Goal: Task Accomplishment & Management: Manage account settings

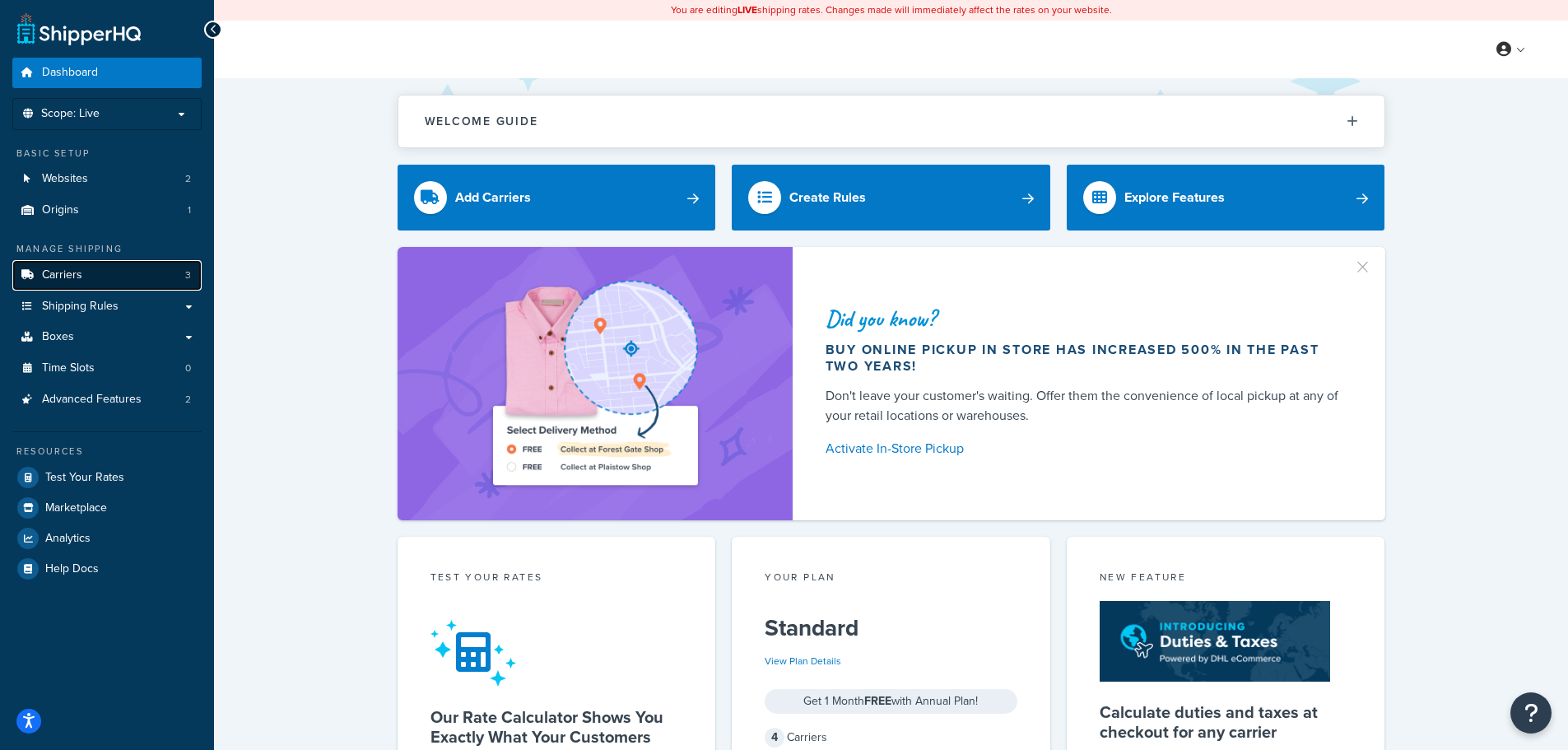
click at [66, 272] on span "Carriers" at bounding box center [61, 276] width 41 height 14
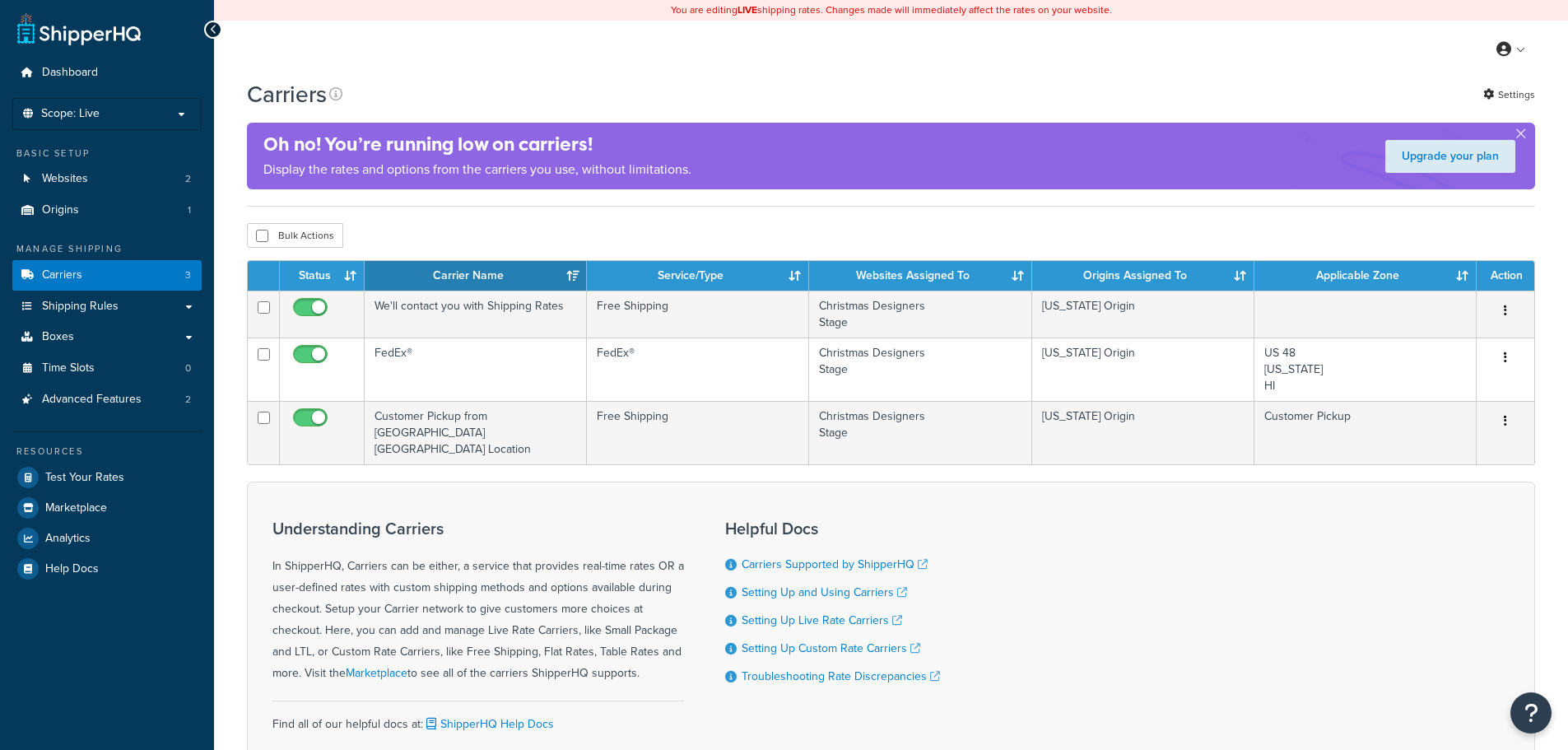
click at [85, 303] on span "Shipping Rules" at bounding box center [79, 306] width 76 height 14
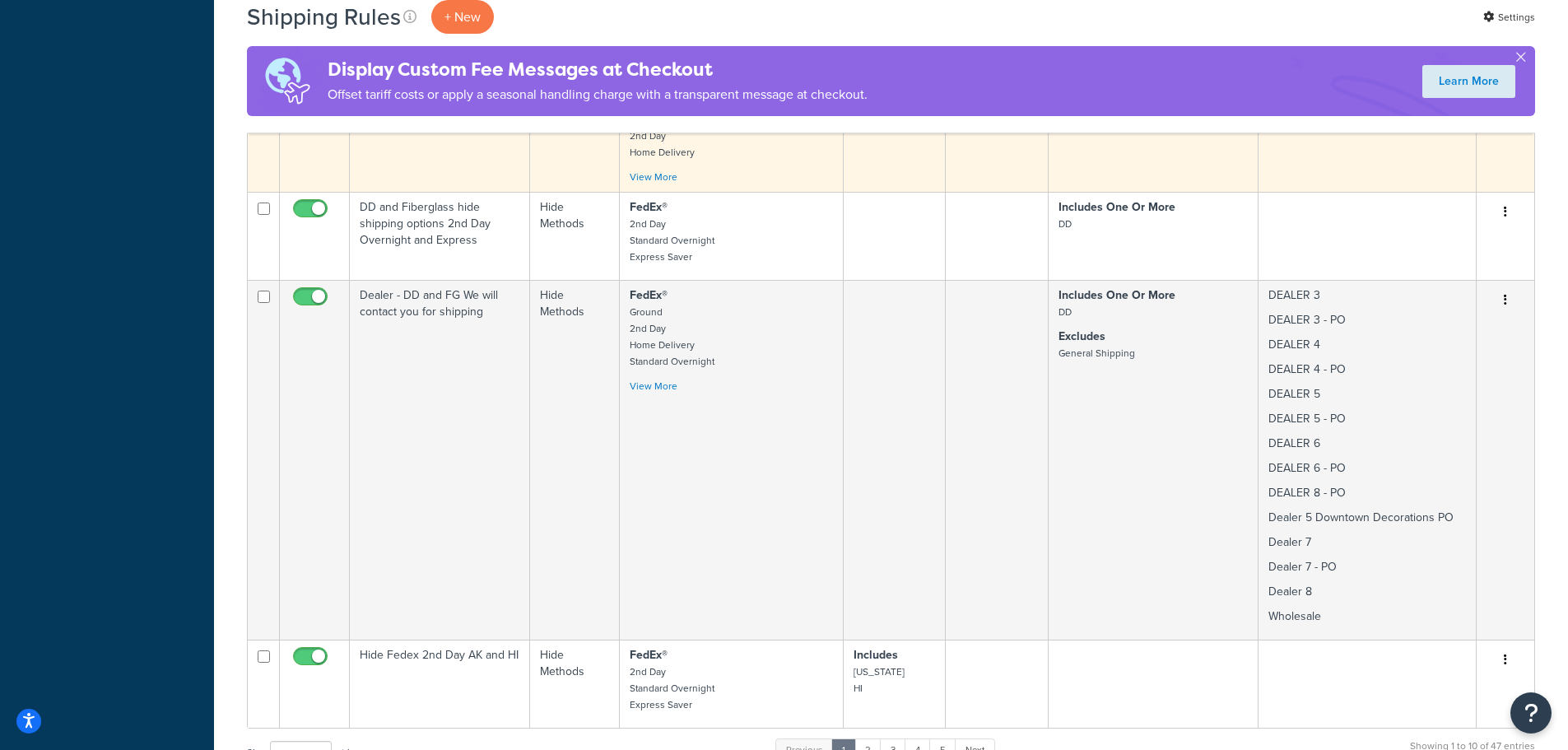
scroll to position [2800, 0]
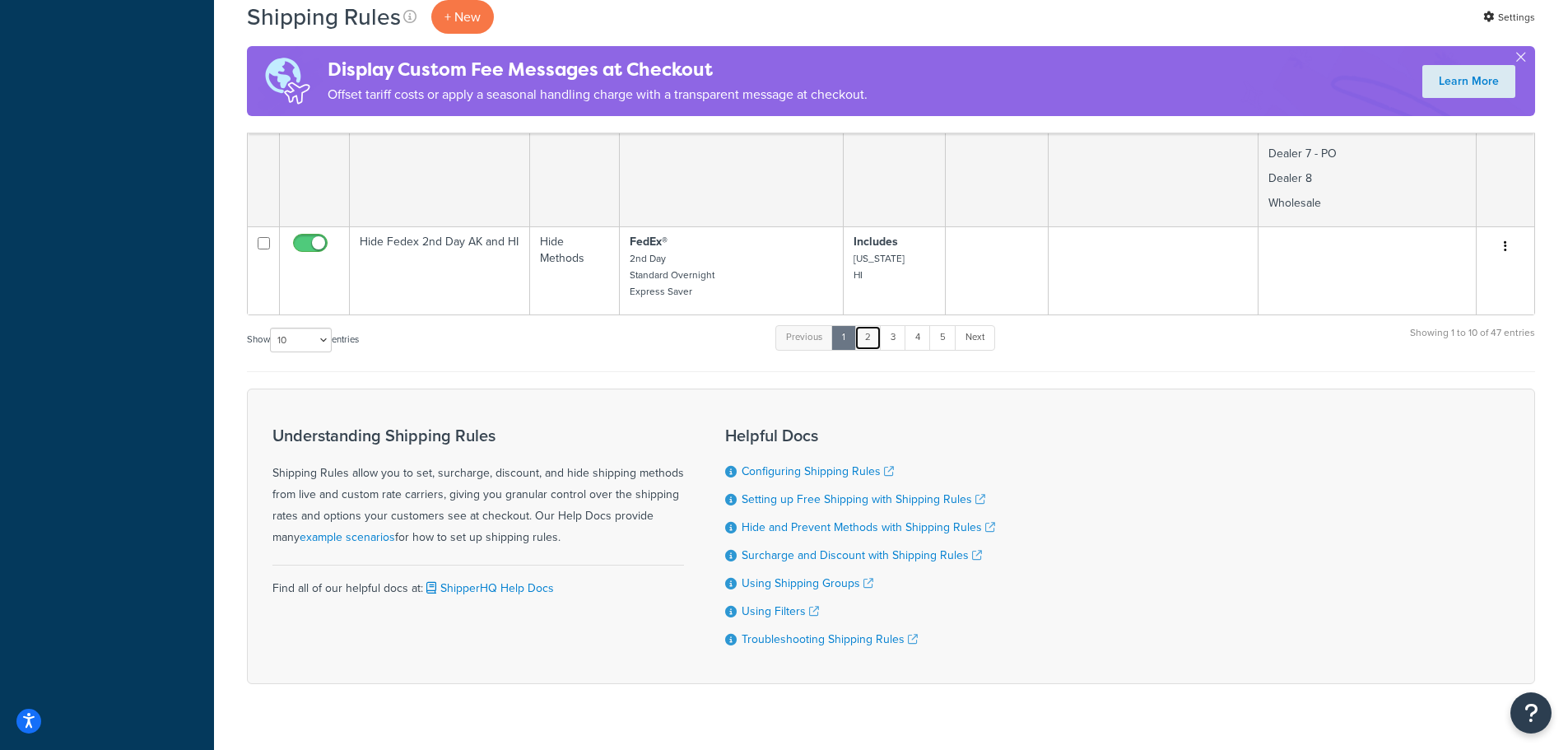
click at [871, 325] on link "2" at bounding box center [867, 337] width 27 height 25
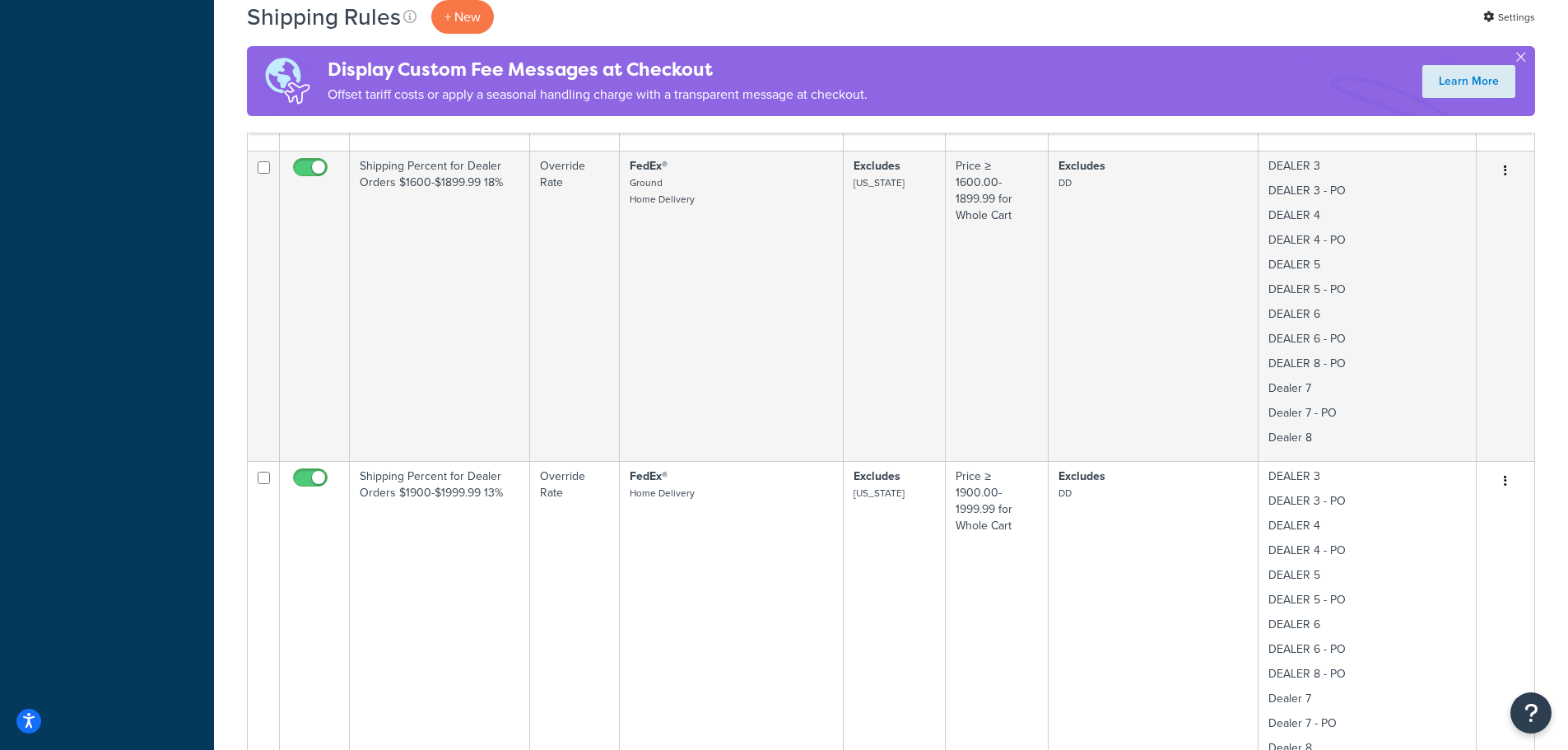
scroll to position [1466, 0]
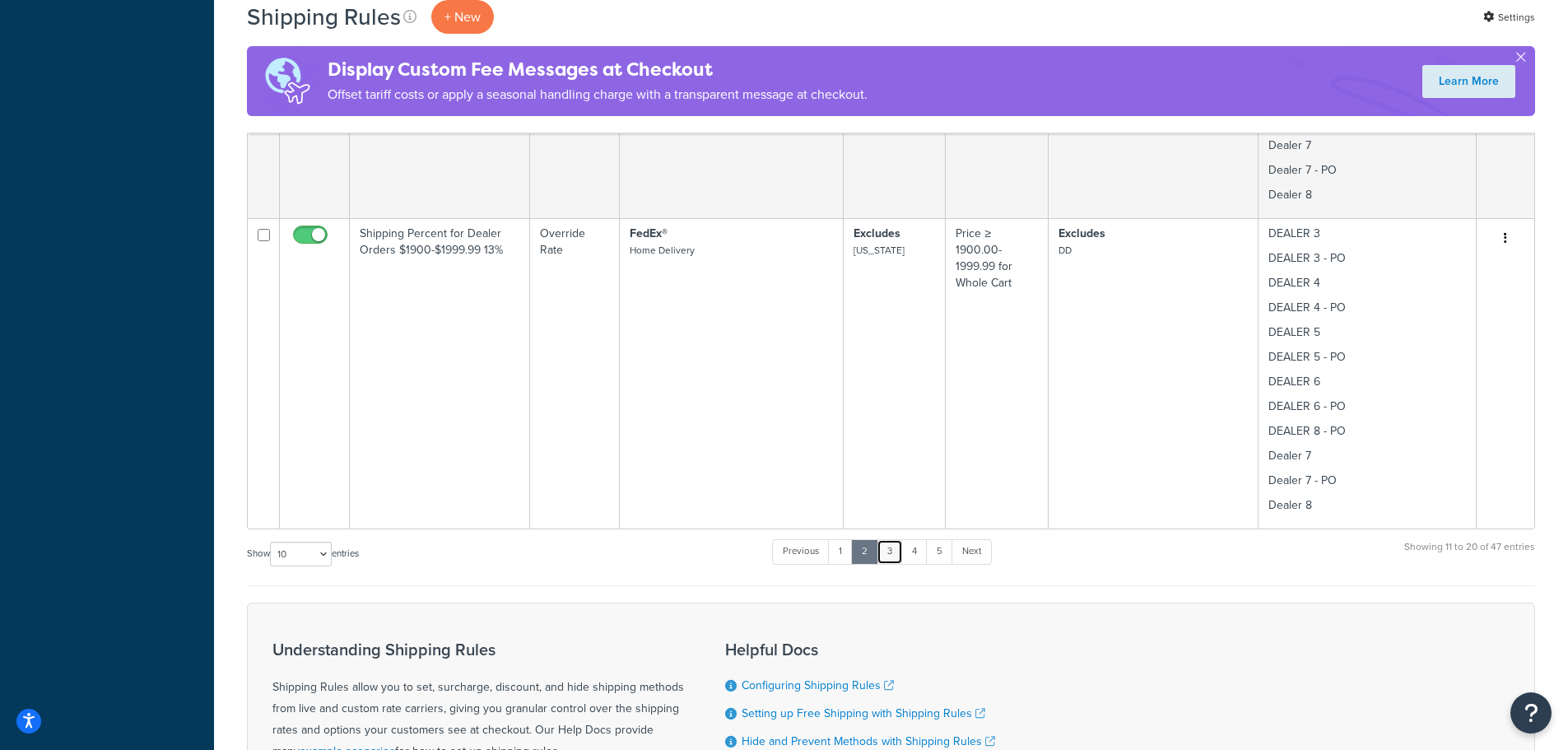
click at [900, 550] on link "3" at bounding box center [889, 551] width 27 height 25
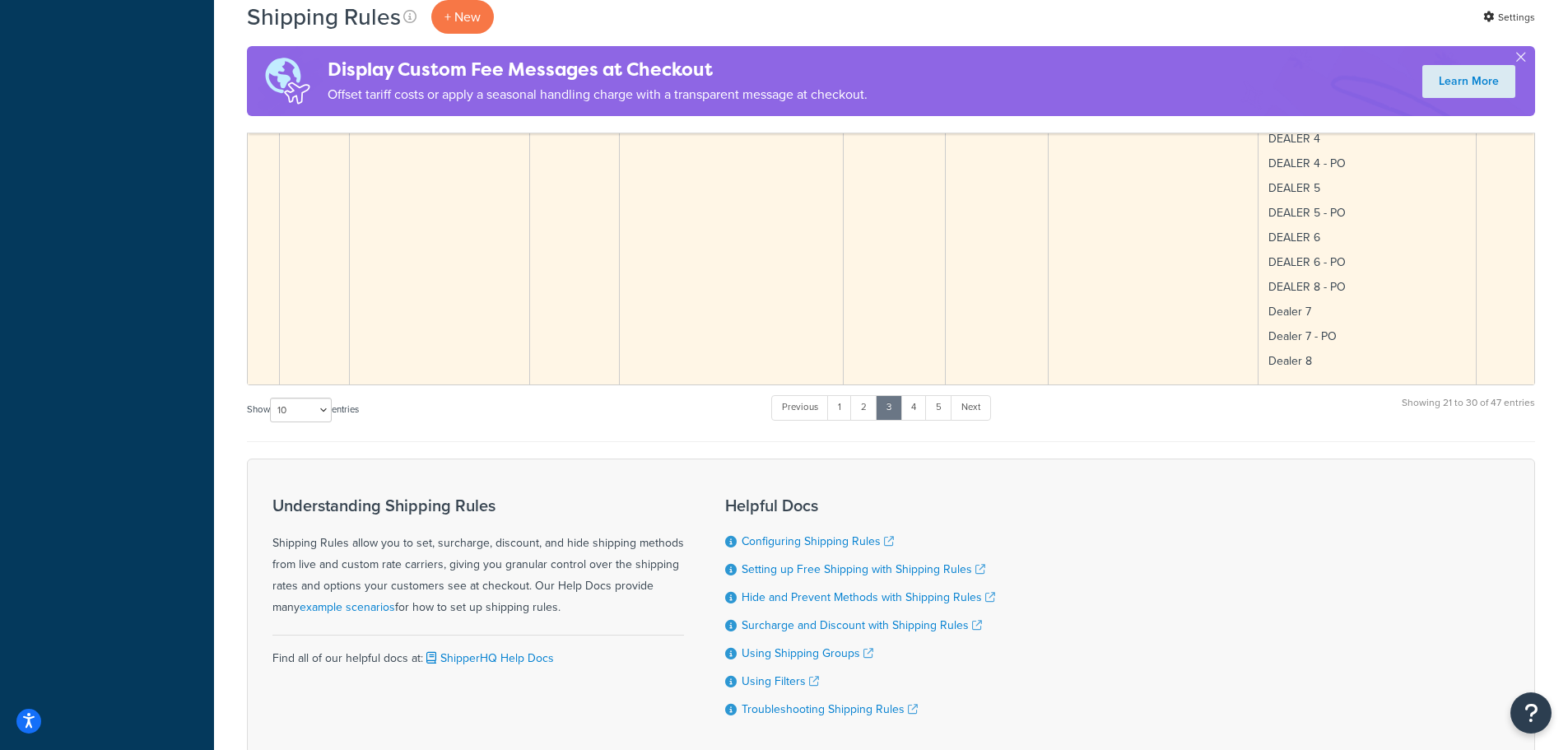
scroll to position [3076, 0]
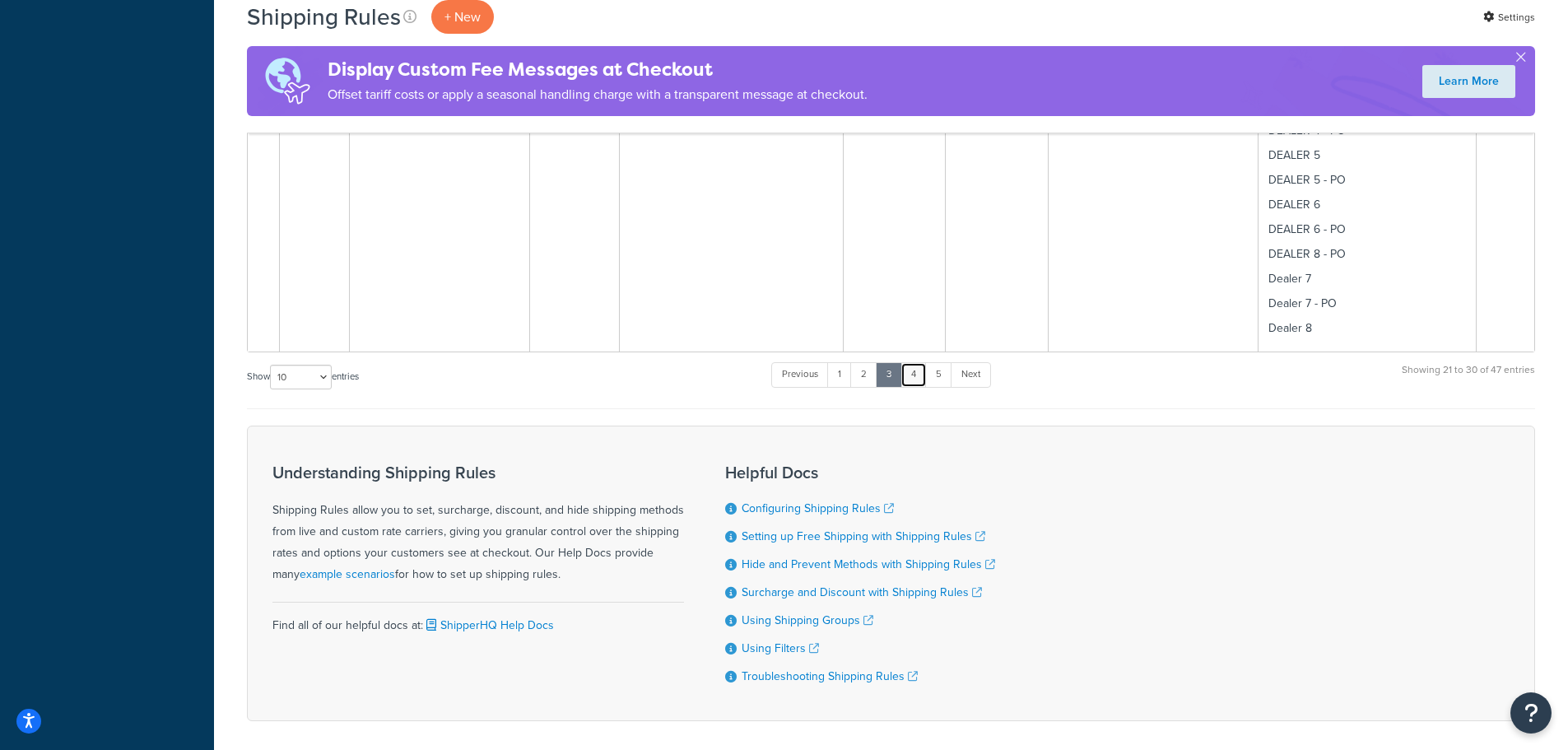
click at [915, 377] on link "4" at bounding box center [913, 375] width 27 height 25
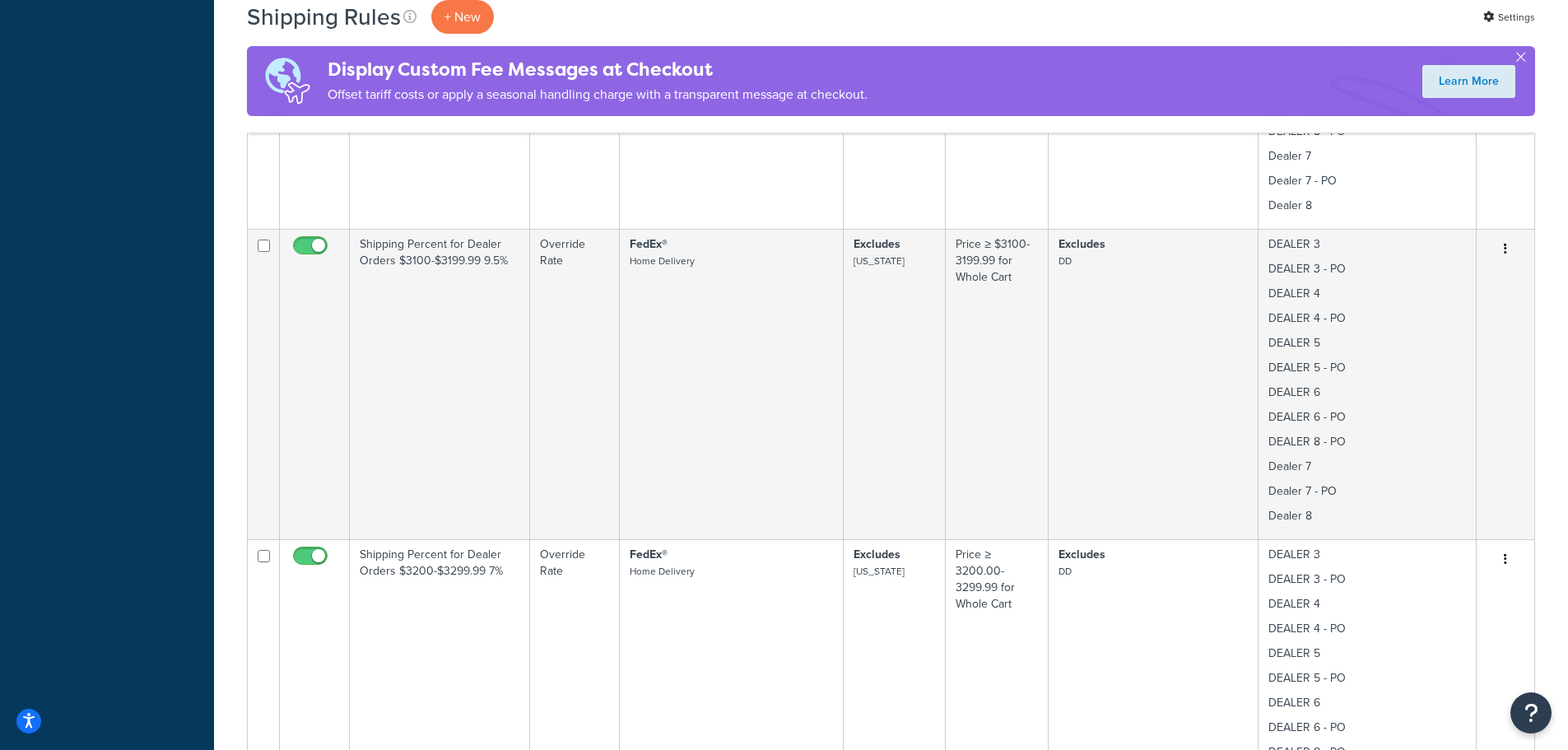
scroll to position [2798, 0]
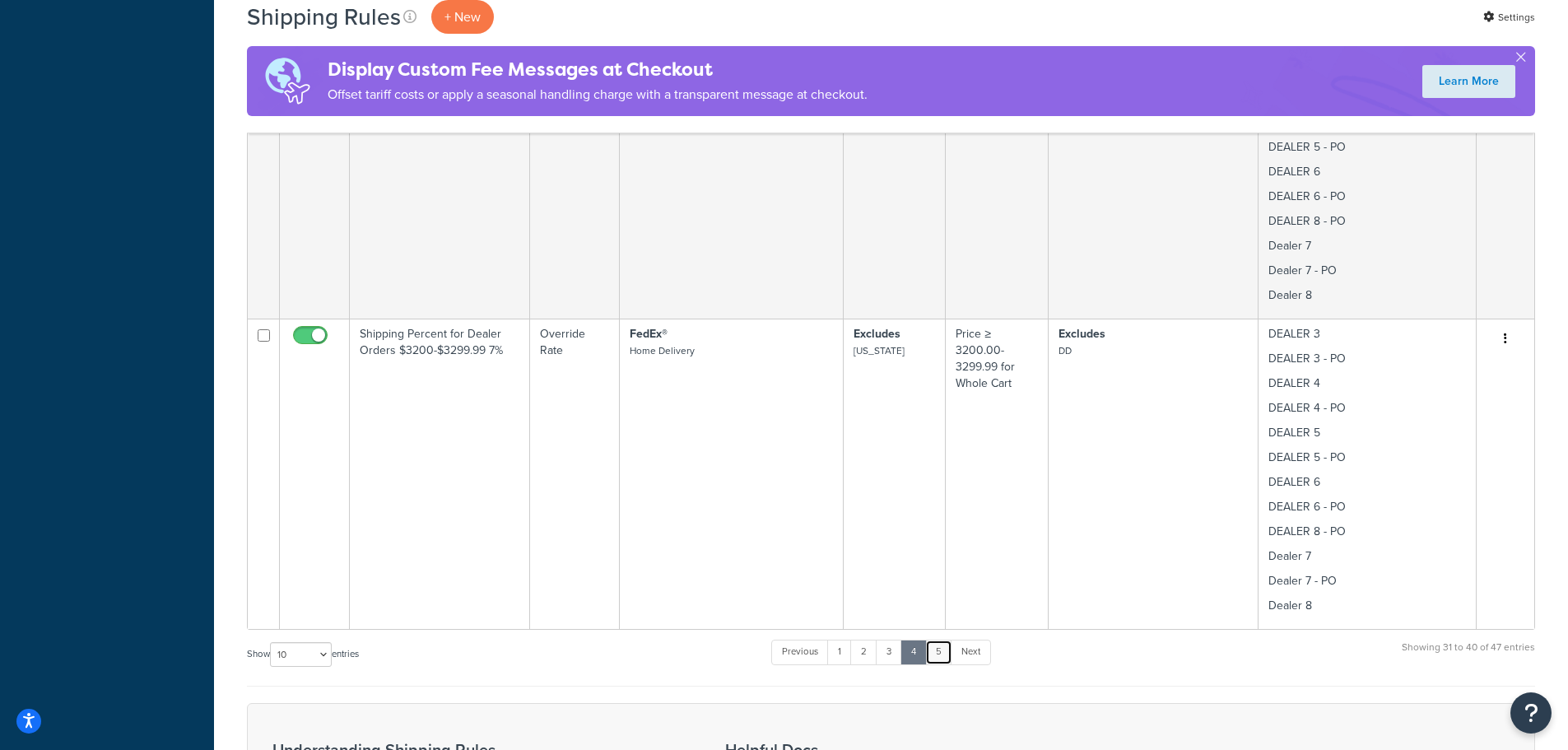
click at [946, 653] on link "5" at bounding box center [938, 651] width 27 height 25
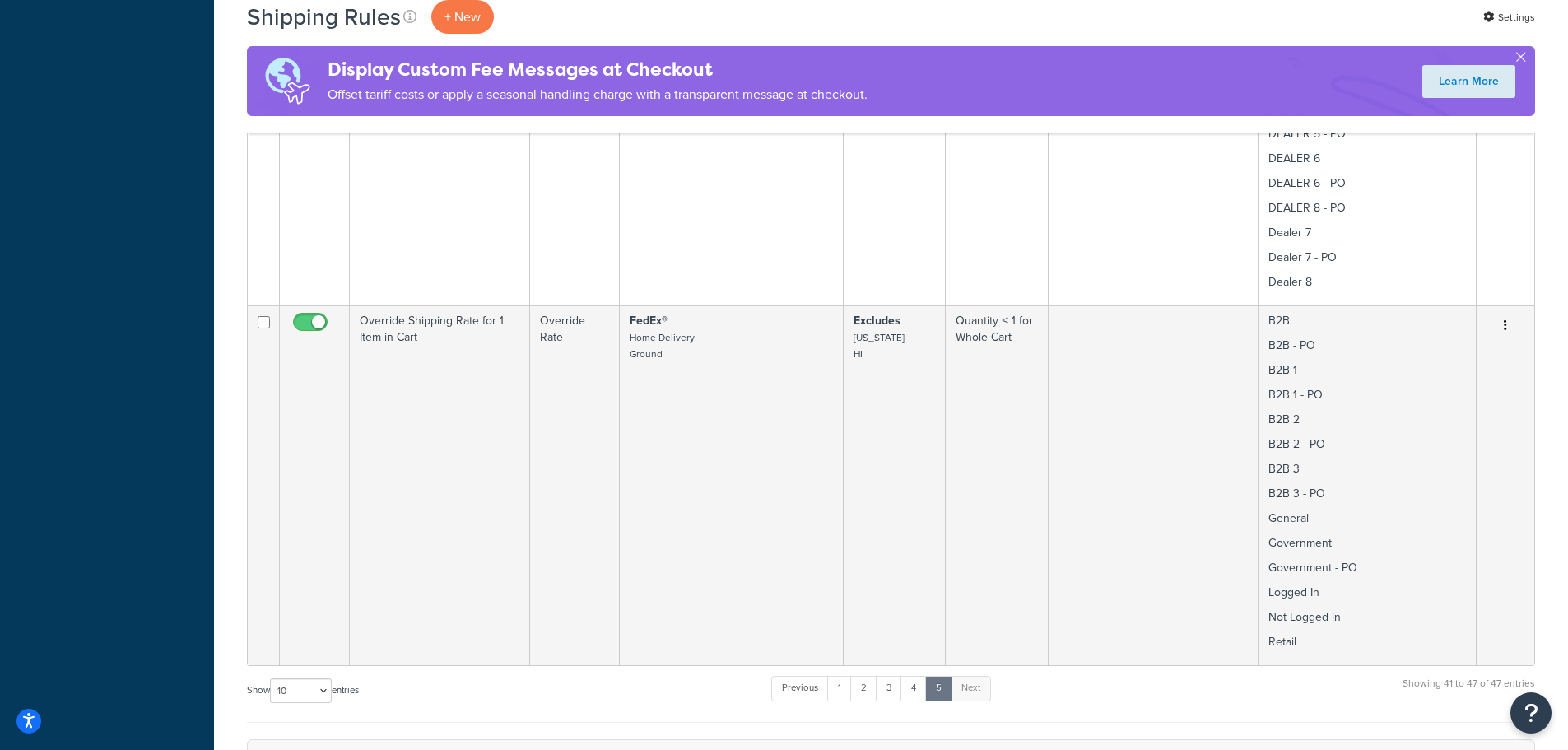
scroll to position [1893, 0]
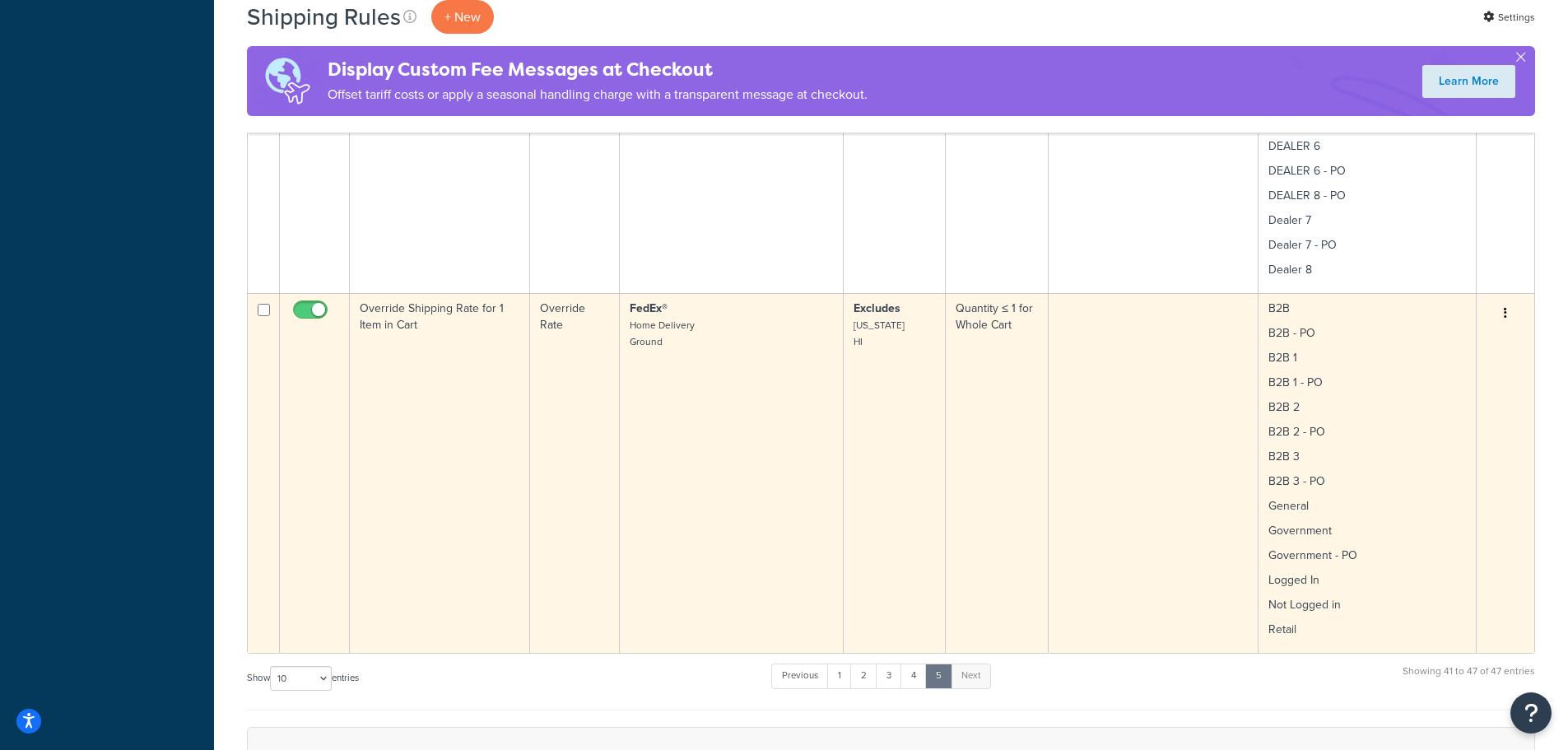
click at [615, 430] on td "Override Rate" at bounding box center [574, 473] width 89 height 360
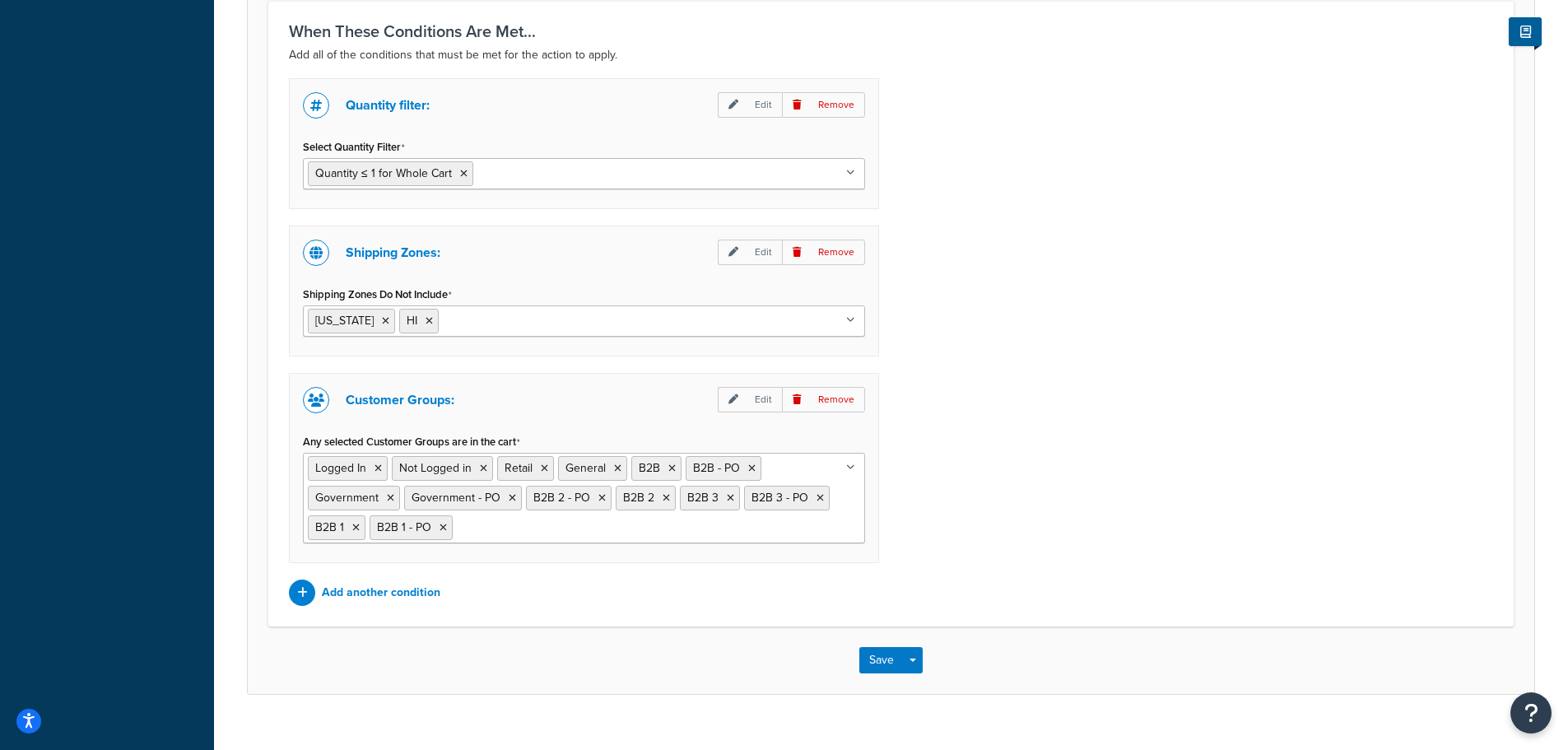
scroll to position [1235, 0]
click at [364, 591] on p "Add another condition" at bounding box center [381, 590] width 119 height 23
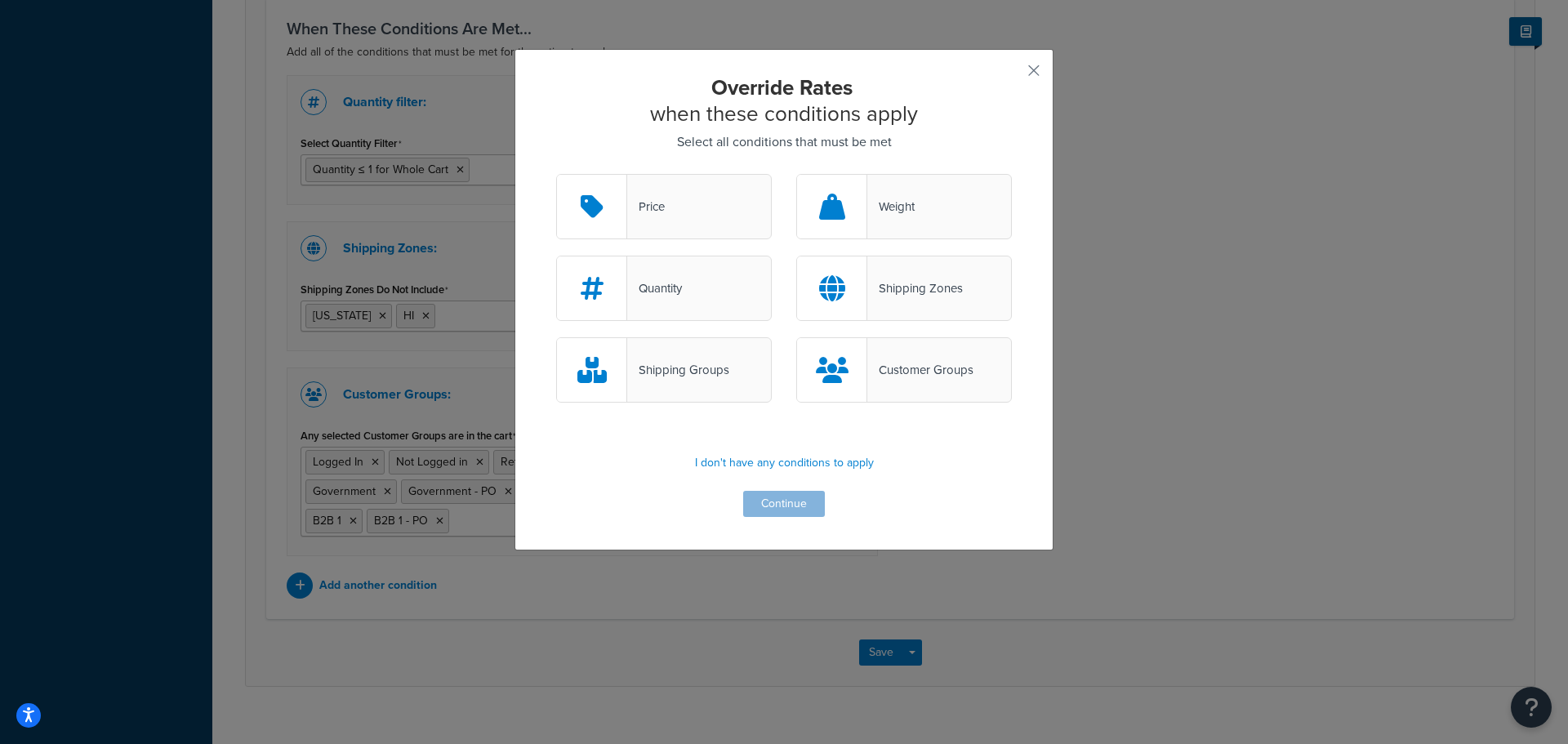
click at [898, 205] on div "Weight" at bounding box center [891, 206] width 47 height 23
click at [0, 0] on input "Weight" at bounding box center [0, 0] width 0 height 0
click at [772, 504] on button "Continue" at bounding box center [784, 504] width 81 height 26
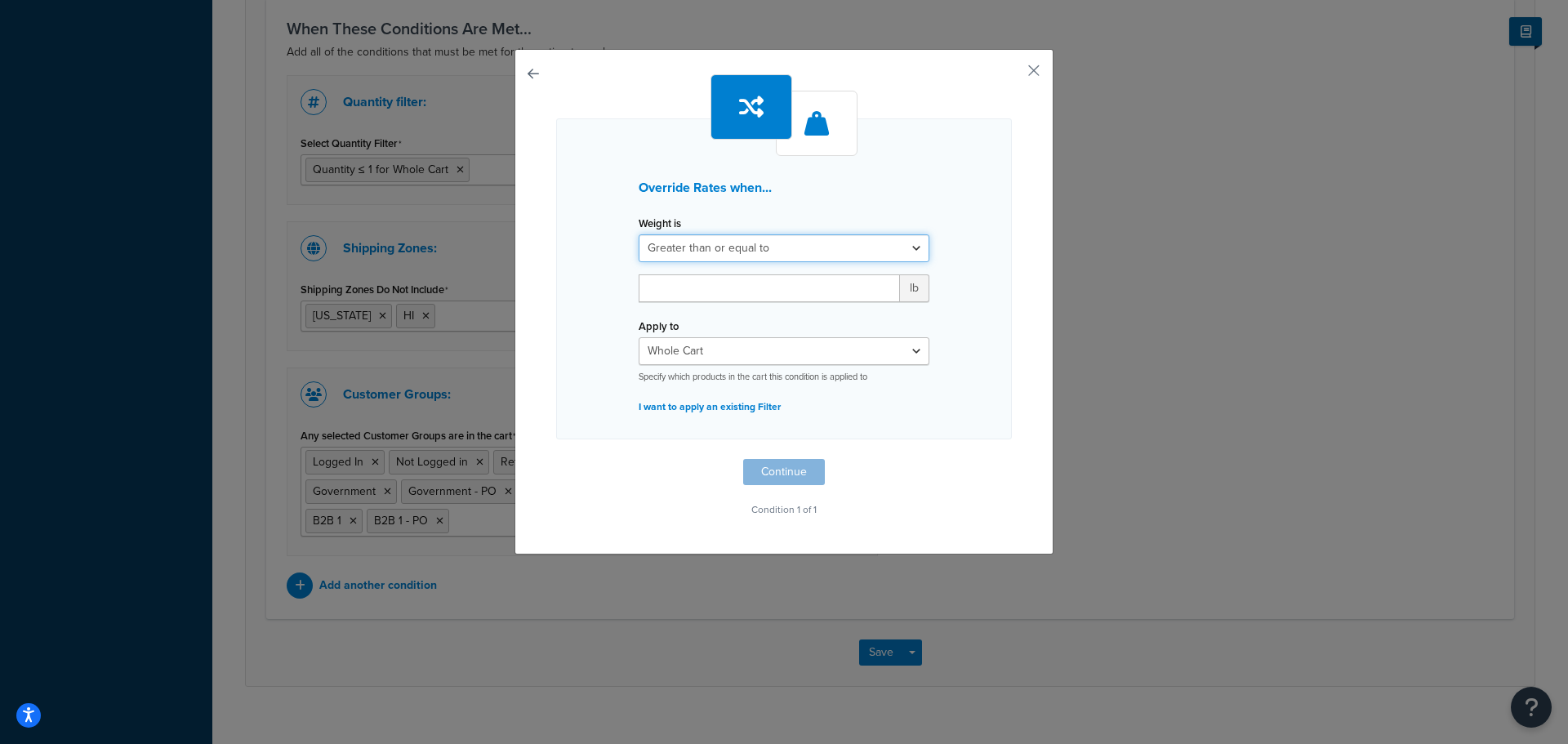
click at [715, 255] on select "Greater than or equal to Between or equal to Less than or equal to" at bounding box center [784, 248] width 291 height 27
select select "UNDER"
click at [638, 234] on select "Greater than or equal to Between or equal to Less than or equal to" at bounding box center [784, 248] width 291 height 27
click at [688, 286] on input "number" at bounding box center [769, 288] width 262 height 27
type input "14.9"
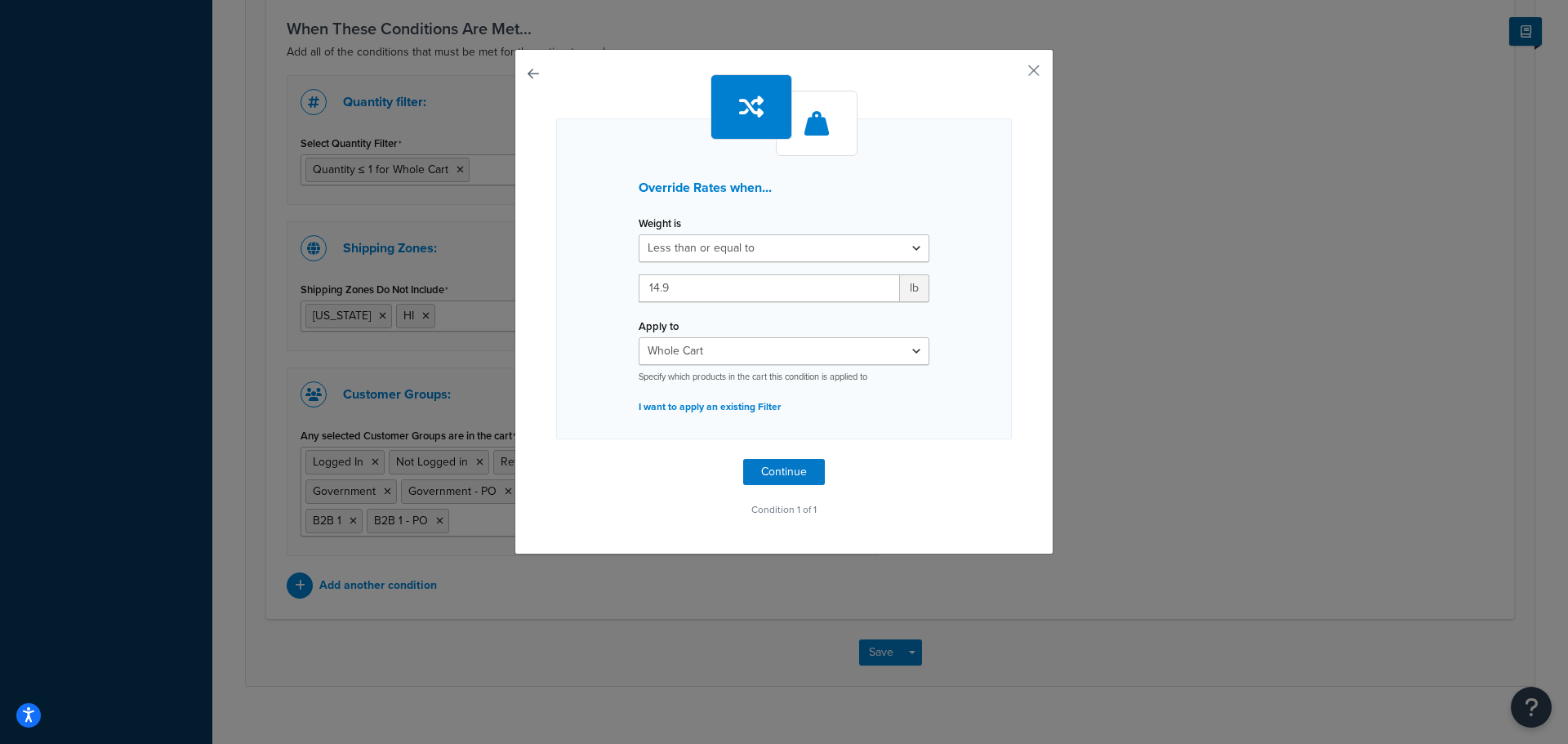
click at [961, 328] on div "Override Rates when... Weight is Greater than or equal to Between or equal to L…" at bounding box center [784, 278] width 456 height 321
click at [908, 353] on select "Whole Cart Everything in Shipping Group Everything at Origin Each Item within S…" at bounding box center [784, 351] width 291 height 27
click at [770, 472] on button "Continue" at bounding box center [784, 471] width 81 height 26
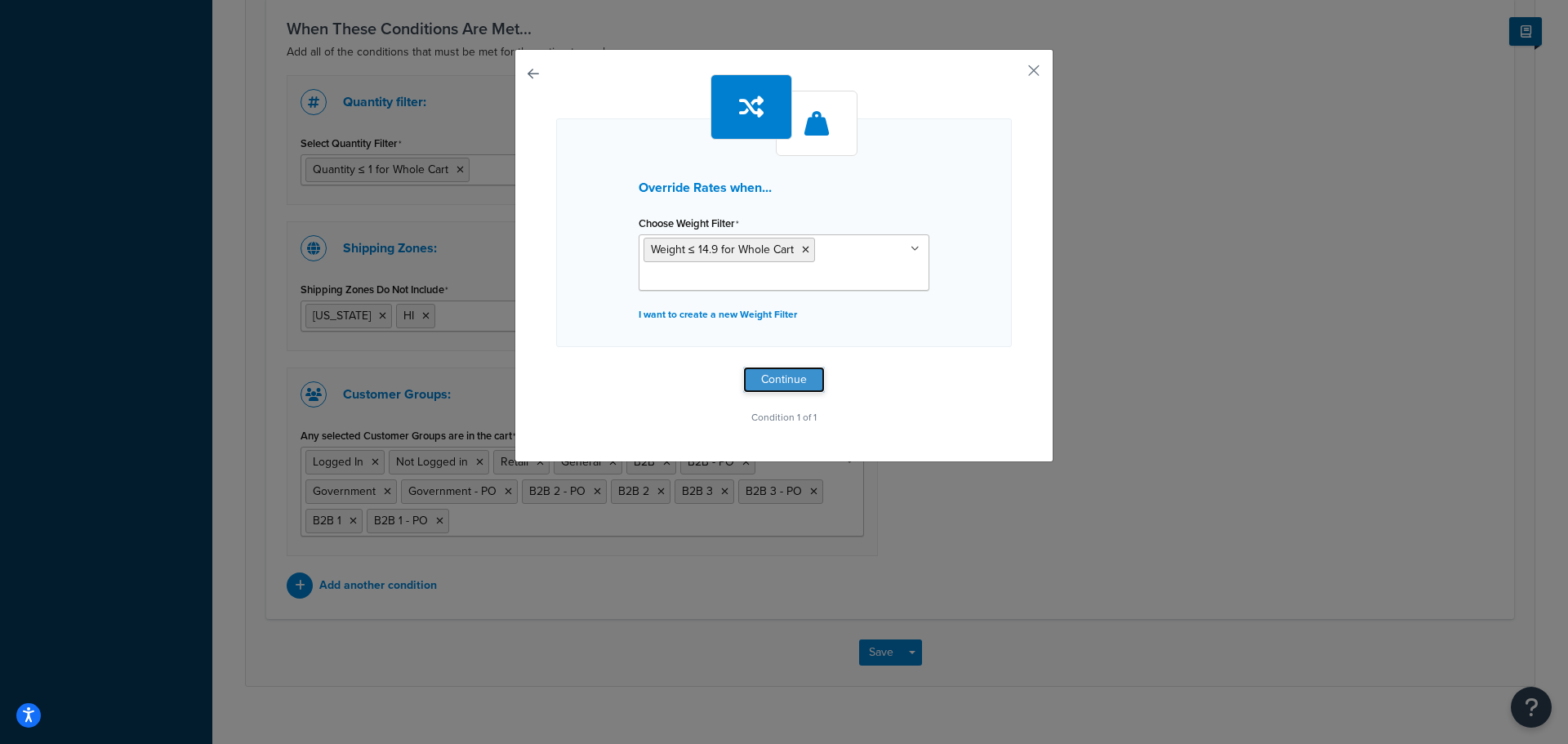
click at [776, 374] on button "Continue" at bounding box center [784, 379] width 81 height 26
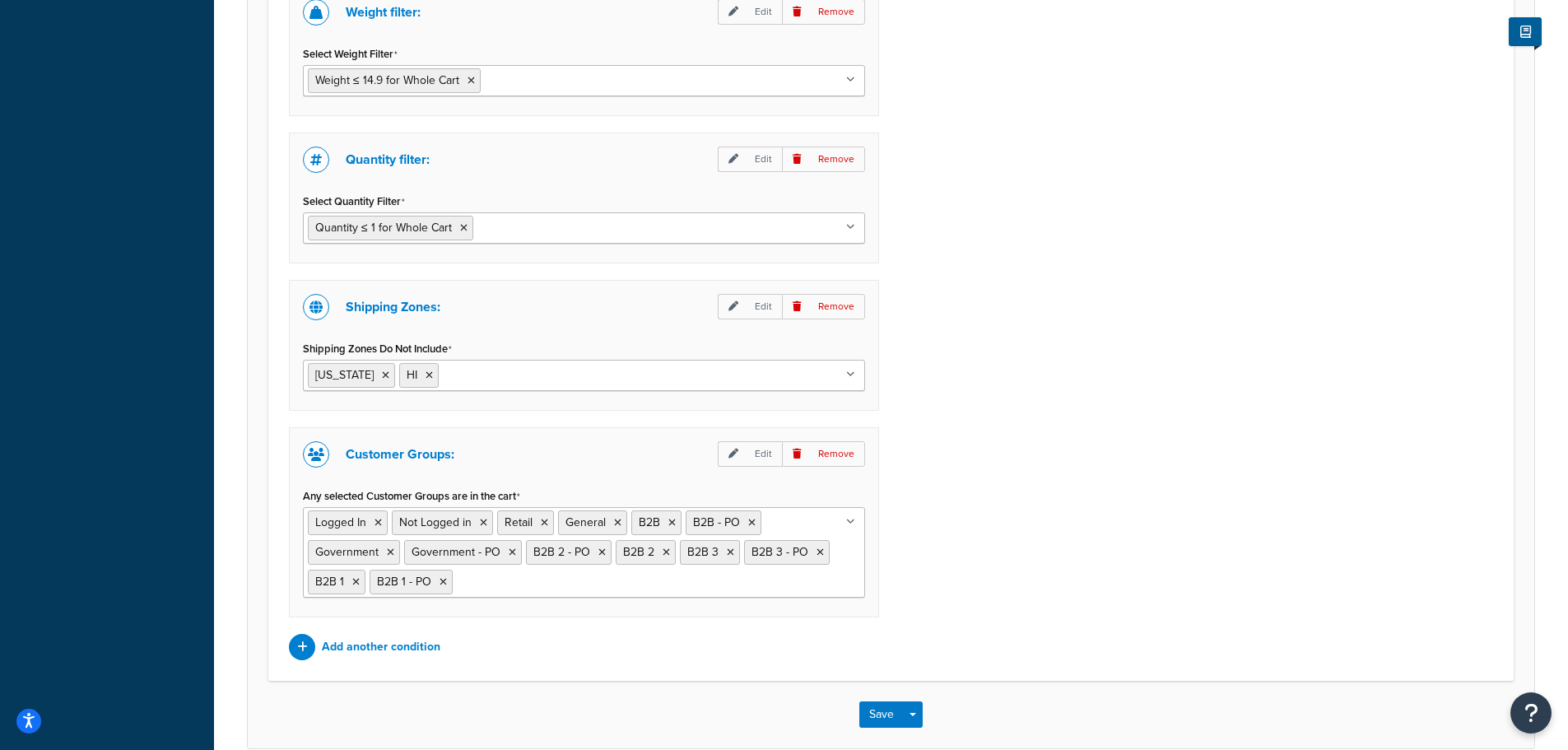
scroll to position [1407, 0]
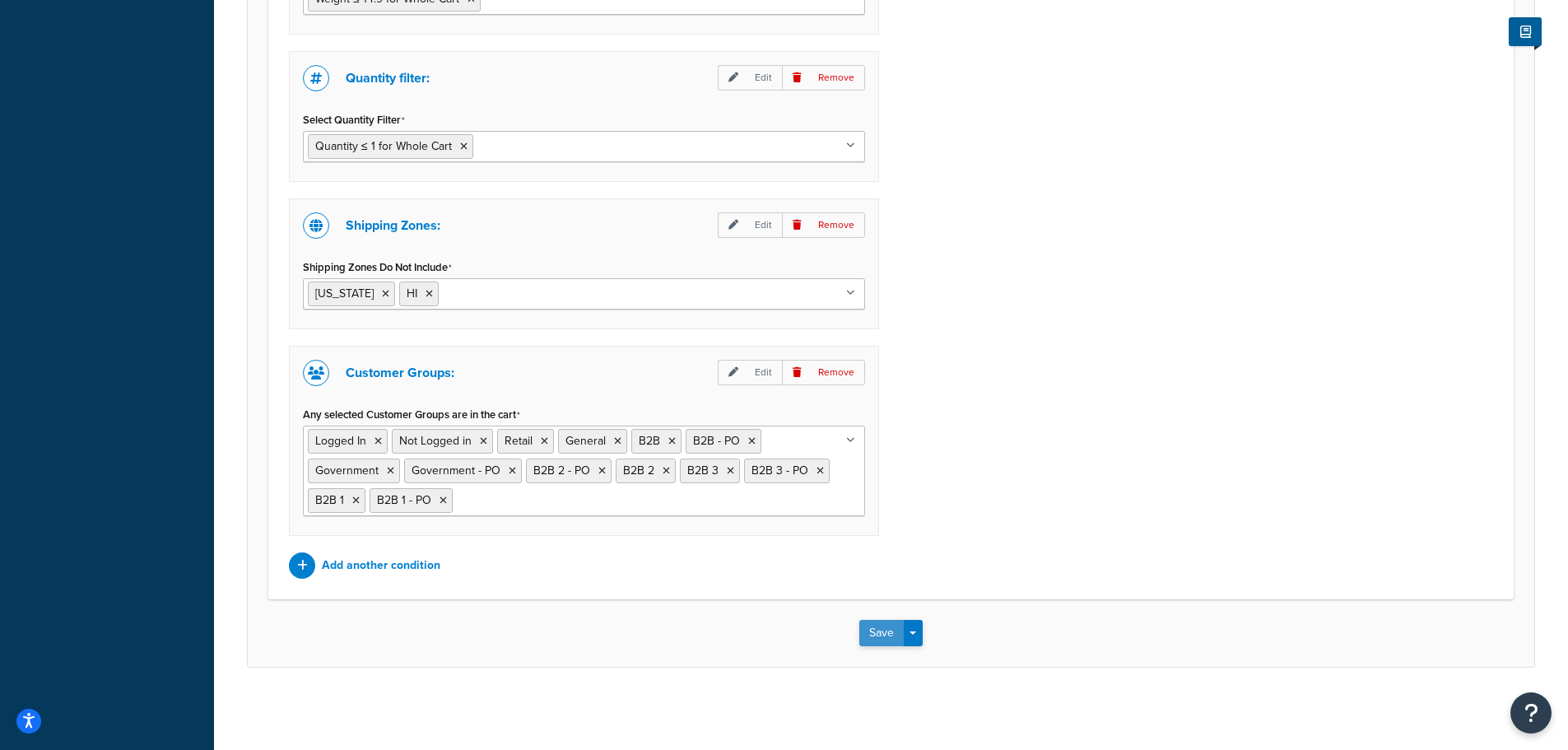
click at [875, 636] on button "Save" at bounding box center [881, 632] width 44 height 27
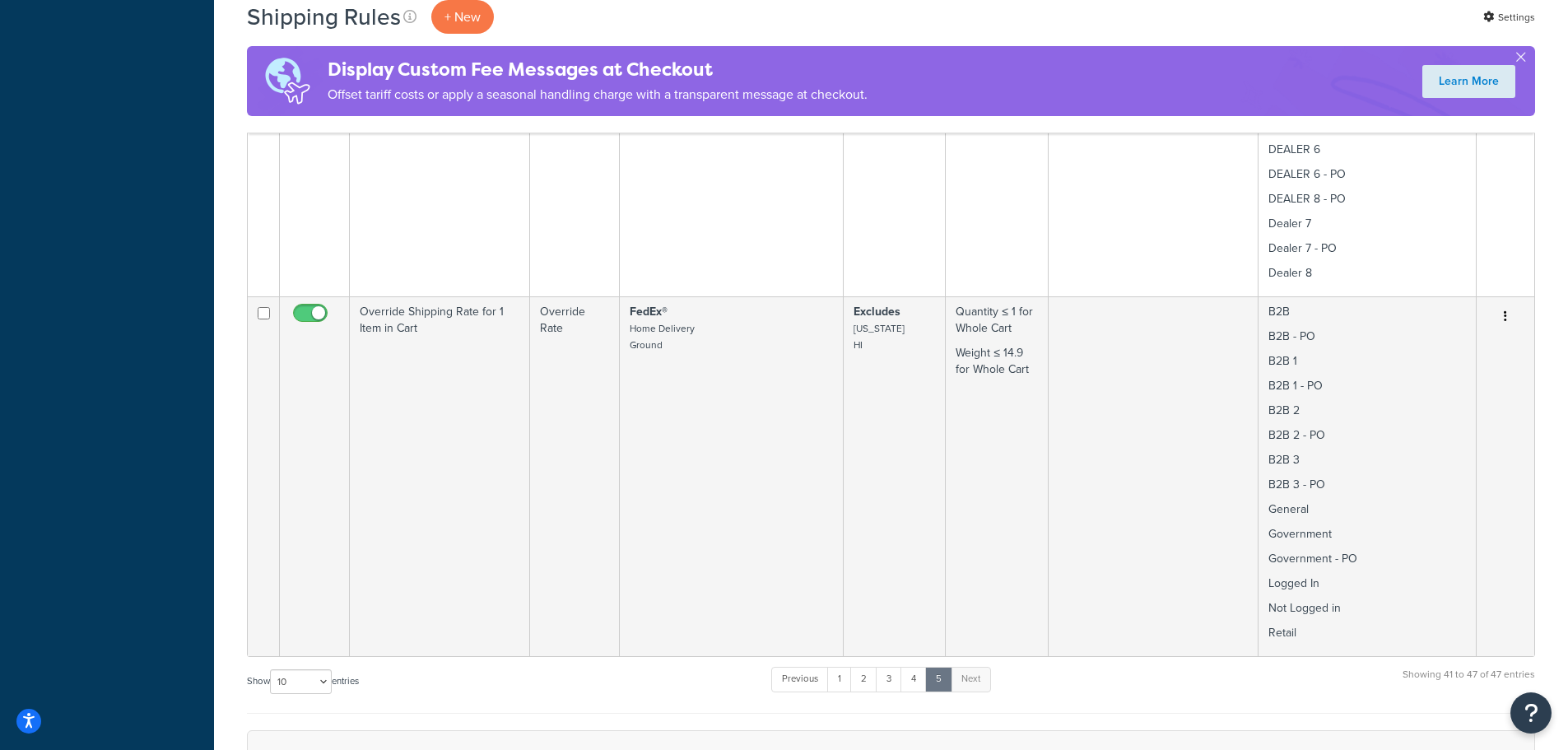
scroll to position [1975, 0]
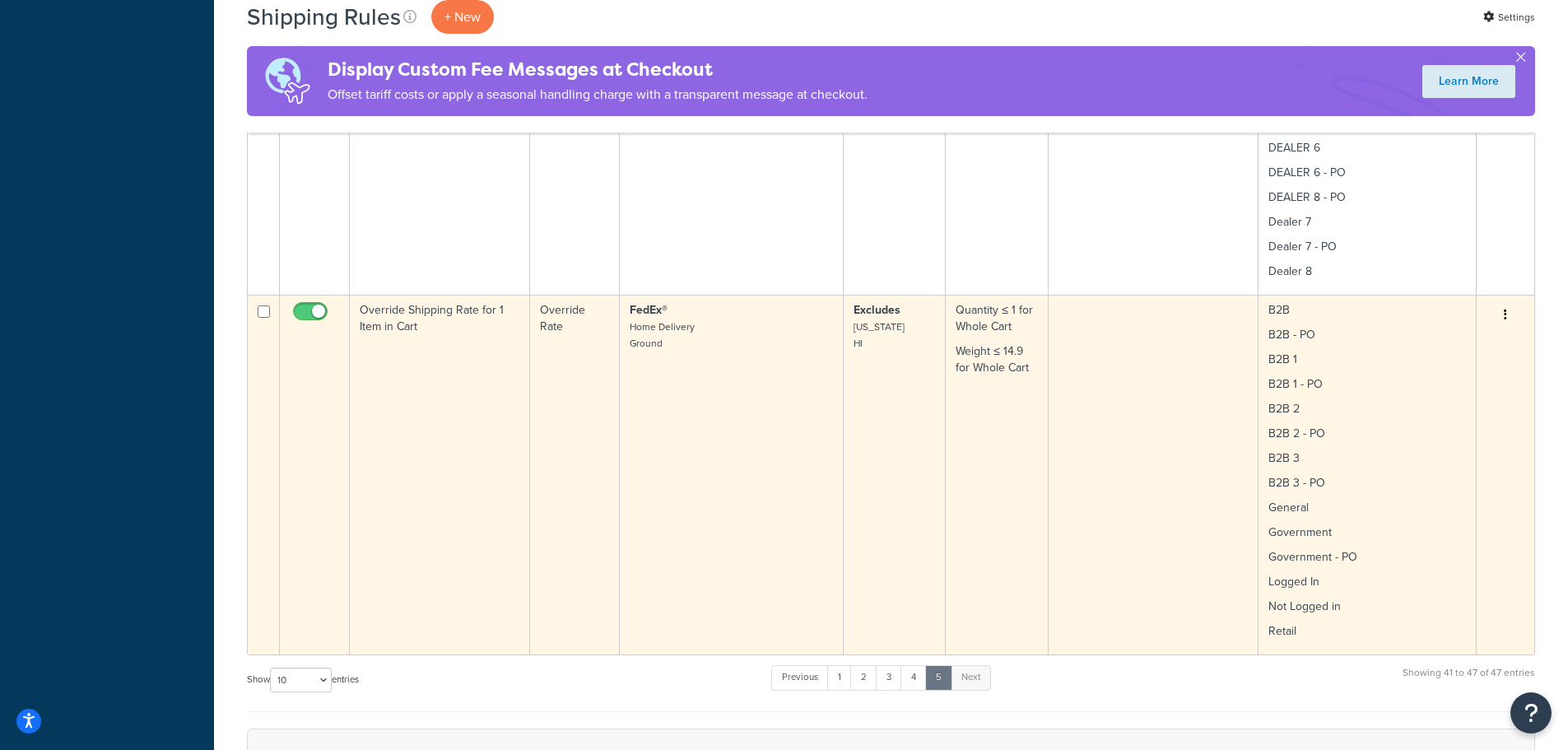
click at [522, 338] on td "Override Shipping Rate for 1 Item in Cart" at bounding box center [440, 474] width 180 height 360
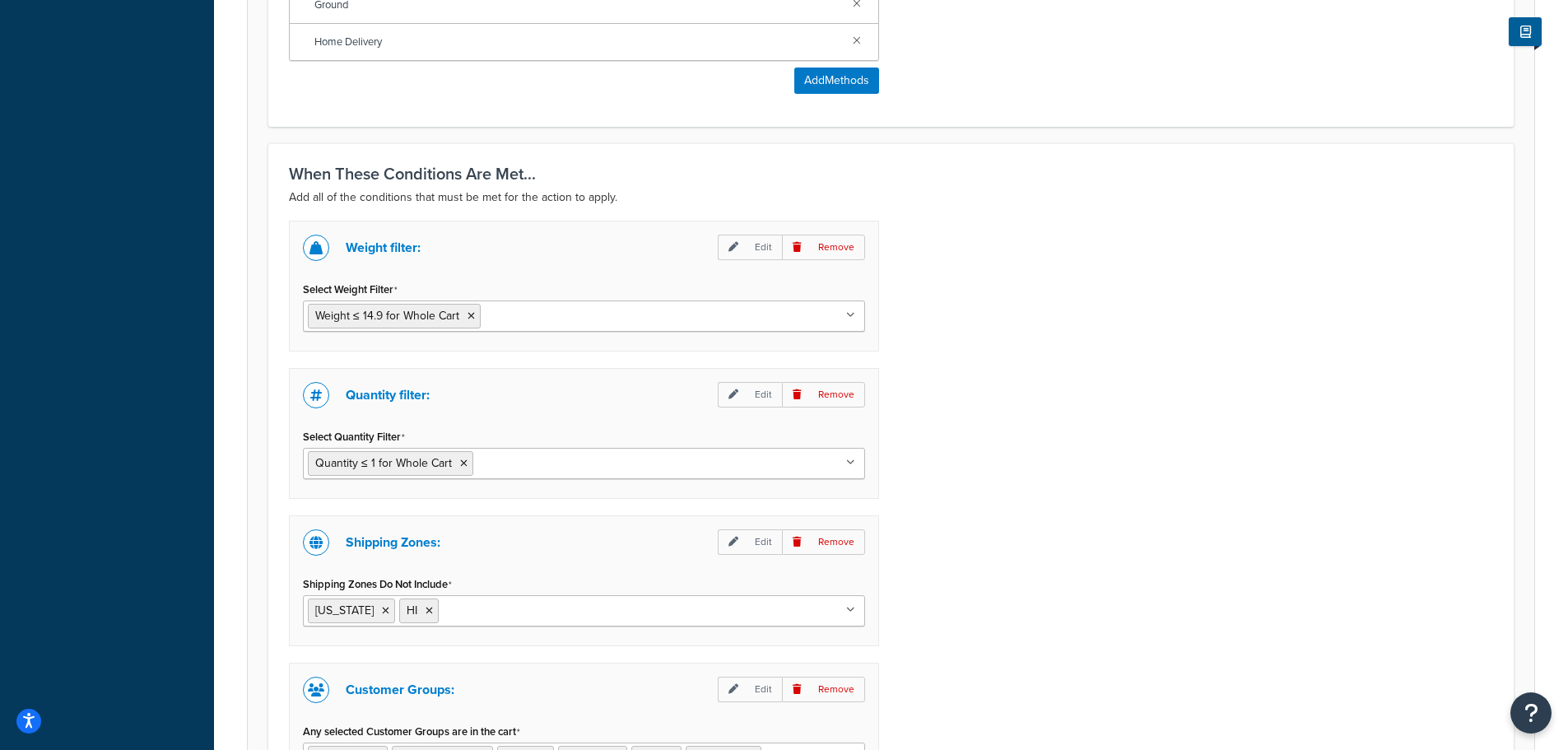
scroll to position [1235, 0]
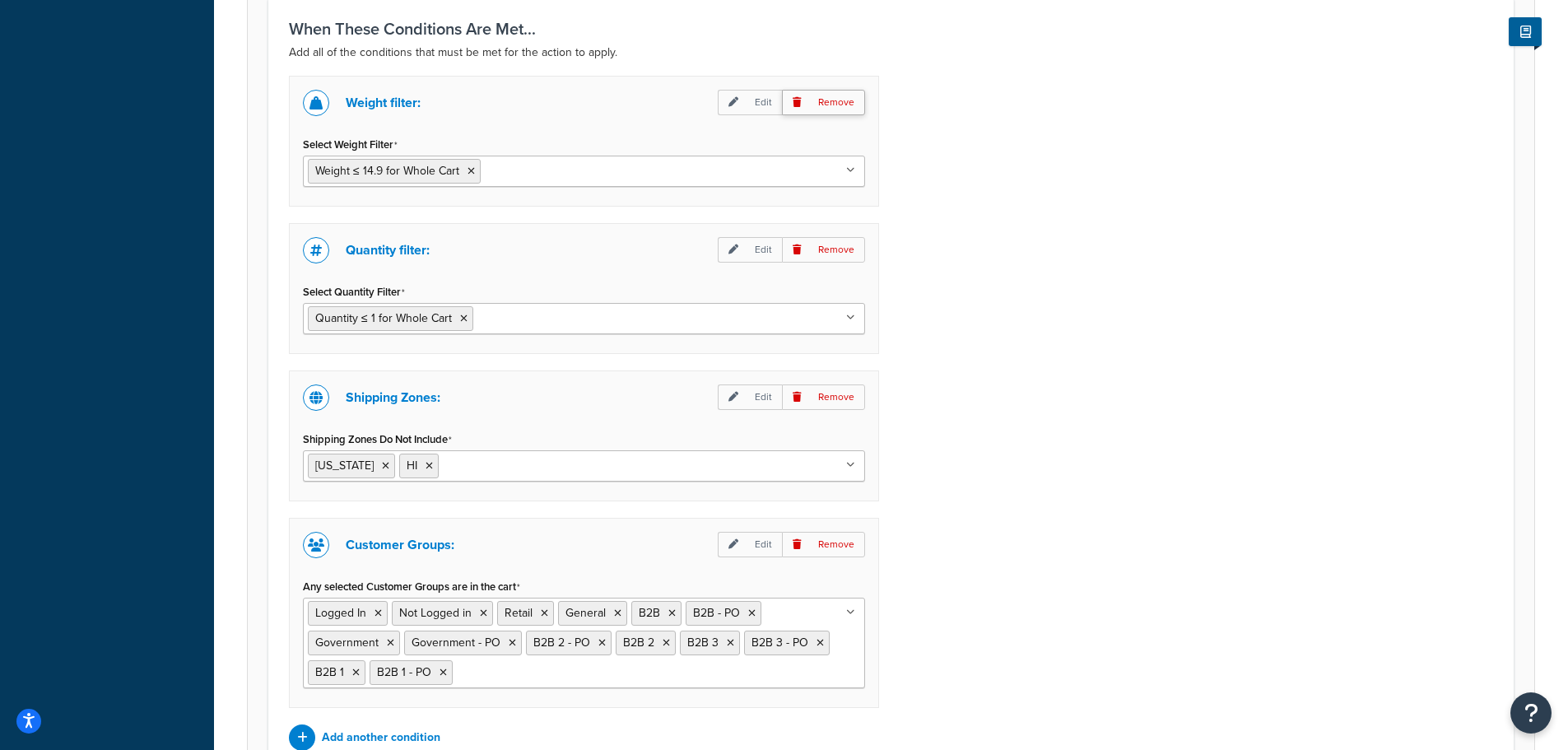
click at [821, 106] on p "Remove" at bounding box center [823, 103] width 83 height 26
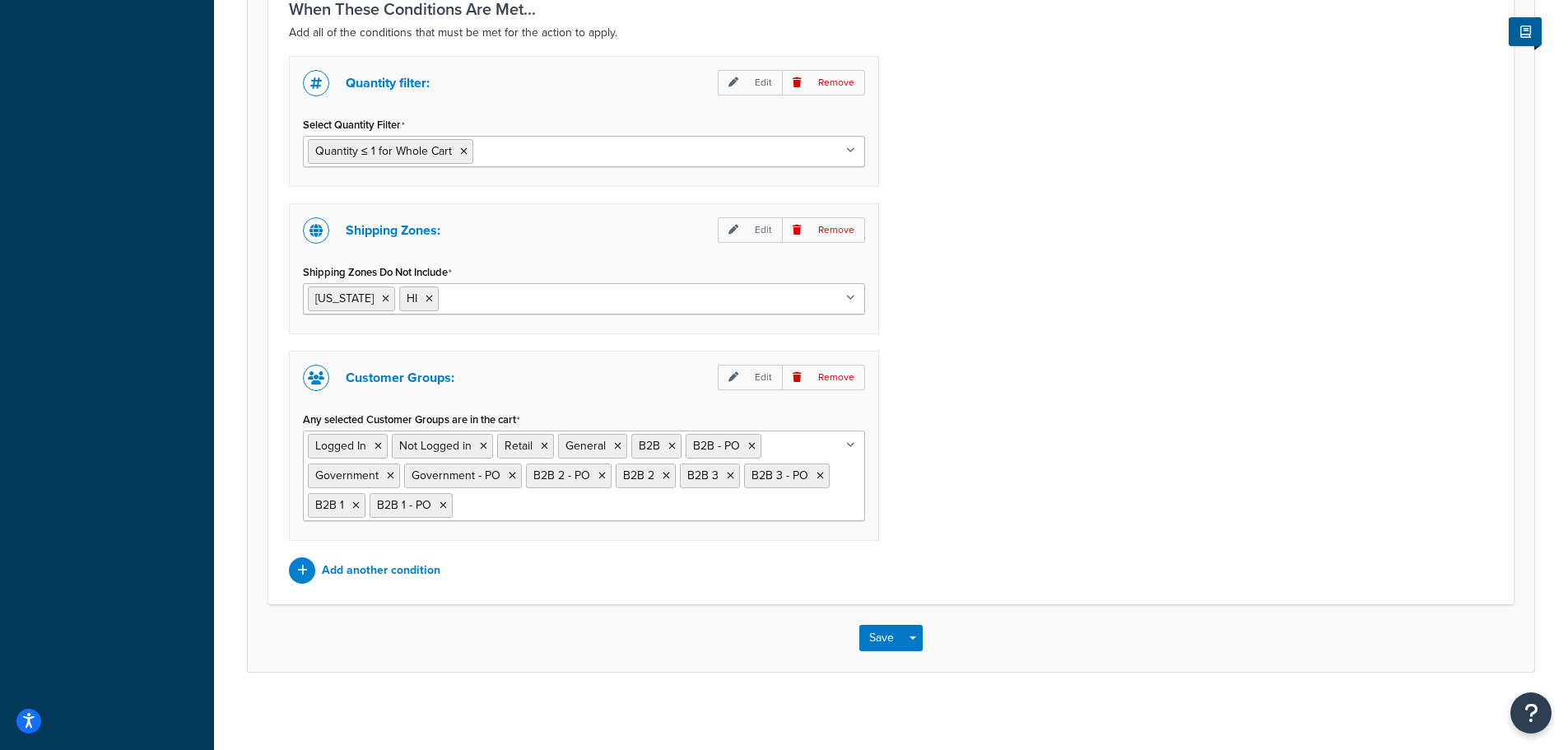
scroll to position [1260, 0]
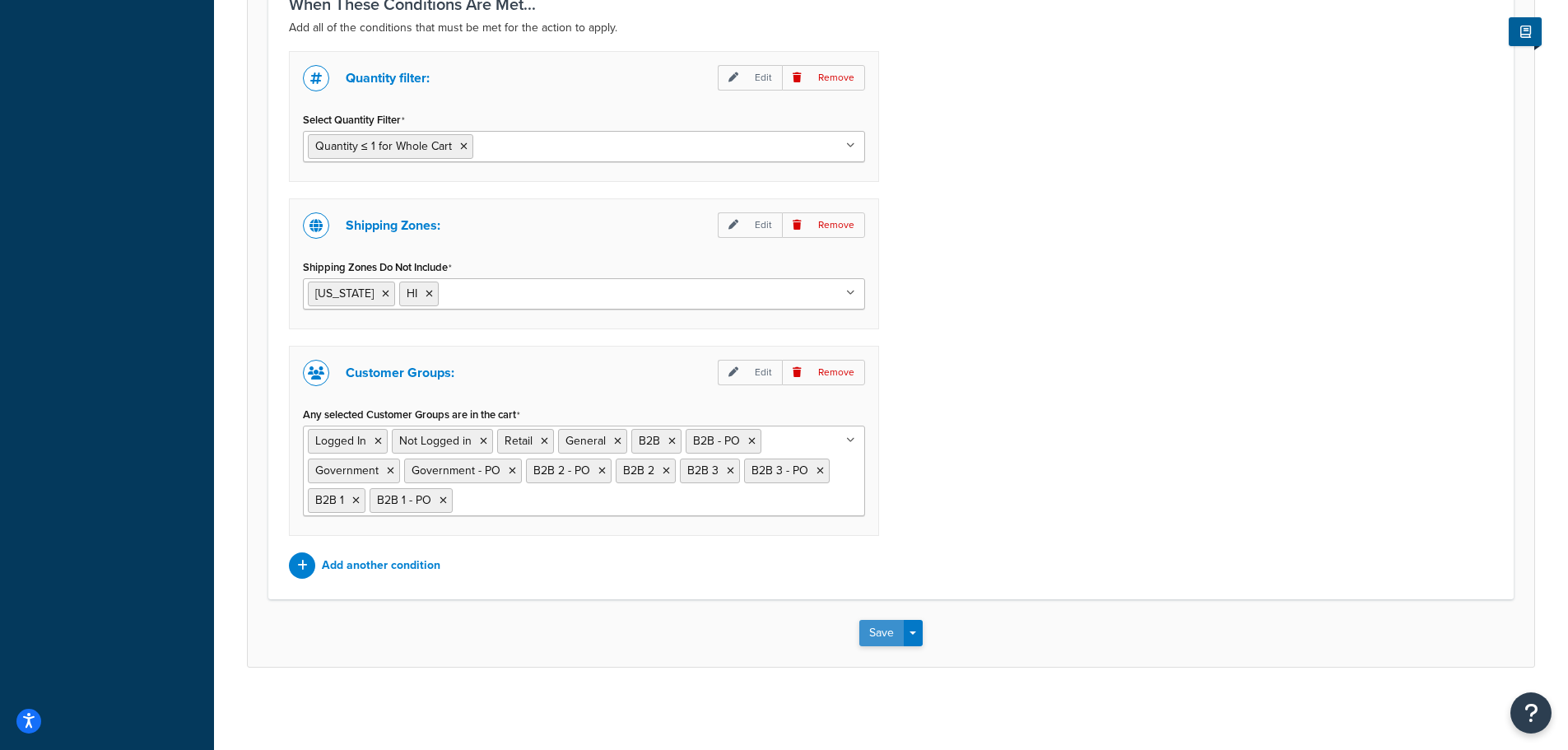
click at [873, 630] on button "Save" at bounding box center [881, 632] width 44 height 27
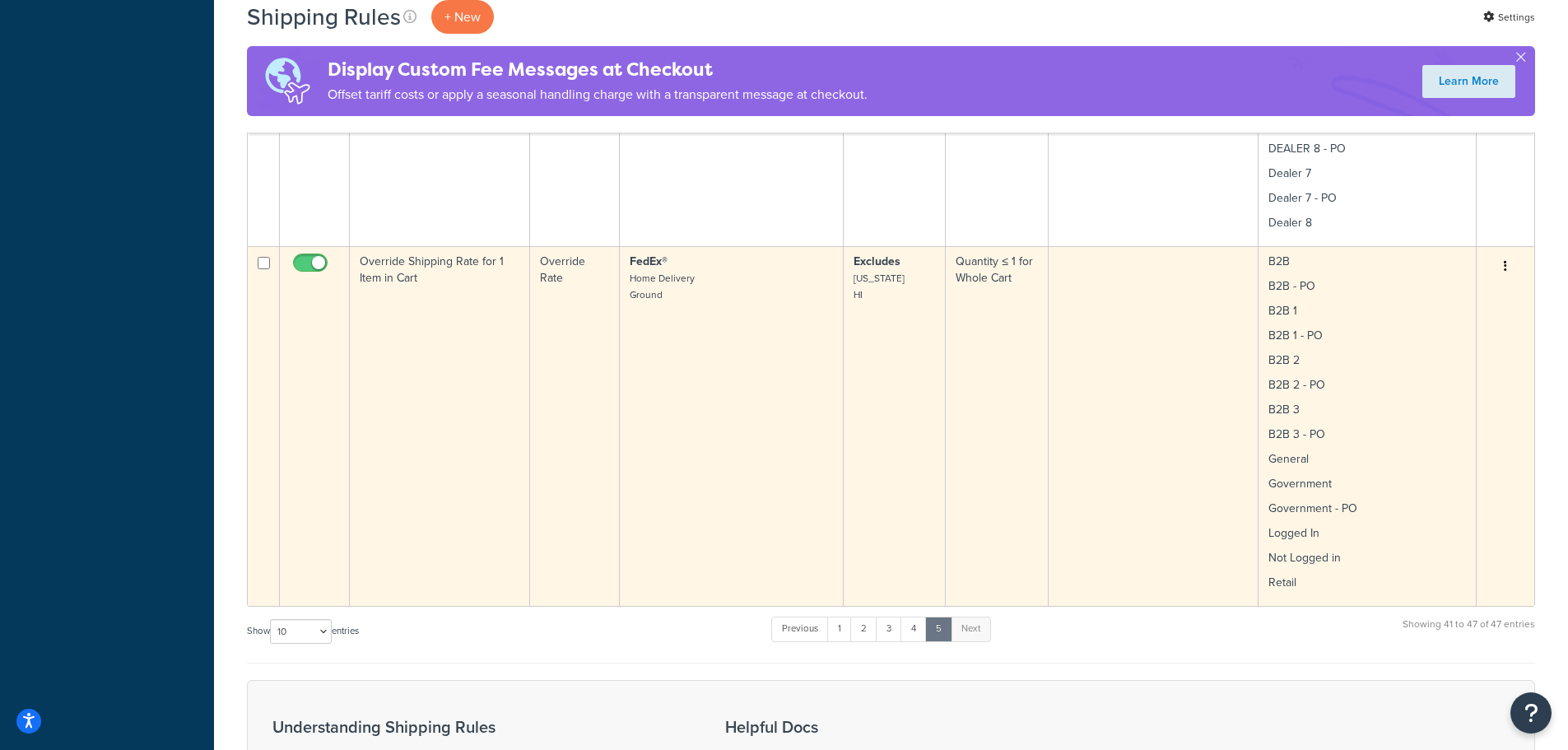
scroll to position [2019, 0]
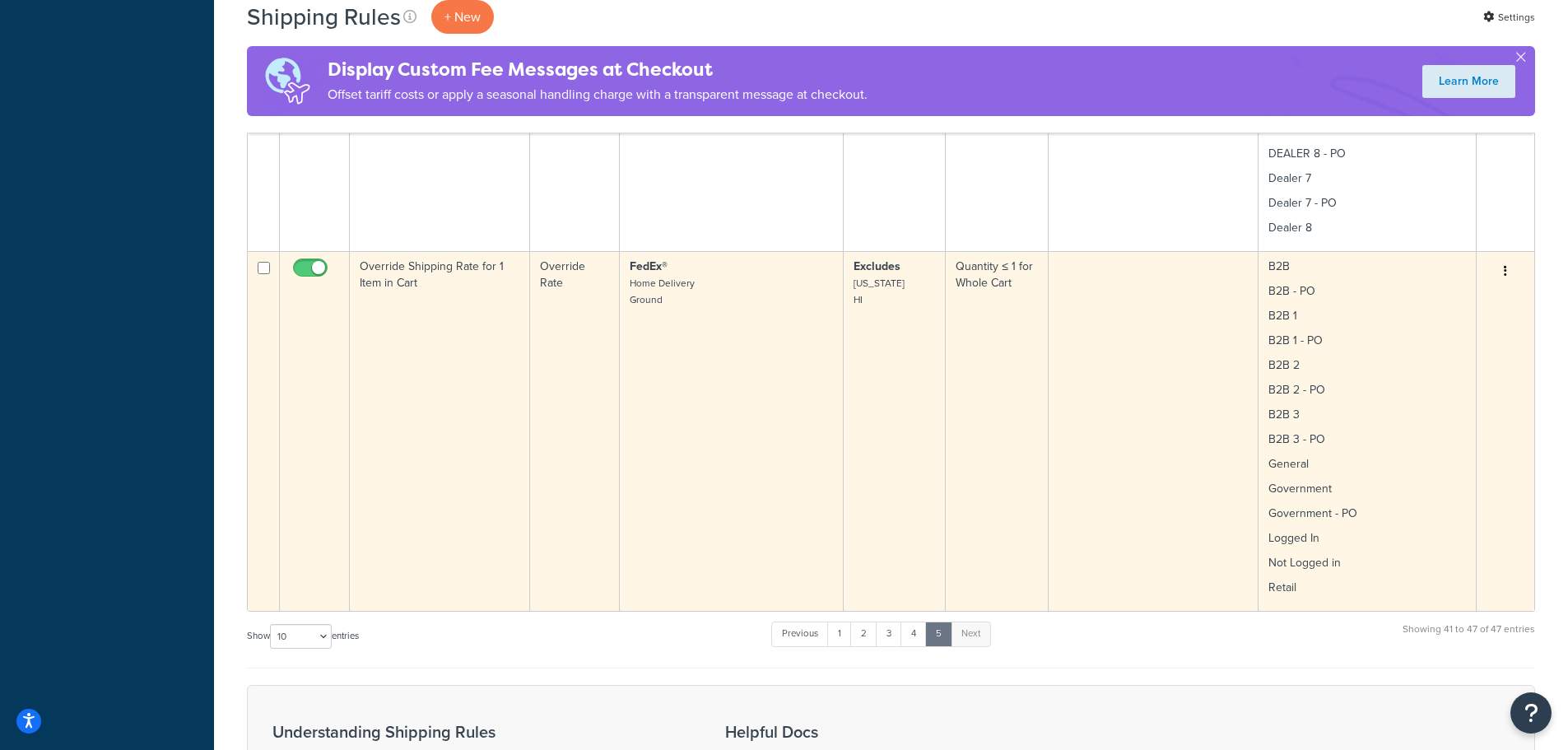
click at [726, 338] on td "FedEx® Home Delivery Ground" at bounding box center [731, 431] width 224 height 360
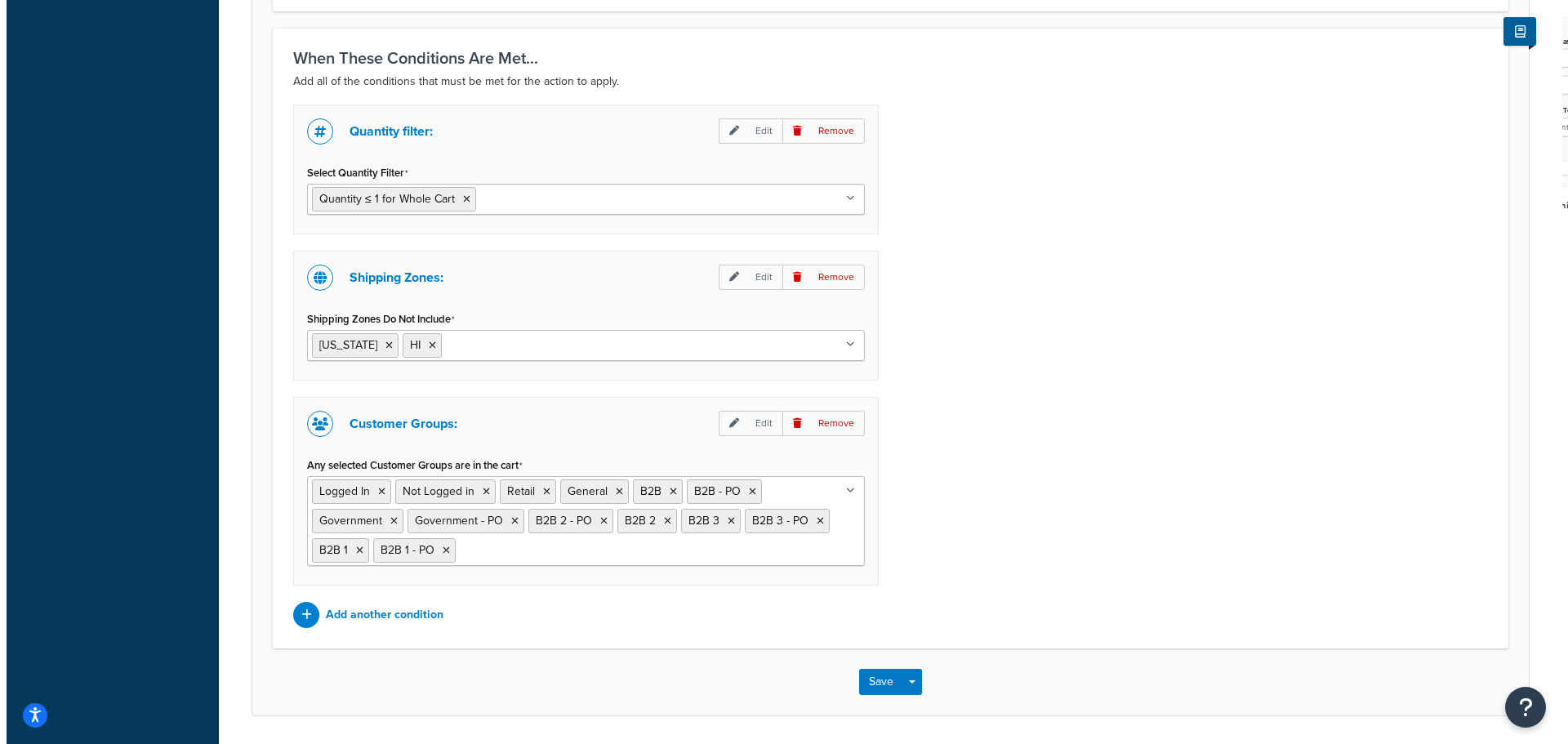
scroll to position [1225, 0]
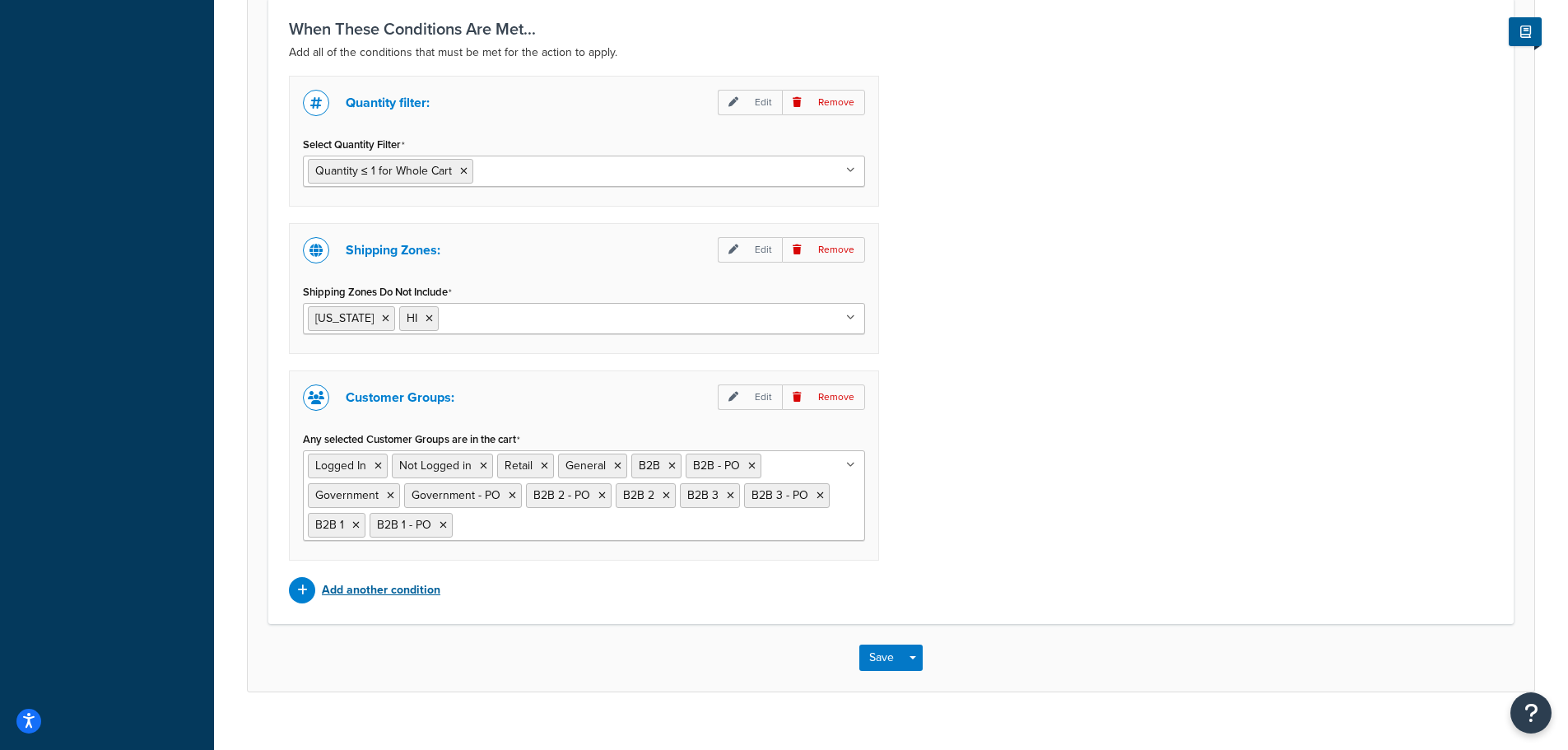
click at [382, 591] on p "Add another condition" at bounding box center [381, 590] width 119 height 23
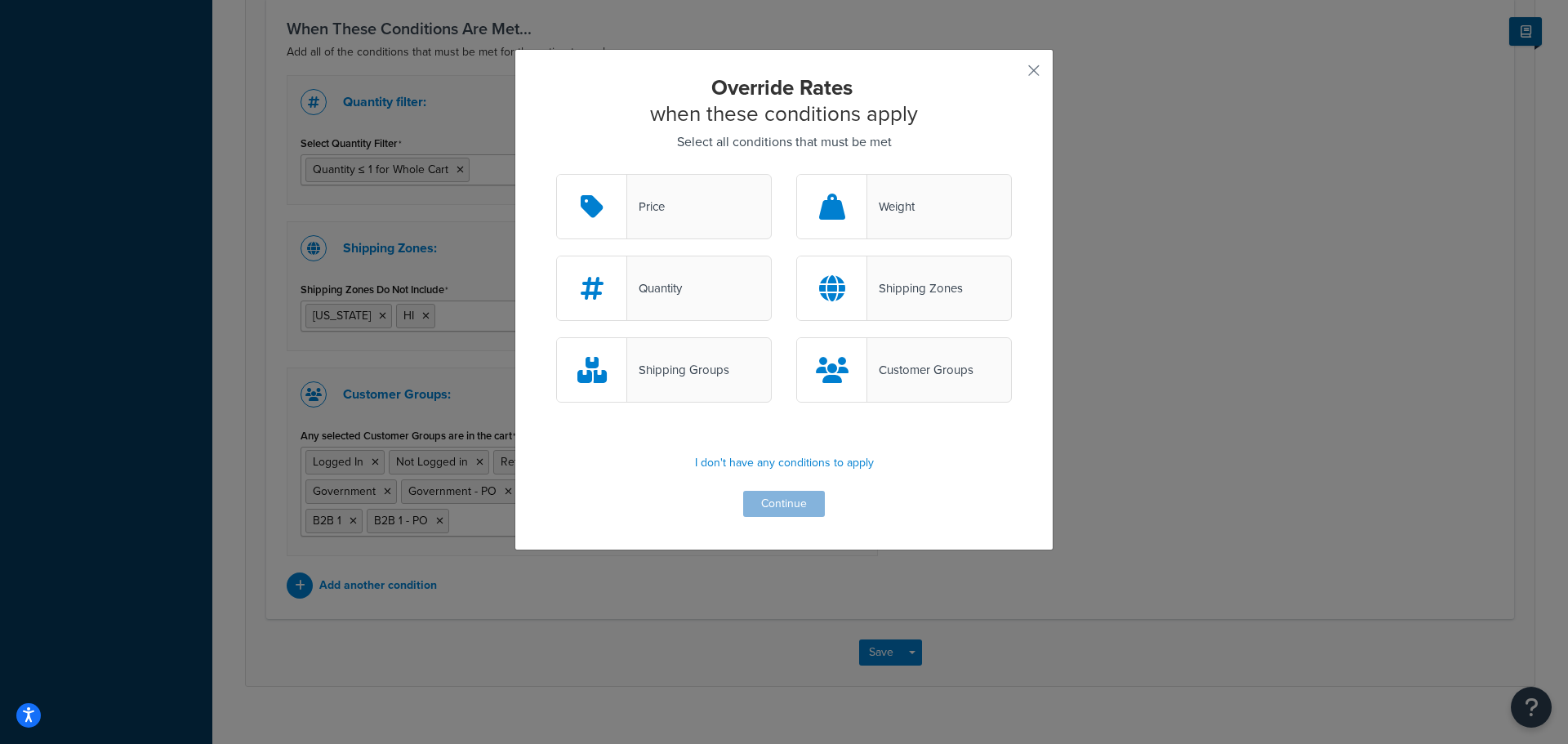
click at [895, 207] on div "Weight" at bounding box center [891, 206] width 47 height 23
click at [0, 0] on input "Weight" at bounding box center [0, 0] width 0 height 0
click at [767, 508] on button "Continue" at bounding box center [784, 504] width 81 height 26
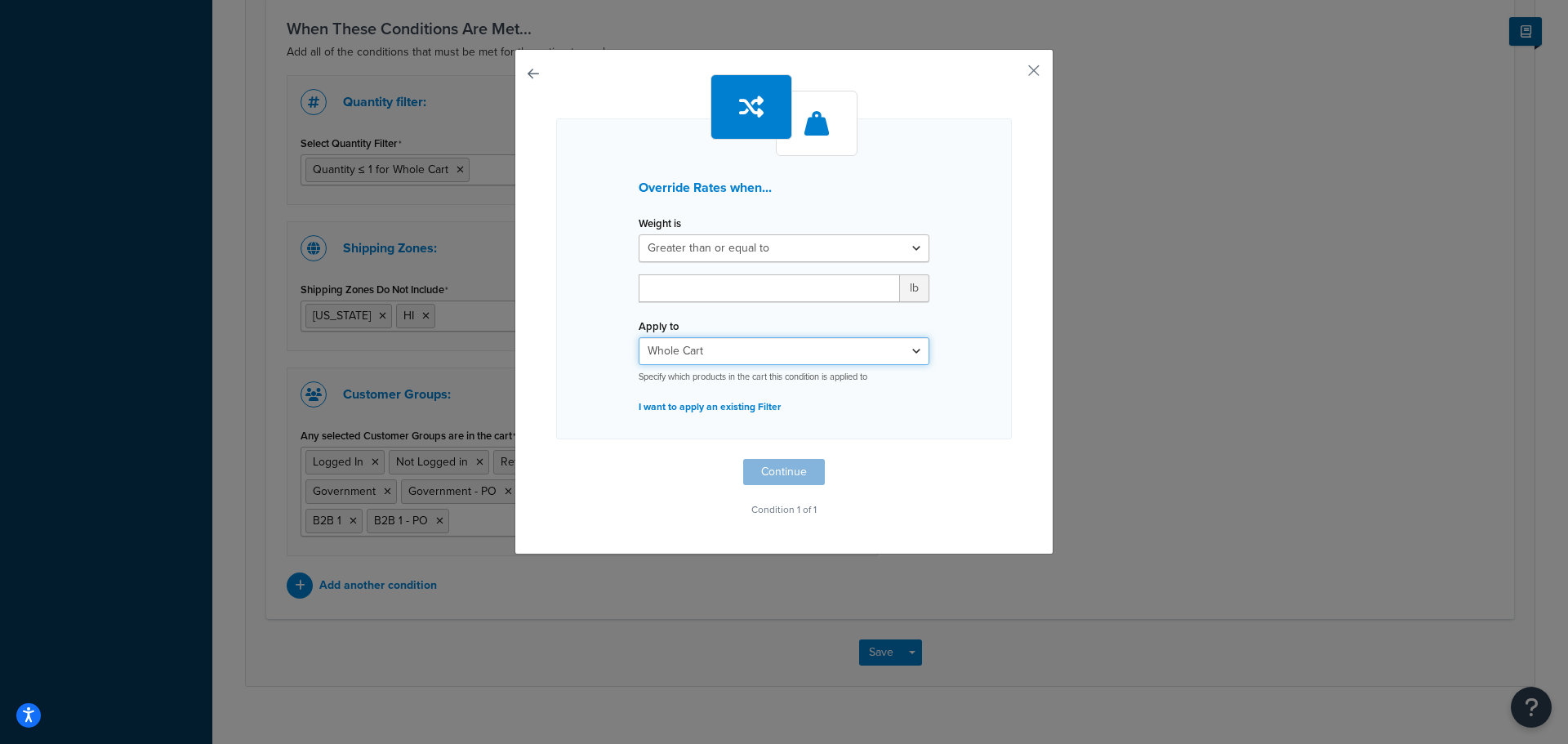
click at [716, 354] on select "Whole Cart Everything in Shipping Group Everything at Origin Each Item within S…" at bounding box center [784, 351] width 291 height 27
click at [708, 410] on p "I want to apply an existing Filter" at bounding box center [784, 406] width 291 height 23
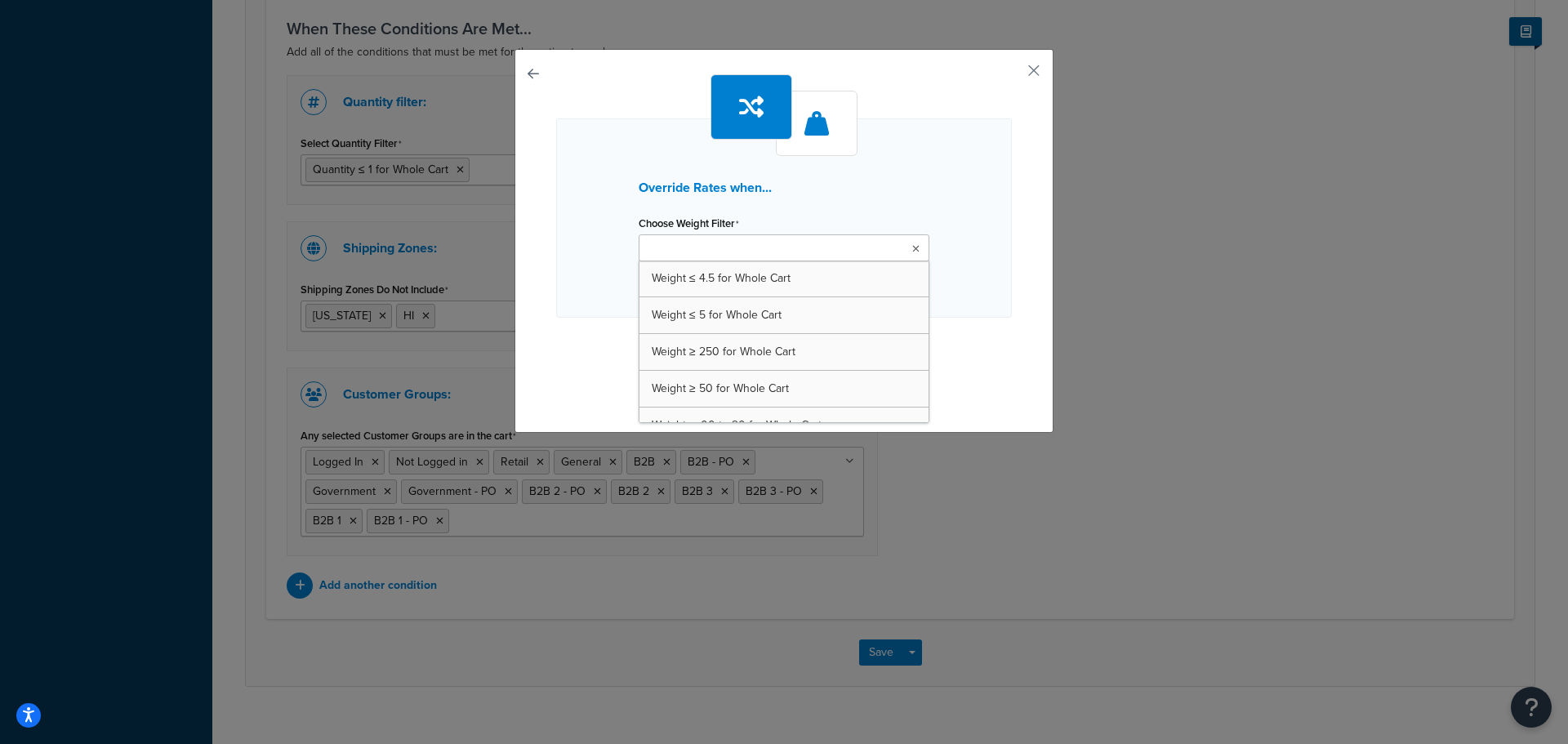
click at [741, 248] on input "Choose Weight Filter" at bounding box center [715, 249] width 144 height 18
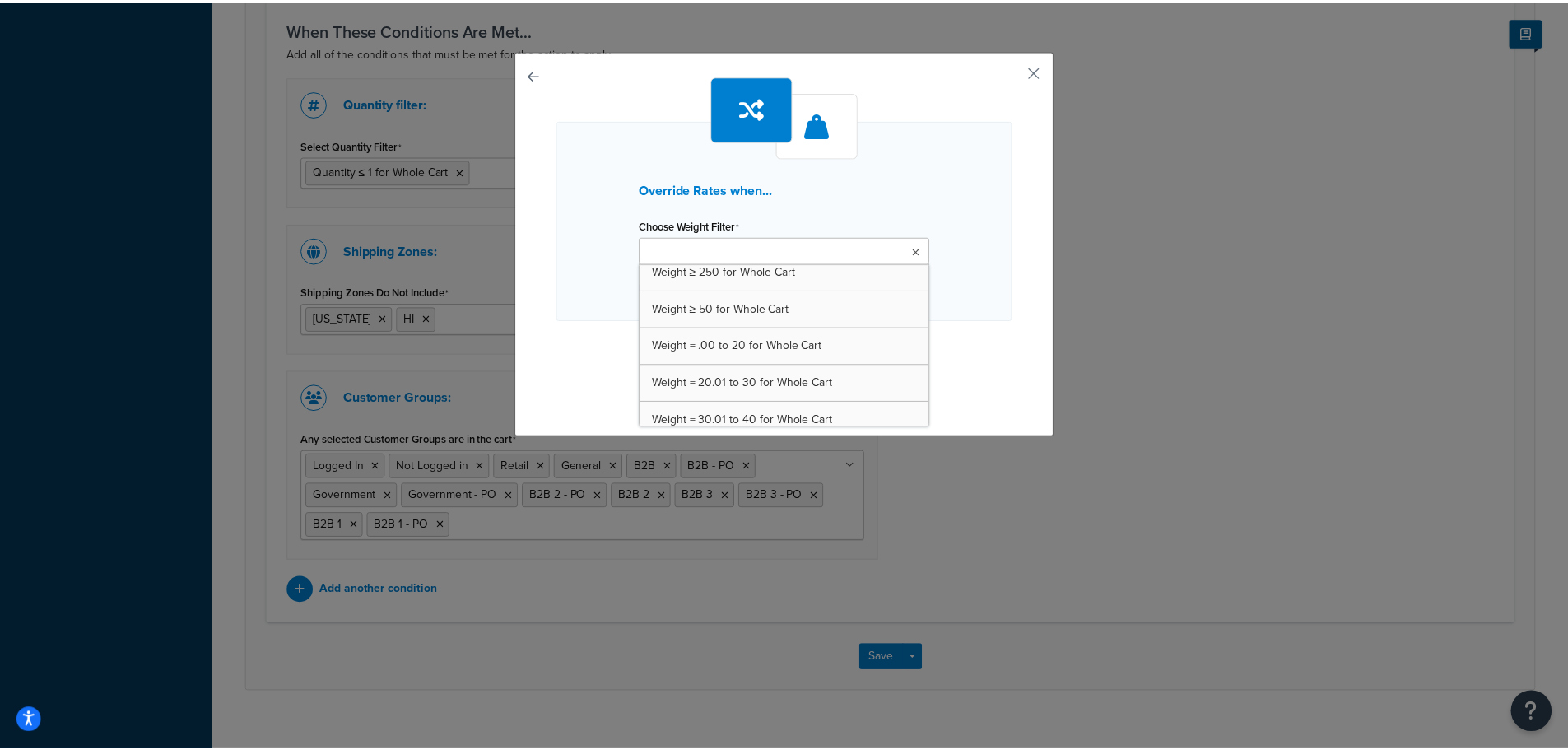
scroll to position [82, 0]
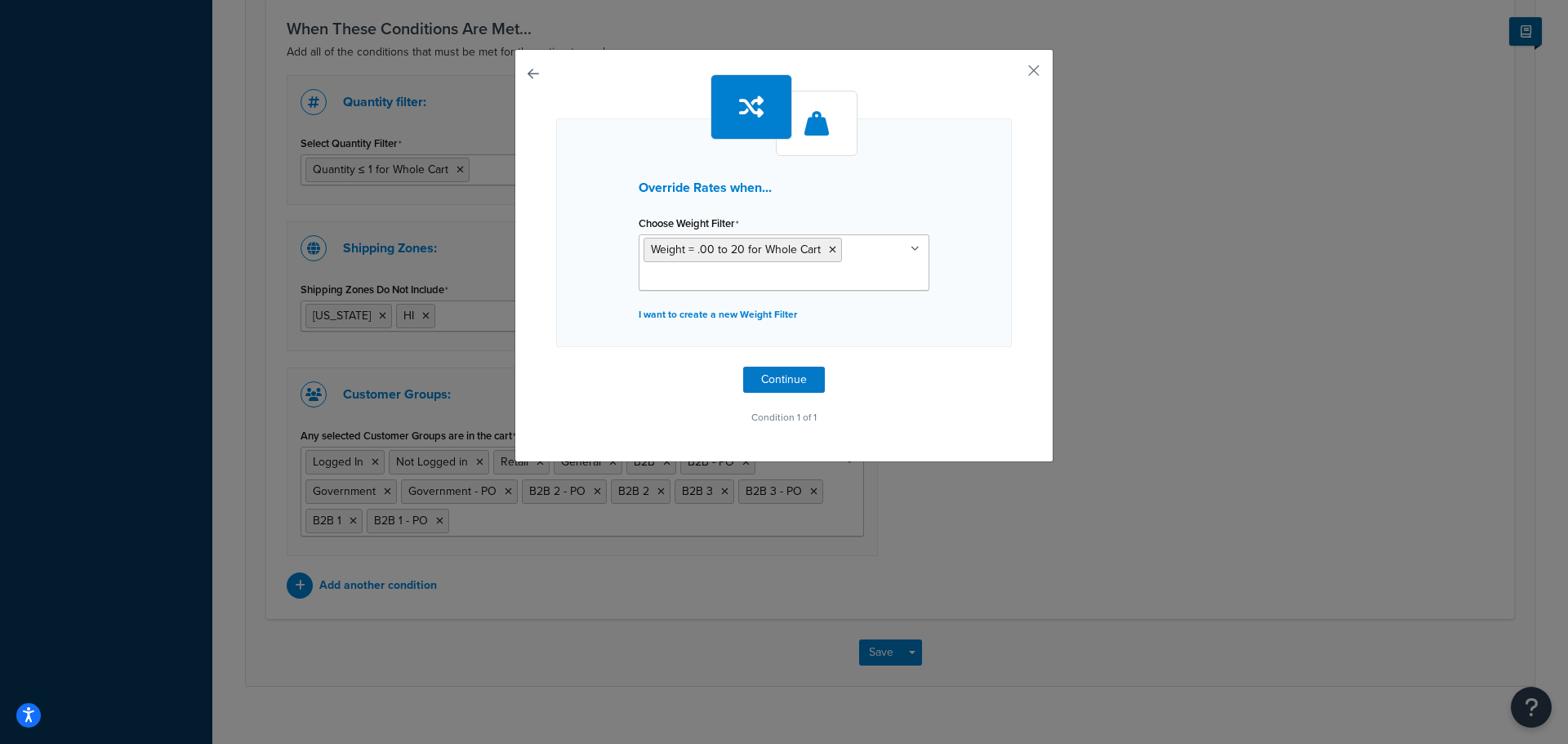
click at [962, 316] on div "Override Rates when... Choose Weight Filter Weight = .00 to 20 for Whole Cart W…" at bounding box center [784, 232] width 456 height 228
click at [772, 382] on button "Continue" at bounding box center [784, 379] width 81 height 26
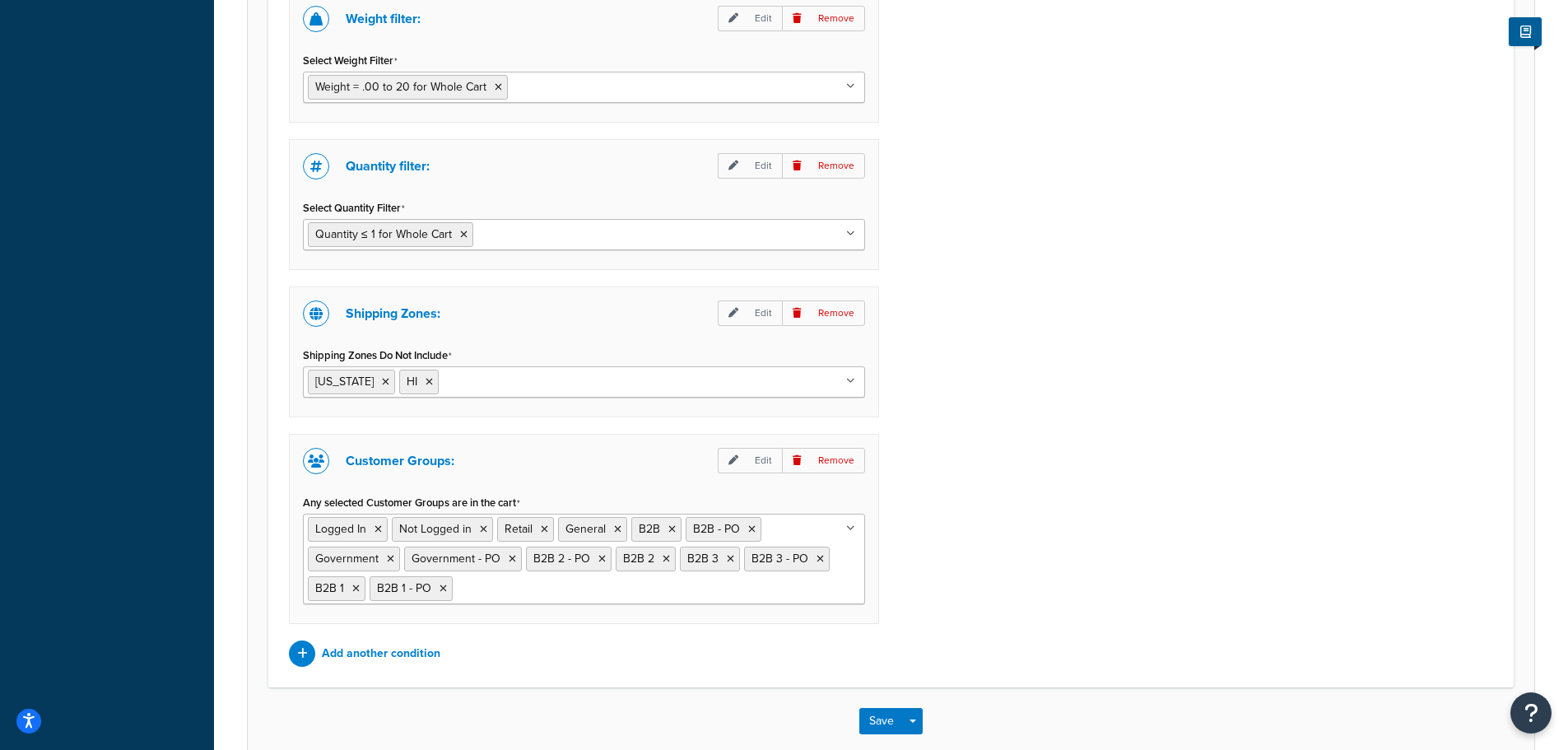
scroll to position [1407, 0]
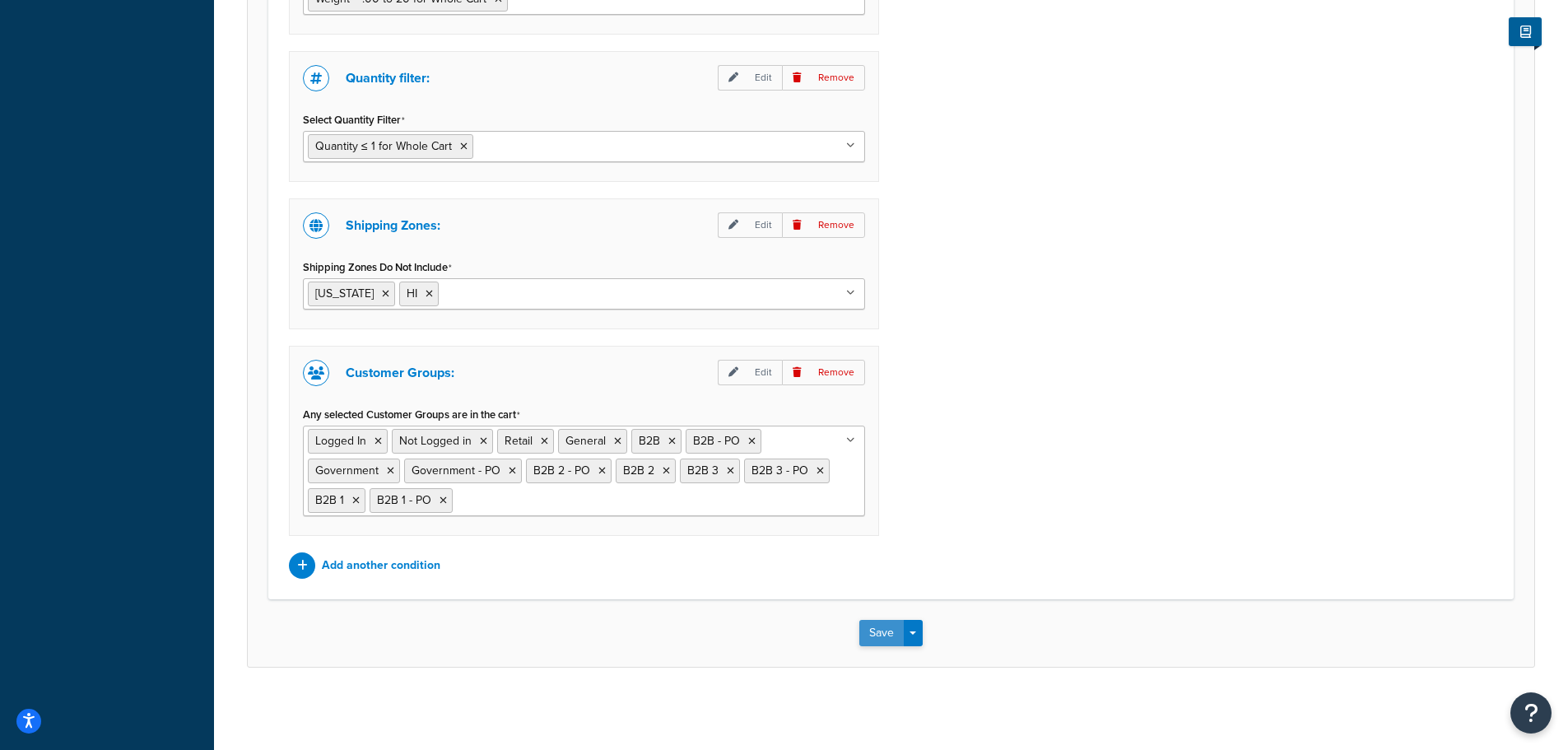
click at [867, 628] on button "Save" at bounding box center [881, 632] width 44 height 27
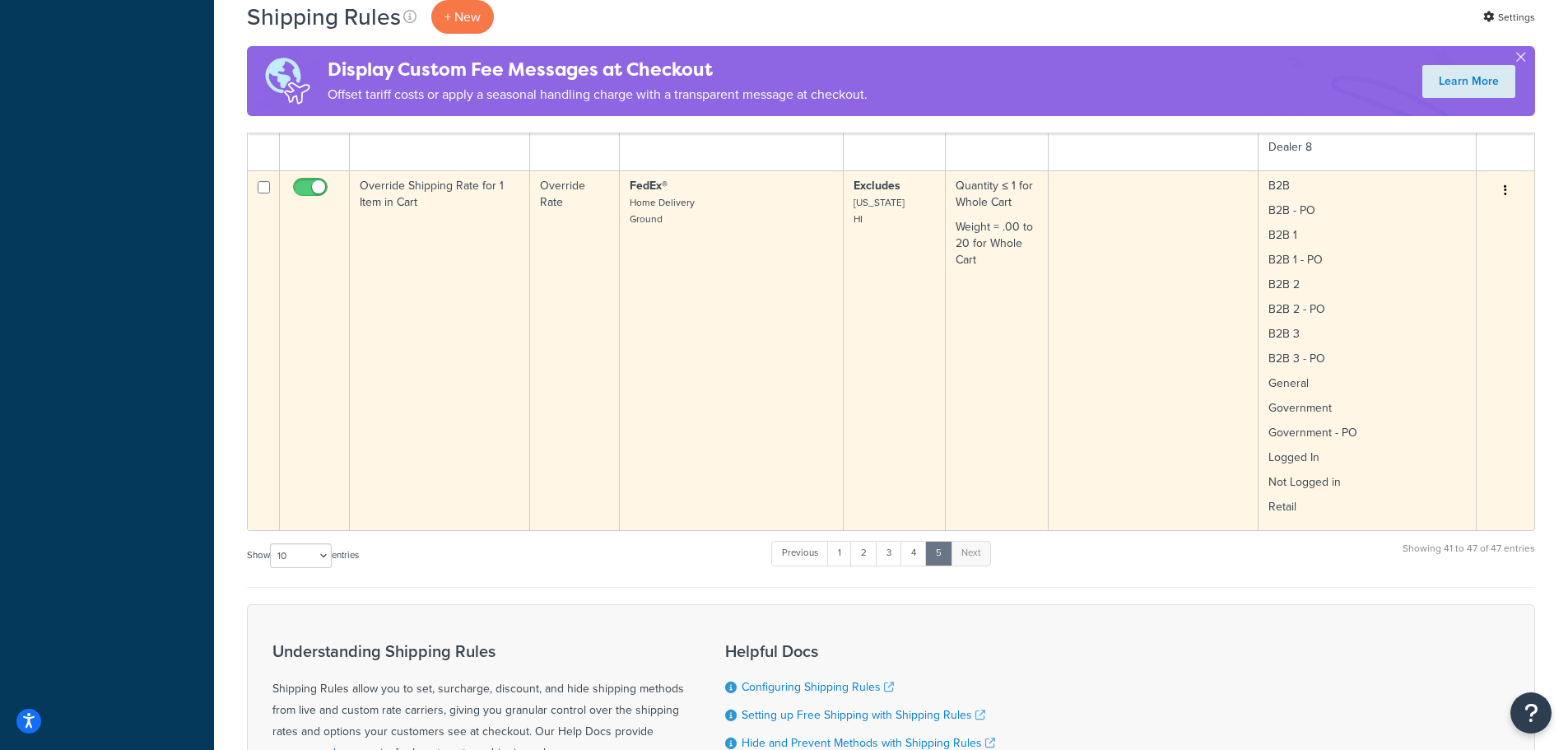
scroll to position [2019, 0]
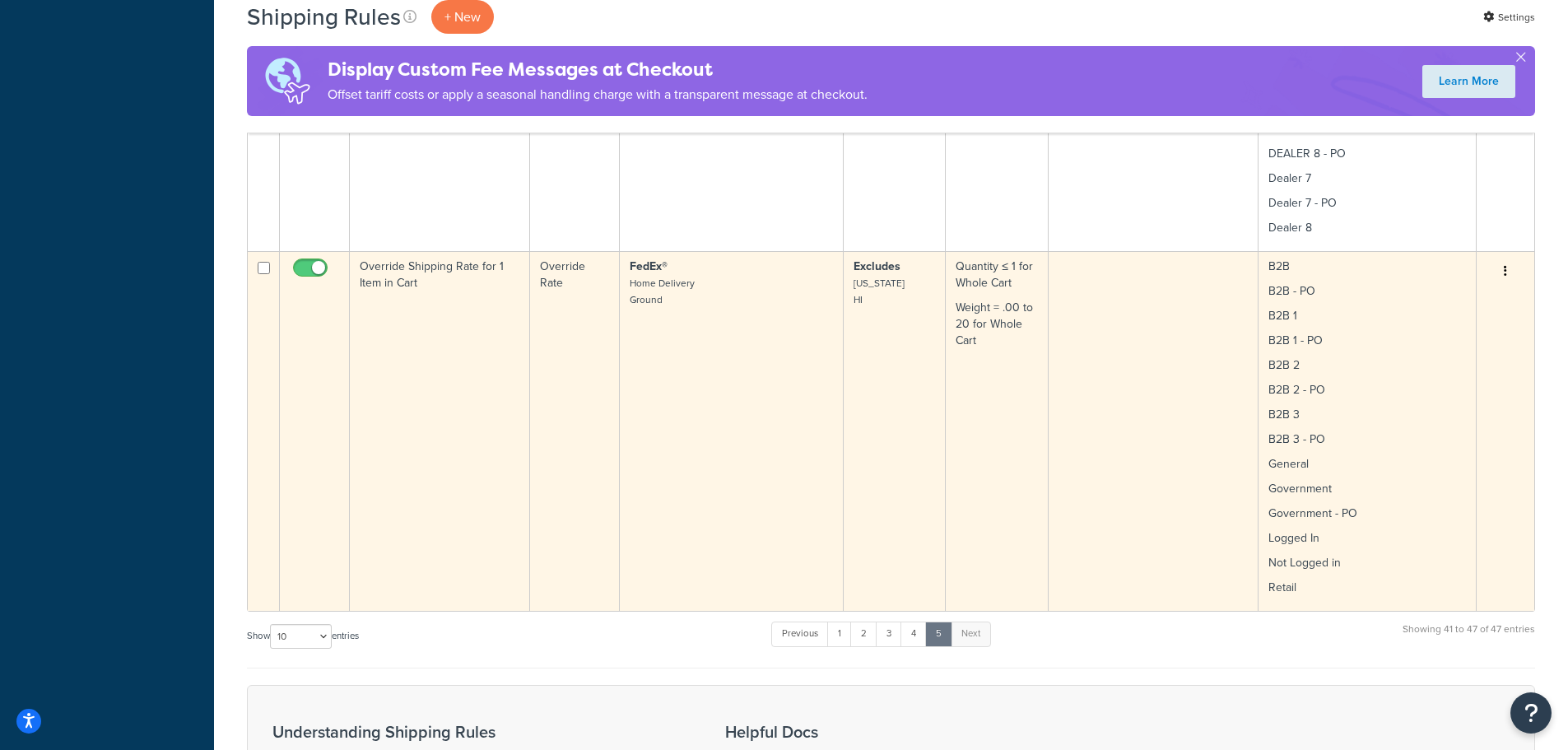
click at [710, 423] on td "FedEx® Home Delivery Ground" at bounding box center [731, 431] width 224 height 360
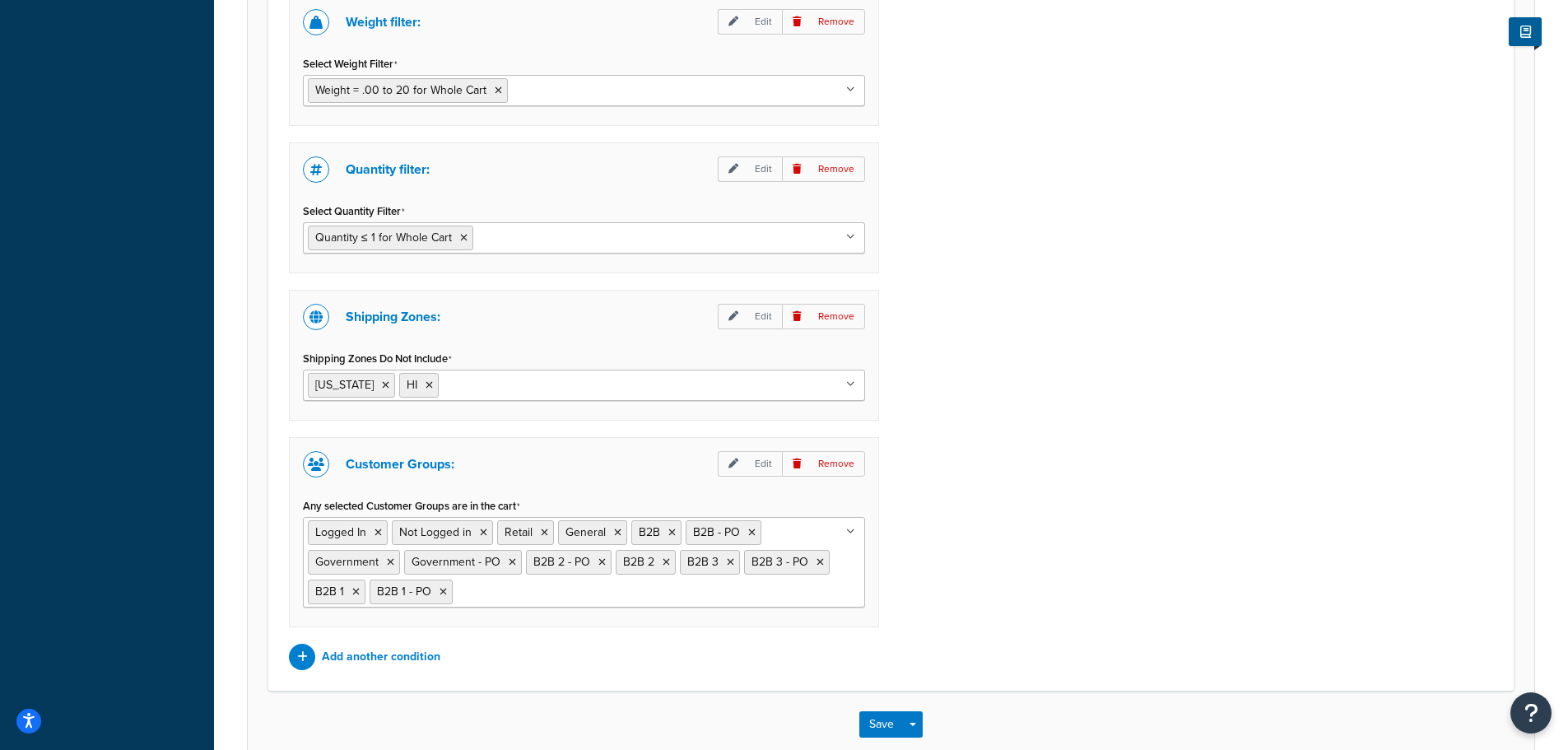
scroll to position [1235, 0]
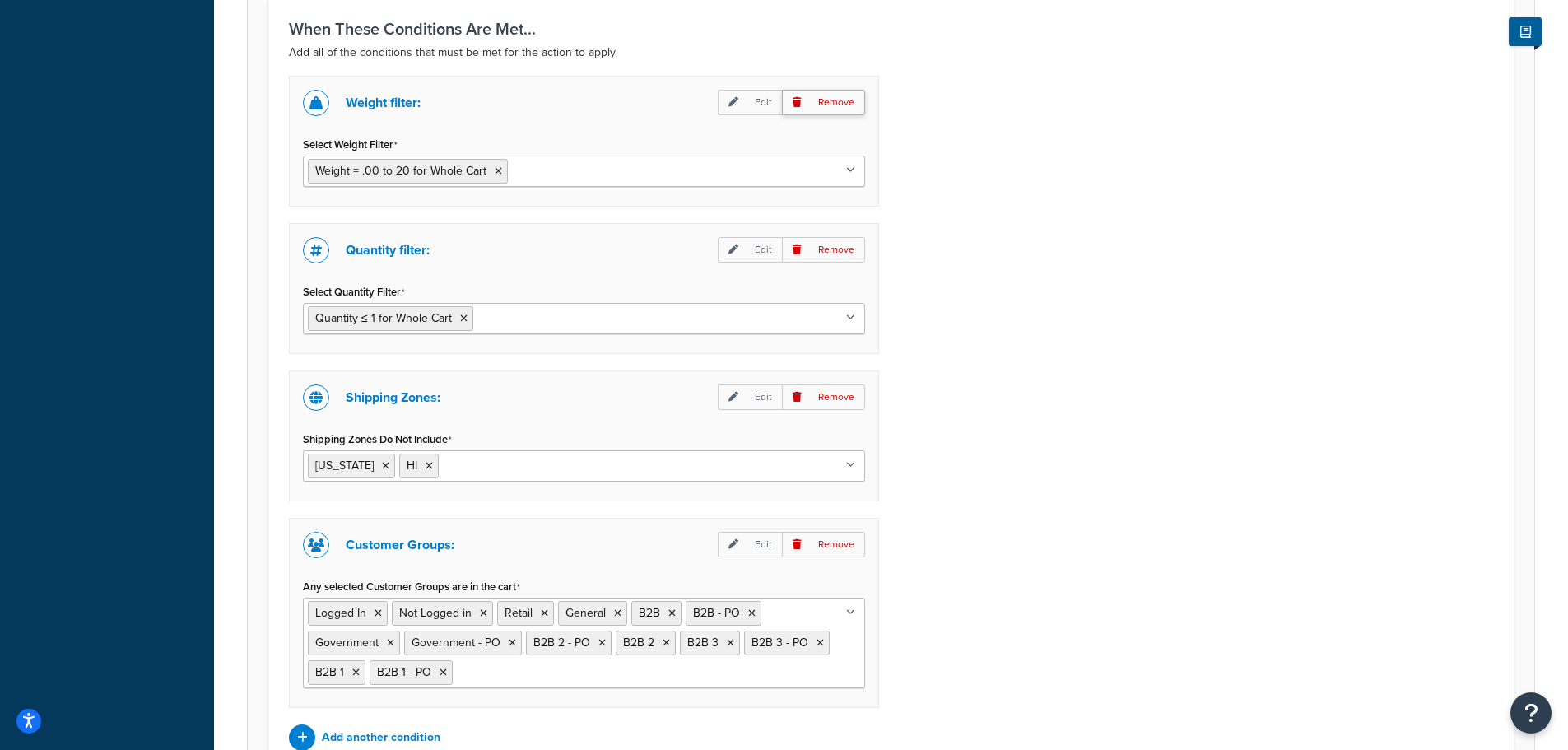
click at [836, 106] on p "Remove" at bounding box center [823, 103] width 83 height 26
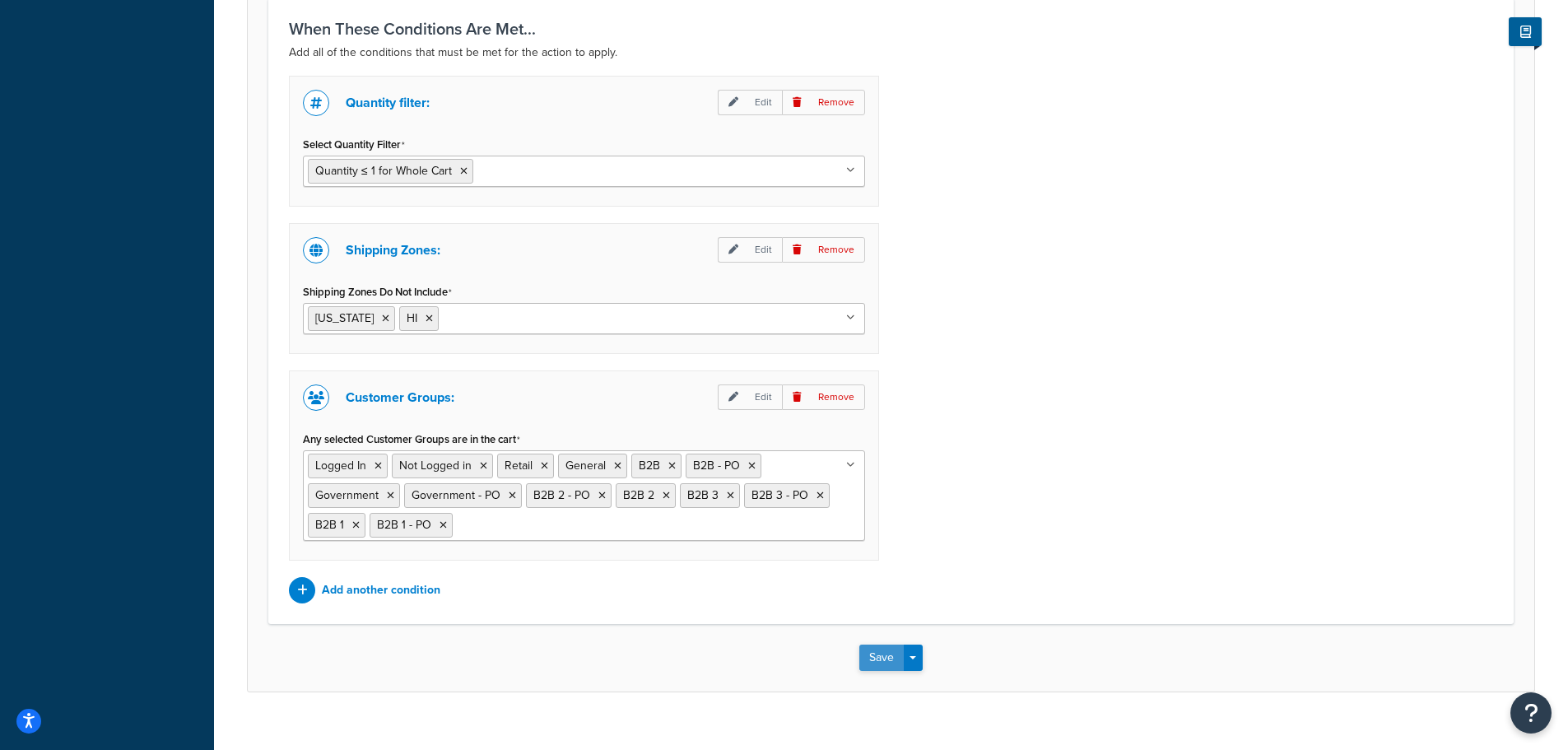
click at [881, 648] on button "Save" at bounding box center [881, 657] width 44 height 27
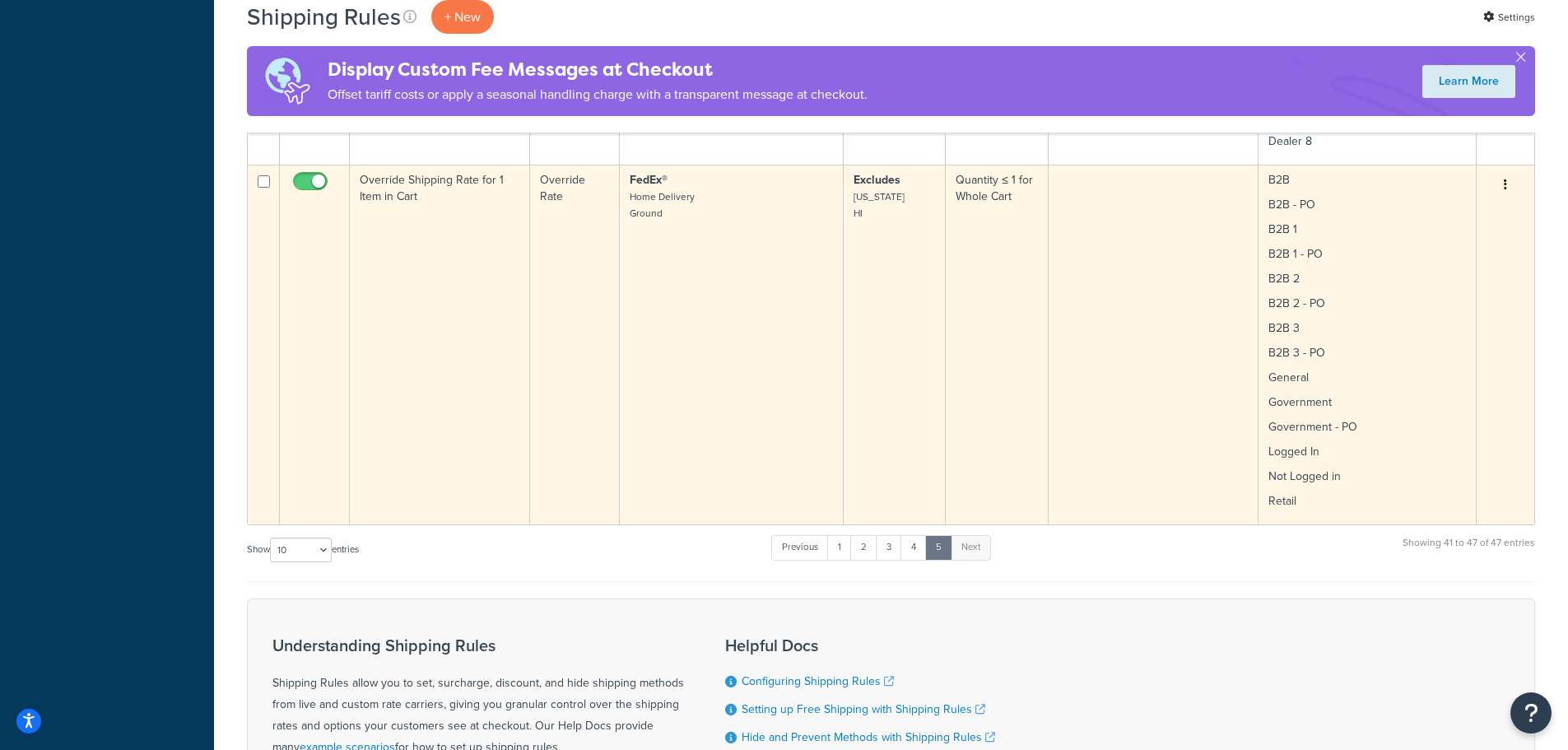
scroll to position [2102, 0]
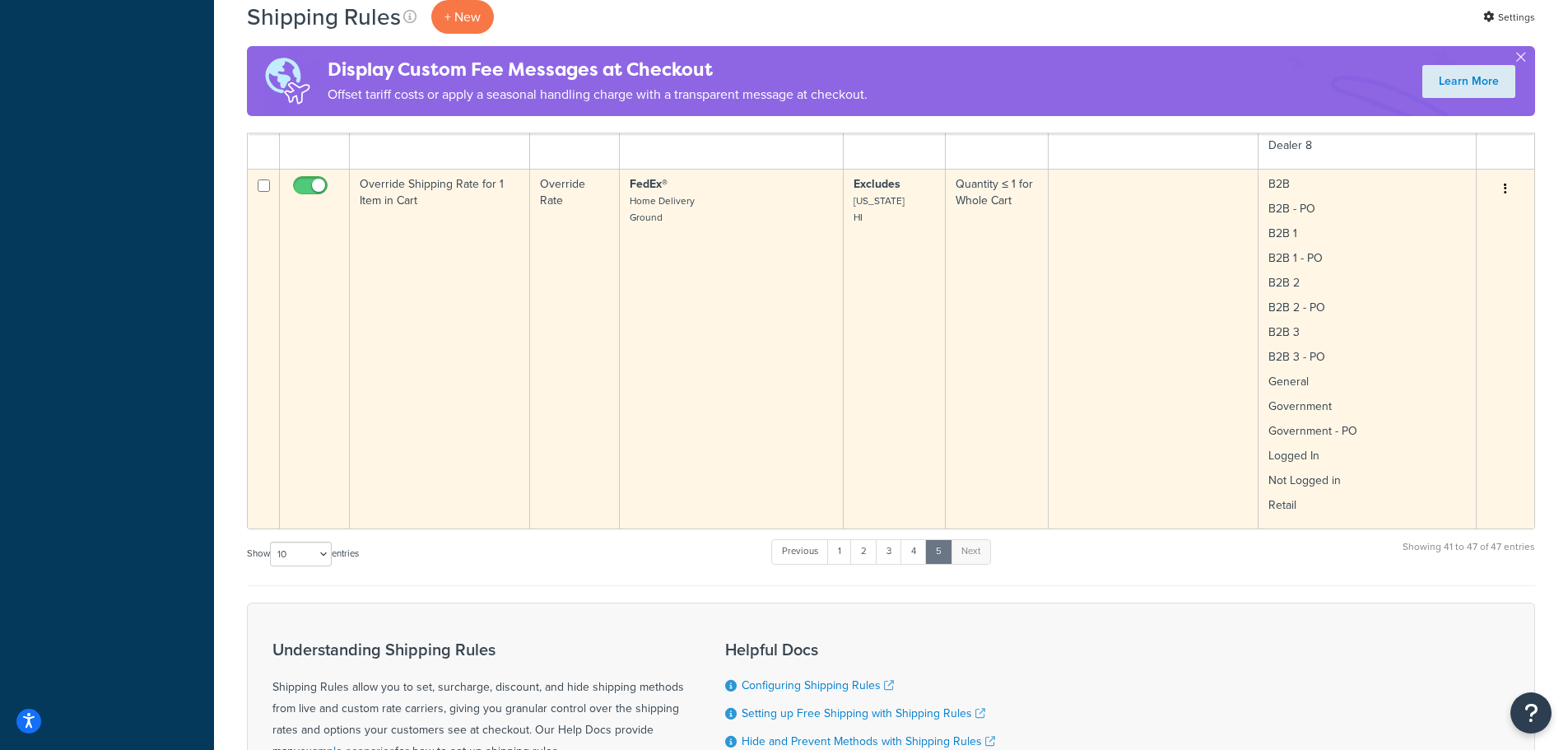
click at [531, 375] on td "Override Rate" at bounding box center [574, 349] width 89 height 360
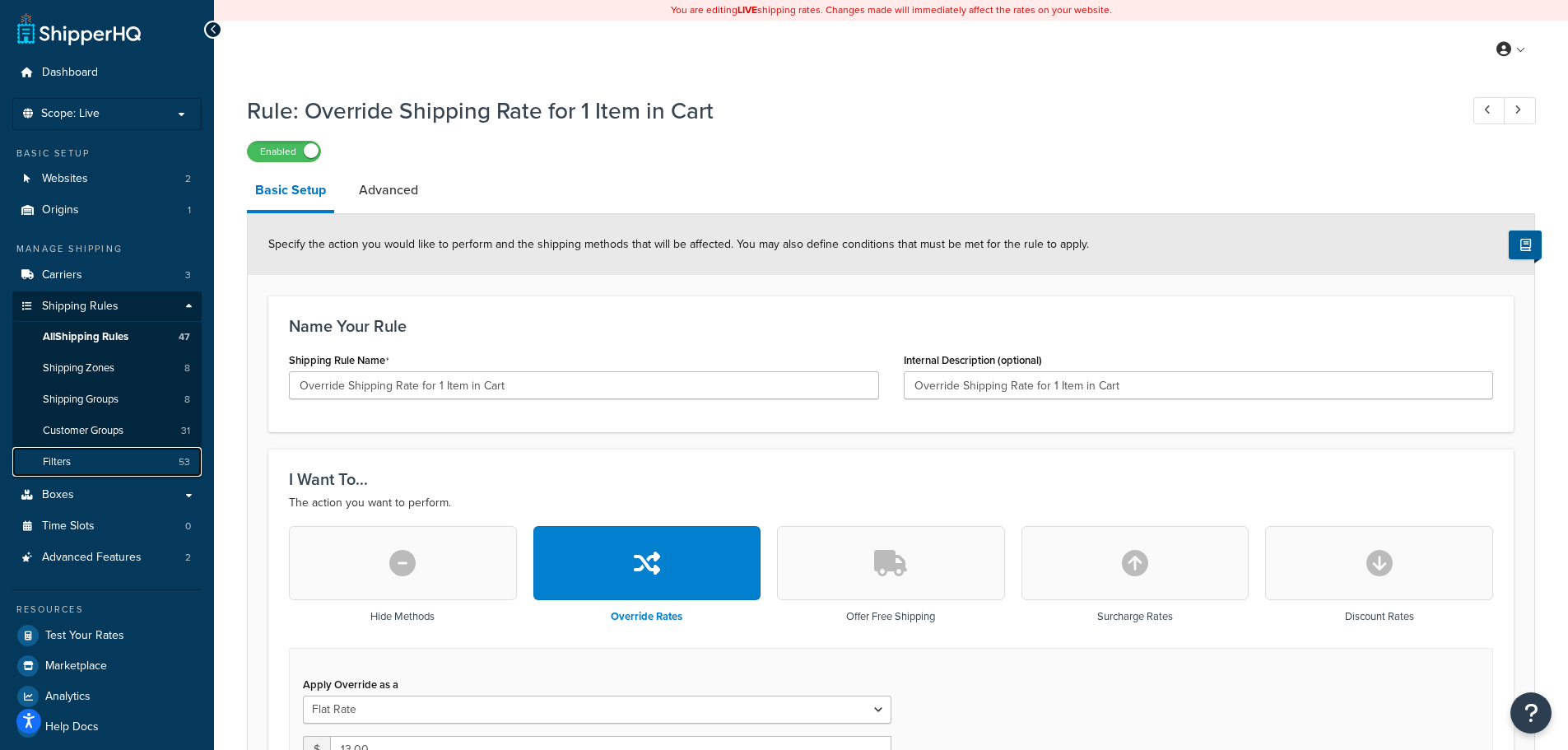
click at [84, 452] on link "Filters 53" at bounding box center [107, 461] width 190 height 31
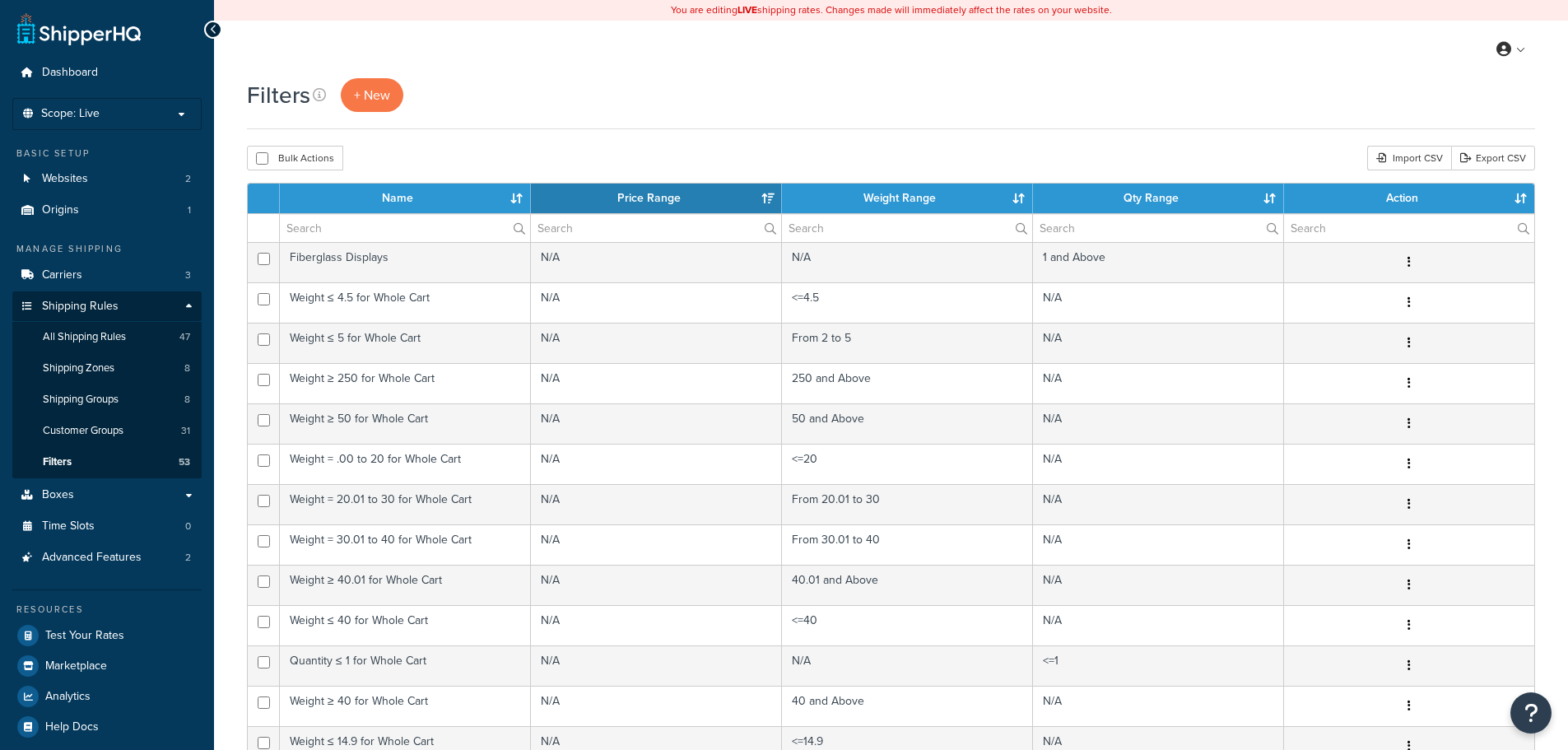
select select "15"
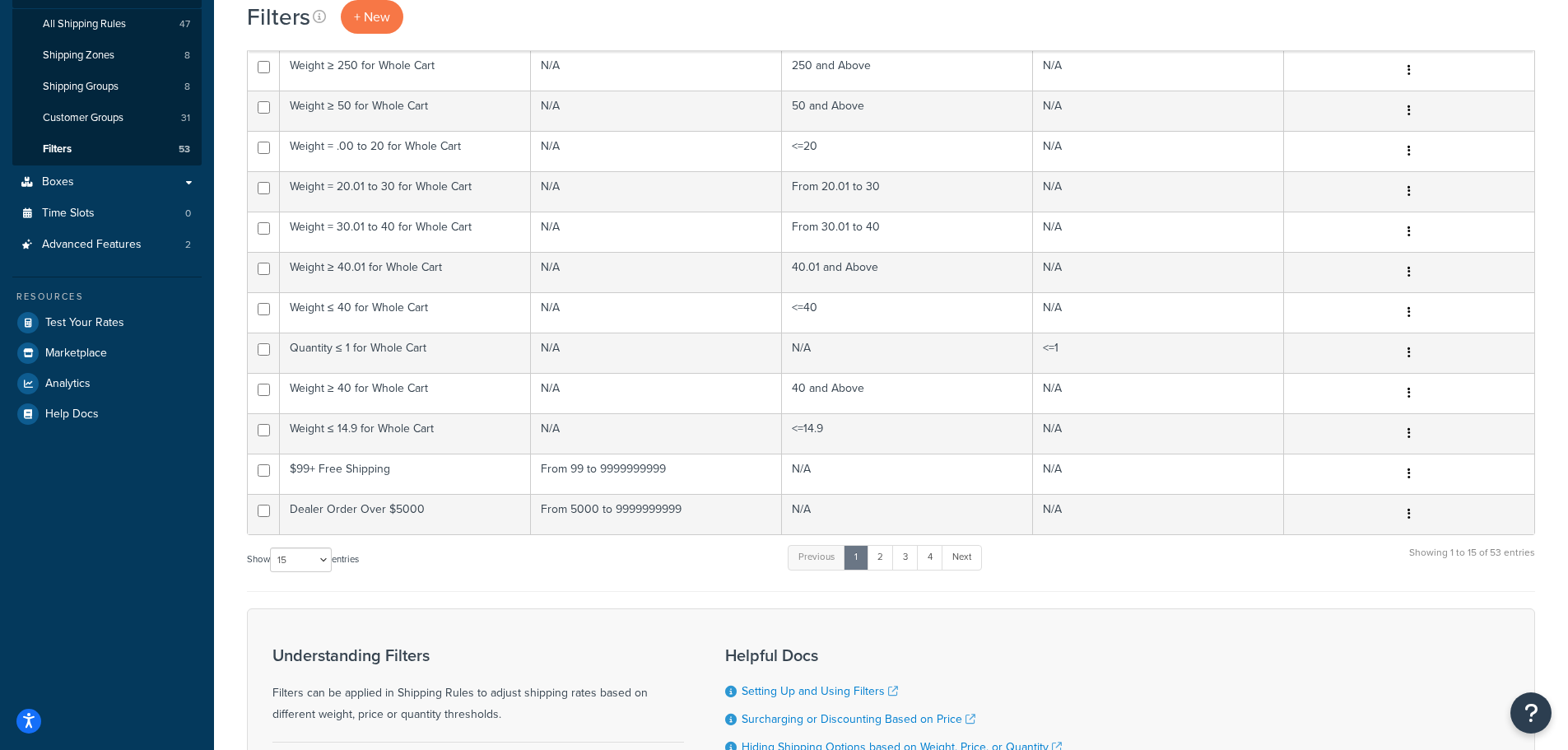
scroll to position [488, 0]
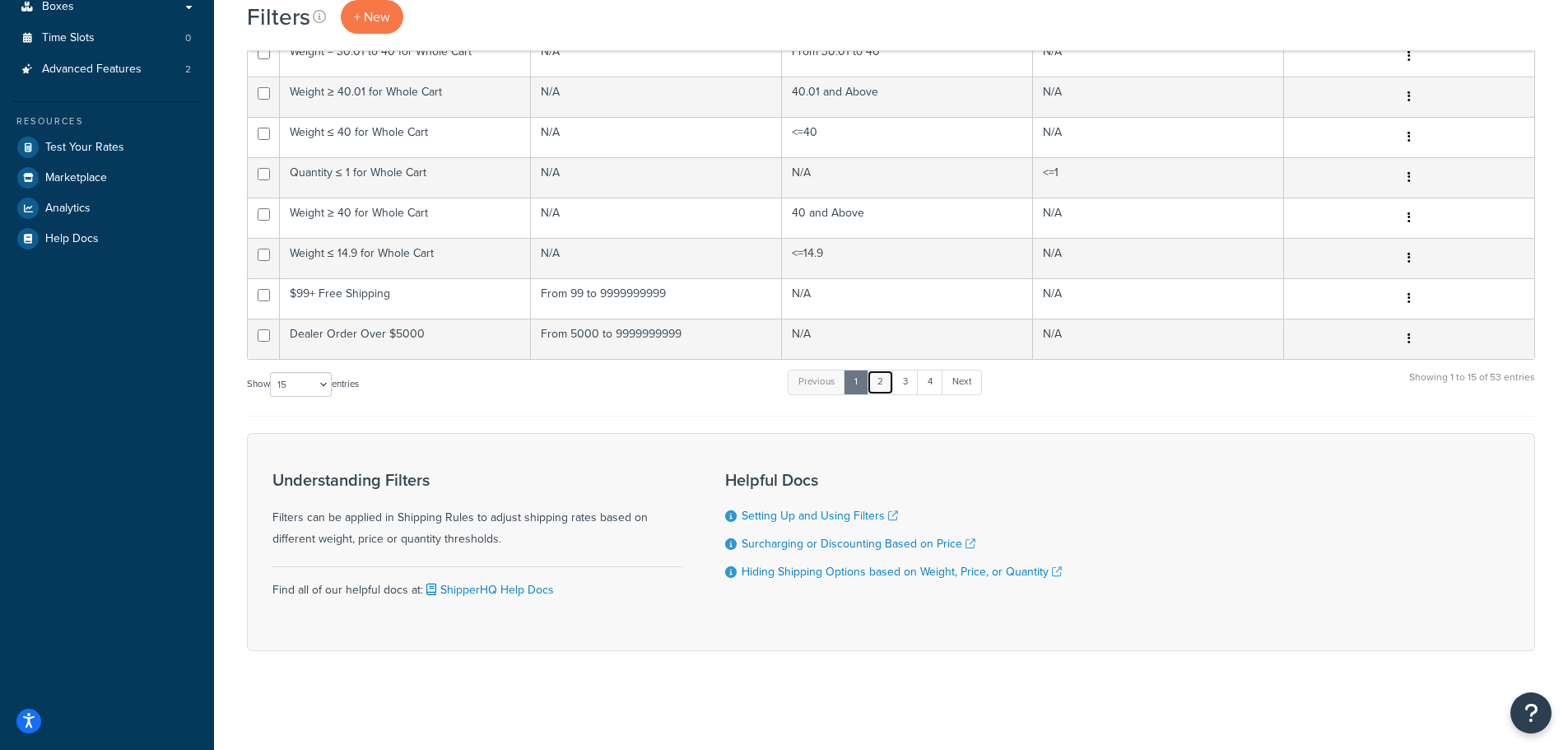
click at [879, 384] on link "2" at bounding box center [879, 381] width 27 height 25
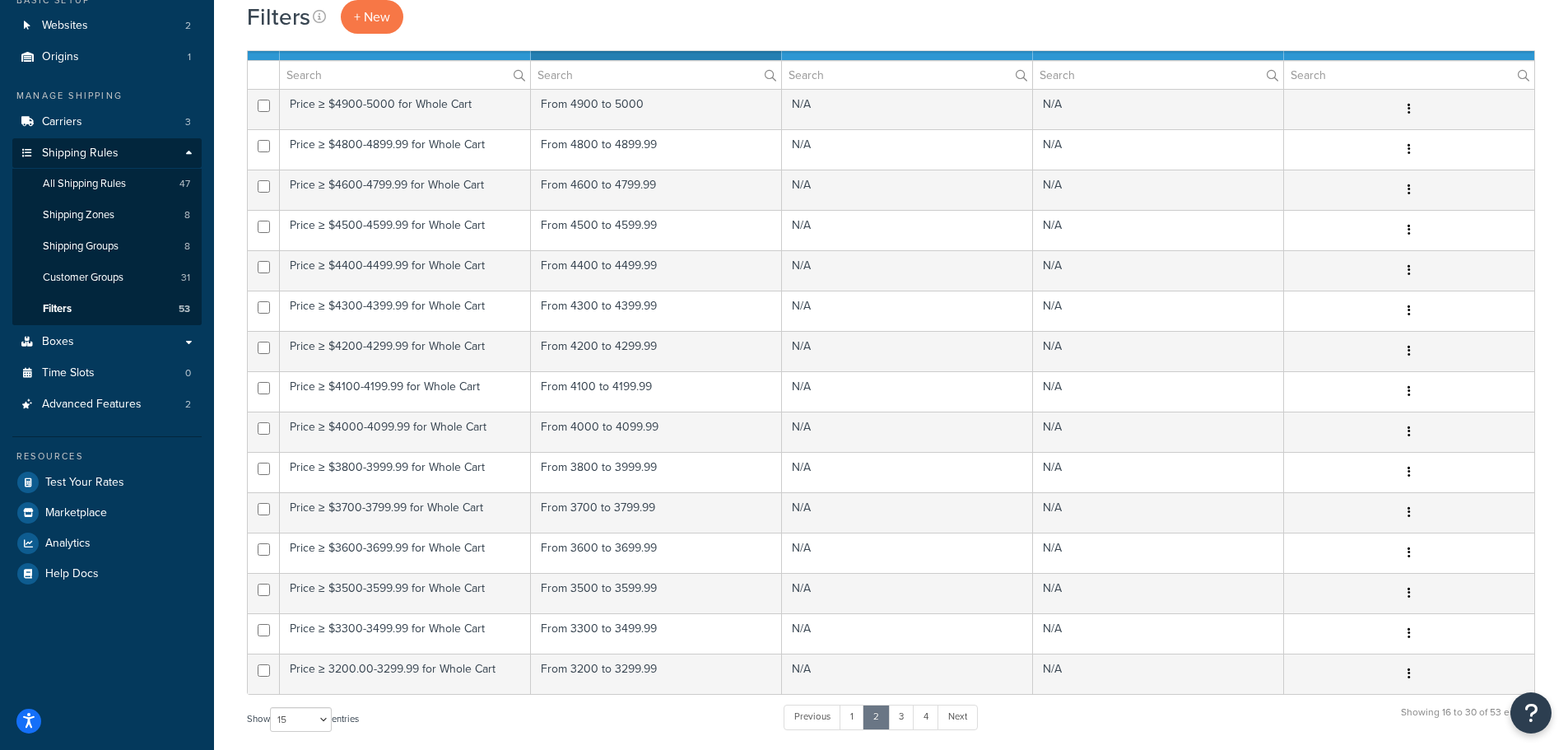
scroll to position [406, 0]
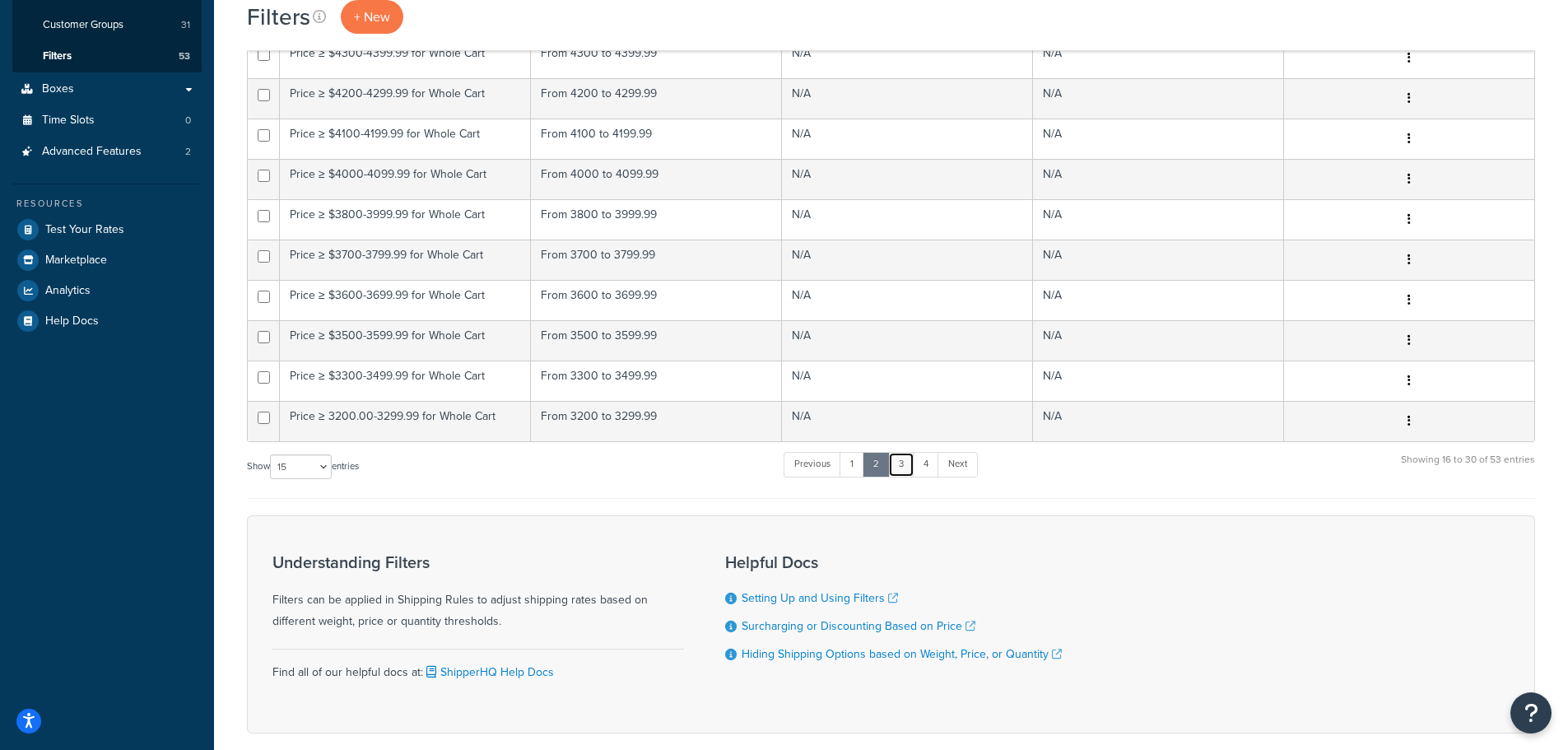
click at [910, 468] on link "3" at bounding box center [901, 463] width 27 height 25
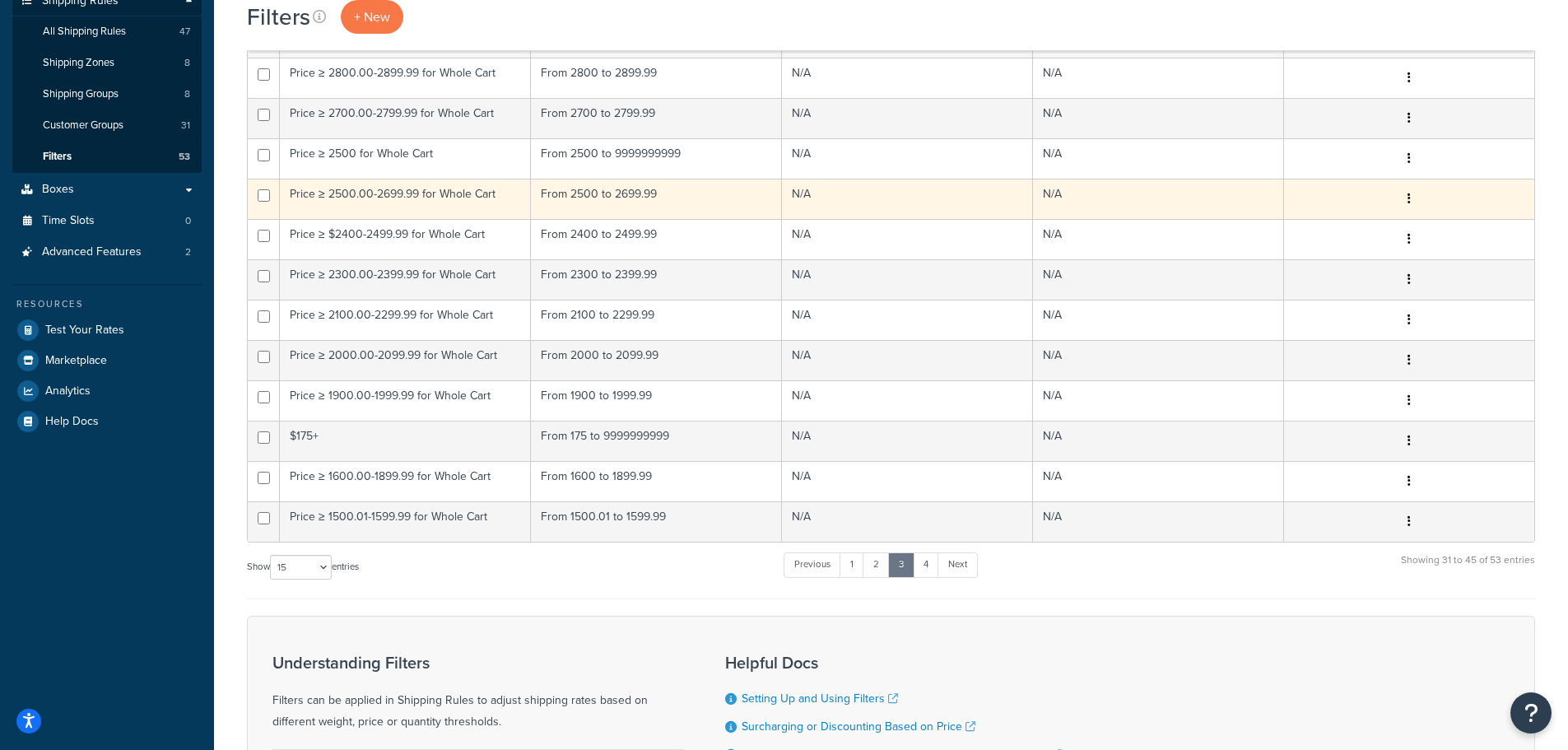
scroll to position [329, 0]
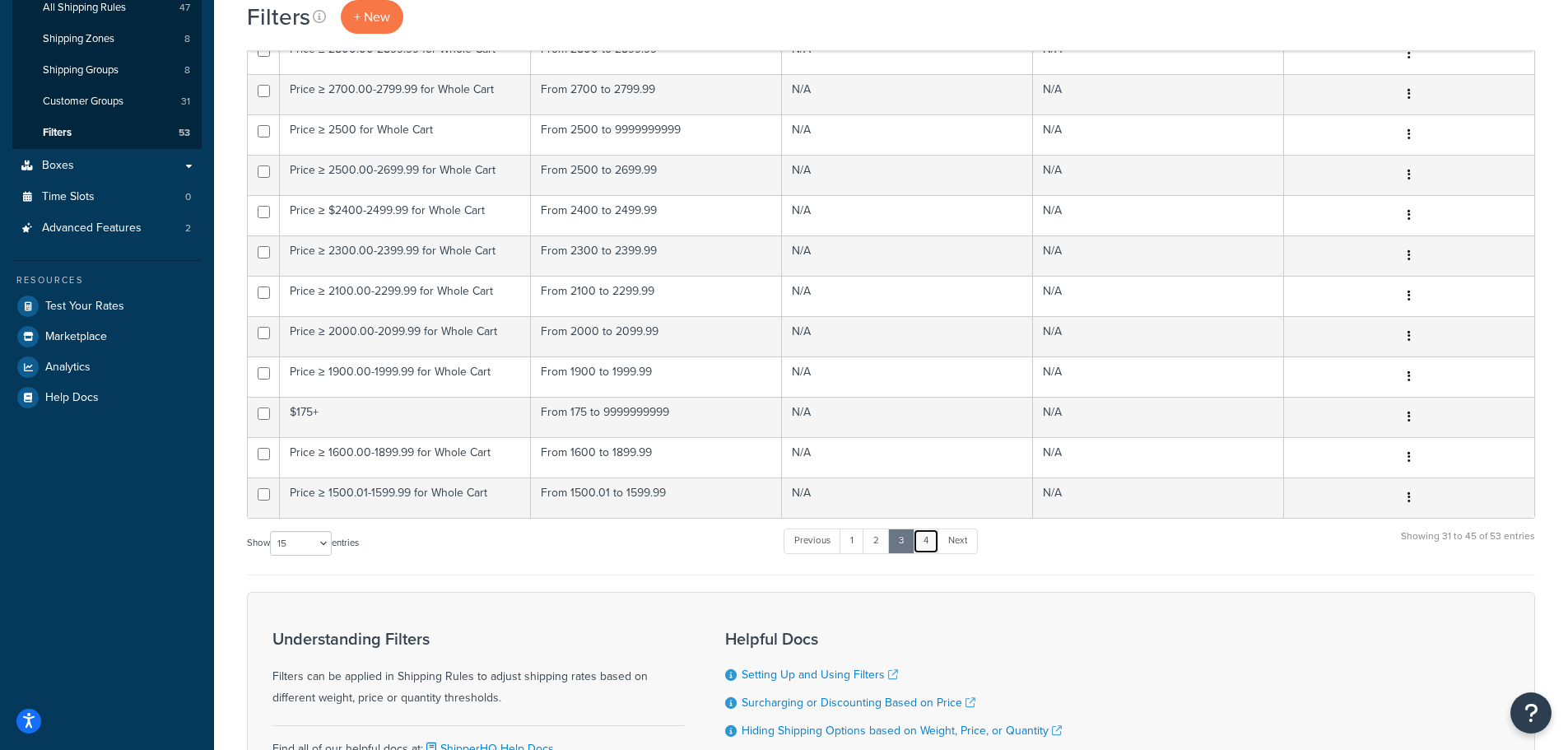
click at [933, 539] on link "4" at bounding box center [926, 541] width 27 height 25
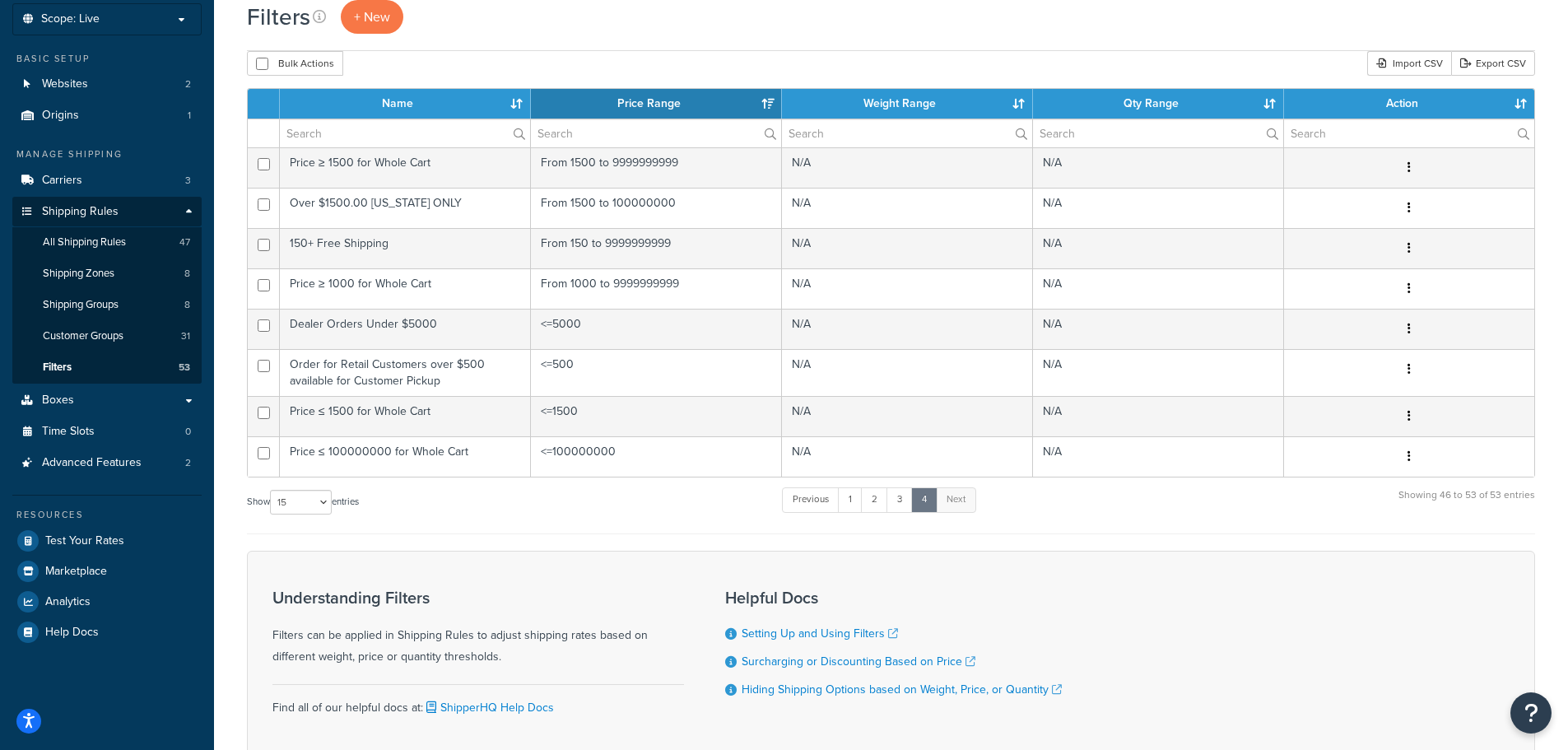
scroll to position [0, 0]
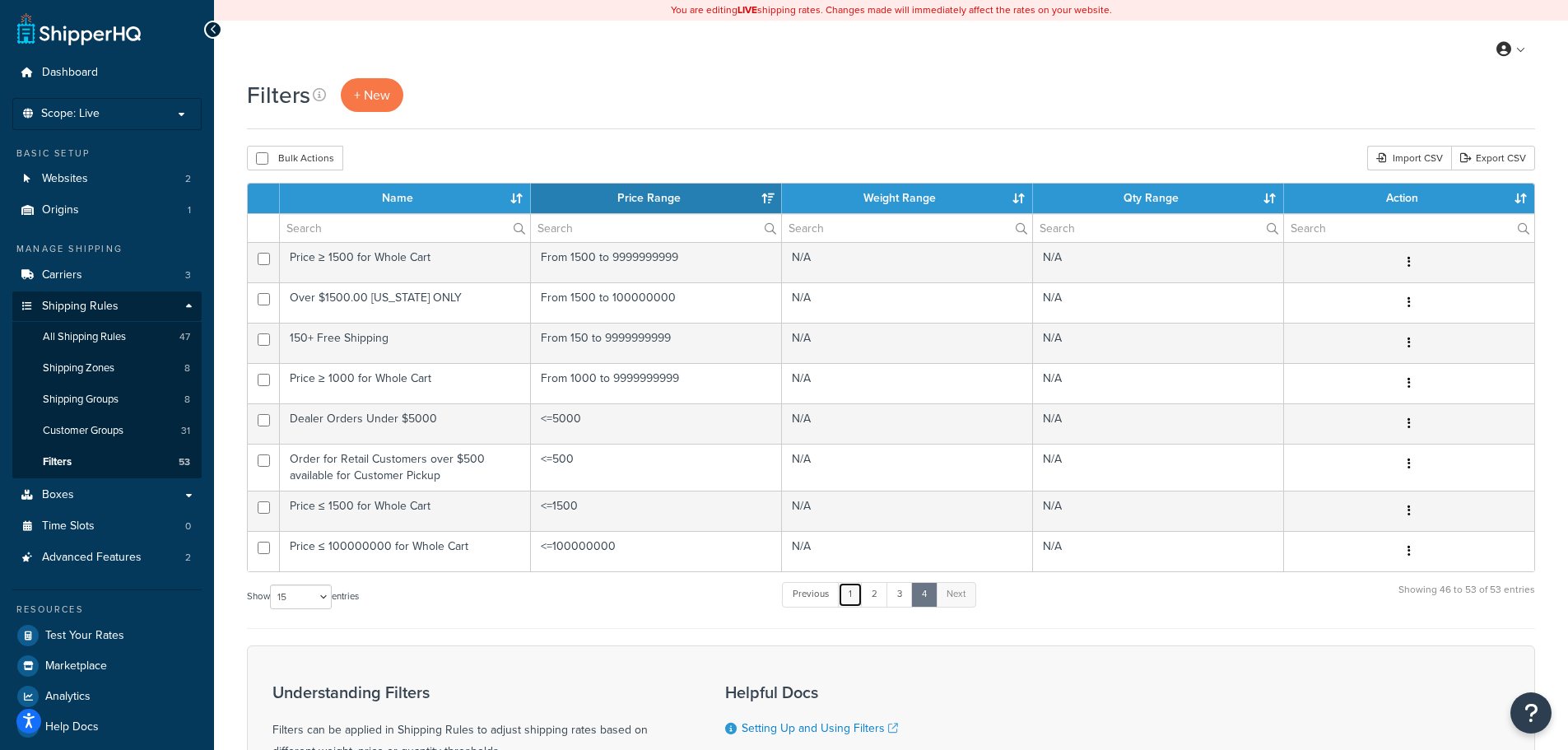
click at [855, 584] on link "1" at bounding box center [850, 594] width 25 height 25
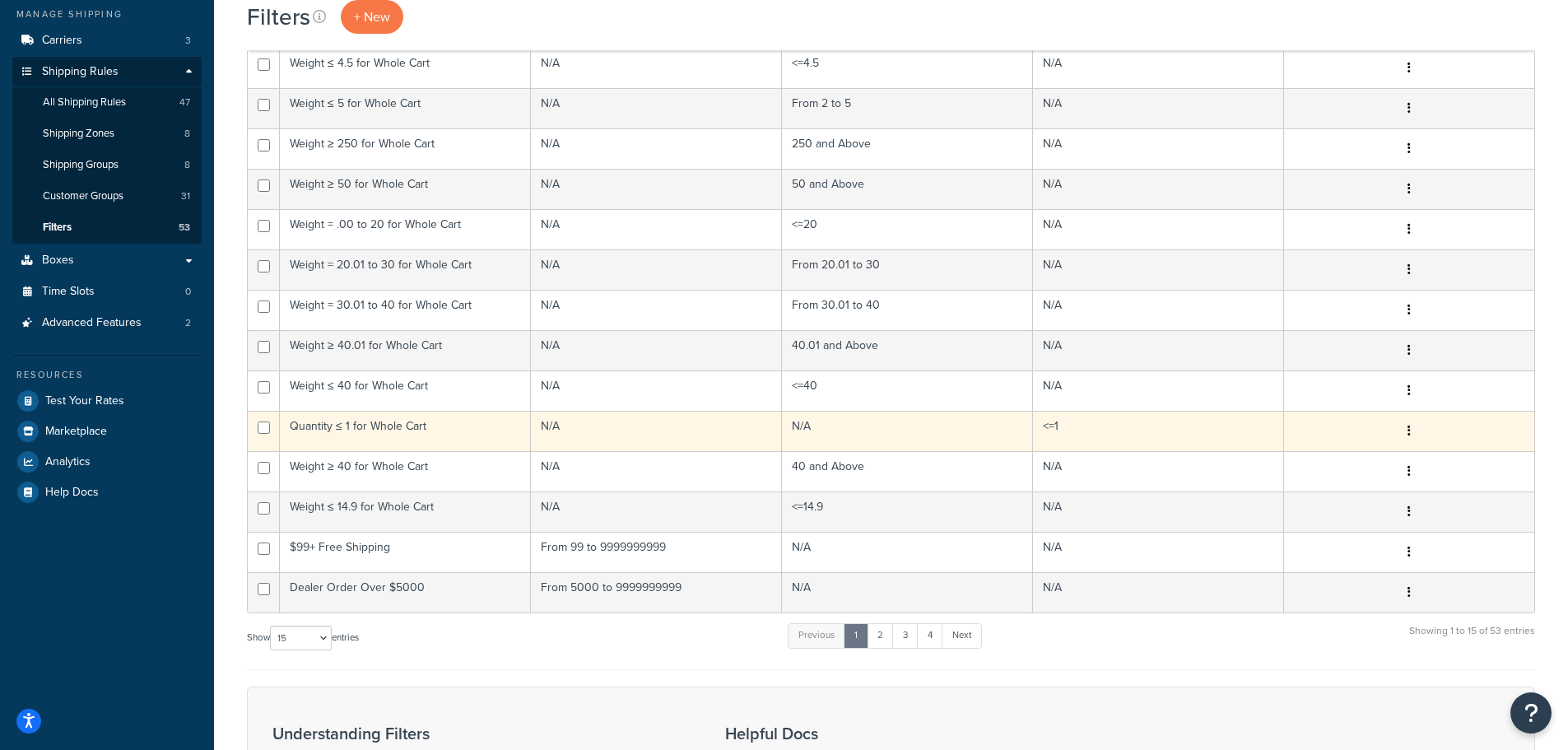
scroll to position [241, 0]
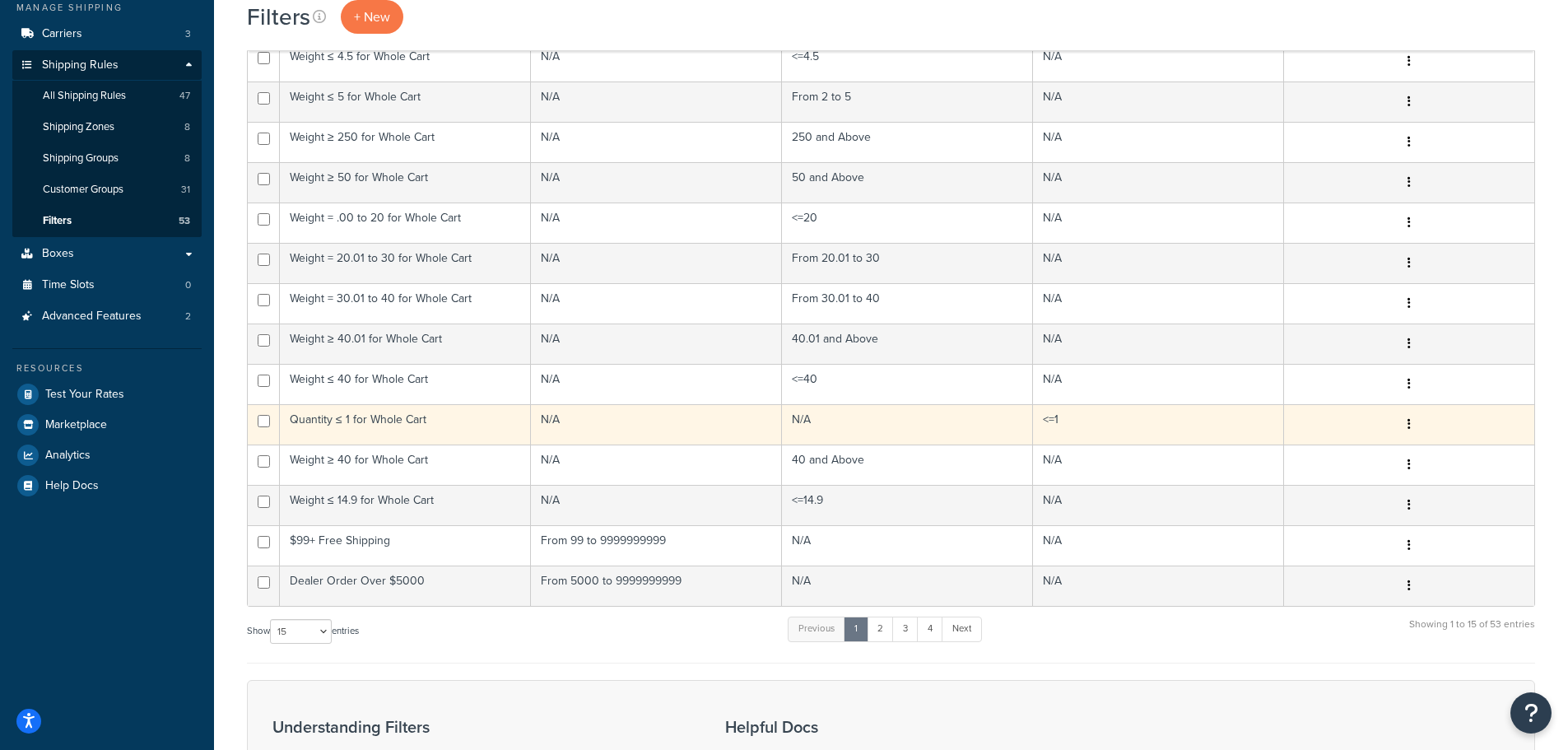
click at [389, 419] on td "Quantity ≤ 1 for Whole Cart" at bounding box center [405, 424] width 251 height 41
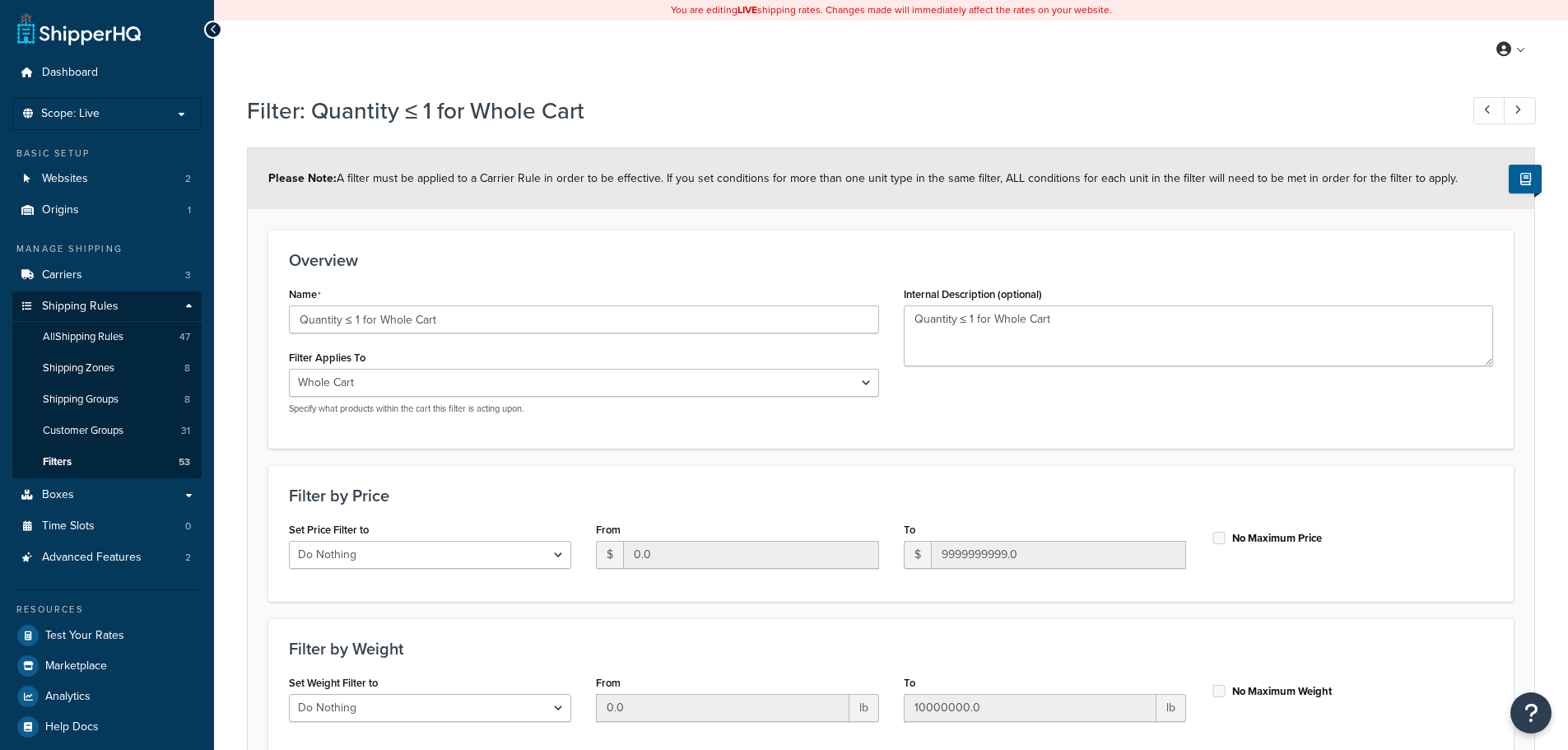
select select "range"
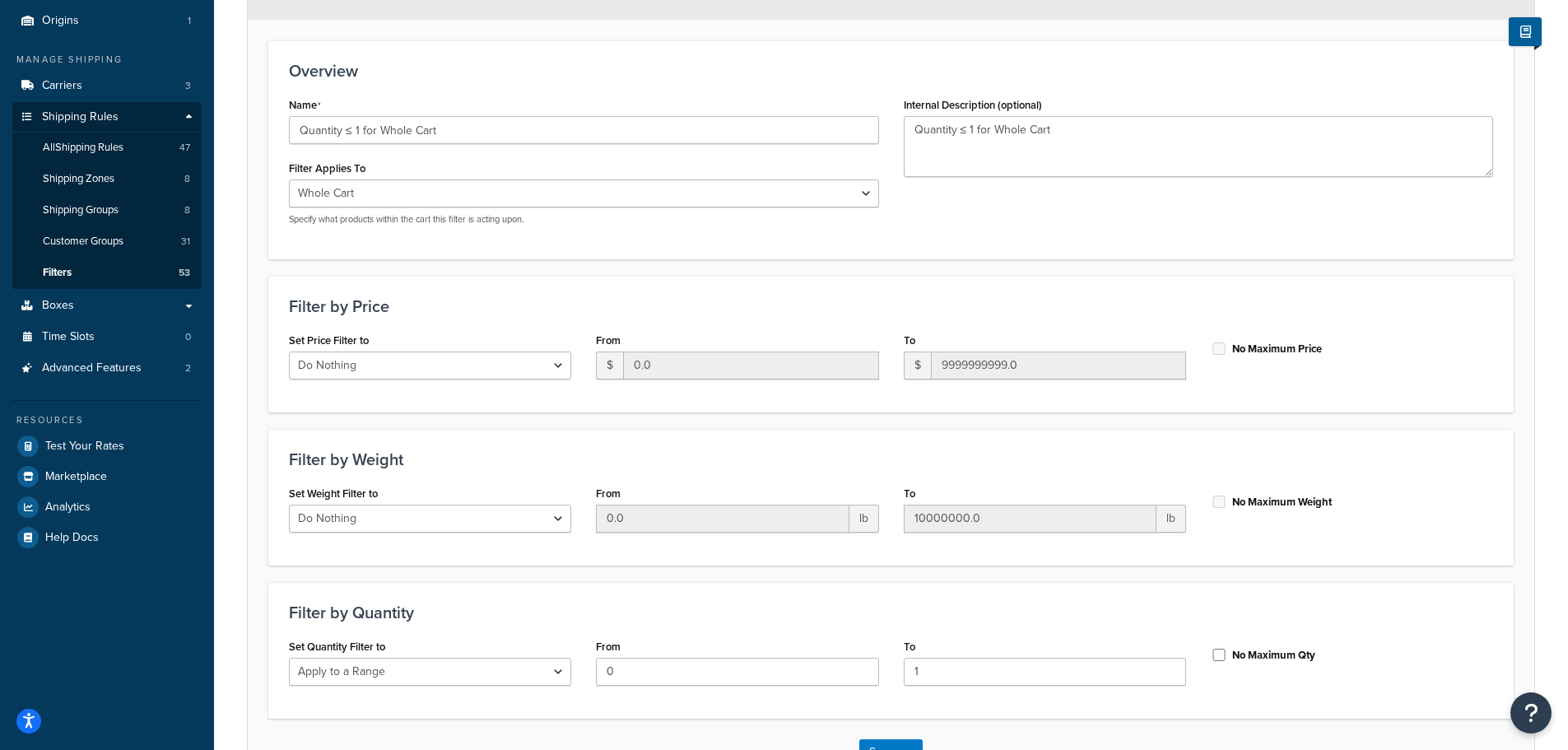
scroll to position [226, 0]
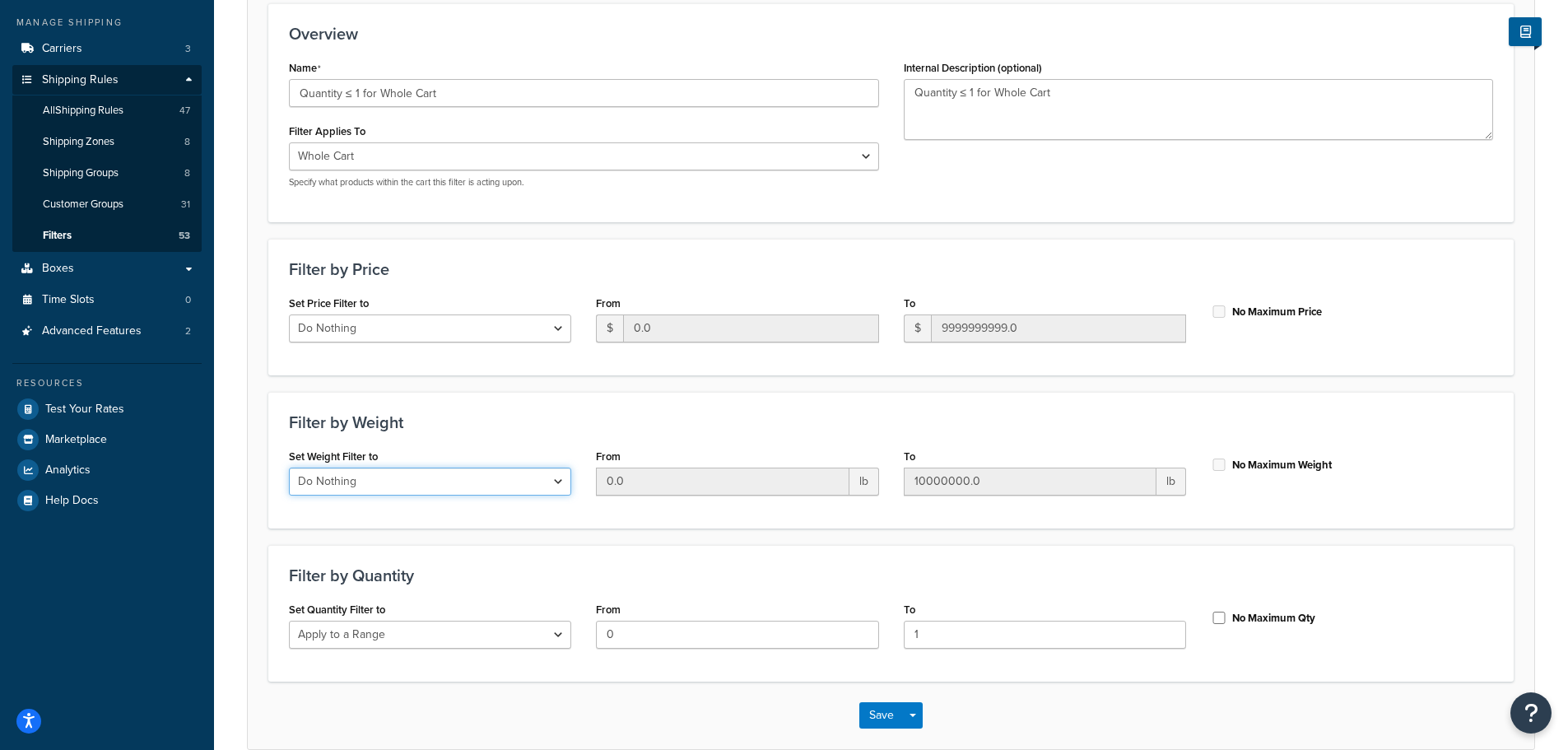
click at [491, 471] on select "Do Nothing Apply to a Range" at bounding box center [430, 481] width 283 height 28
select select "range"
click at [289, 467] on select "Do Nothing Apply to a Range" at bounding box center [430, 481] width 283 height 28
drag, startPoint x: 1094, startPoint y: 483, endPoint x: 887, endPoint y: 484, distance: 207.0
click at [887, 484] on div "Set Weight Filter to Do Nothing Apply to a Range From 0.0 lb To 10000000.0 lb N…" at bounding box center [891, 476] width 1229 height 63
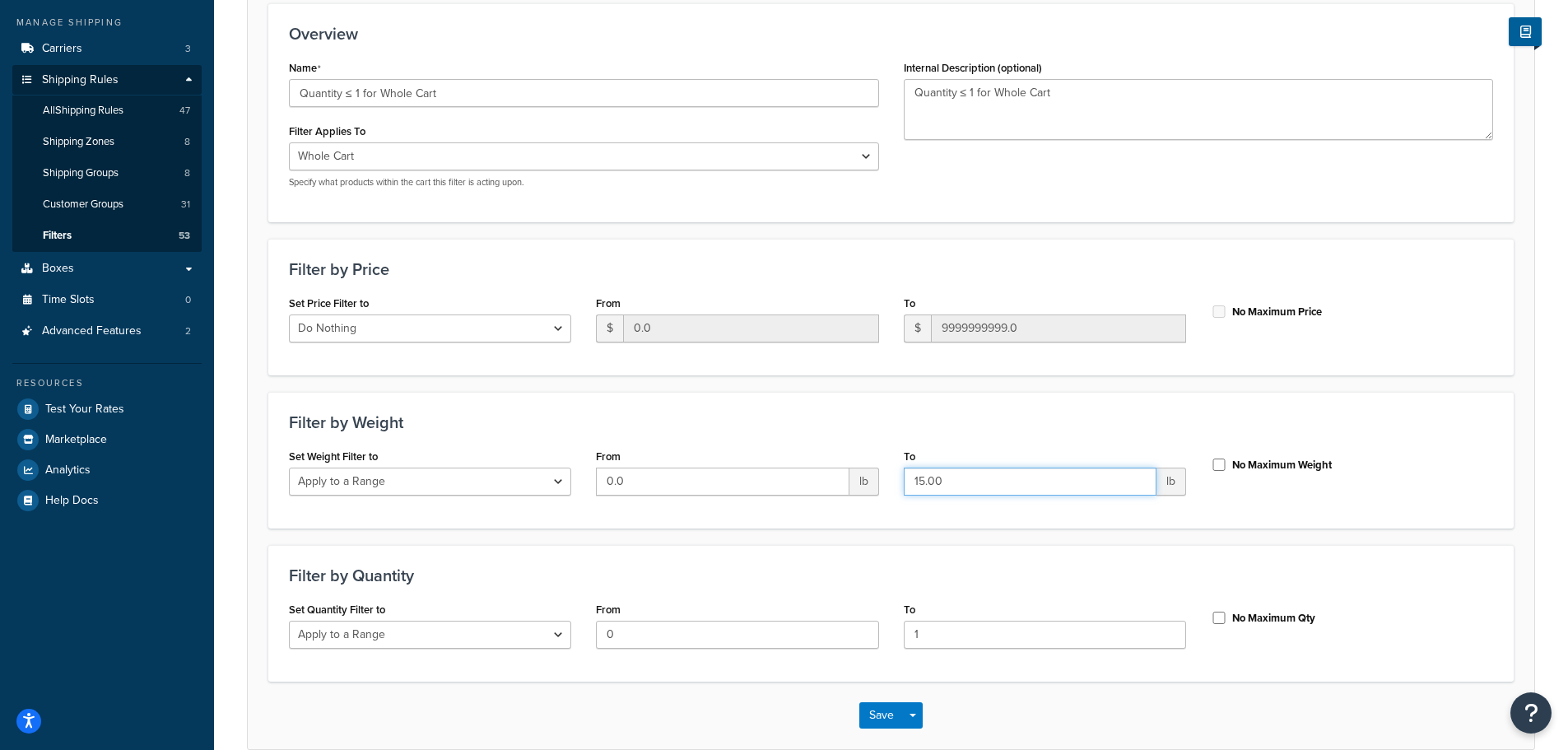
type input "15.00"
click at [688, 527] on div "Filter by Weight Set Weight Filter to Do Nothing Apply to a Range From 0.0 lb T…" at bounding box center [891, 460] width 1245 height 136
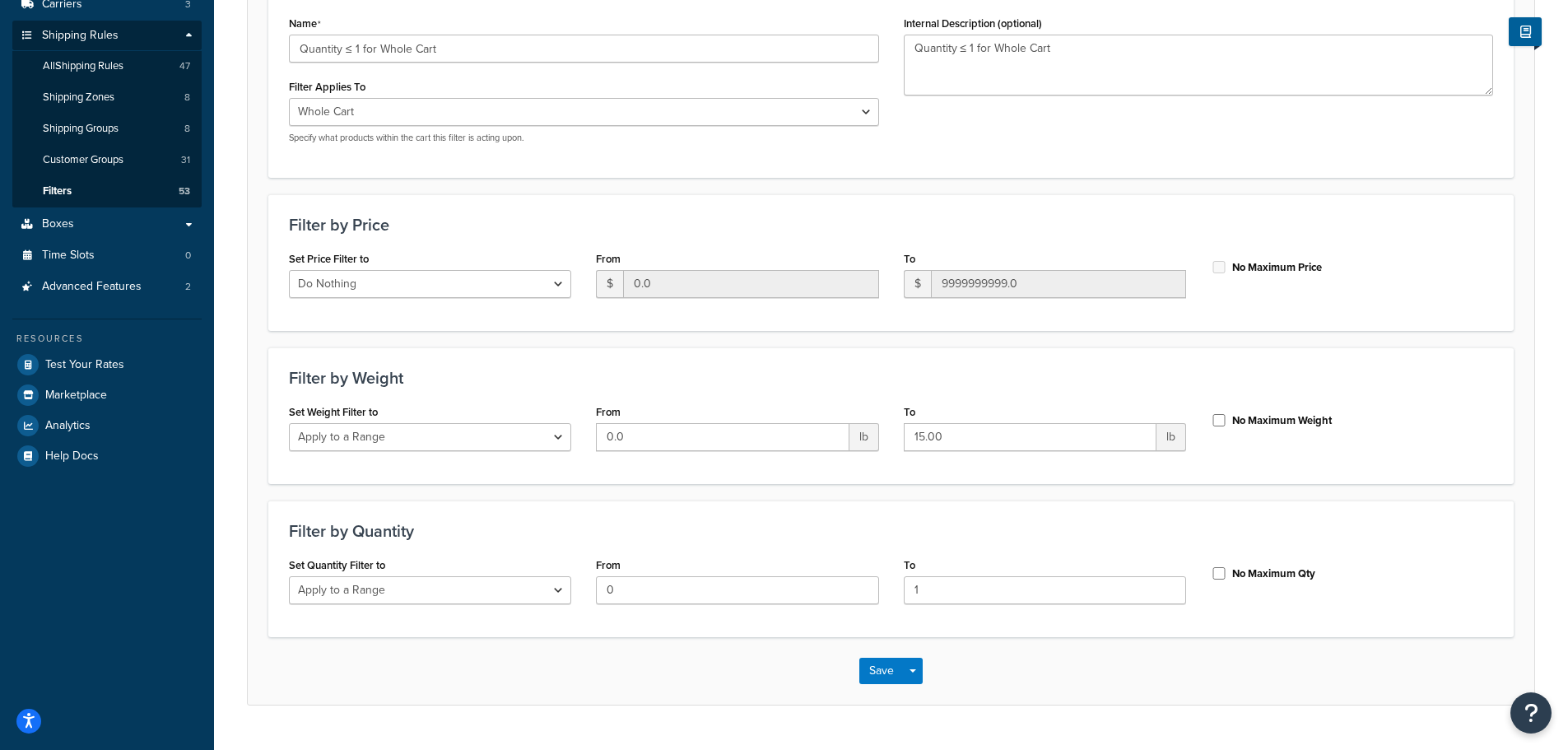
scroll to position [308, 0]
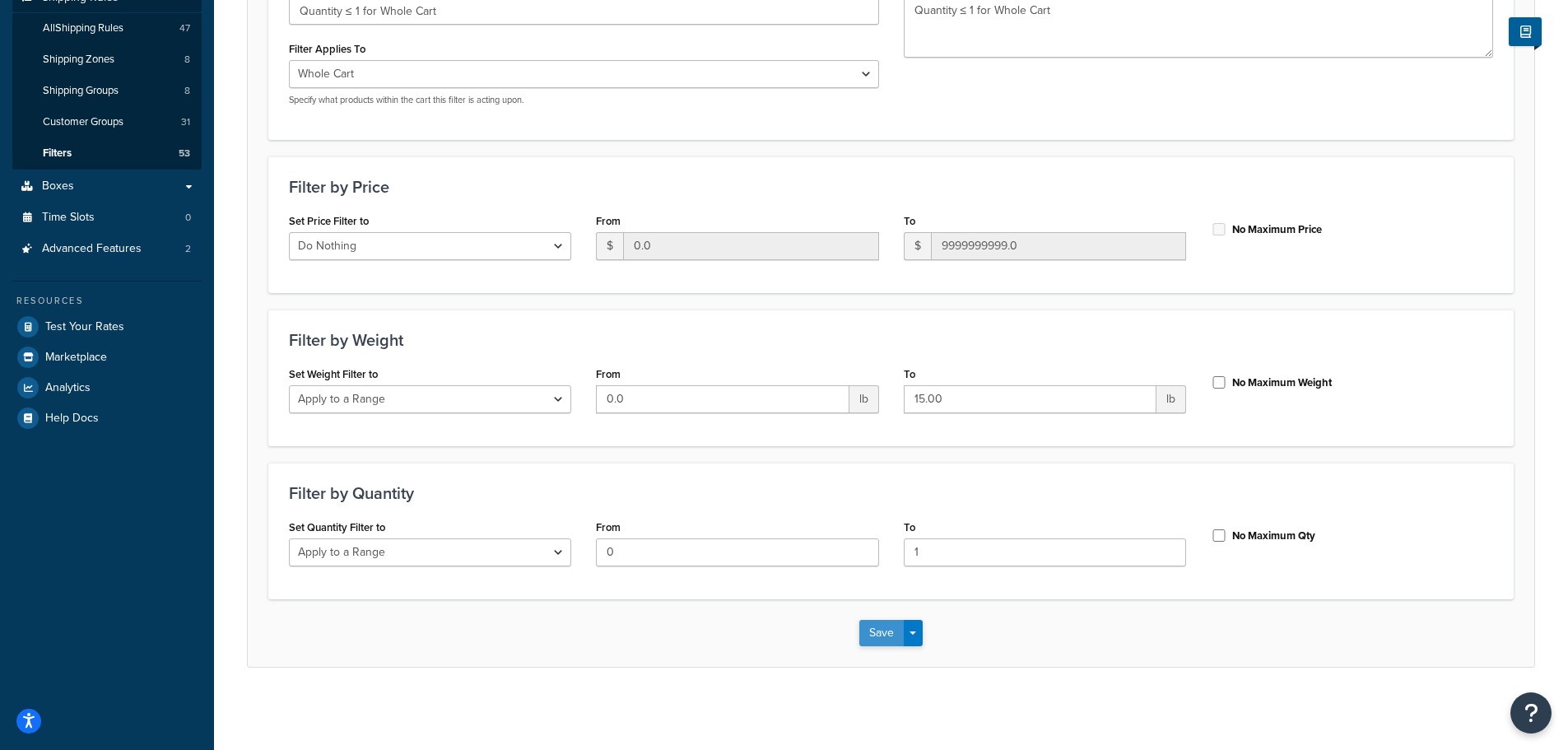
click at [871, 638] on button "Save" at bounding box center [881, 632] width 44 height 27
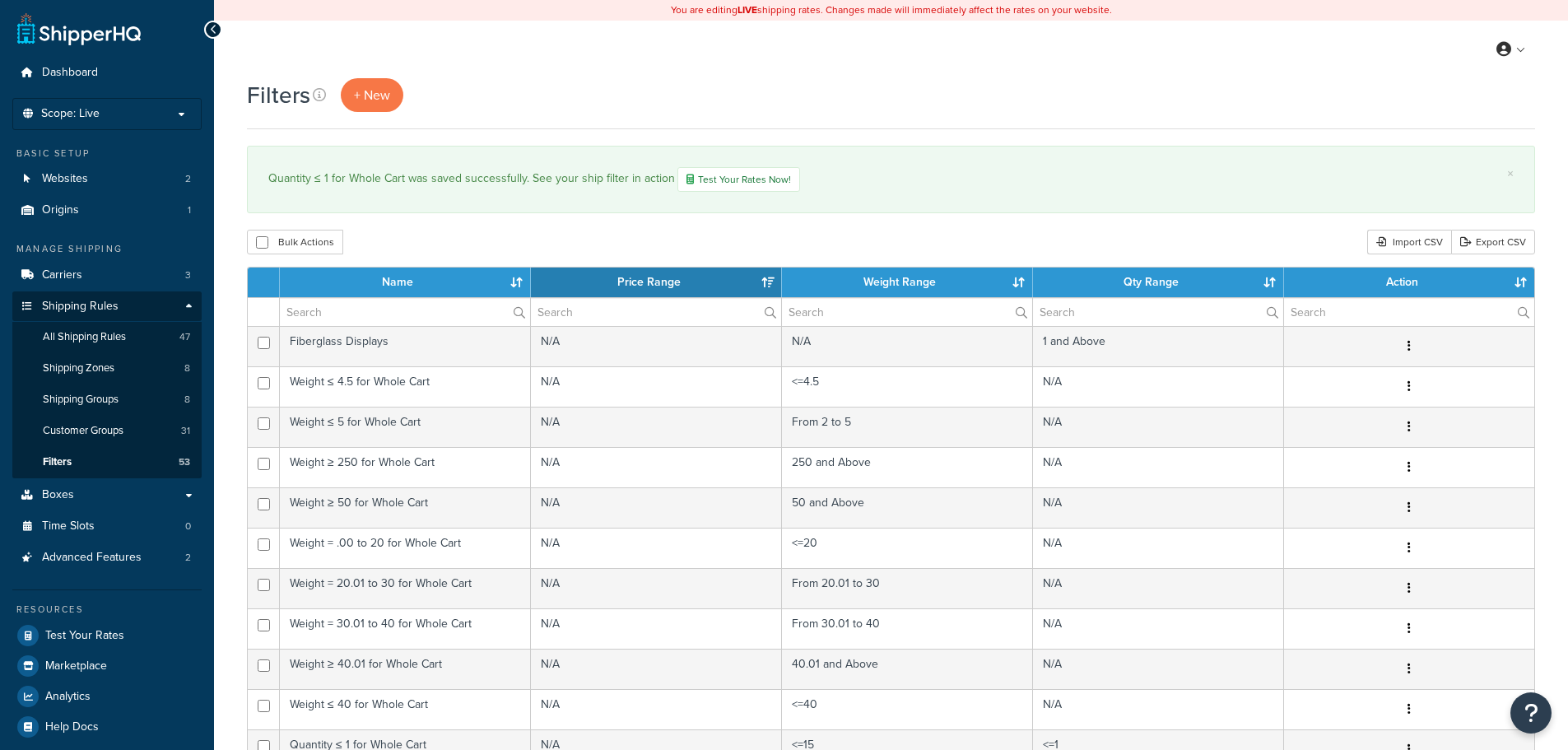
select select "15"
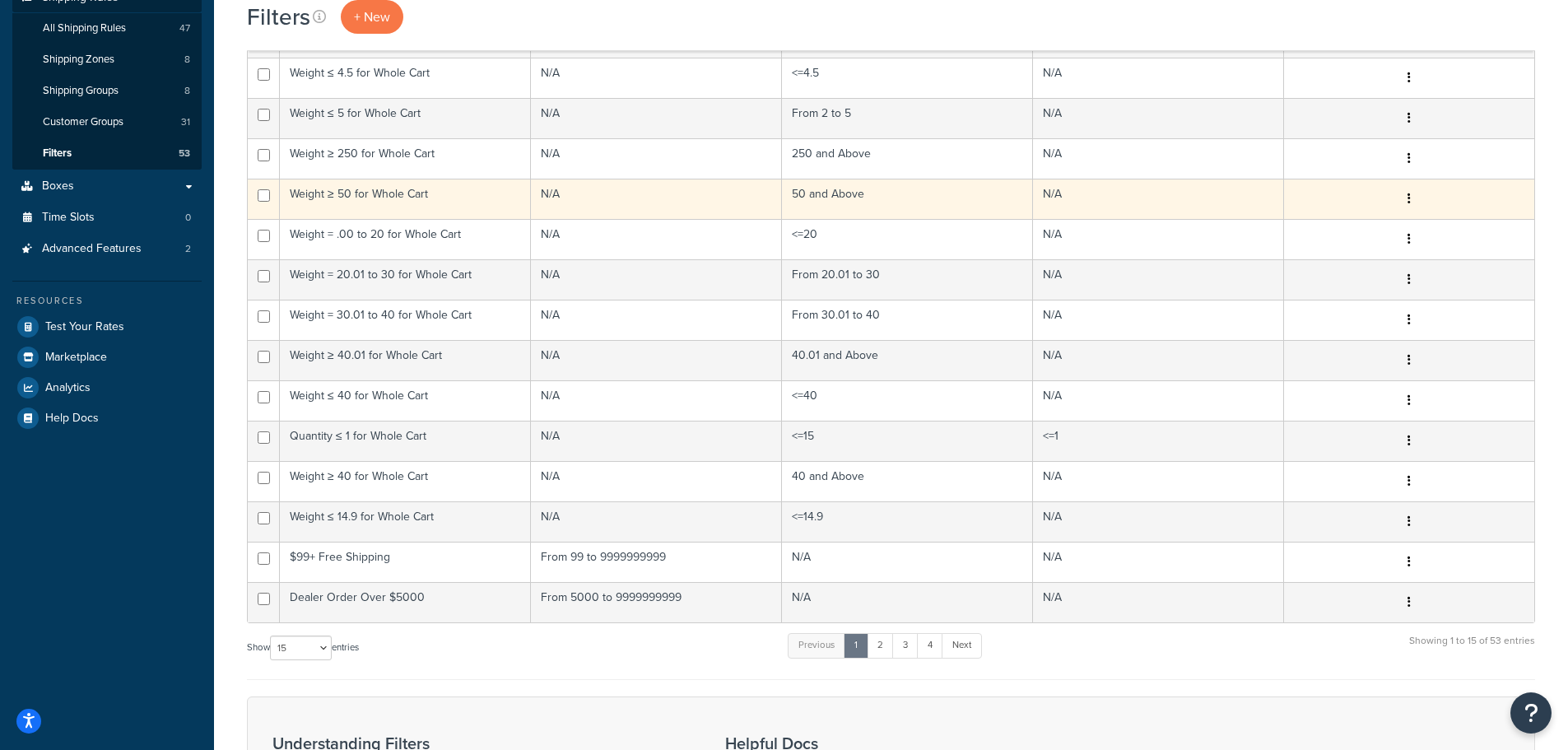
scroll to position [329, 0]
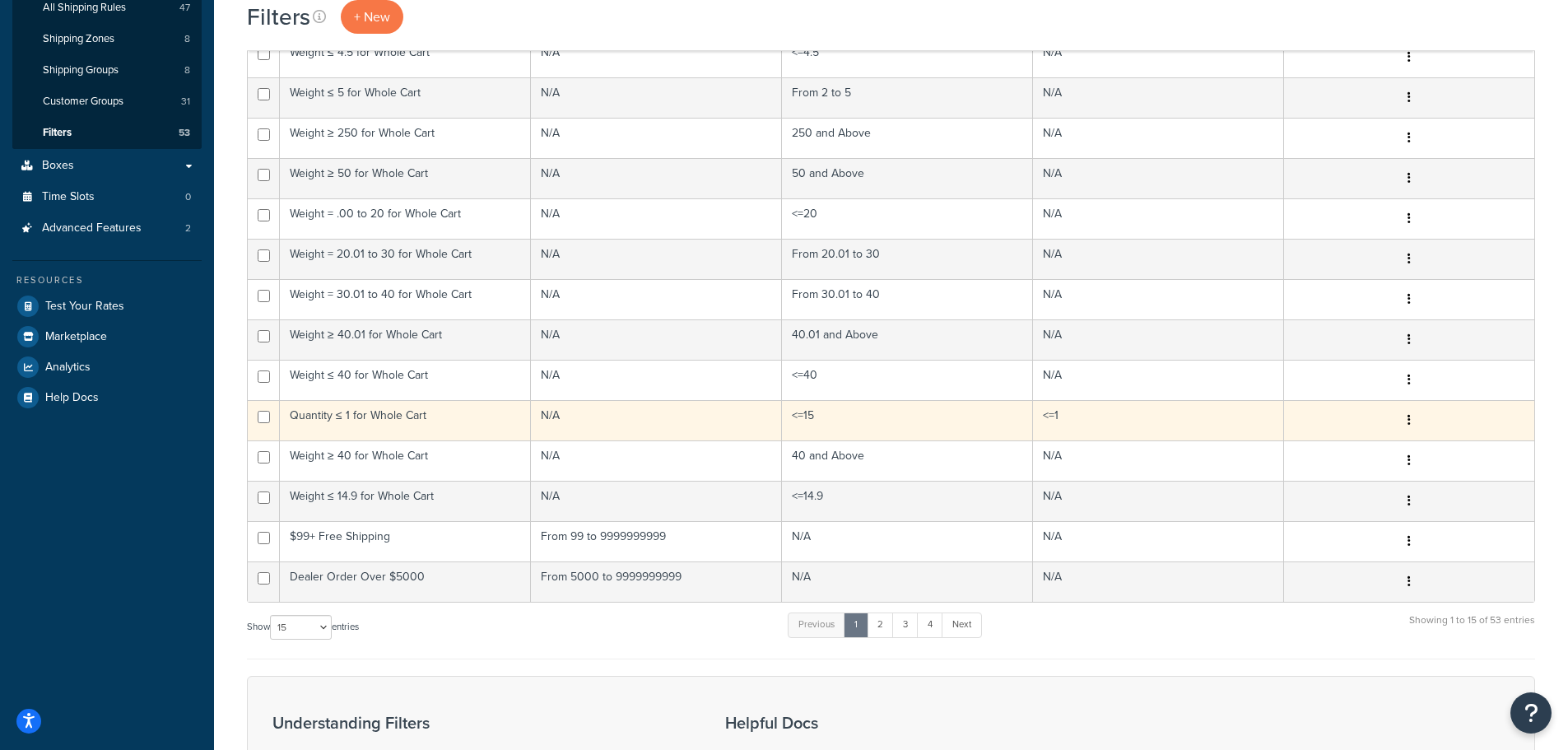
click at [431, 412] on td "Quantity ≤ 1 for Whole Cart" at bounding box center [405, 420] width 251 height 41
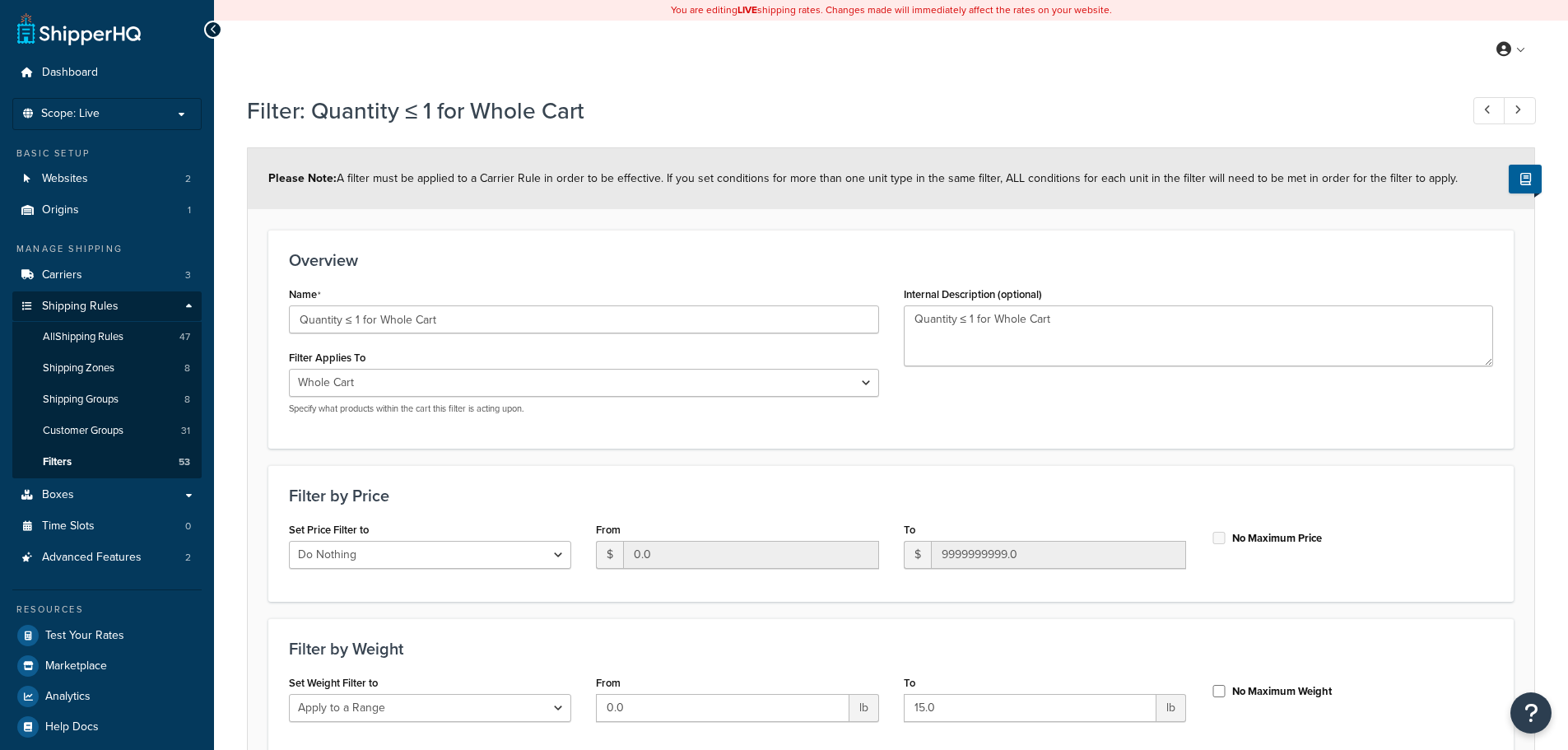
select select "range"
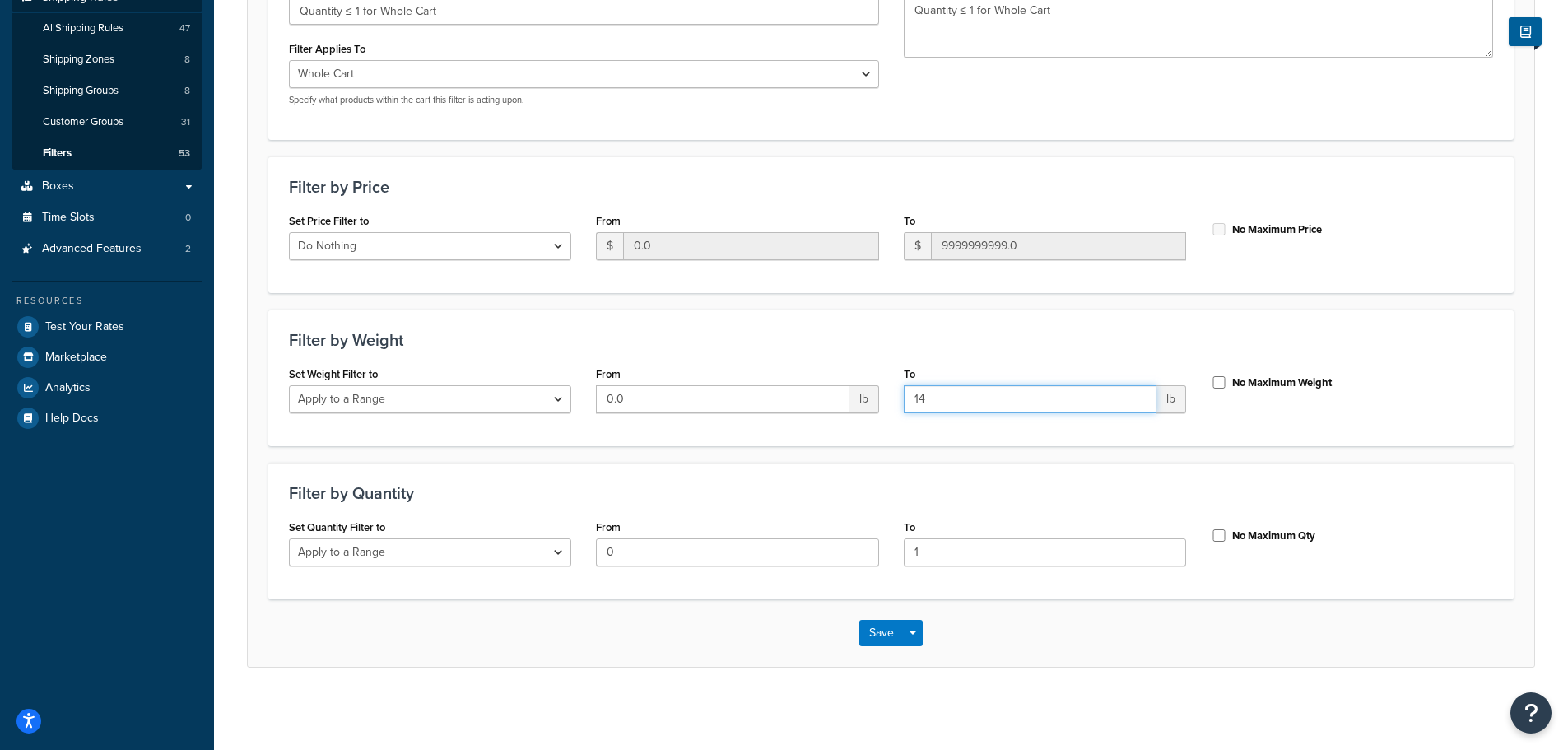
type input "14"
click at [1139, 405] on input "14" at bounding box center [1031, 399] width 253 height 28
click at [485, 388] on select "Do Nothing Apply to a Range" at bounding box center [430, 399] width 283 height 28
click at [882, 632] on button "Save" at bounding box center [881, 632] width 44 height 27
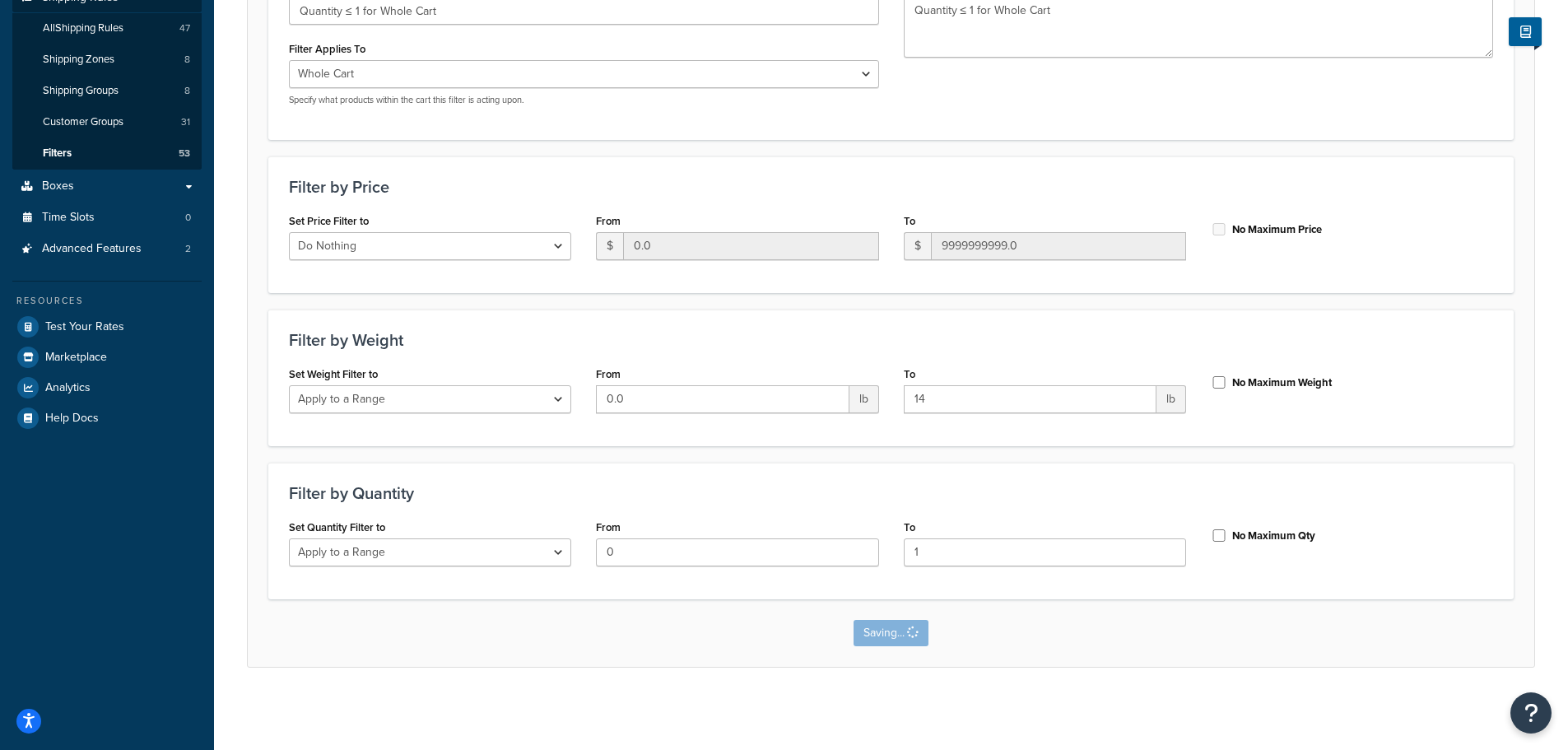
scroll to position [0, 0]
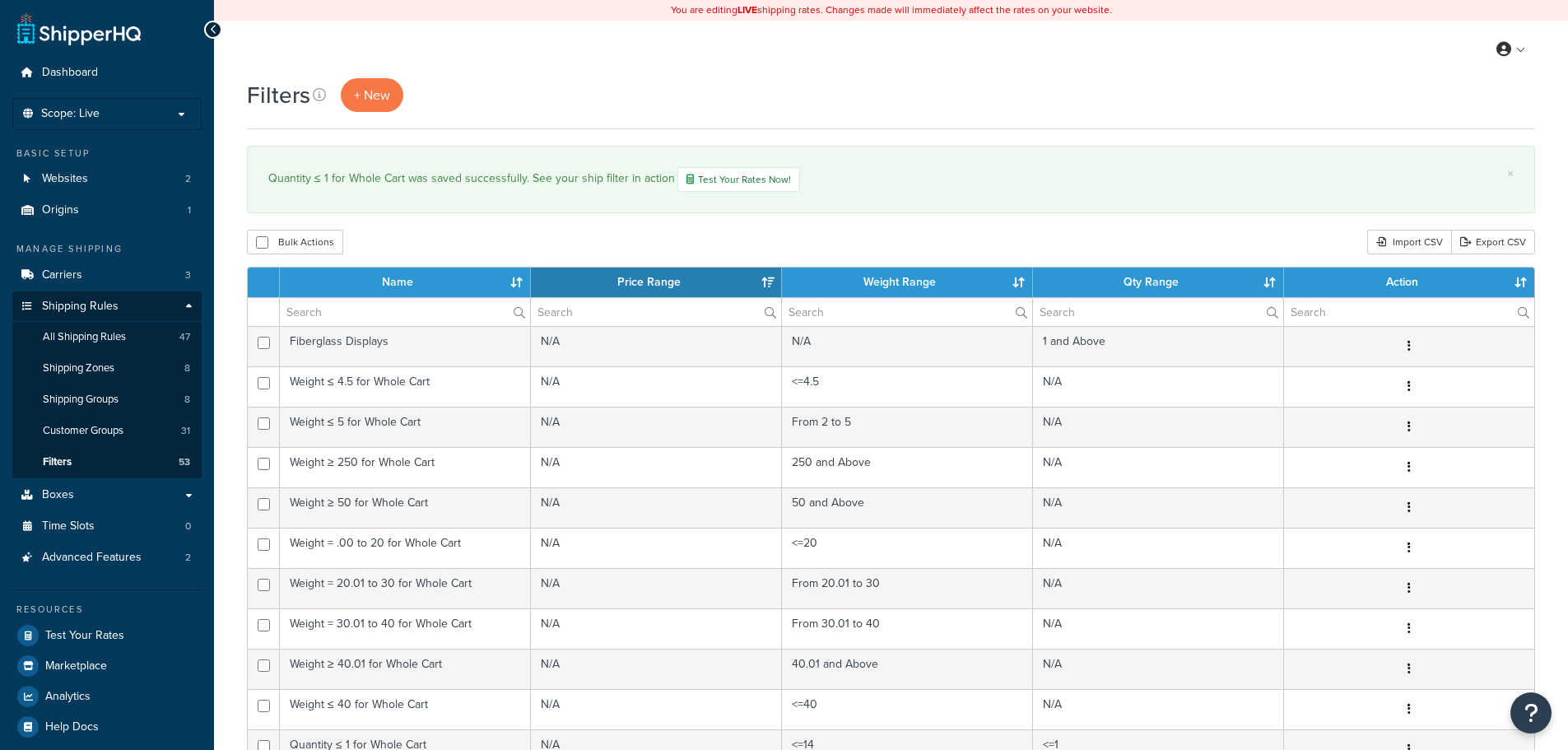
select select "15"
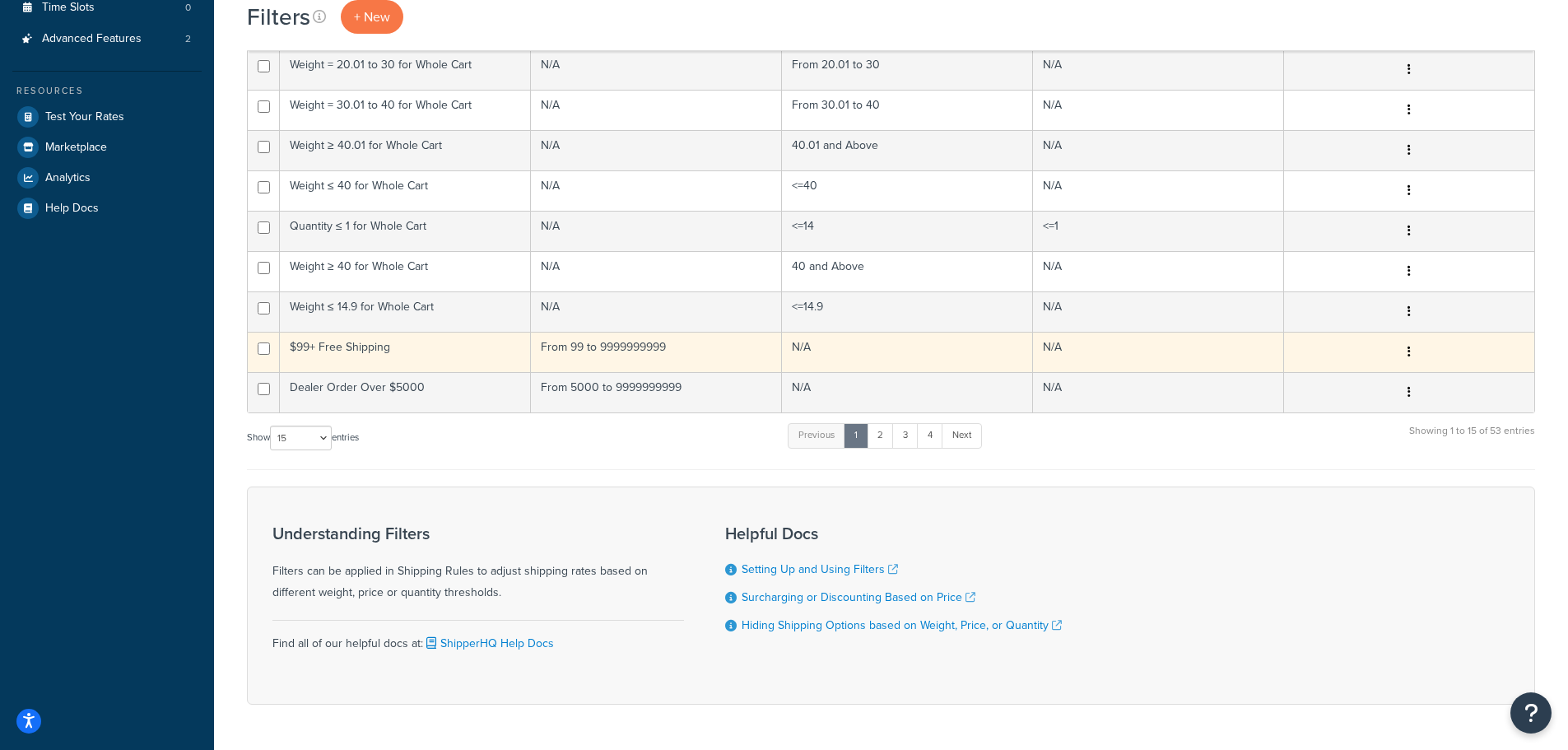
scroll to position [490, 0]
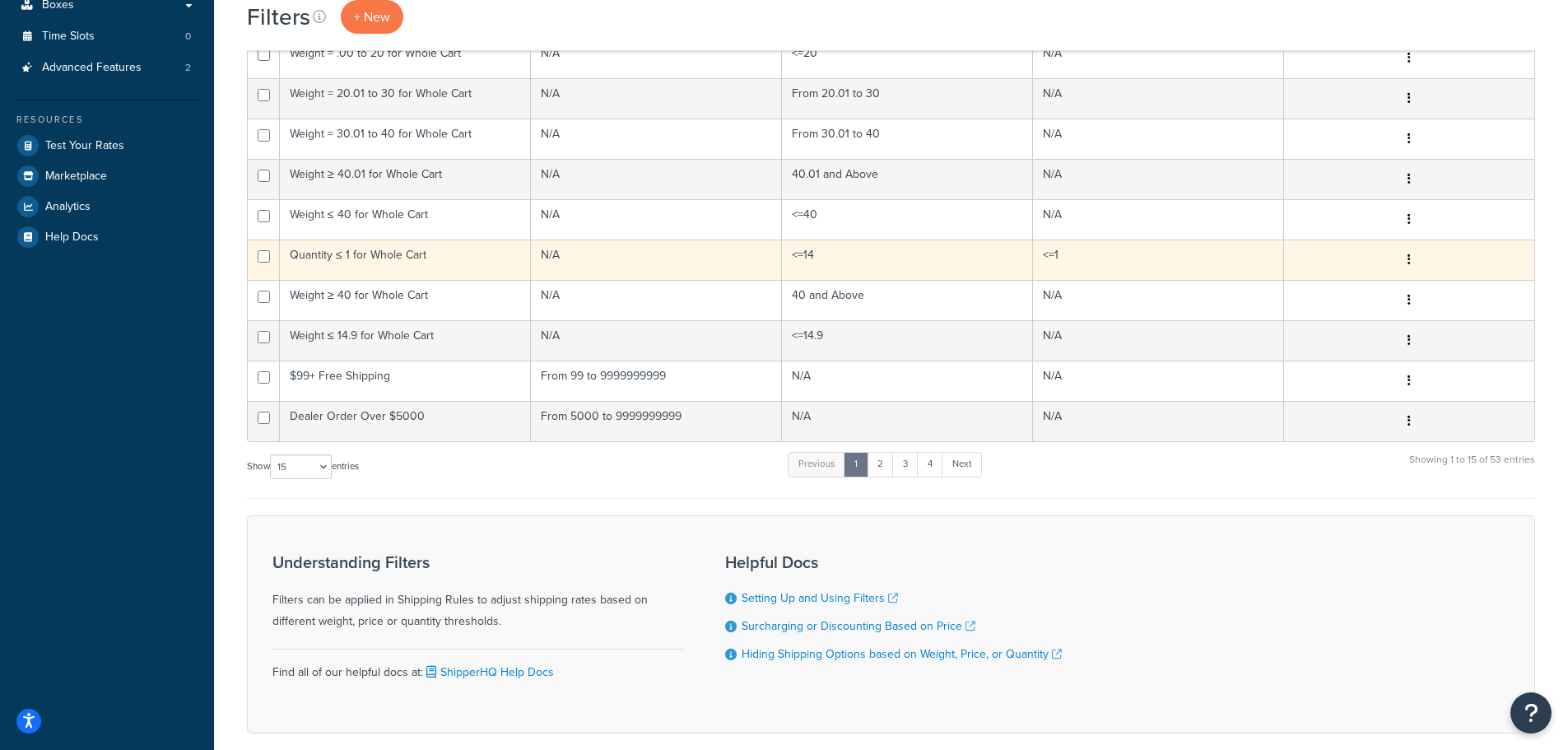
click at [377, 251] on td "Quantity ≤ 1 for Whole Cart" at bounding box center [405, 259] width 251 height 41
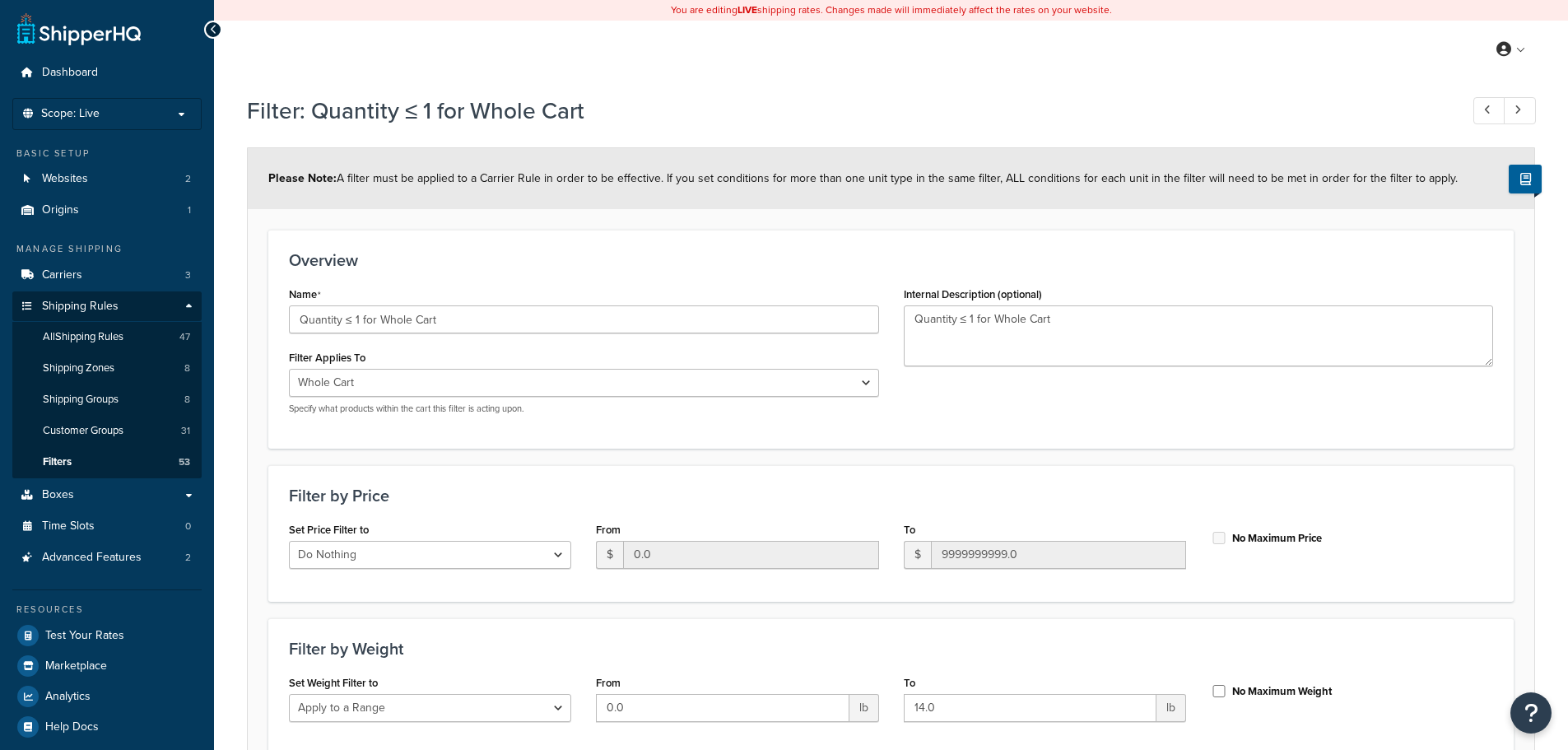
select select "range"
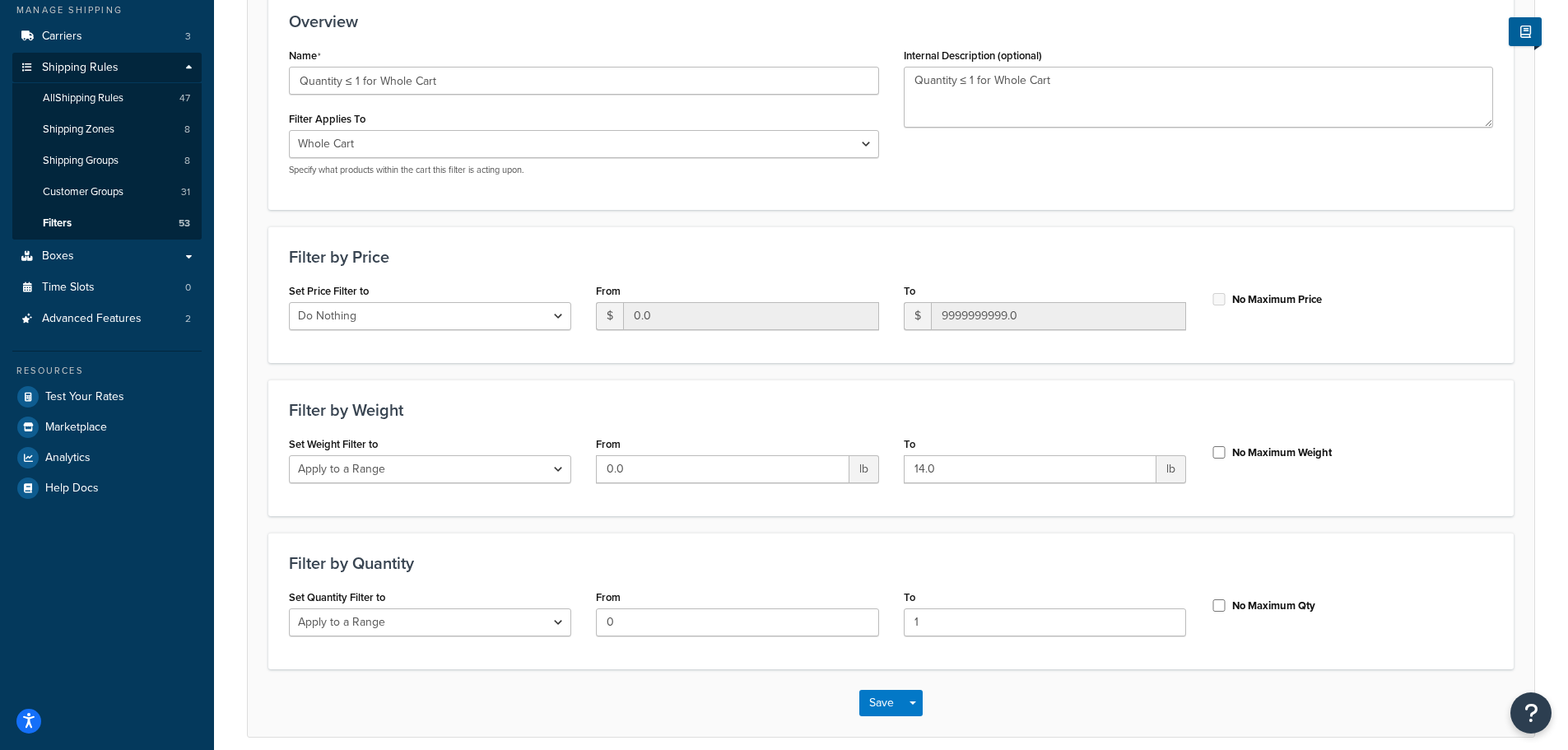
scroll to position [247, 0]
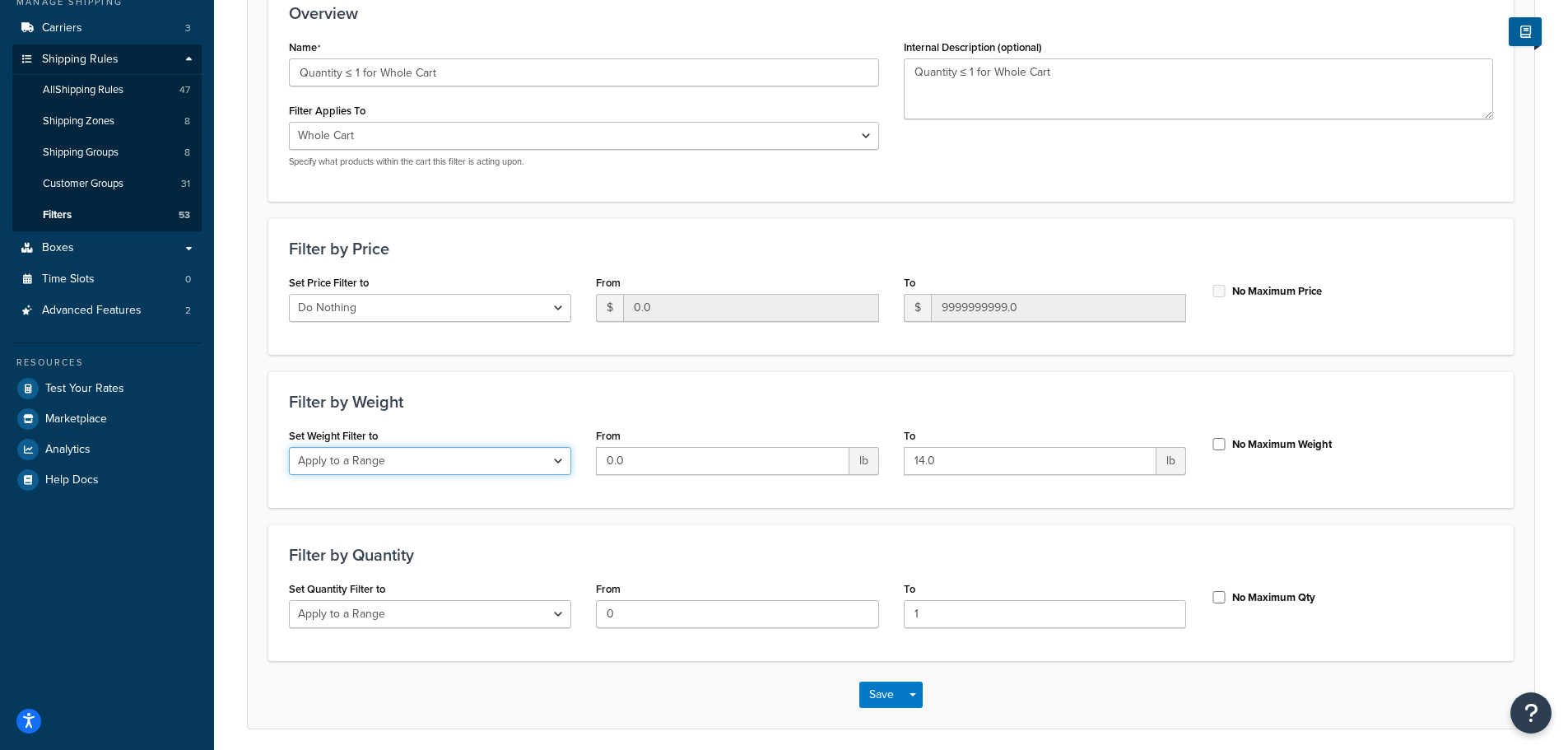
drag, startPoint x: 353, startPoint y: 453, endPoint x: 352, endPoint y: 474, distance: 21.0
click at [353, 455] on select "Do Nothing Apply to a Range" at bounding box center [430, 460] width 283 height 28
select select "ignore"
click at [289, 447] on select "Do Nothing Apply to a Range" at bounding box center [430, 460] width 283 height 28
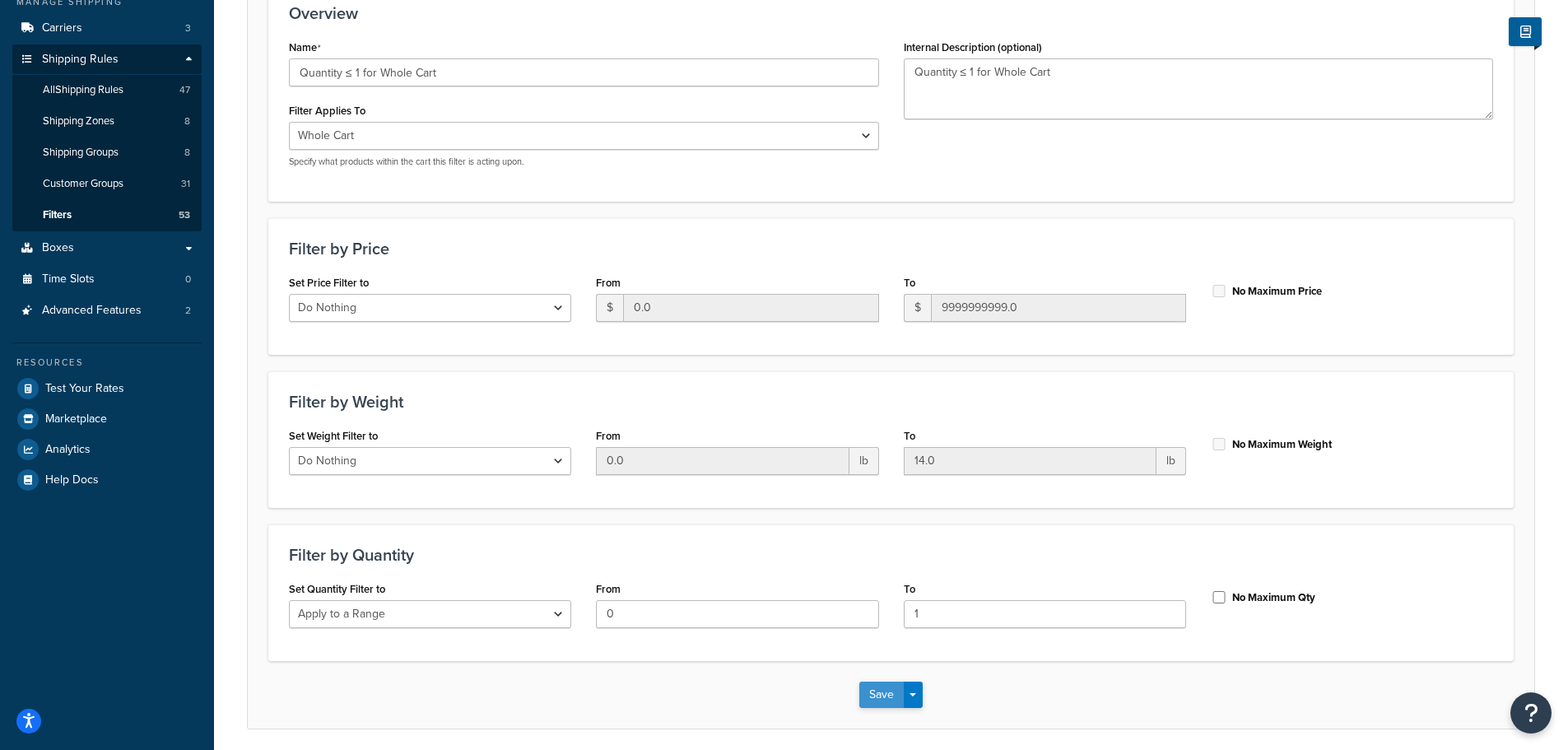
click at [880, 695] on button "Save" at bounding box center [881, 695] width 44 height 27
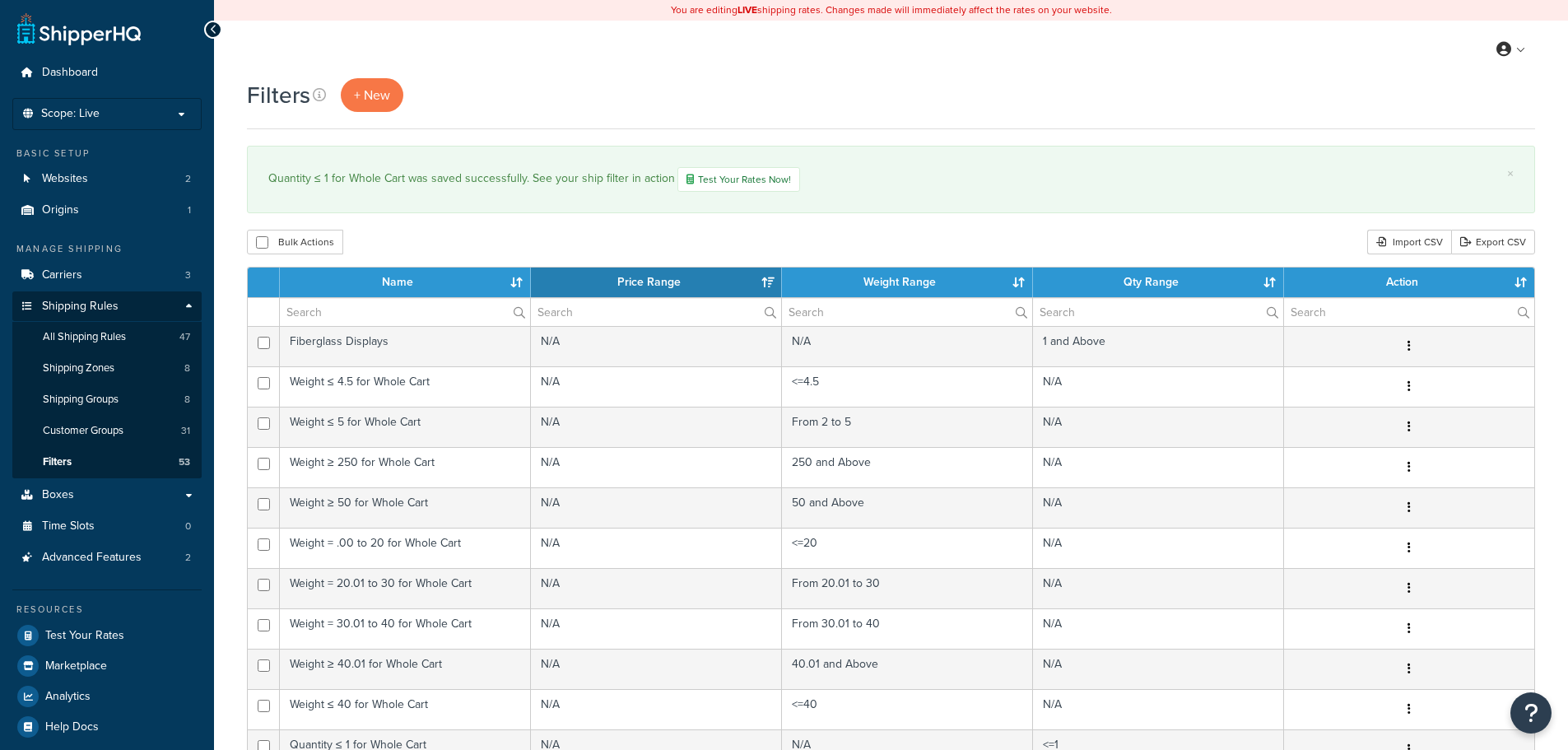
select select "15"
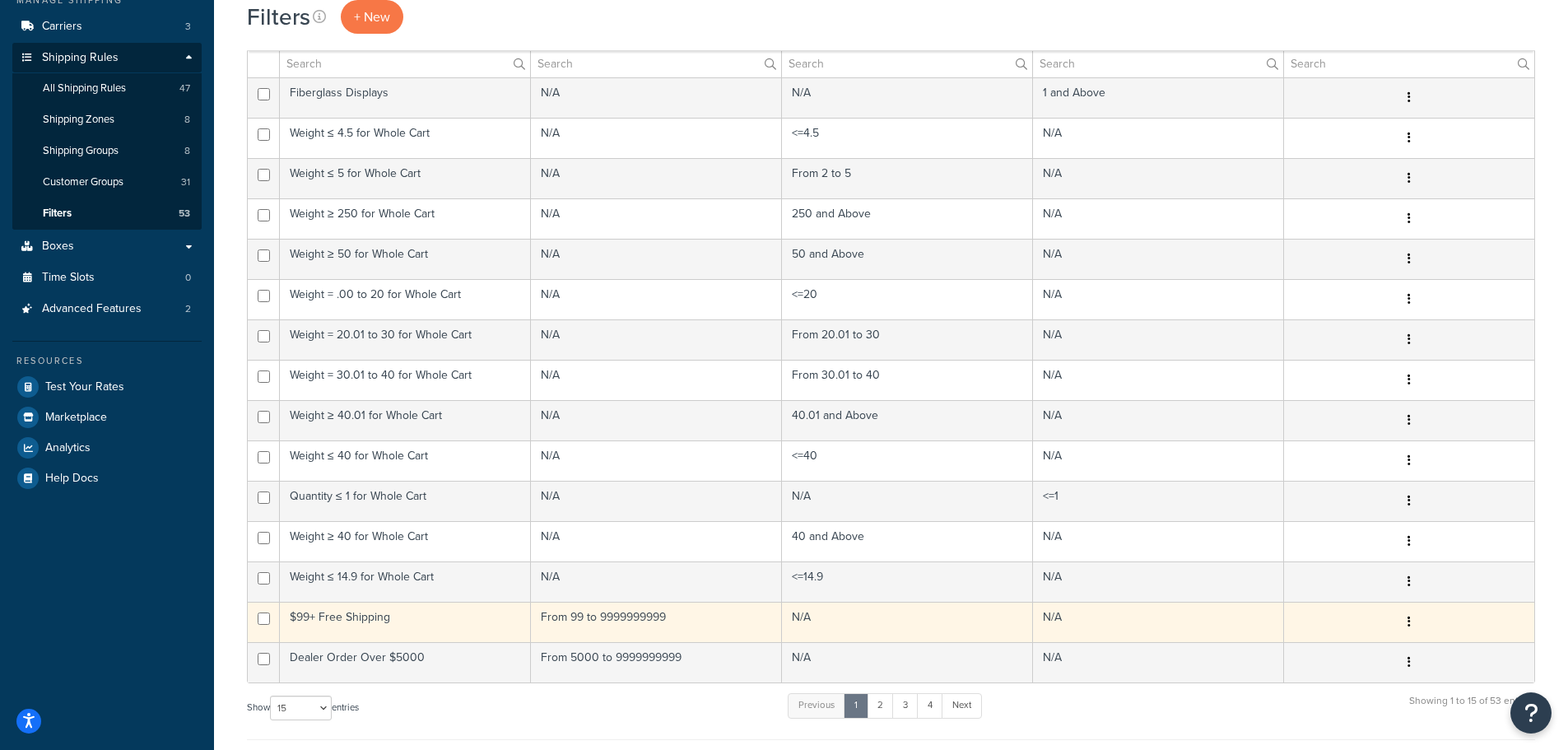
scroll to position [329, 0]
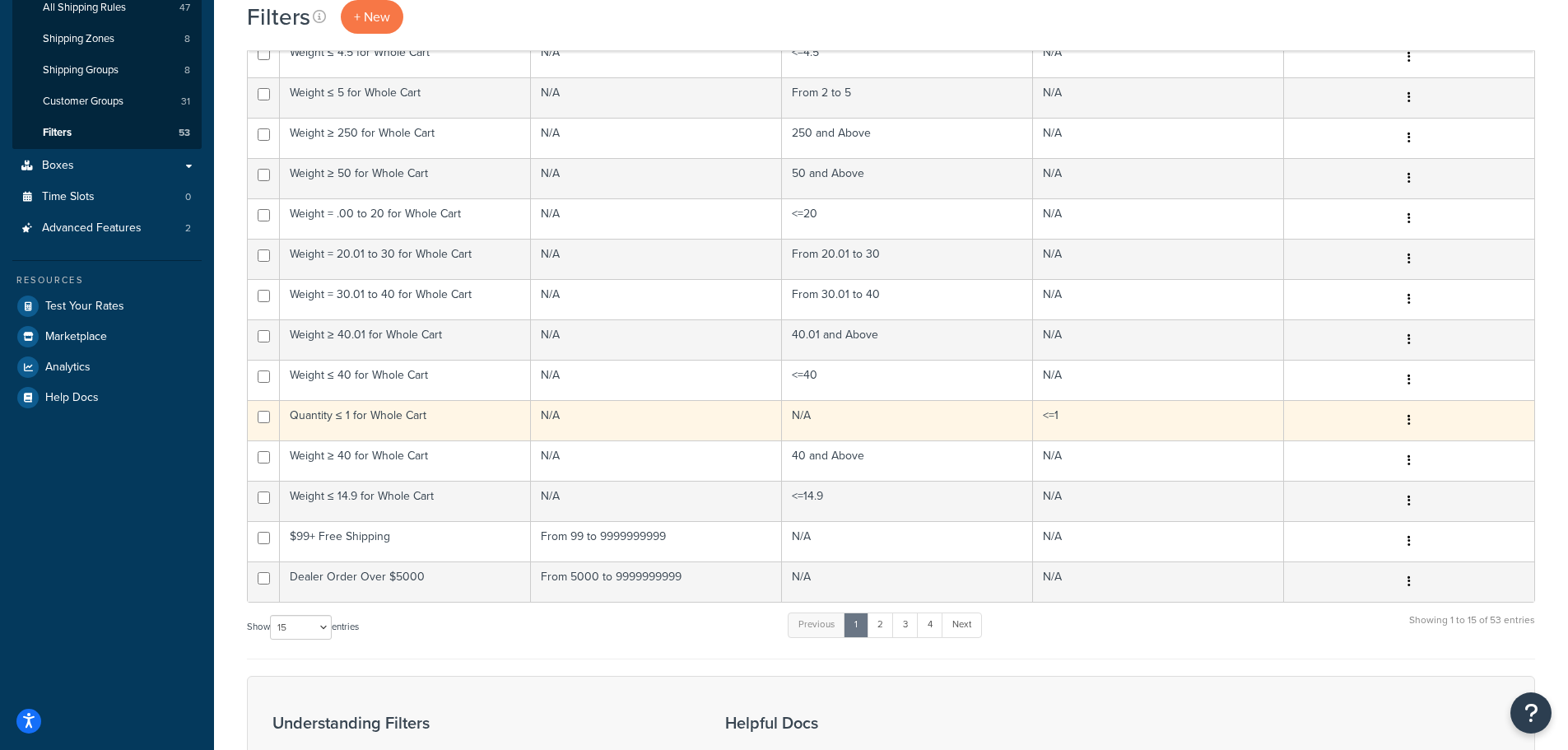
click at [368, 420] on td "Quantity ≤ 1 for Whole Cart" at bounding box center [405, 420] width 251 height 41
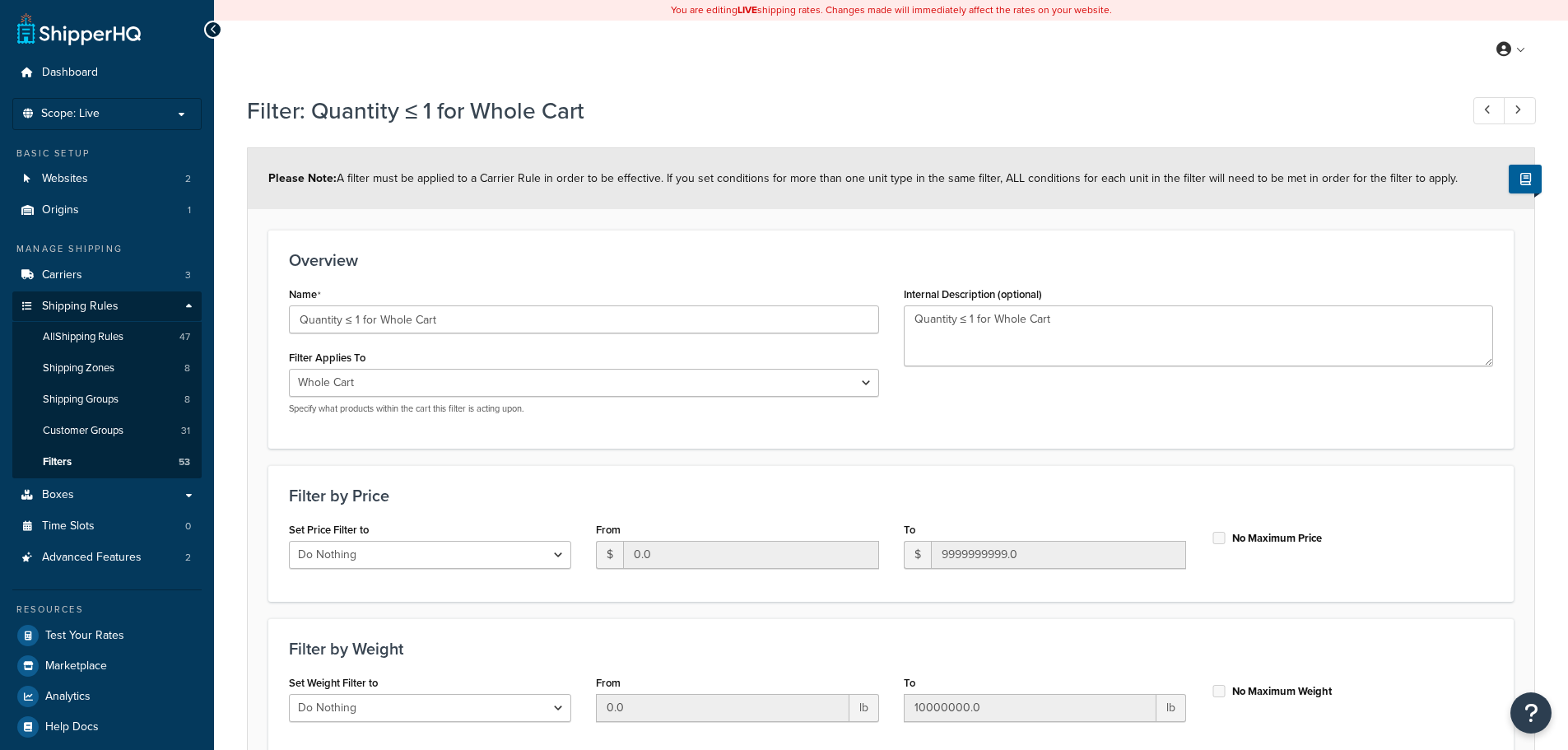
select select "range"
click at [108, 337] on span "All Shipping Rules" at bounding box center [83, 337] width 81 height 14
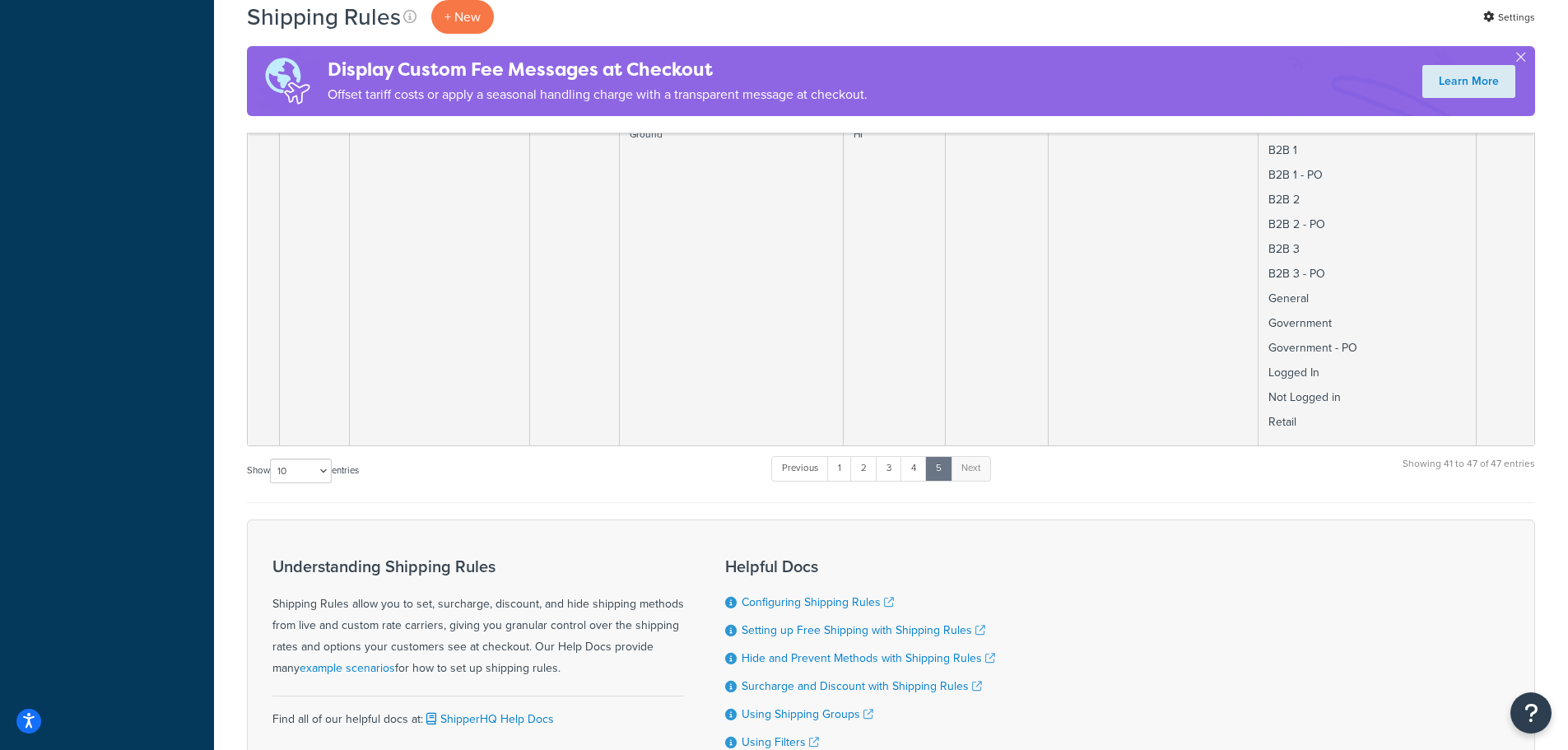
scroll to position [1893, 0]
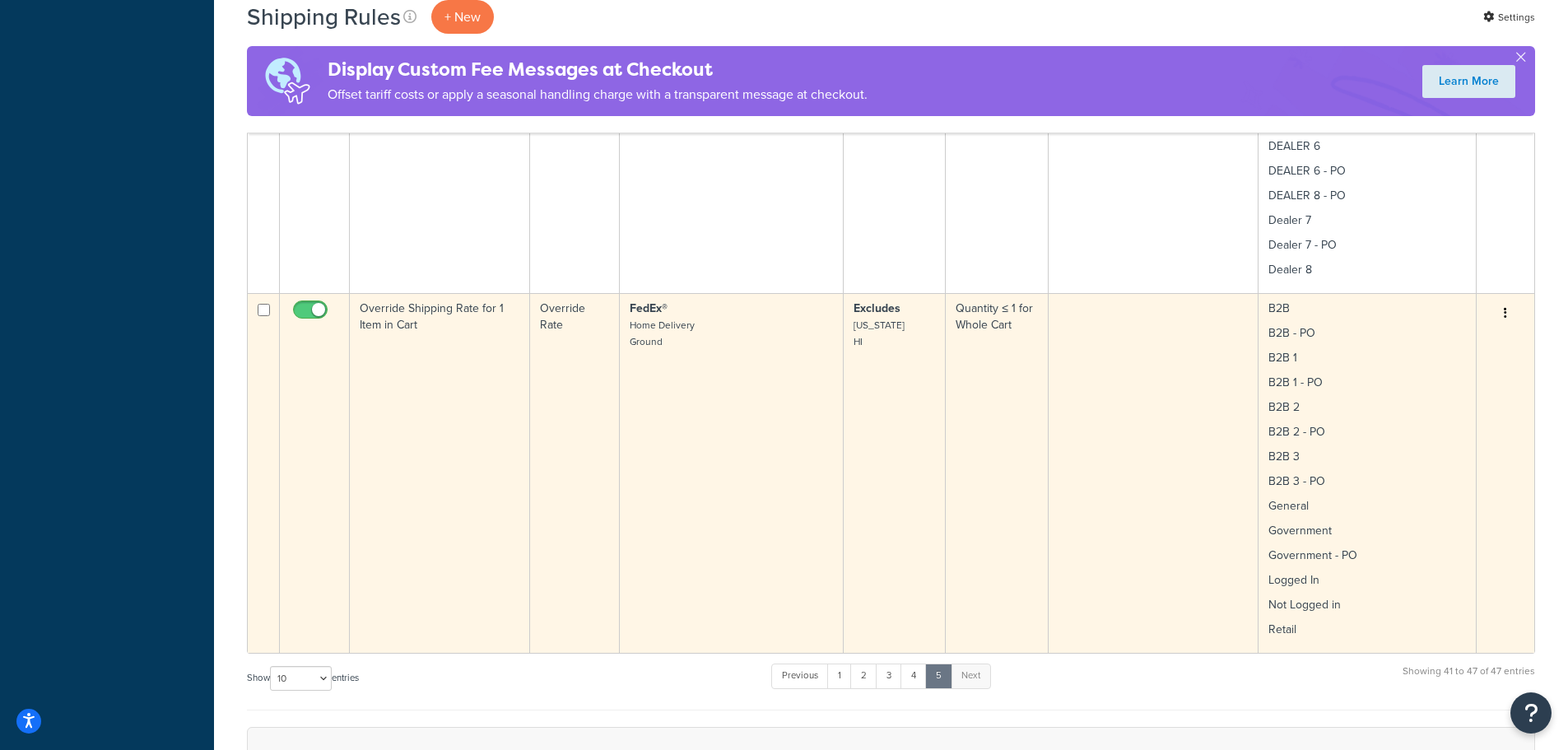
click at [442, 366] on td "Override Shipping Rate for 1 Item in Cart" at bounding box center [440, 473] width 180 height 360
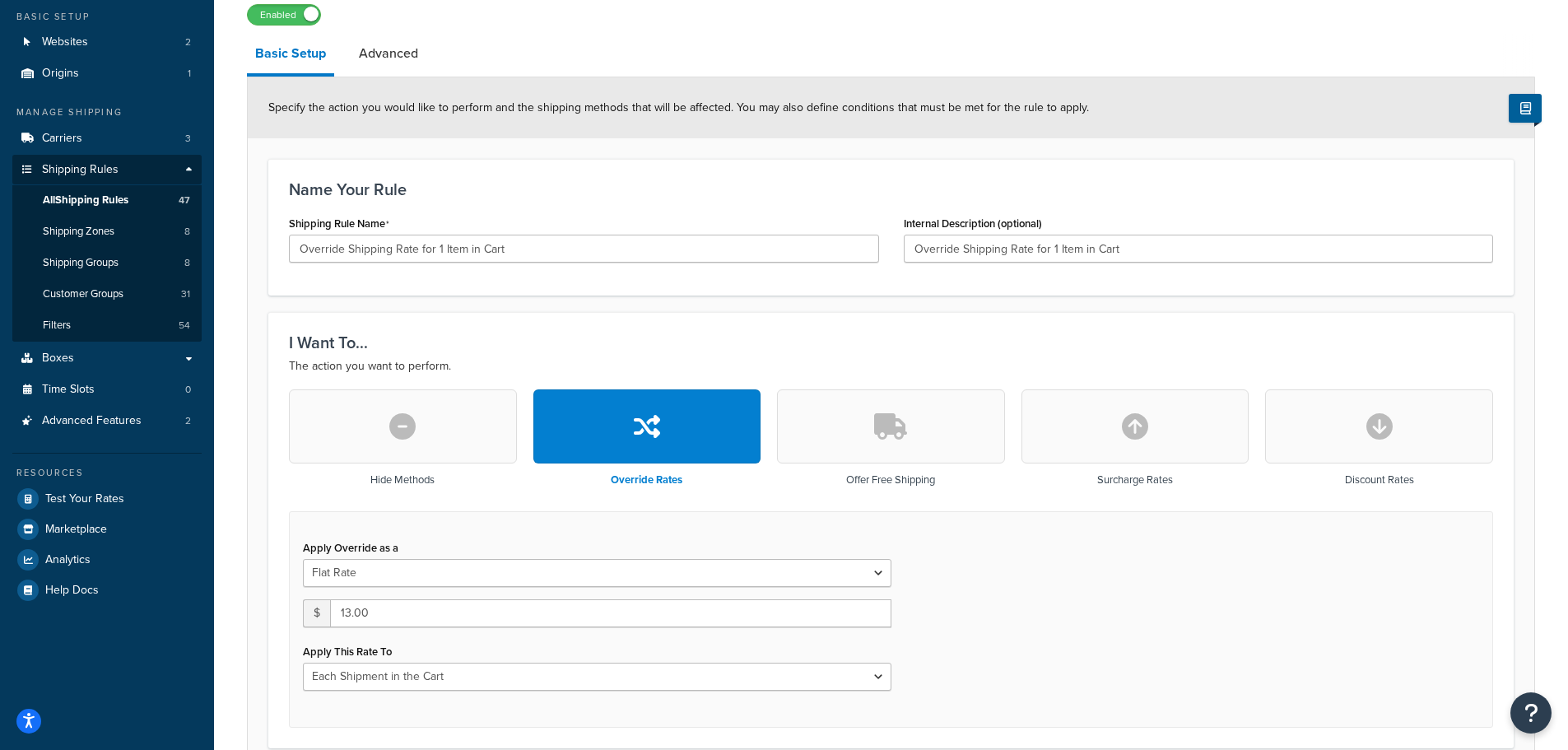
scroll to position [25, 0]
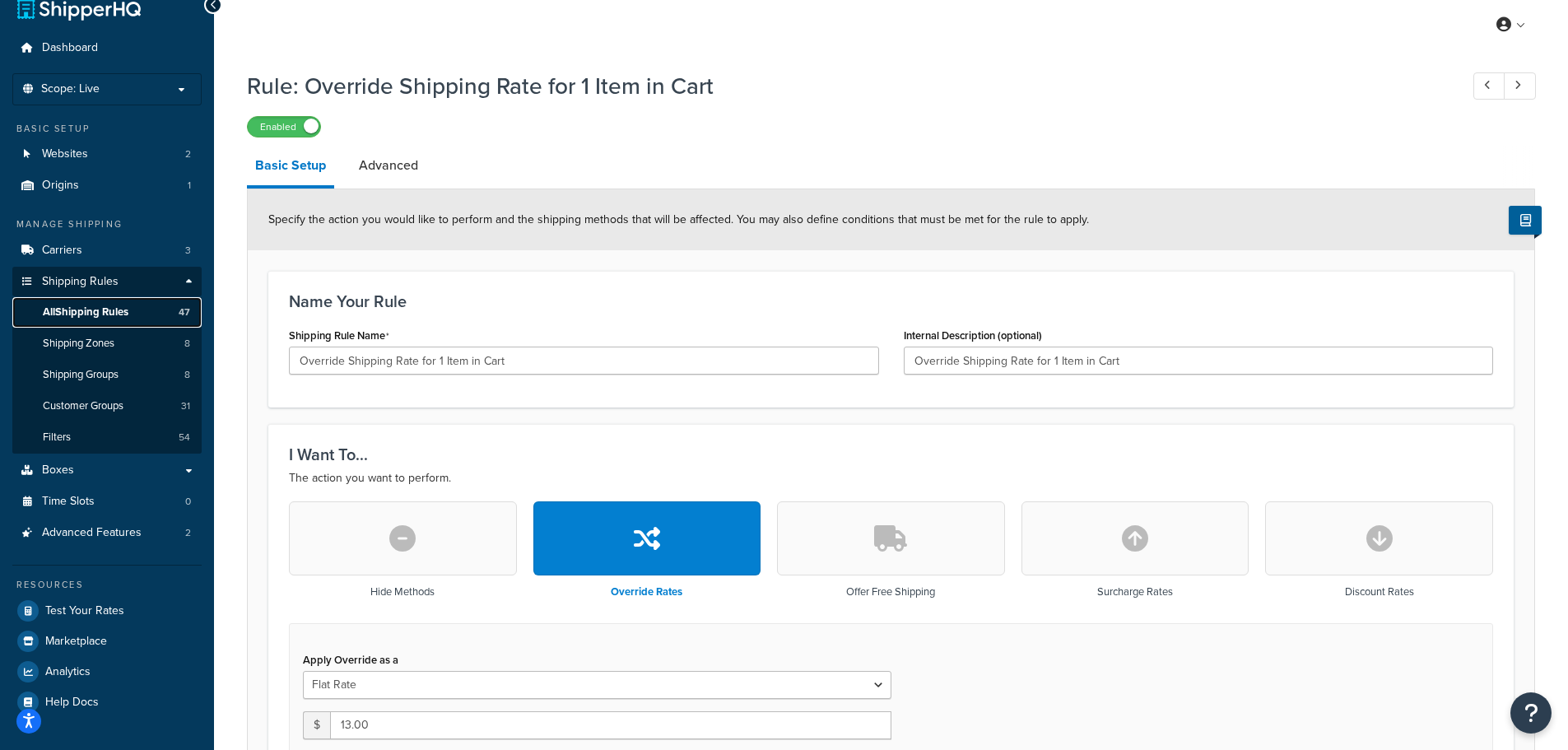
click at [102, 303] on link "All Shipping Rules 47" at bounding box center [107, 312] width 190 height 31
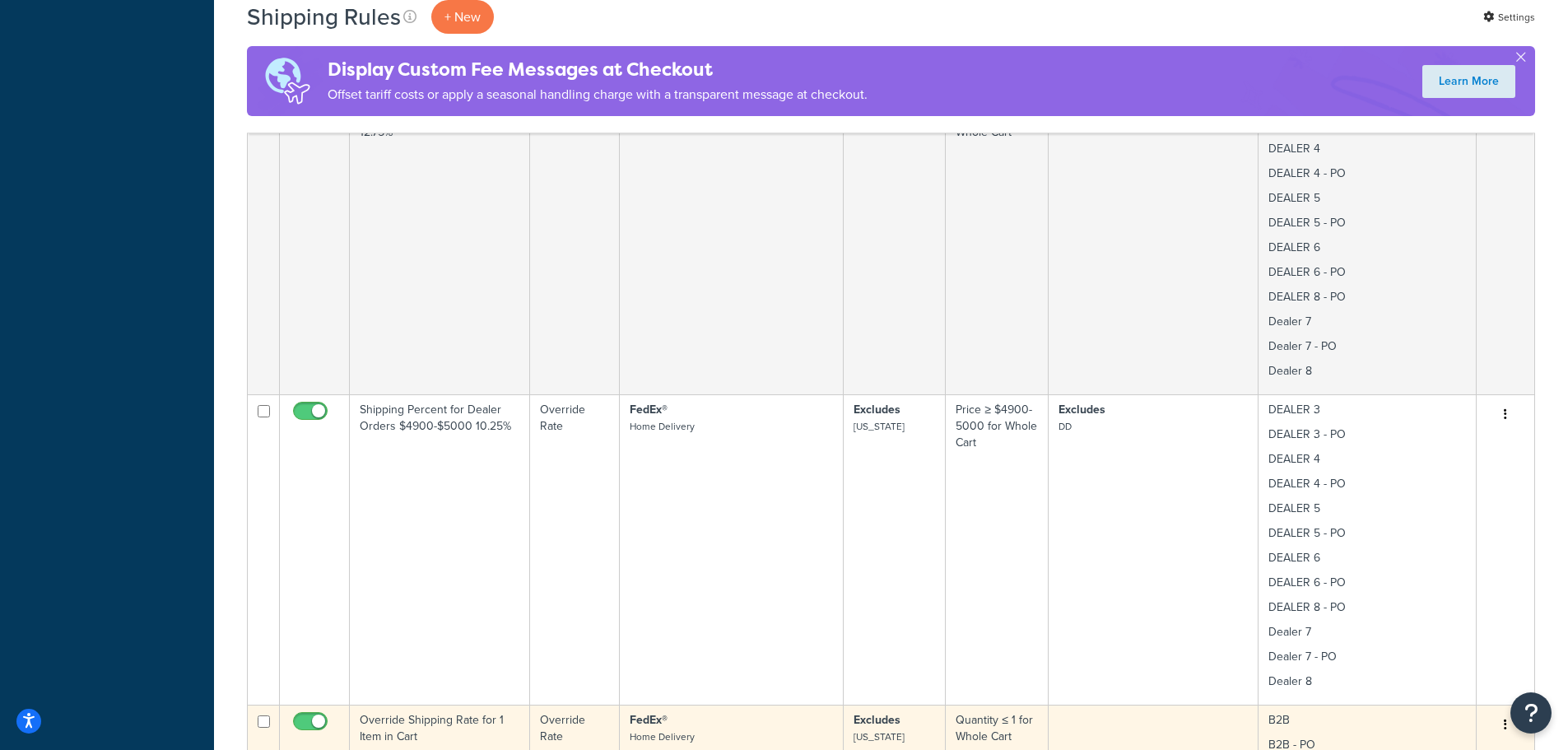
scroll to position [1975, 0]
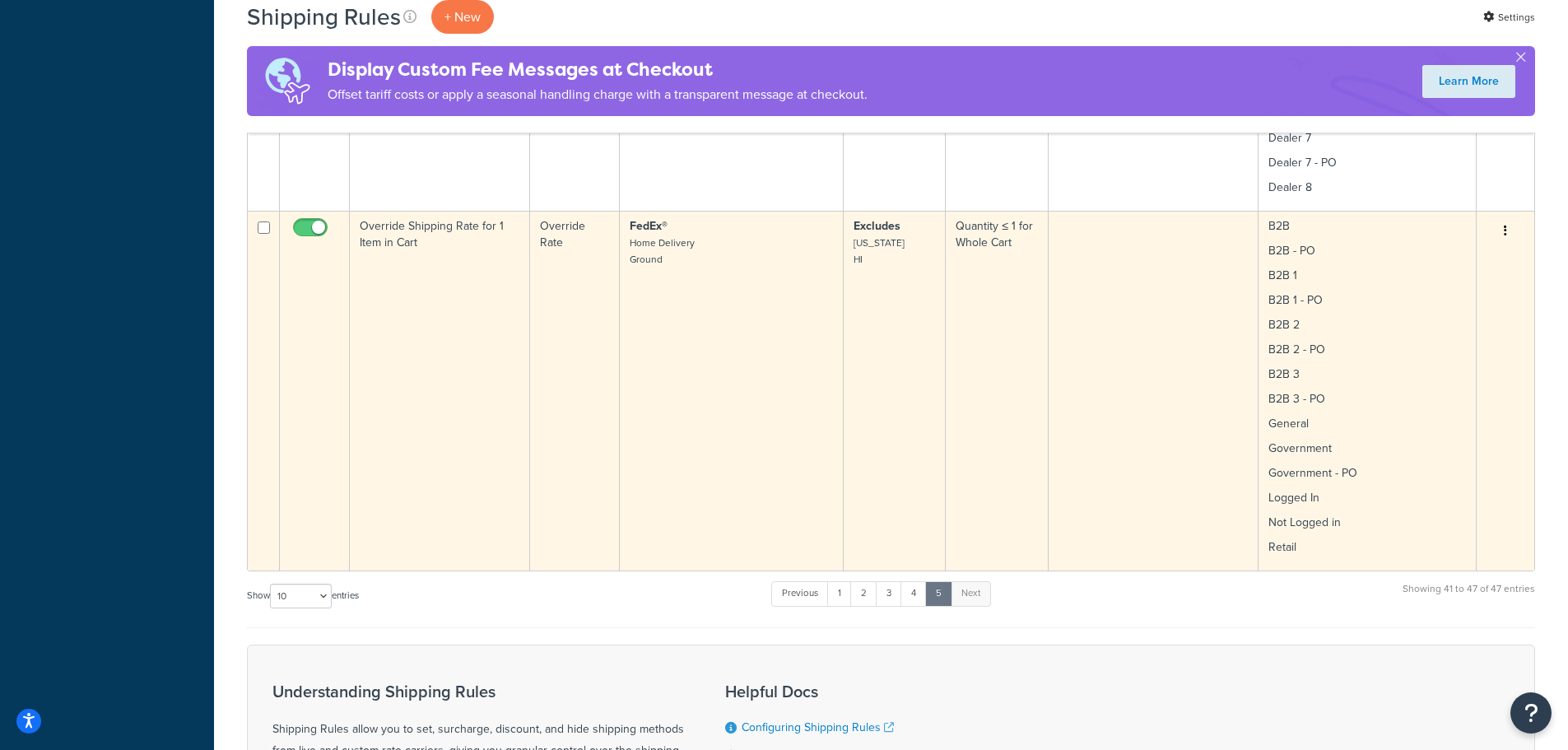
click at [417, 334] on td "Override Shipping Rate for 1 Item in Cart" at bounding box center [440, 390] width 180 height 360
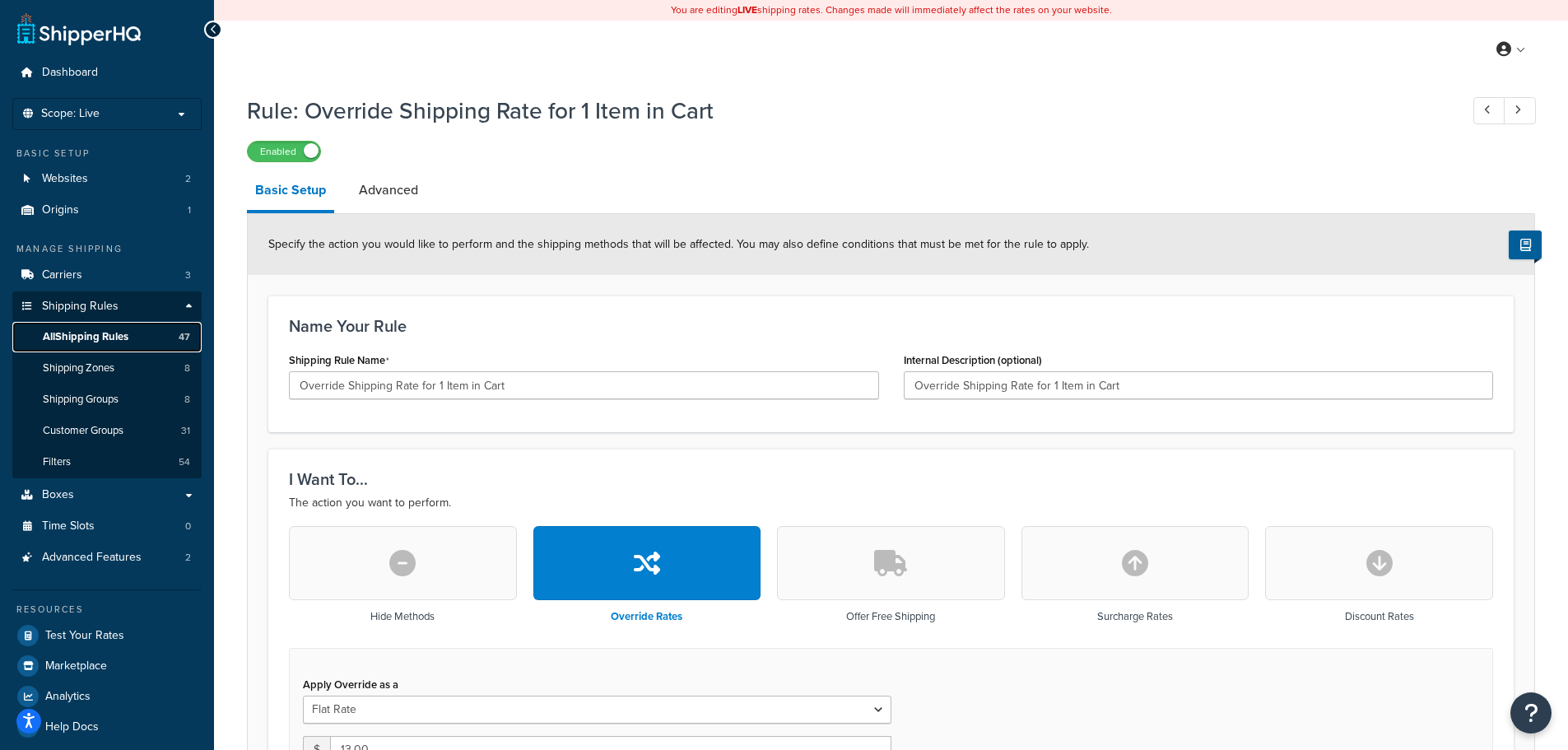
click at [114, 341] on span "All Shipping Rules" at bounding box center [85, 337] width 86 height 14
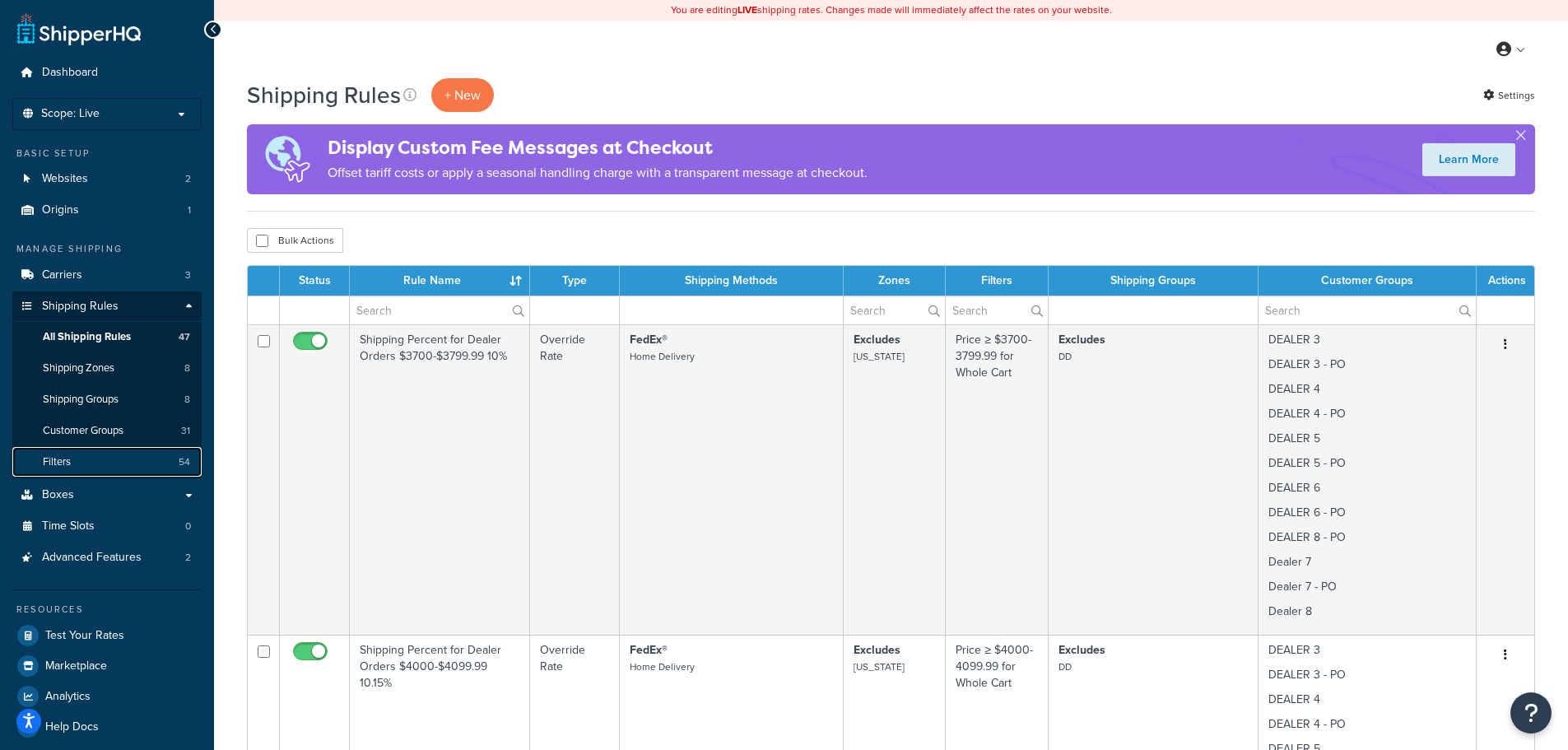
click at [99, 462] on link "Filters 54" at bounding box center [107, 461] width 190 height 31
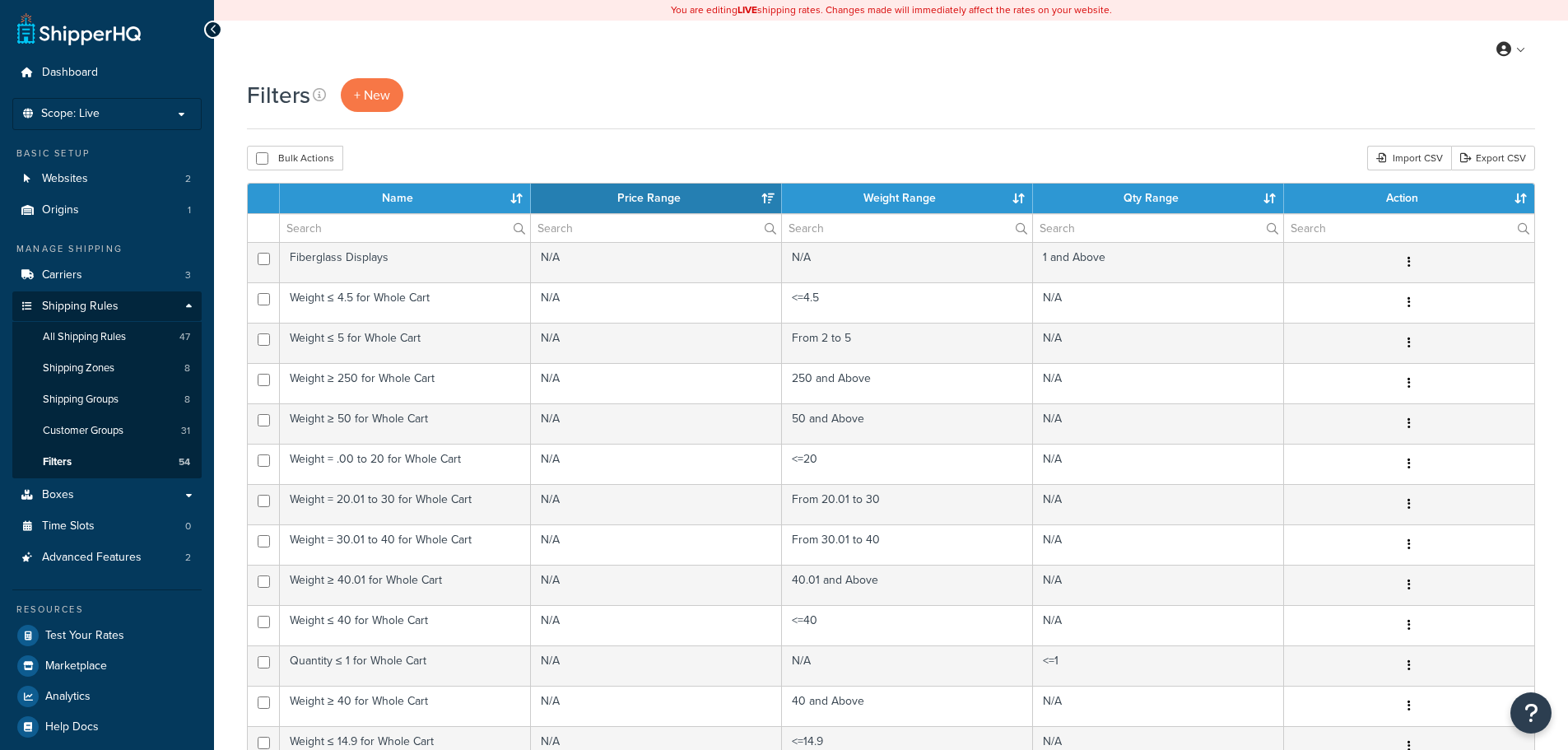
select select "15"
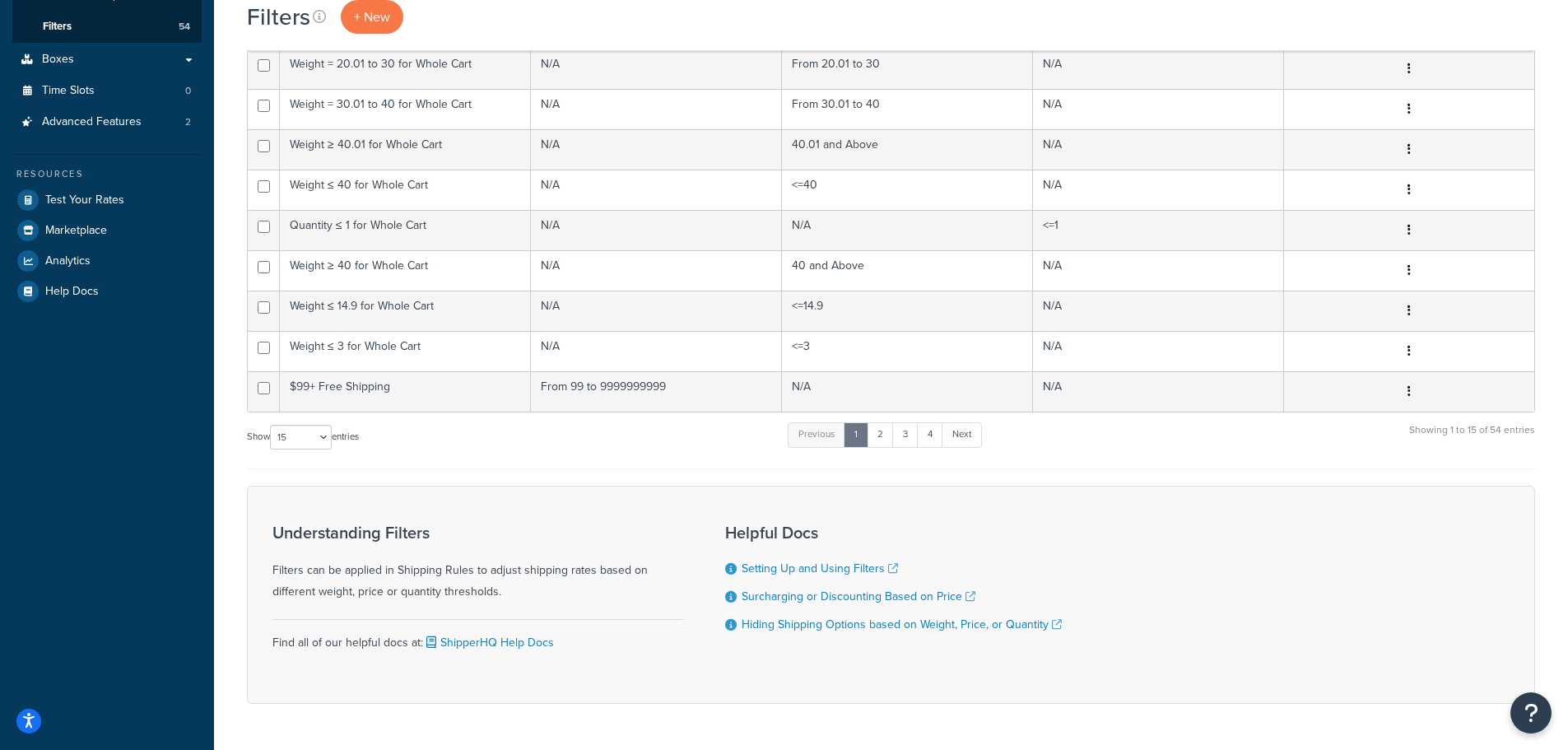
scroll to position [406, 0]
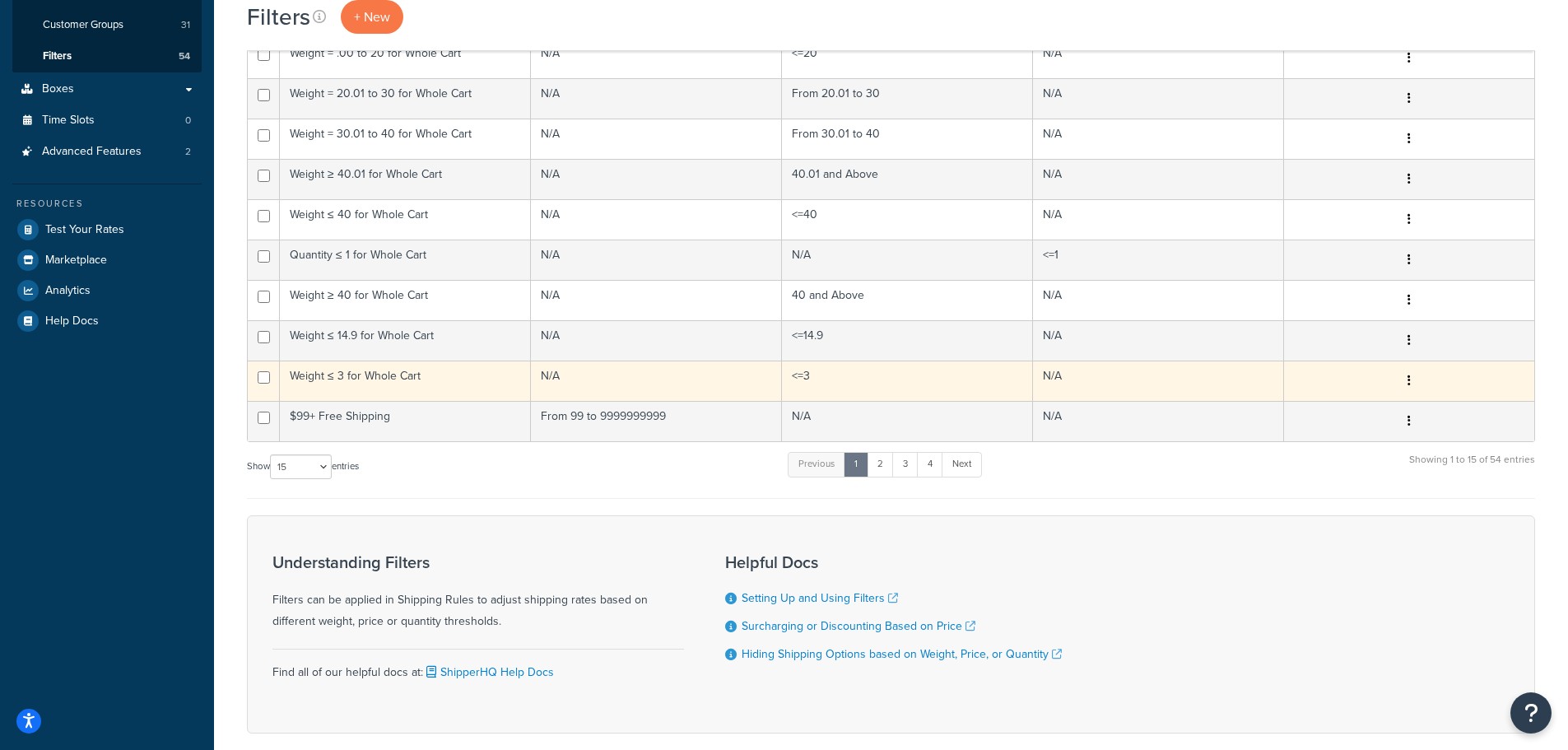
click at [370, 377] on td "Weight ≤ 3 for Whole Cart" at bounding box center [405, 380] width 251 height 41
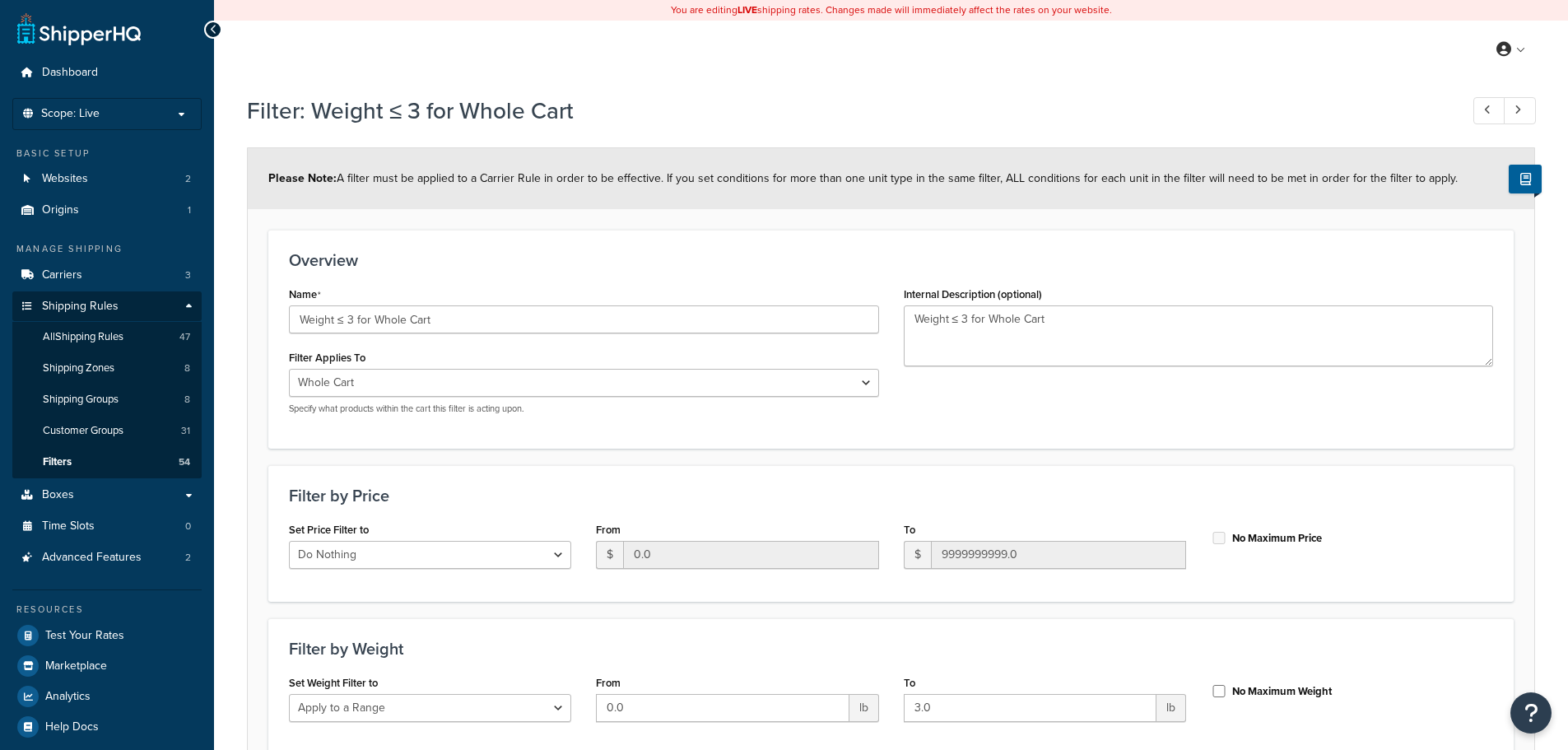
select select "range"
click at [72, 333] on span "All Shipping Rules" at bounding box center [83, 337] width 81 height 14
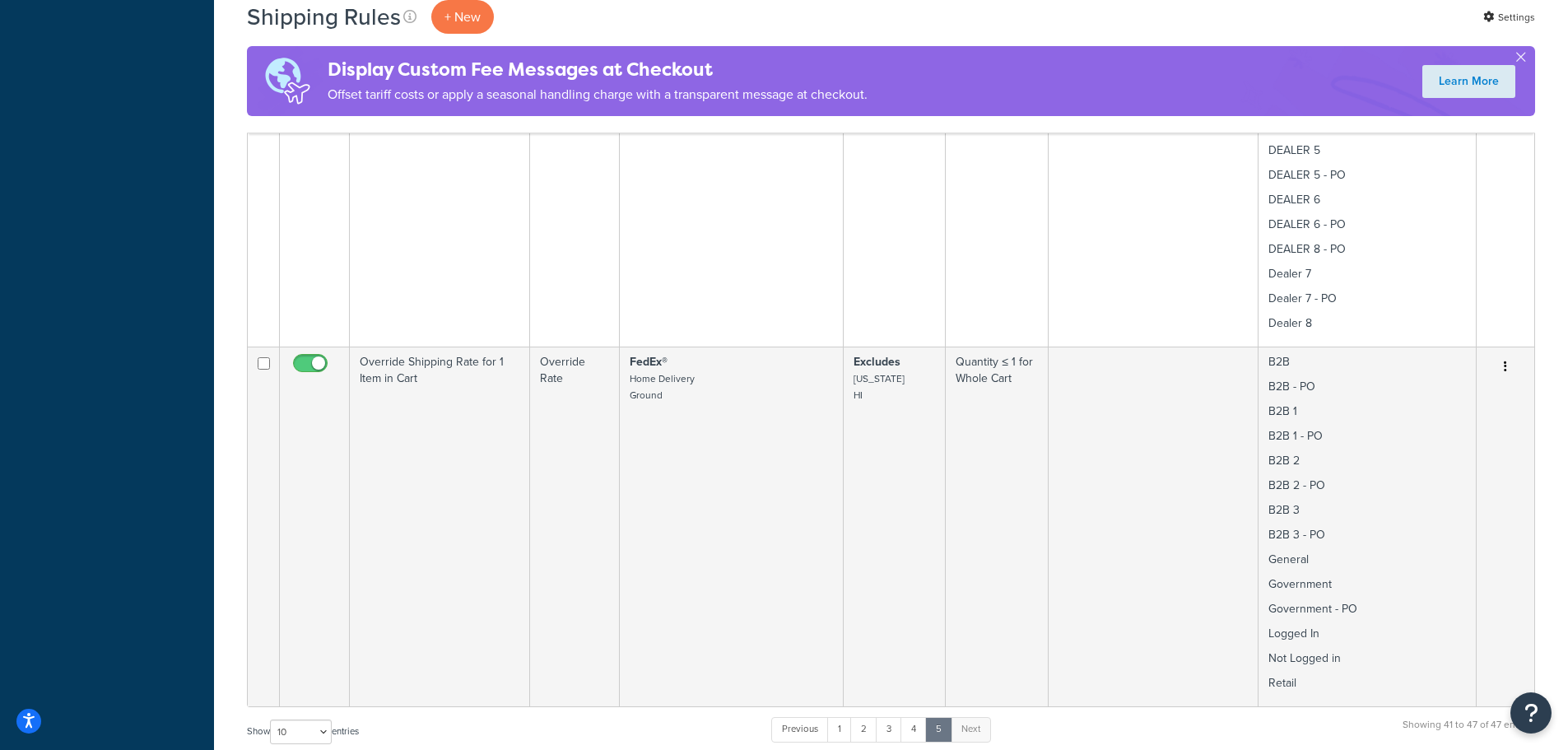
scroll to position [1811, 0]
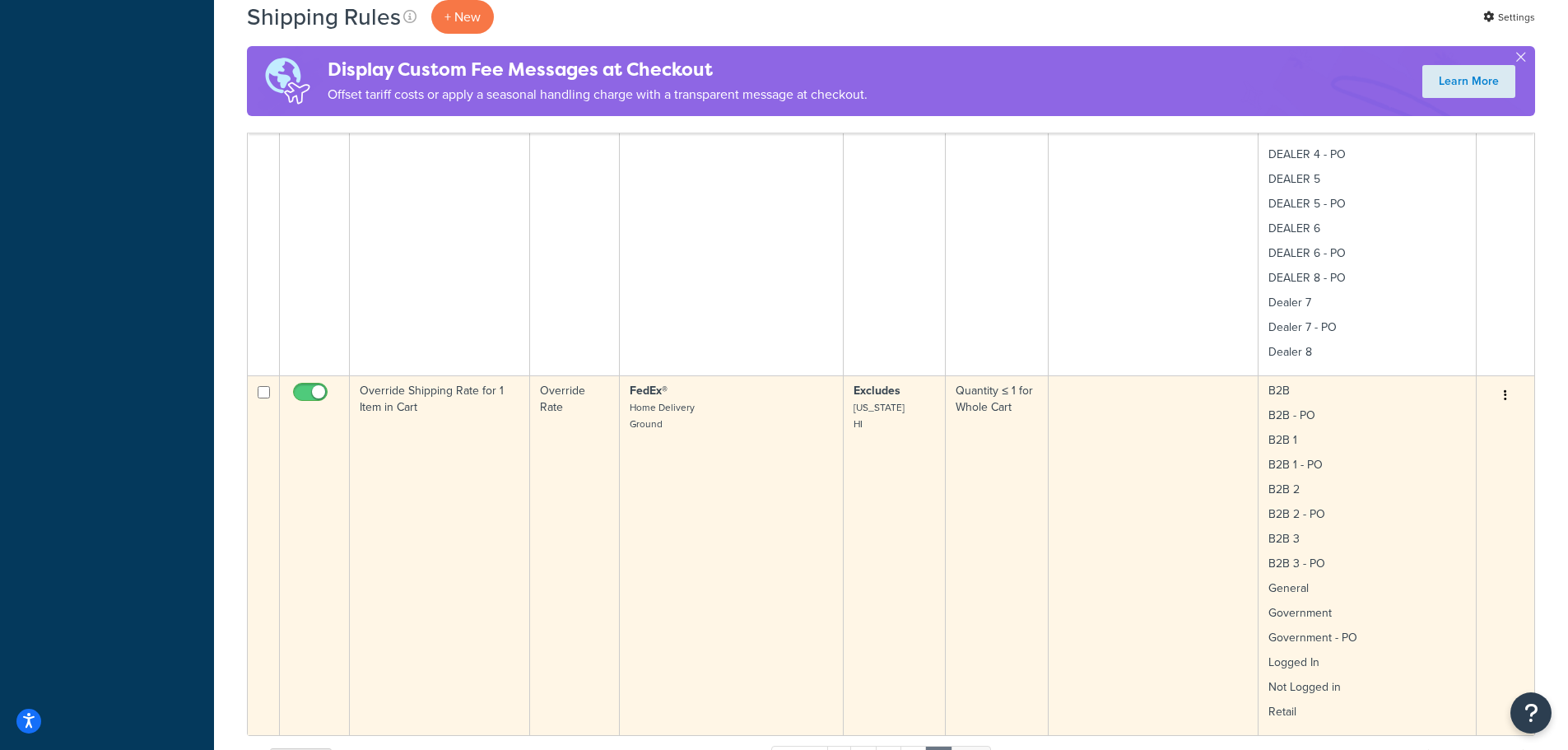
click at [467, 466] on td "Override Shipping Rate for 1 Item in Cart" at bounding box center [440, 555] width 180 height 360
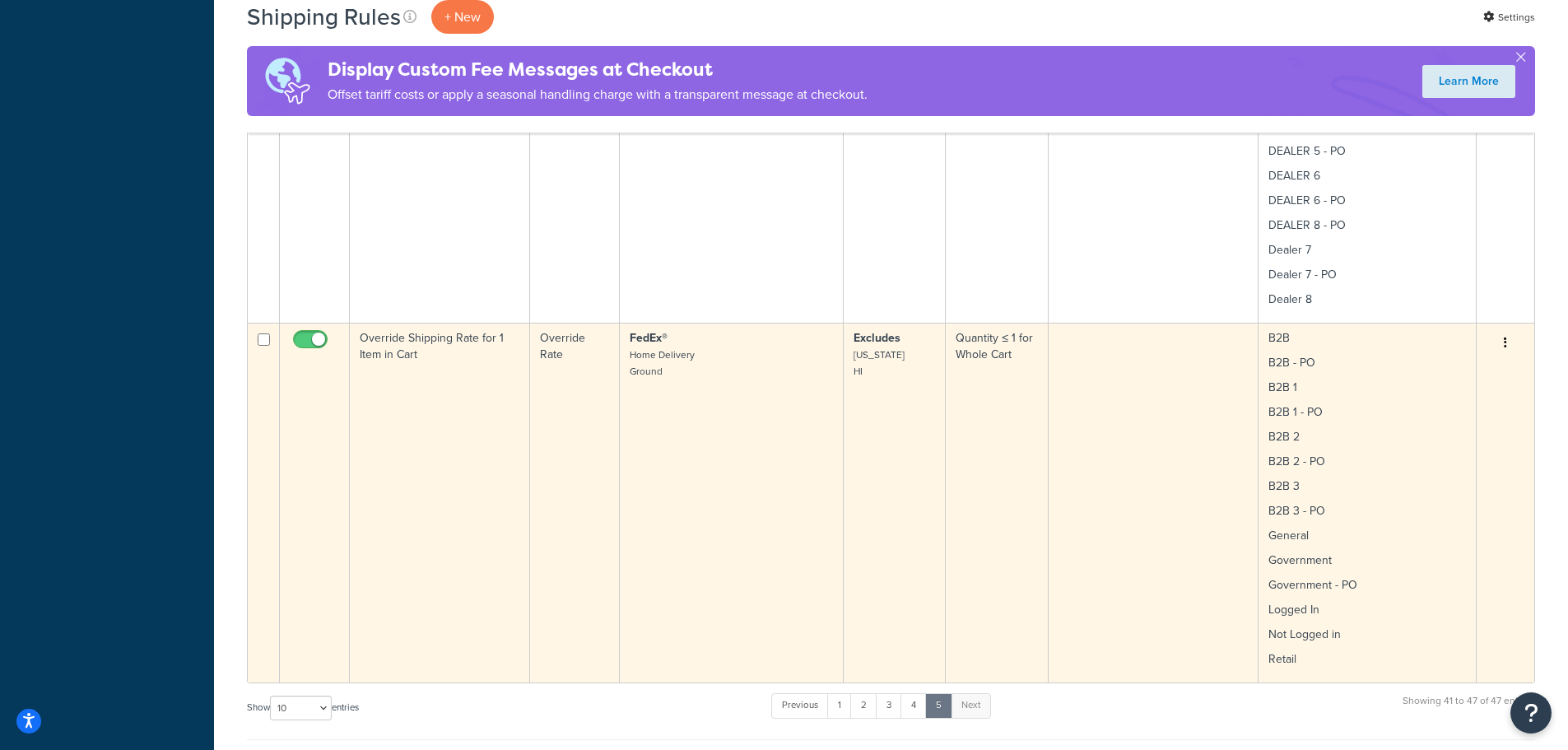
scroll to position [1893, 0]
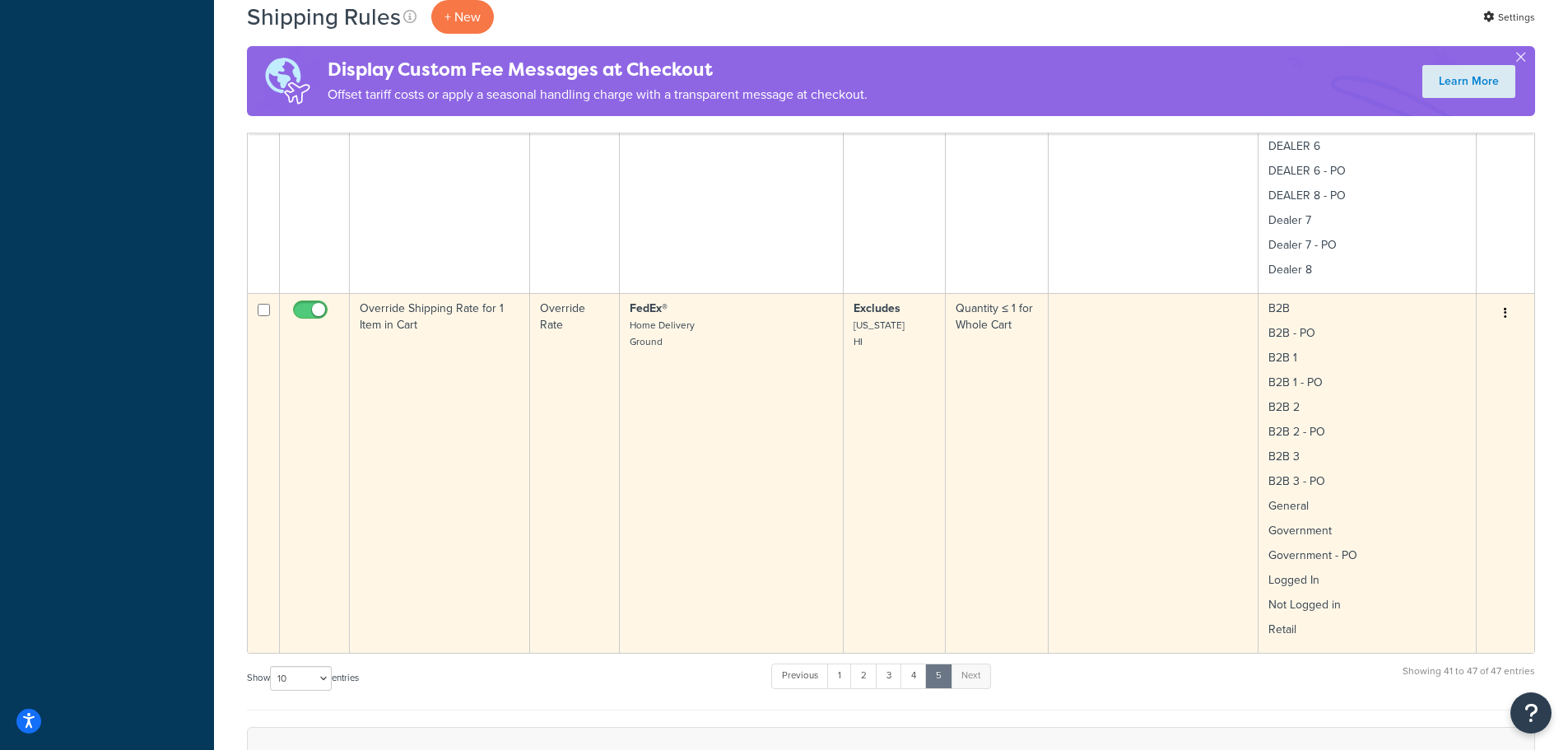
click at [521, 412] on td "Override Shipping Rate for 1 Item in Cart" at bounding box center [440, 473] width 180 height 360
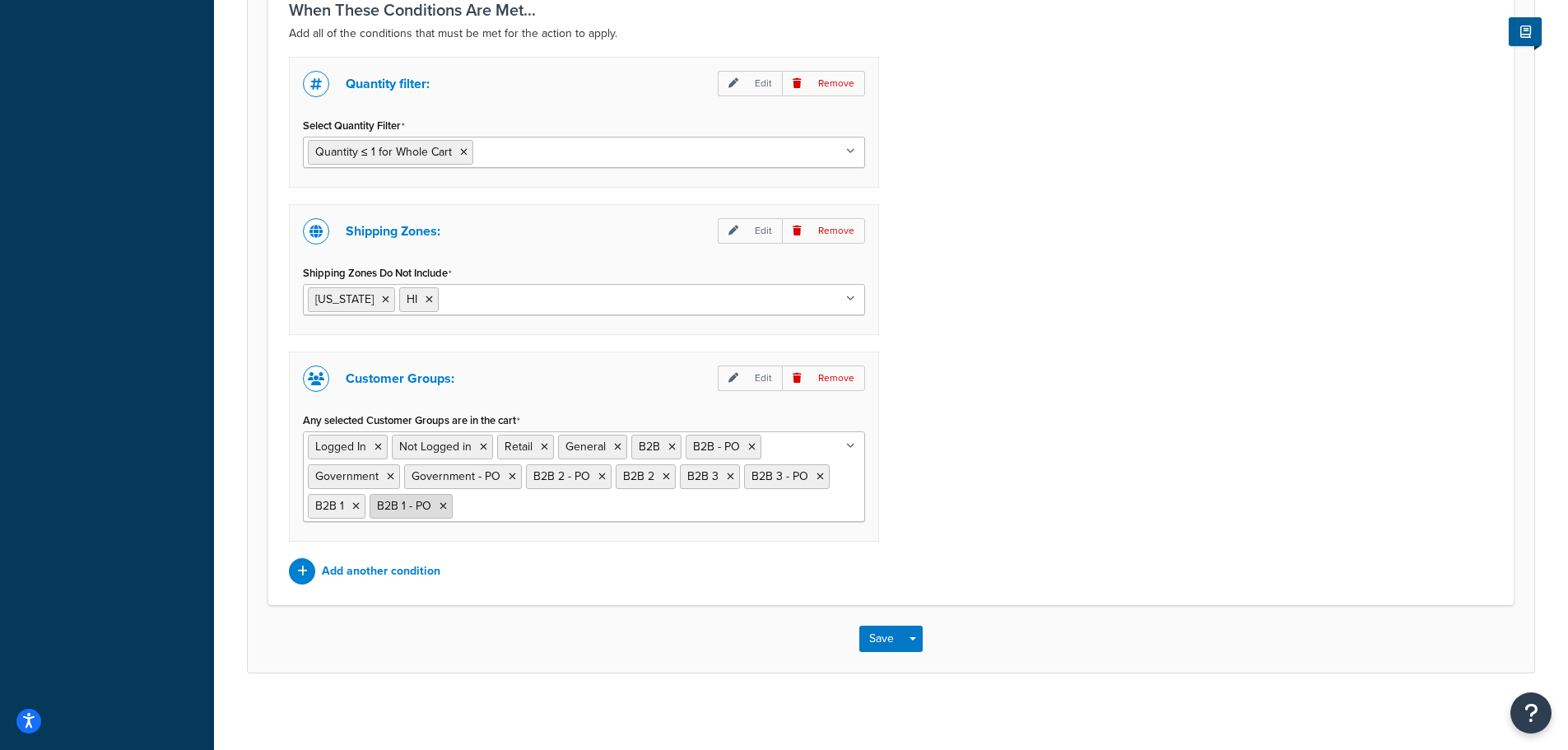
scroll to position [1260, 0]
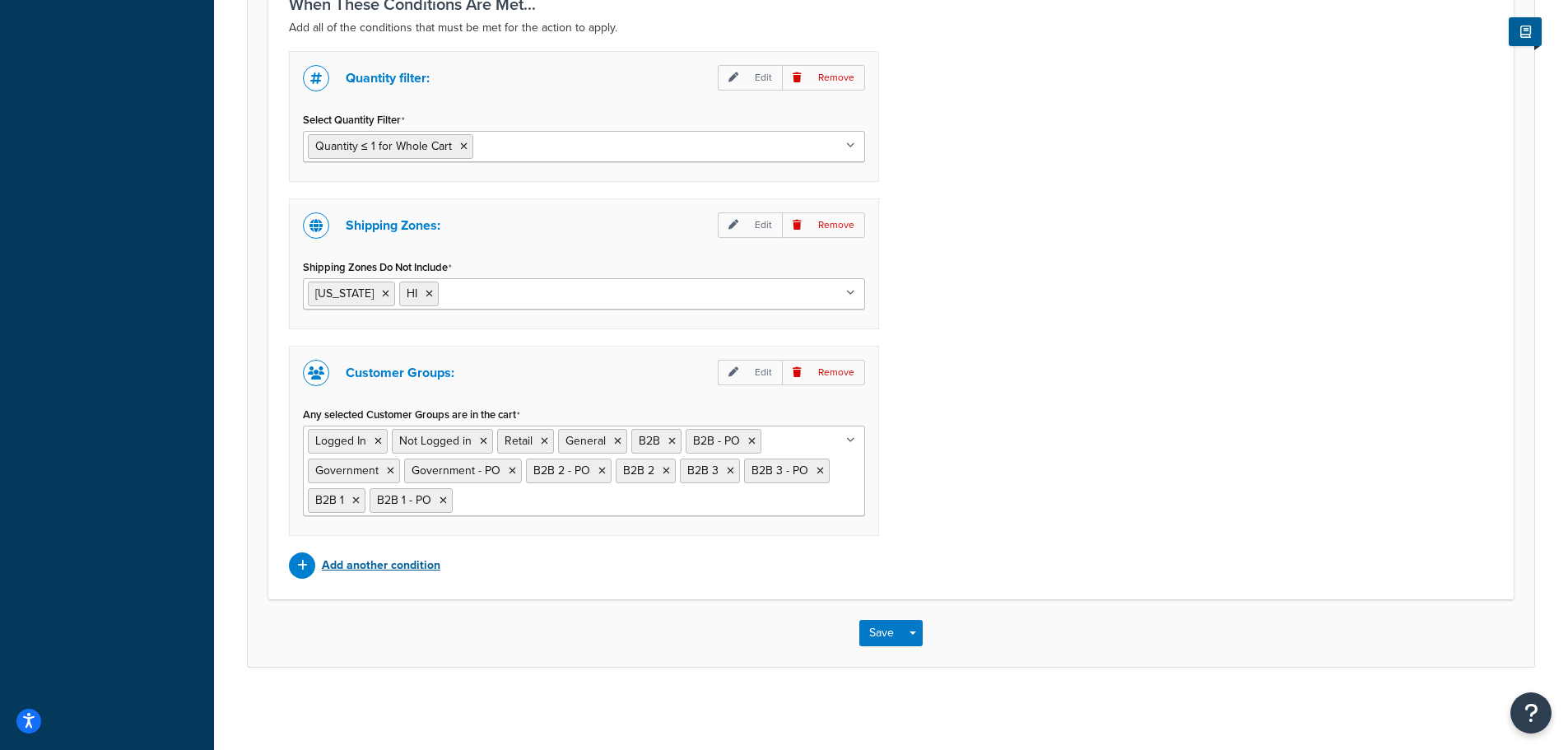
click at [372, 568] on p "Add another condition" at bounding box center [381, 565] width 119 height 23
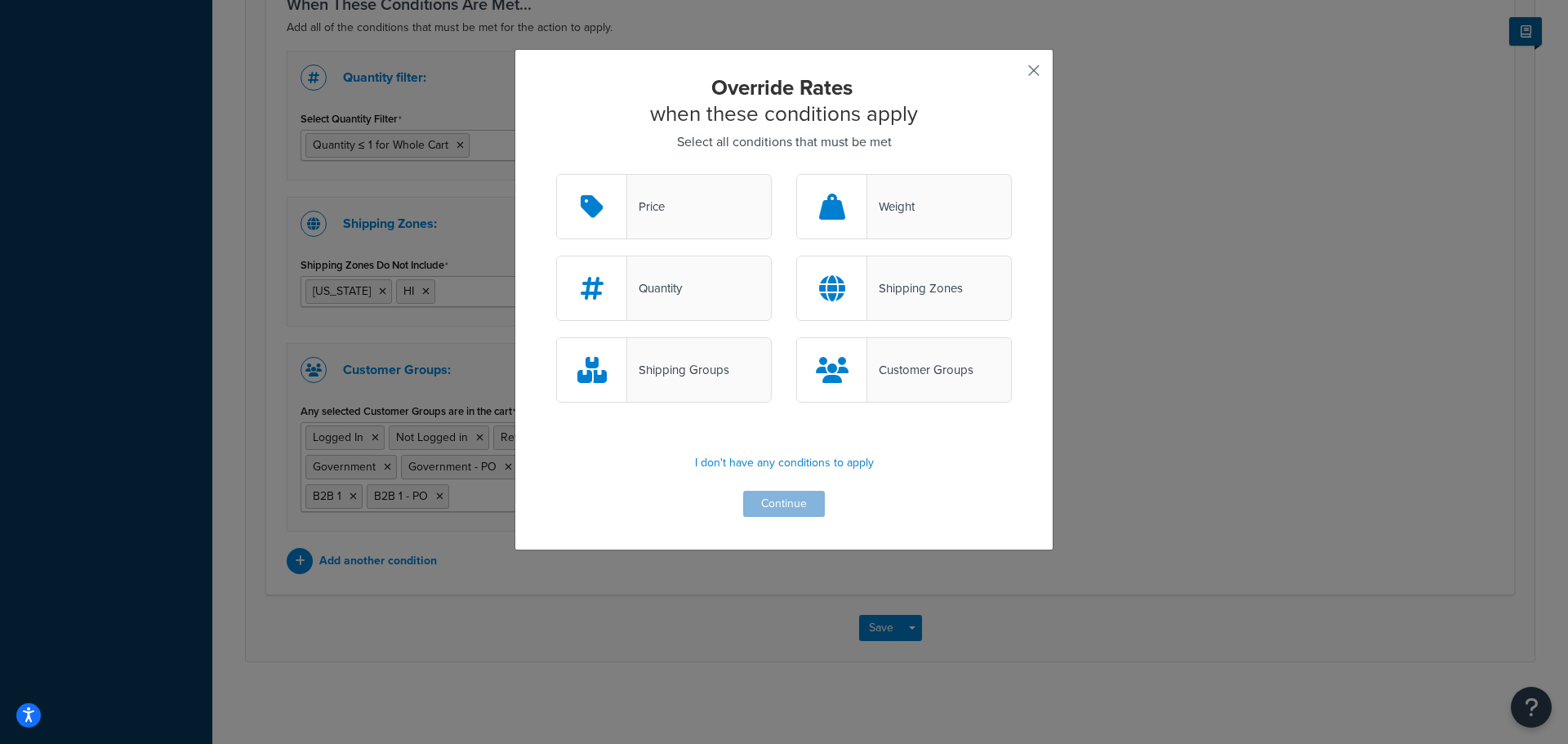
click at [1012, 74] on button "button" at bounding box center [1010, 76] width 4 height 4
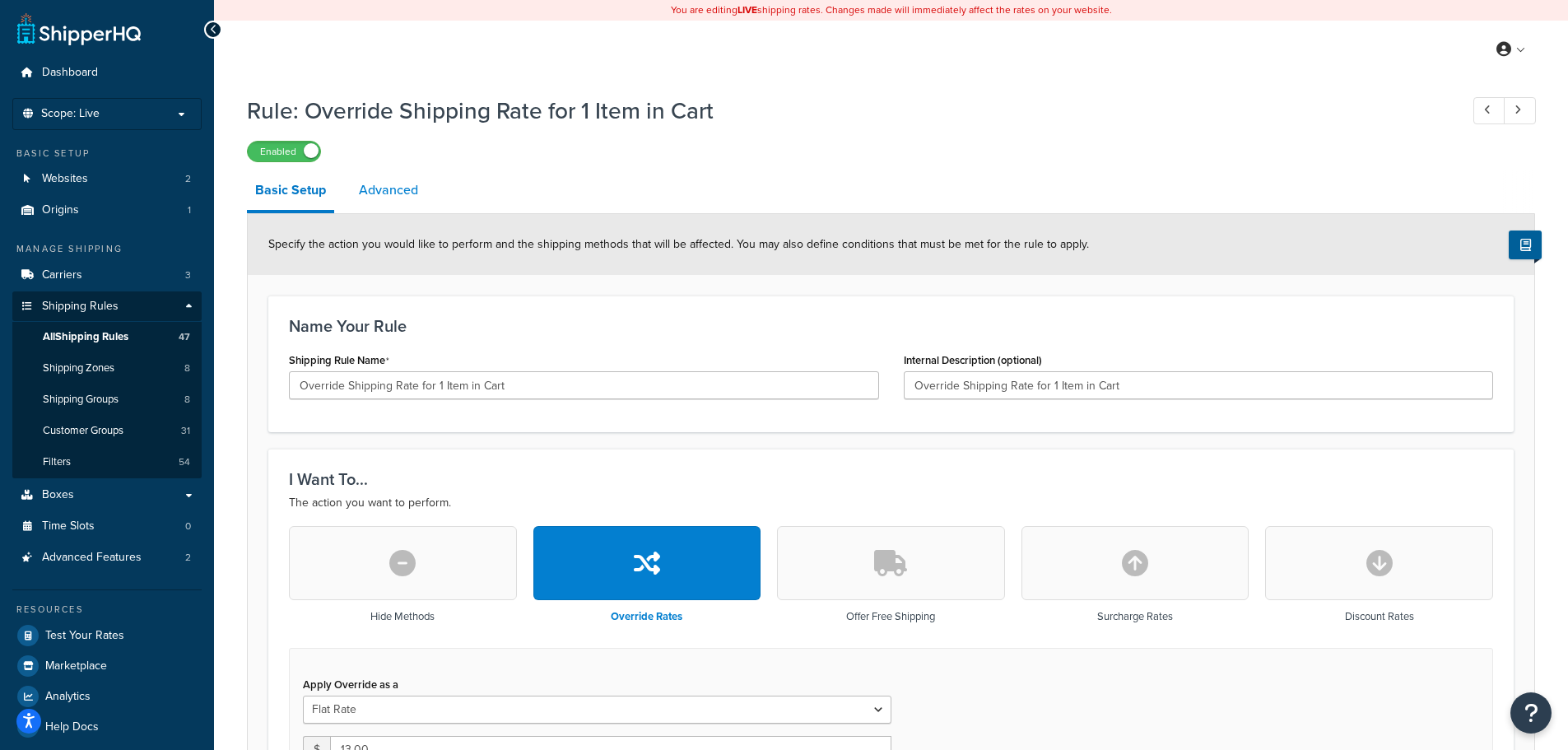
click at [405, 179] on link "Advanced" at bounding box center [388, 190] width 76 height 40
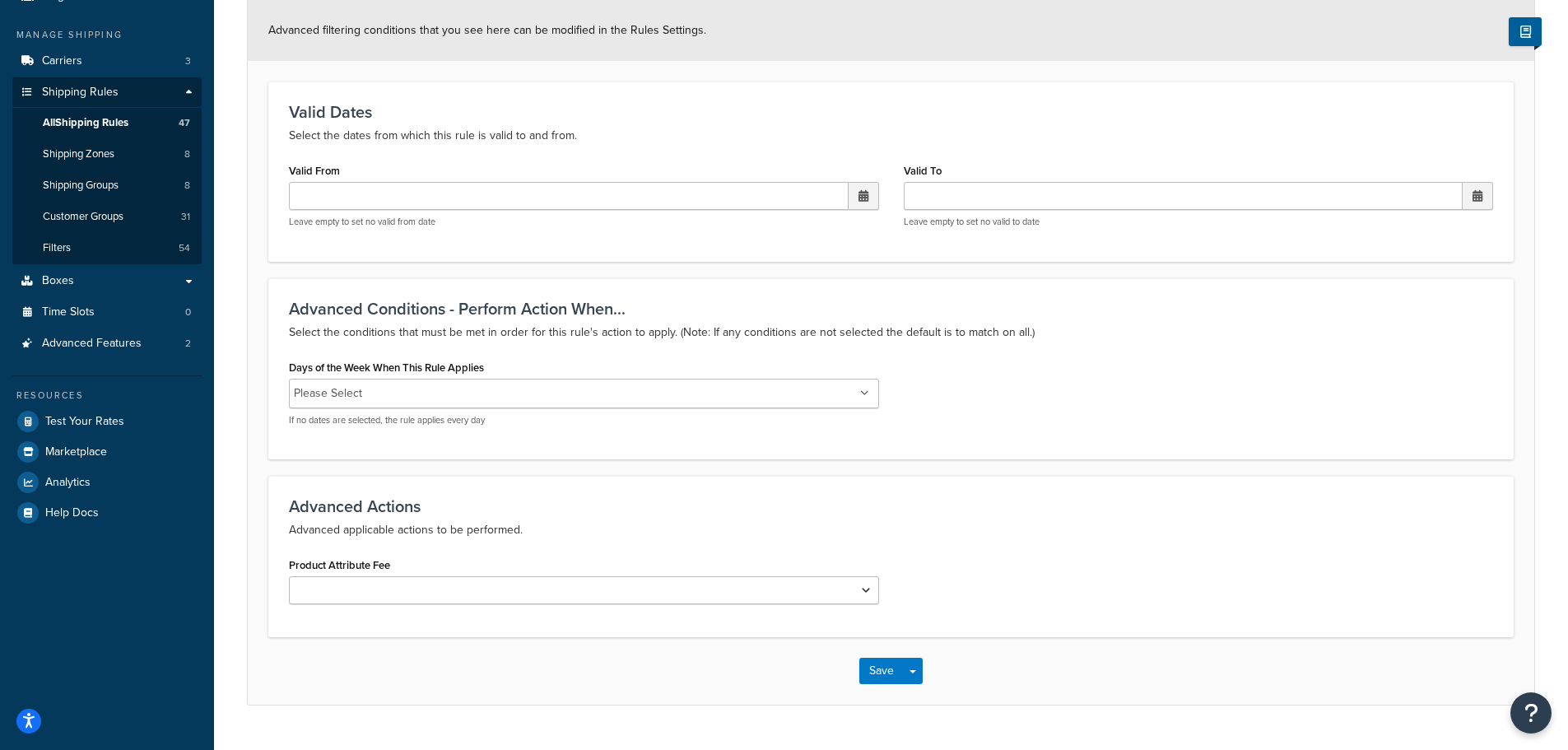
scroll to position [252, 0]
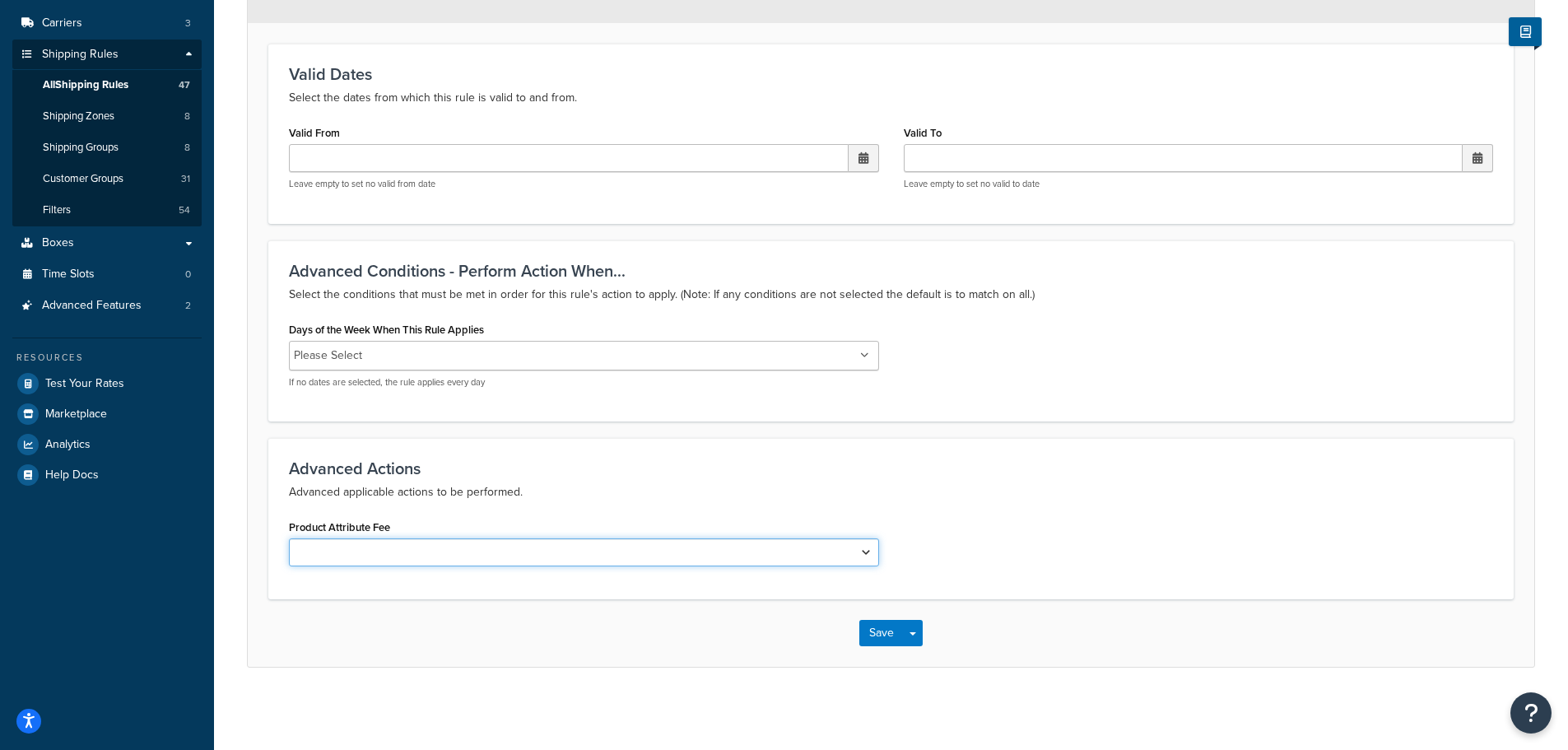
click at [386, 555] on select "Shipping Price Handling Fee" at bounding box center [583, 552] width 590 height 28
click at [412, 506] on div "Advanced Actions Advanced applicable actions to be performed. Product Attribute…" at bounding box center [891, 518] width 1245 height 161
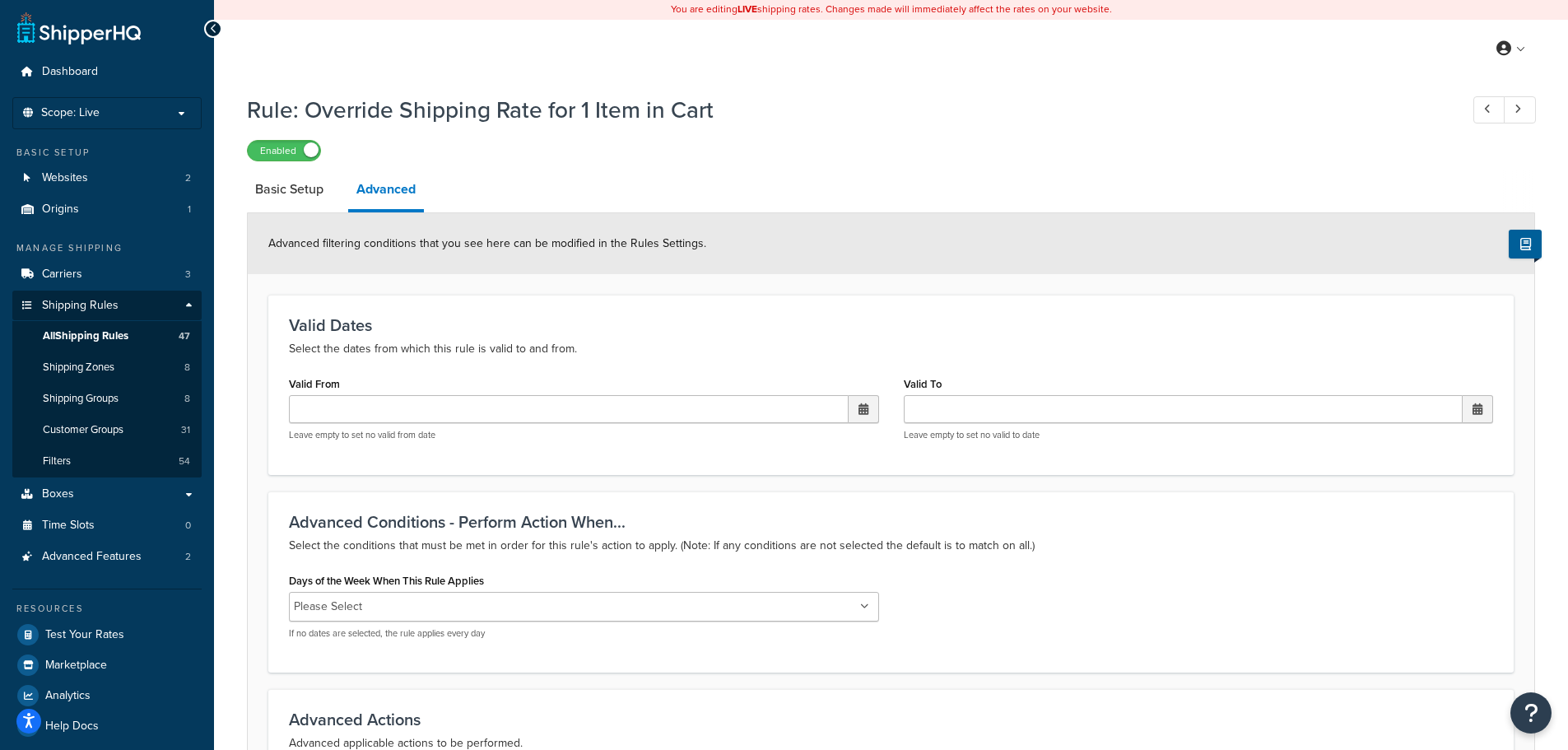
scroll to position [0, 0]
click at [294, 198] on link "Basic Setup" at bounding box center [289, 190] width 85 height 40
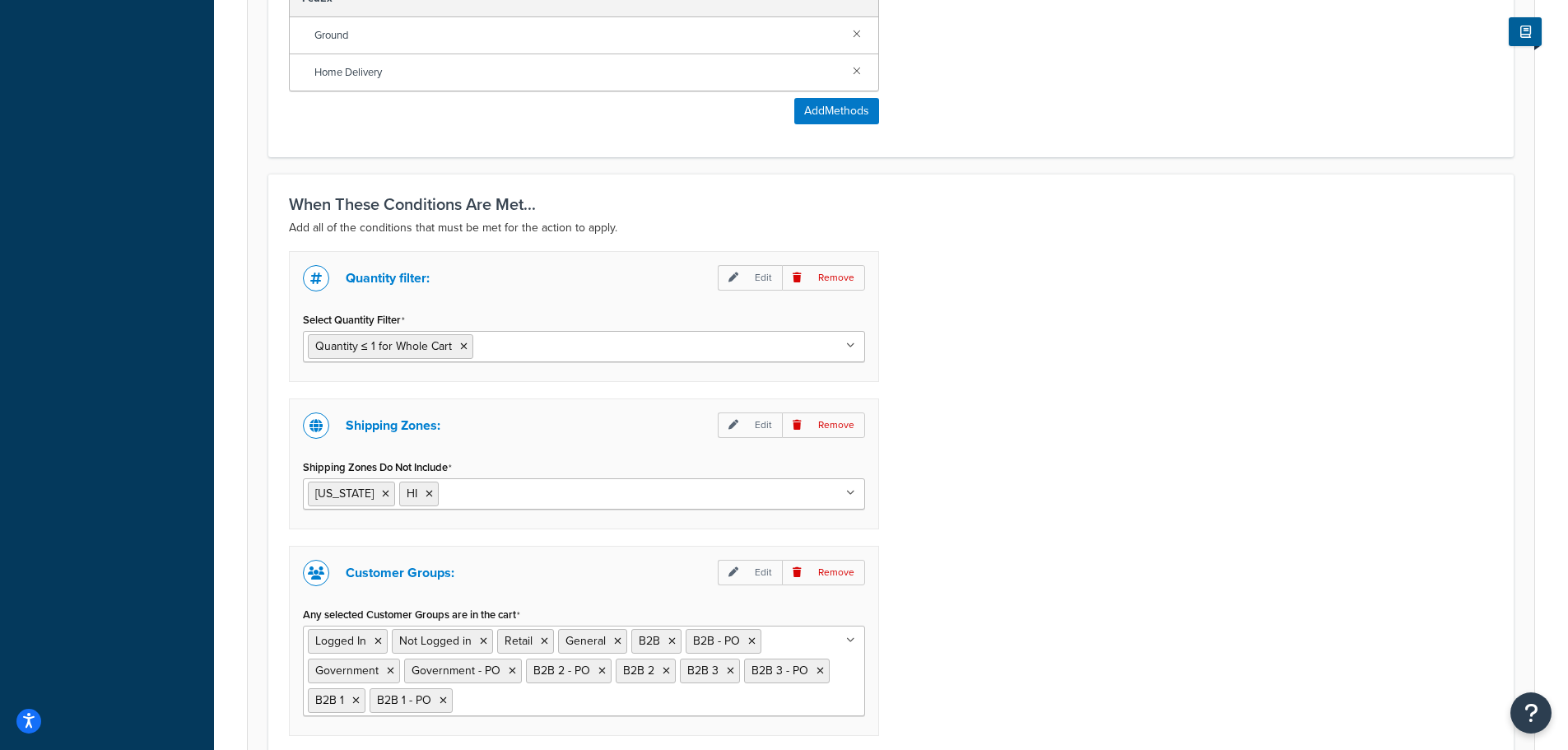
scroll to position [848, 0]
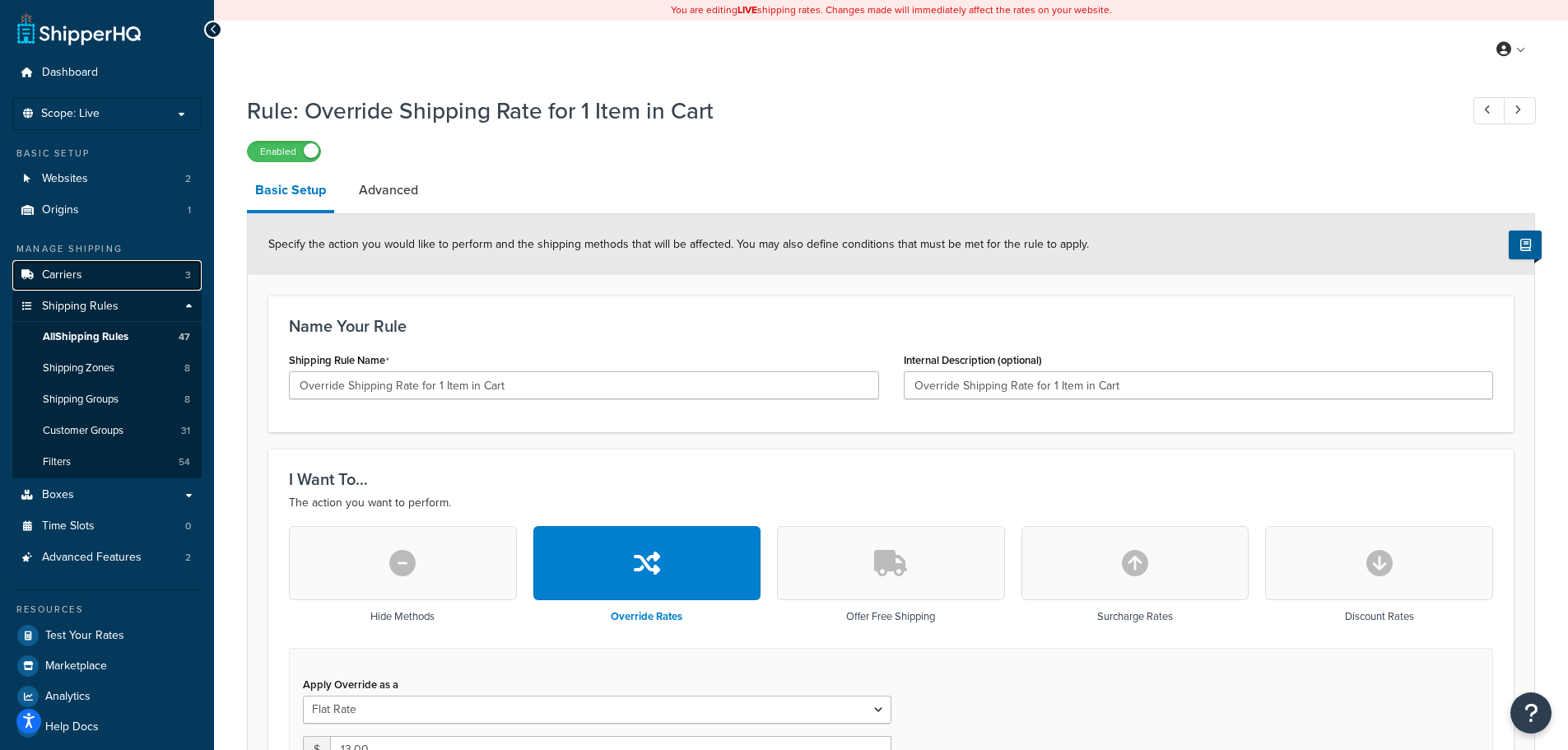
click at [96, 269] on link "Carriers 3" at bounding box center [107, 275] width 190 height 31
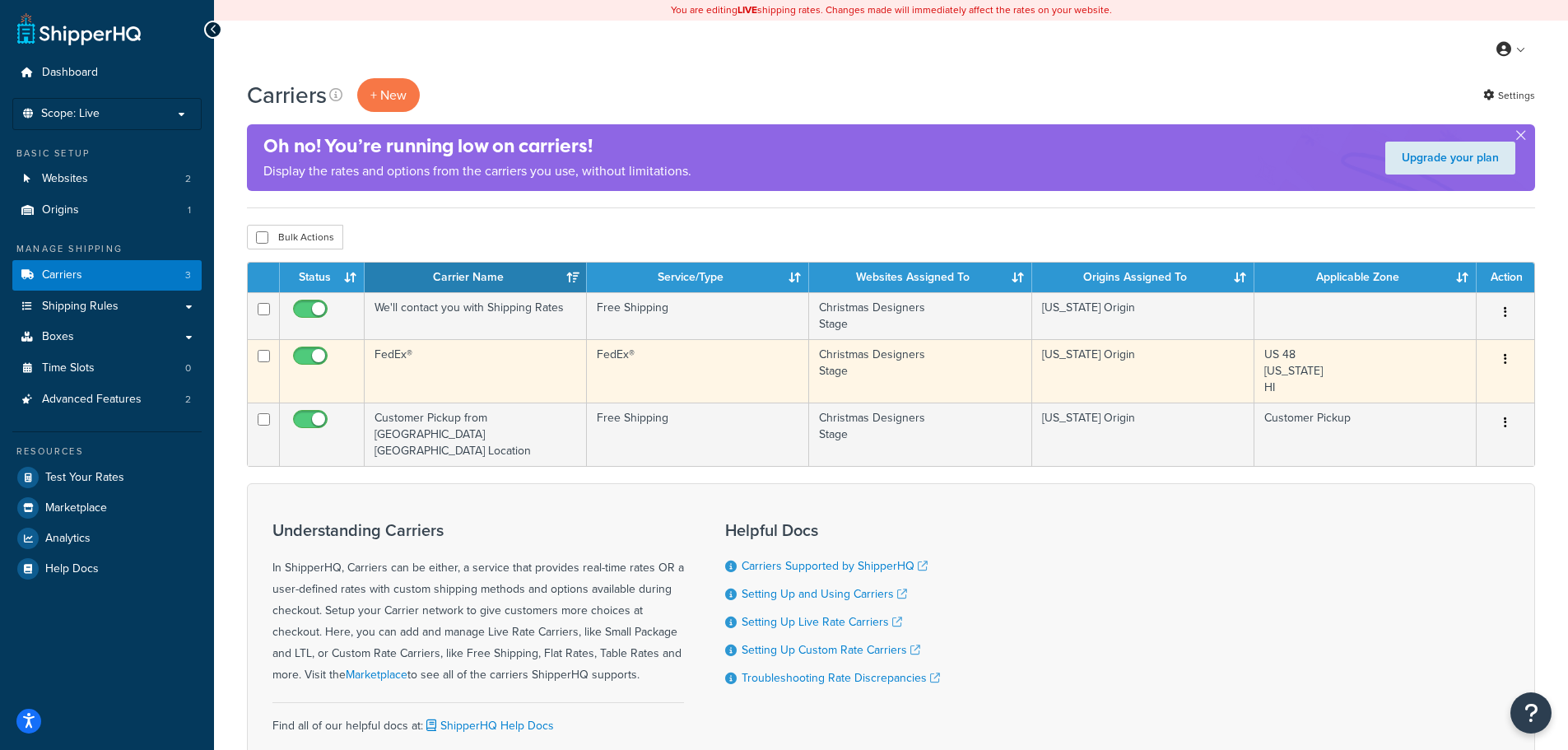
click at [701, 368] on td "FedEx®" at bounding box center [698, 371] width 222 height 63
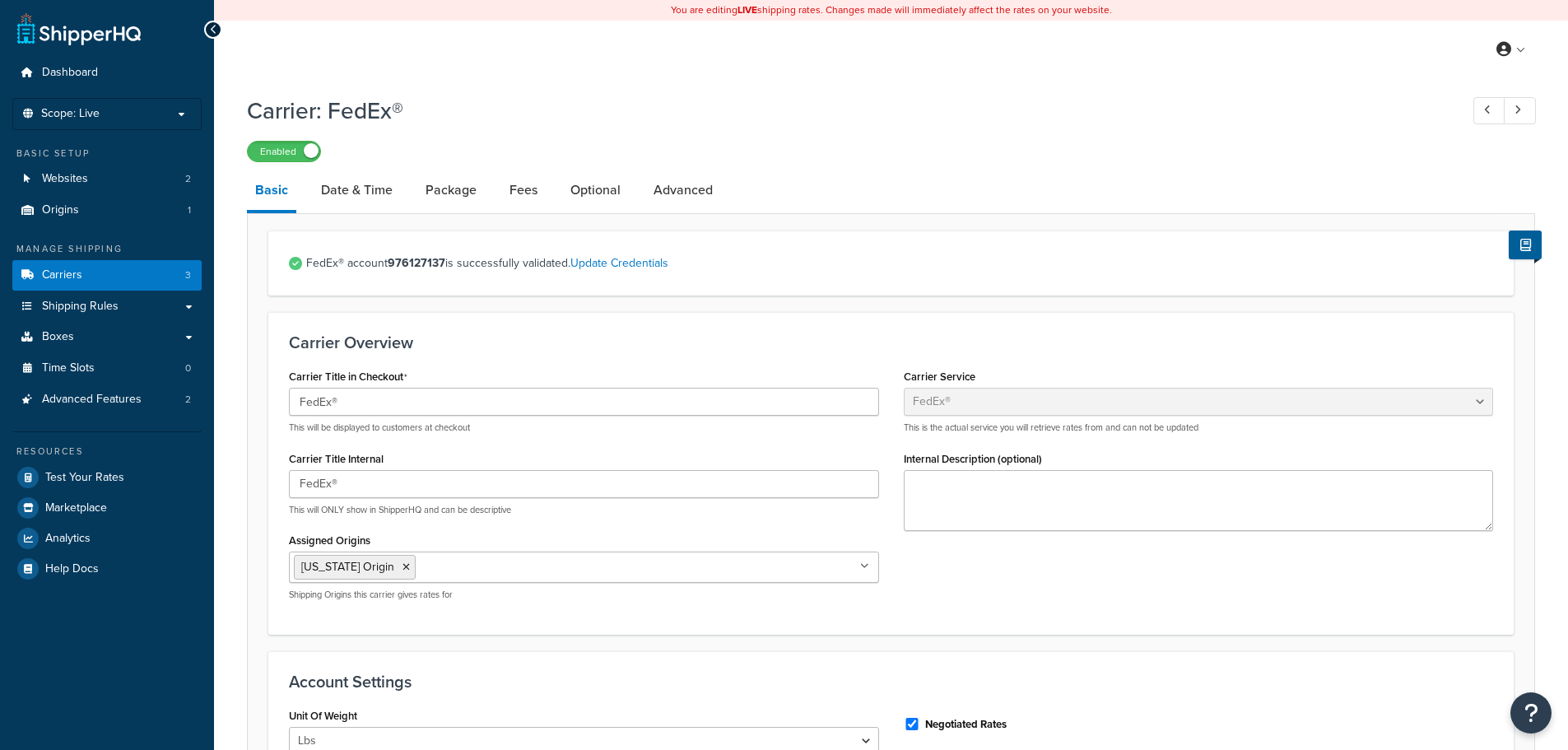
select select "fedEx"
select select "REGULAR_PICKUP"
select select "YOUR_PACKAGING"
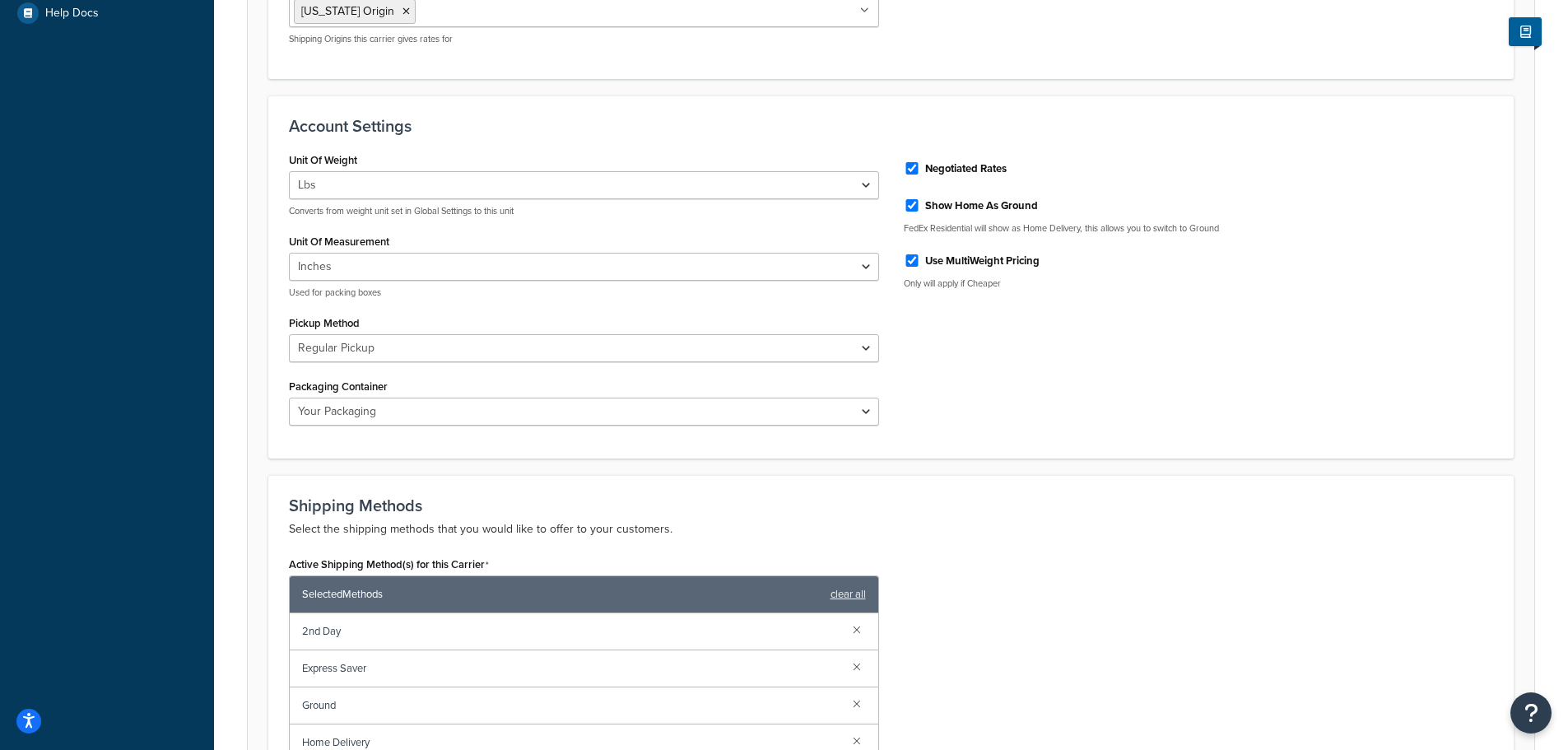
scroll to position [576, 0]
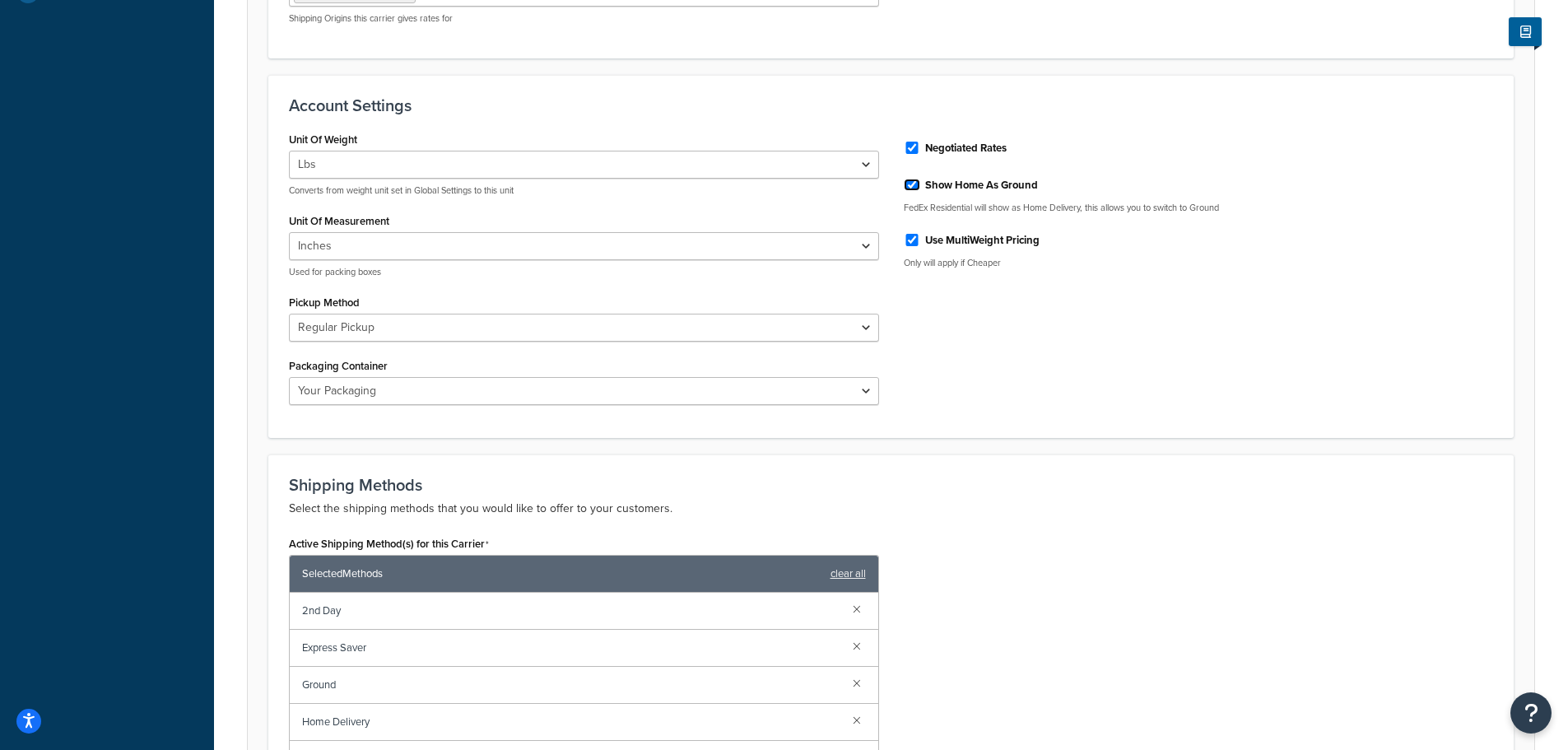
click at [915, 189] on input "Show Home As Ground" at bounding box center [912, 185] width 17 height 12
checkbox input "false"
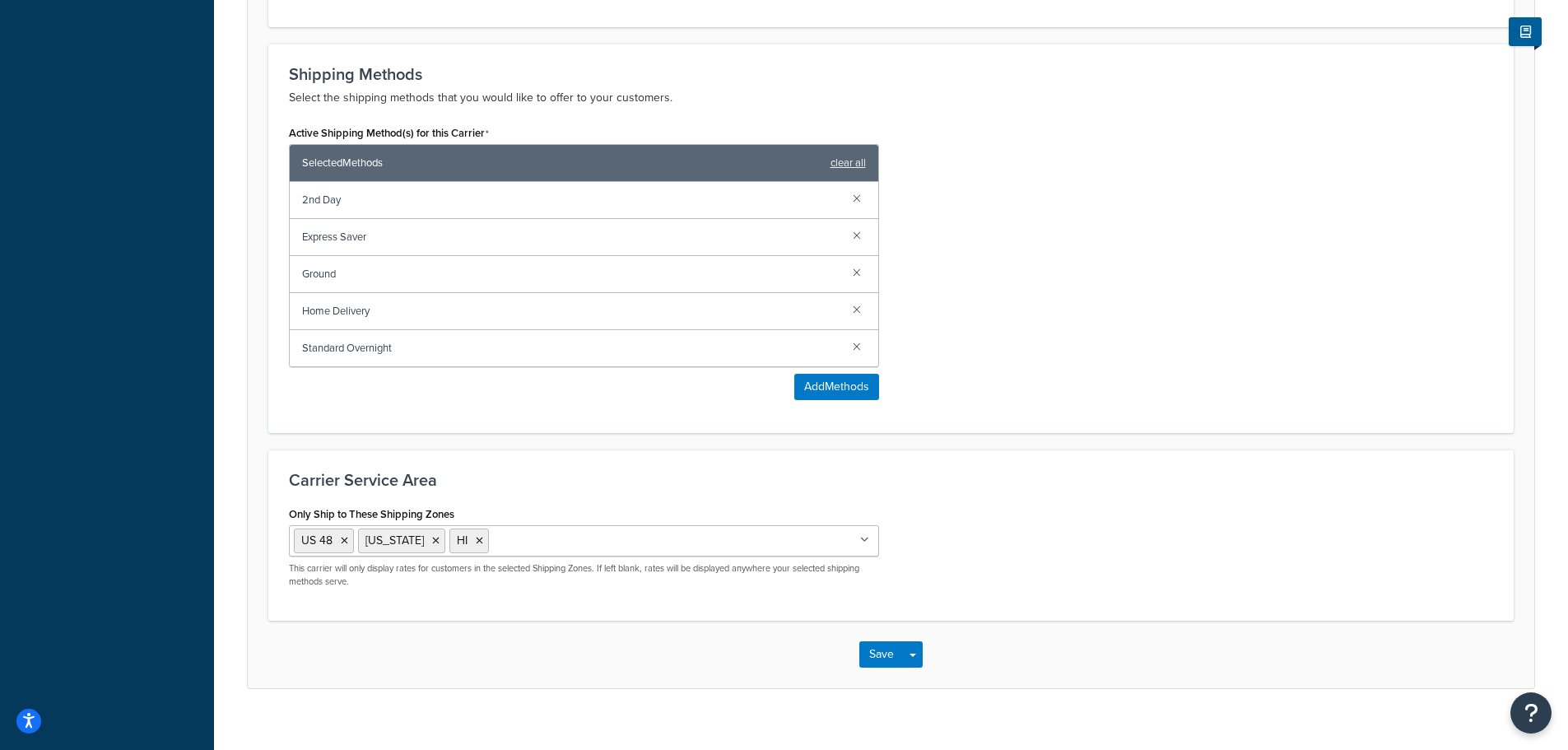
scroll to position [988, 0]
click at [880, 658] on button "Save" at bounding box center [881, 653] width 44 height 27
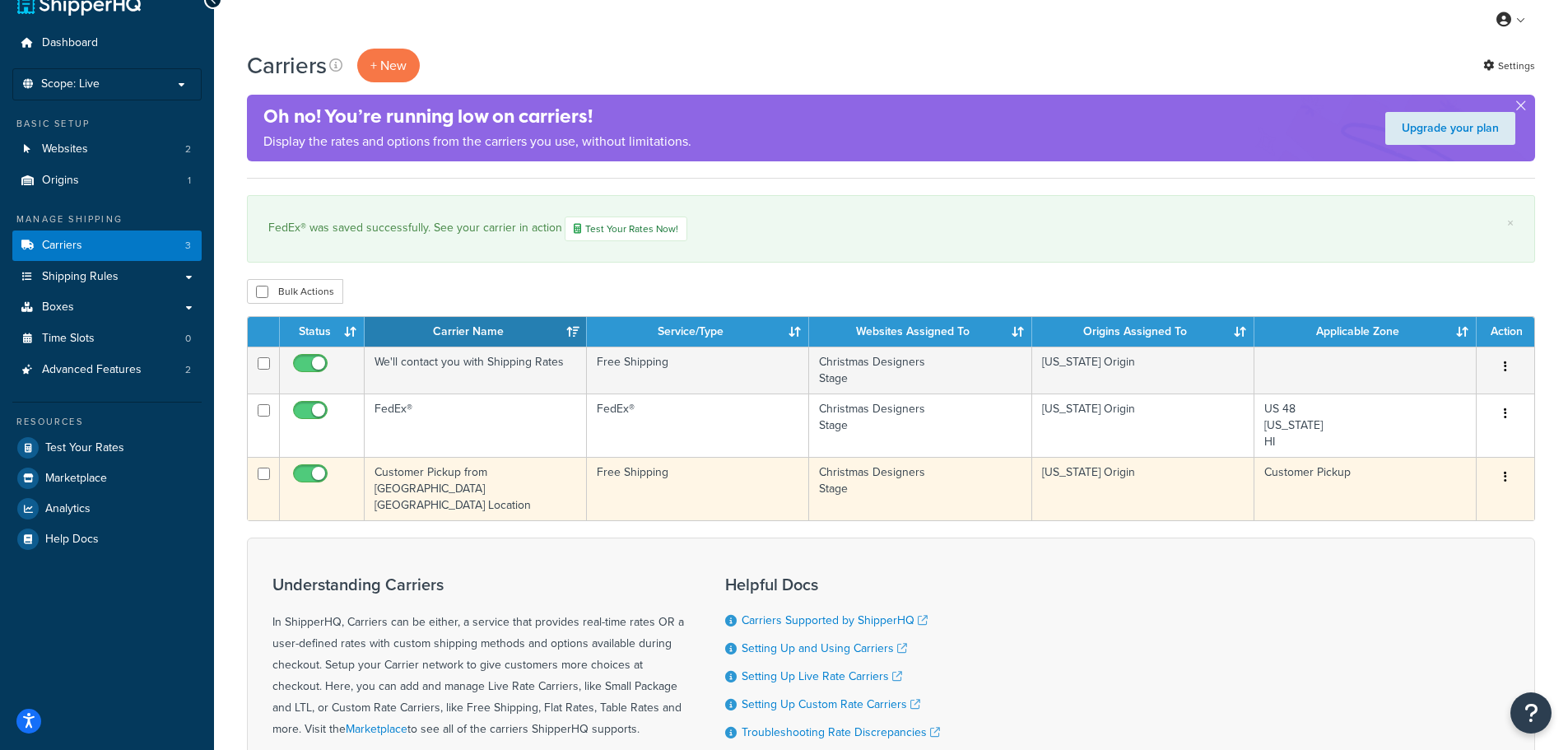
scroll to position [82, 0]
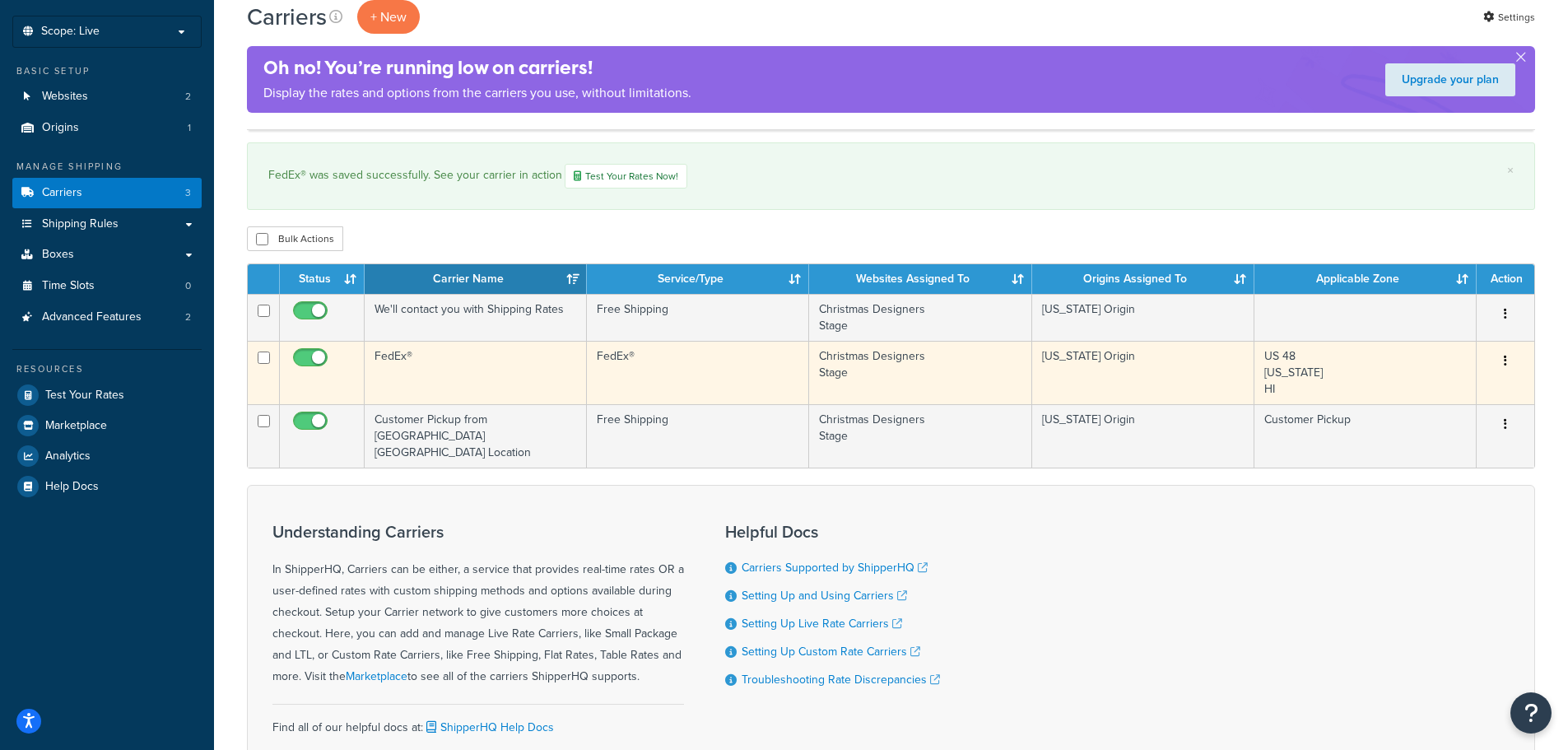
click at [453, 382] on td "FedEx®" at bounding box center [475, 373] width 222 height 63
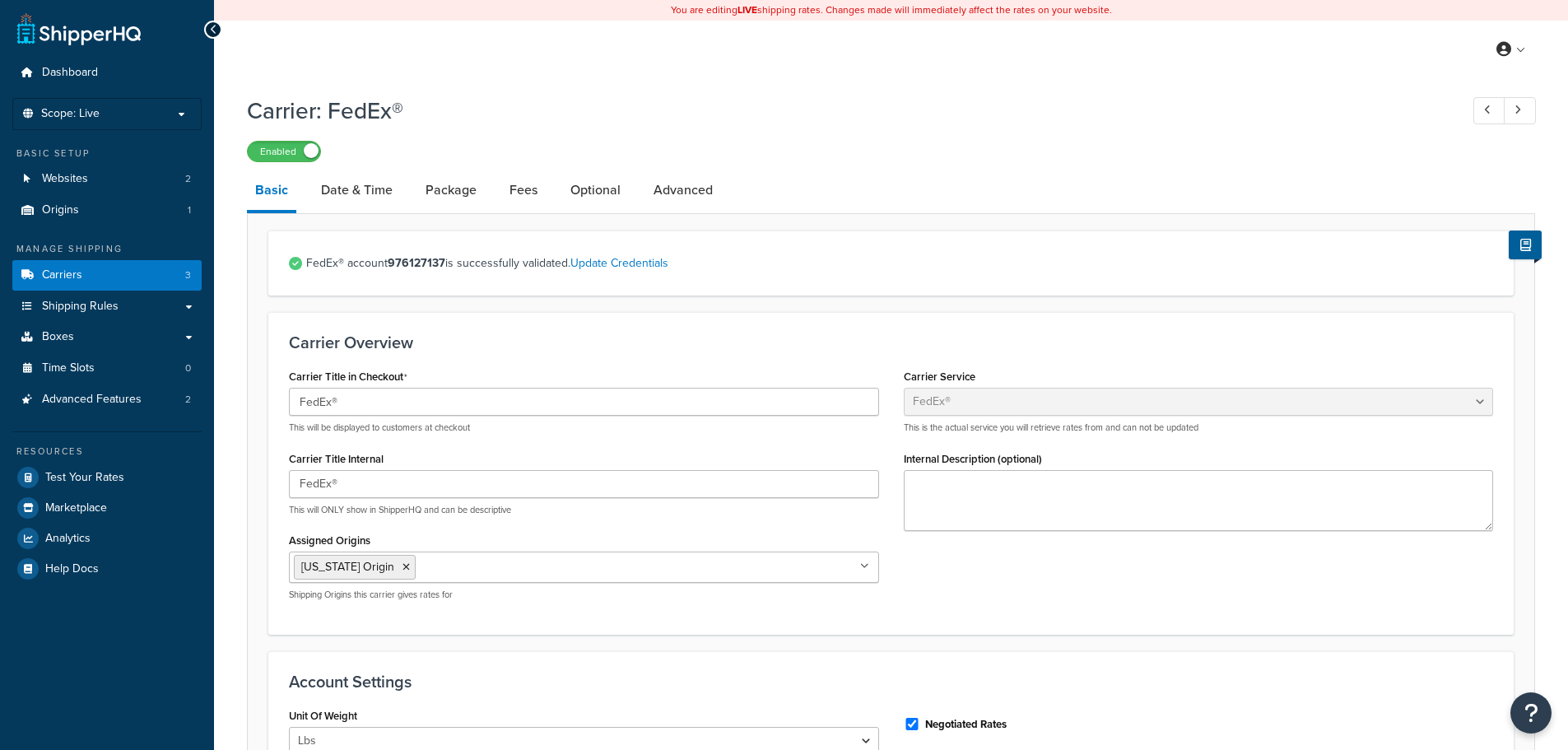
select select "fedEx"
select select "REGULAR_PICKUP"
select select "YOUR_PACKAGING"
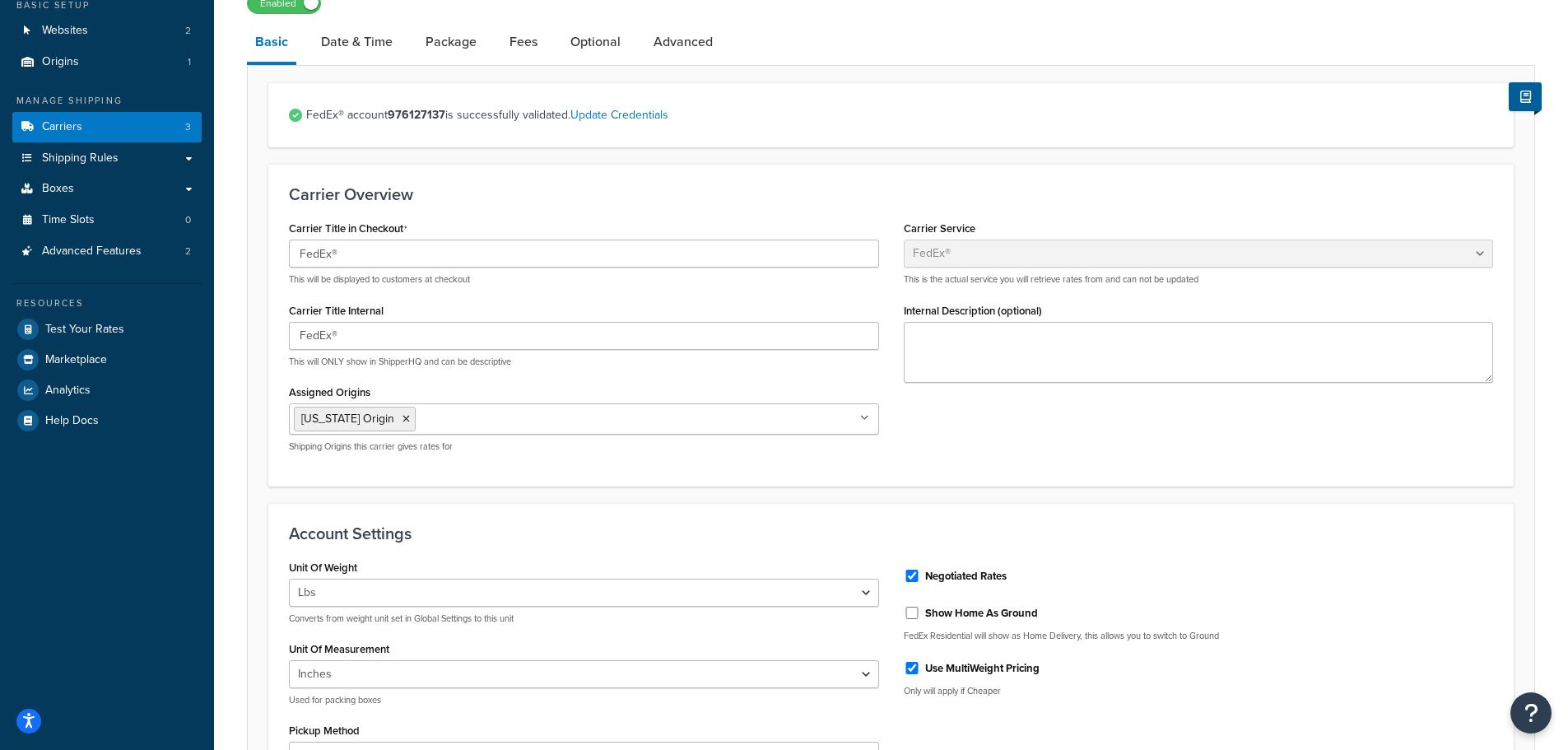
scroll to position [329, 0]
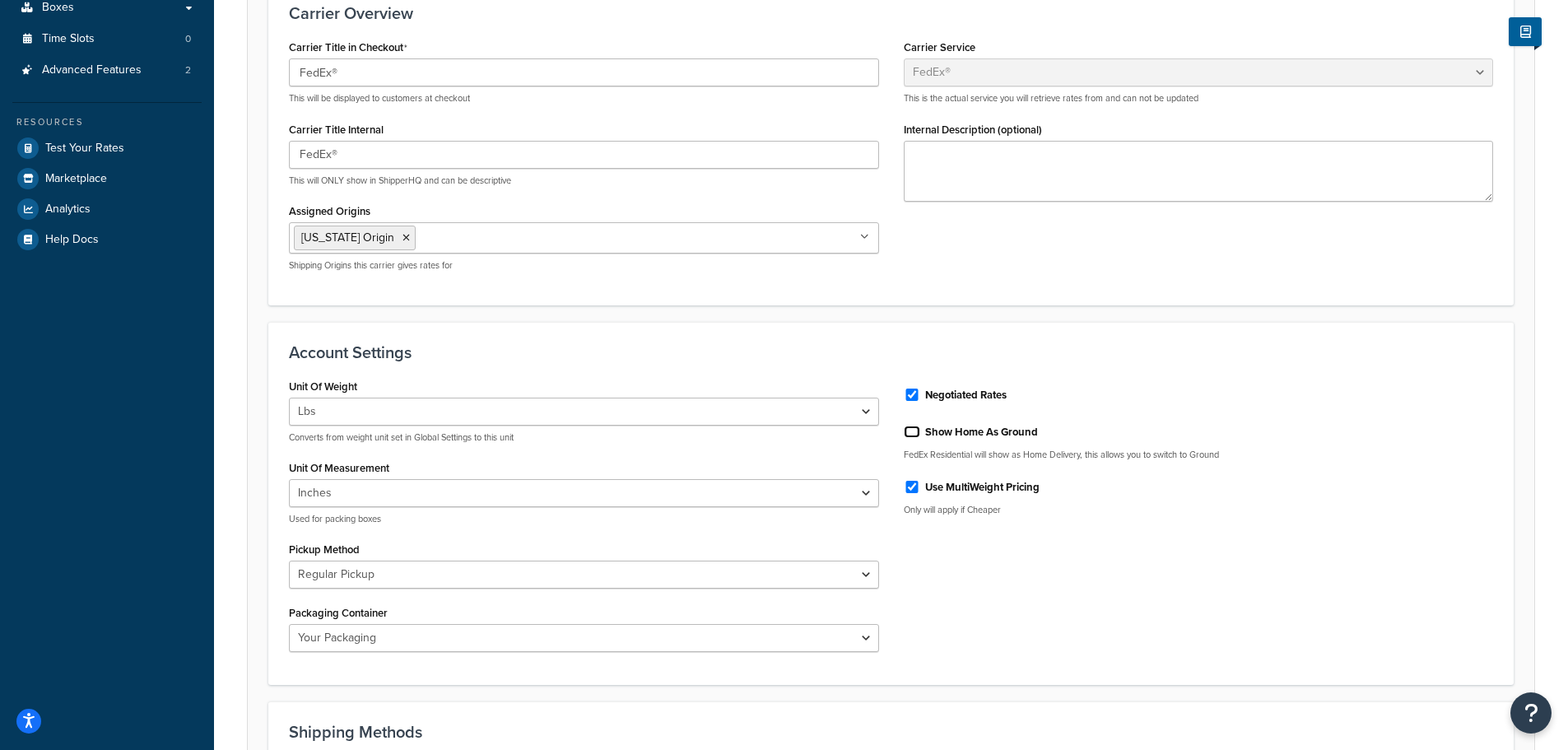
click at [910, 436] on input "Show Home As Ground" at bounding box center [912, 432] width 17 height 12
checkbox input "true"
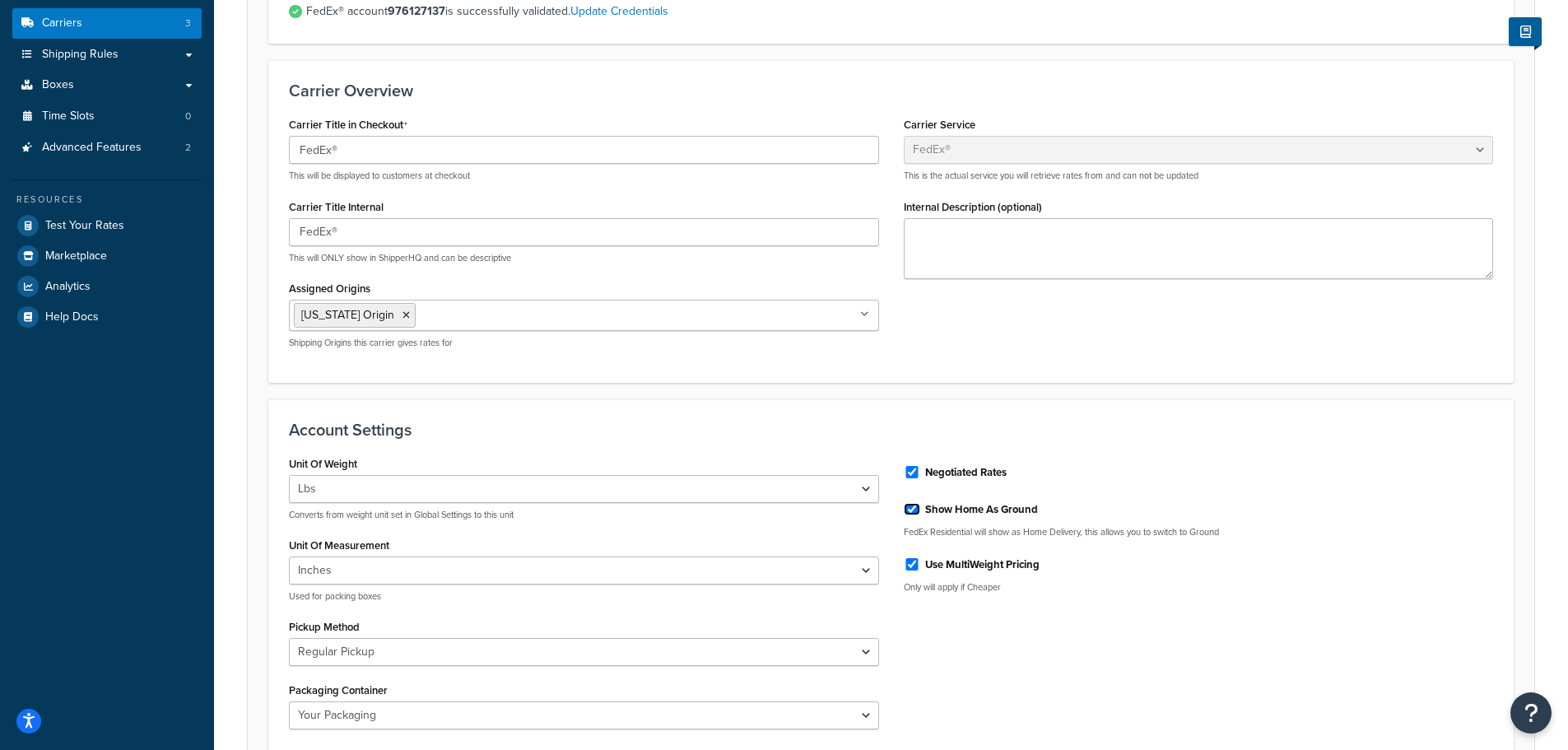
scroll to position [82, 0]
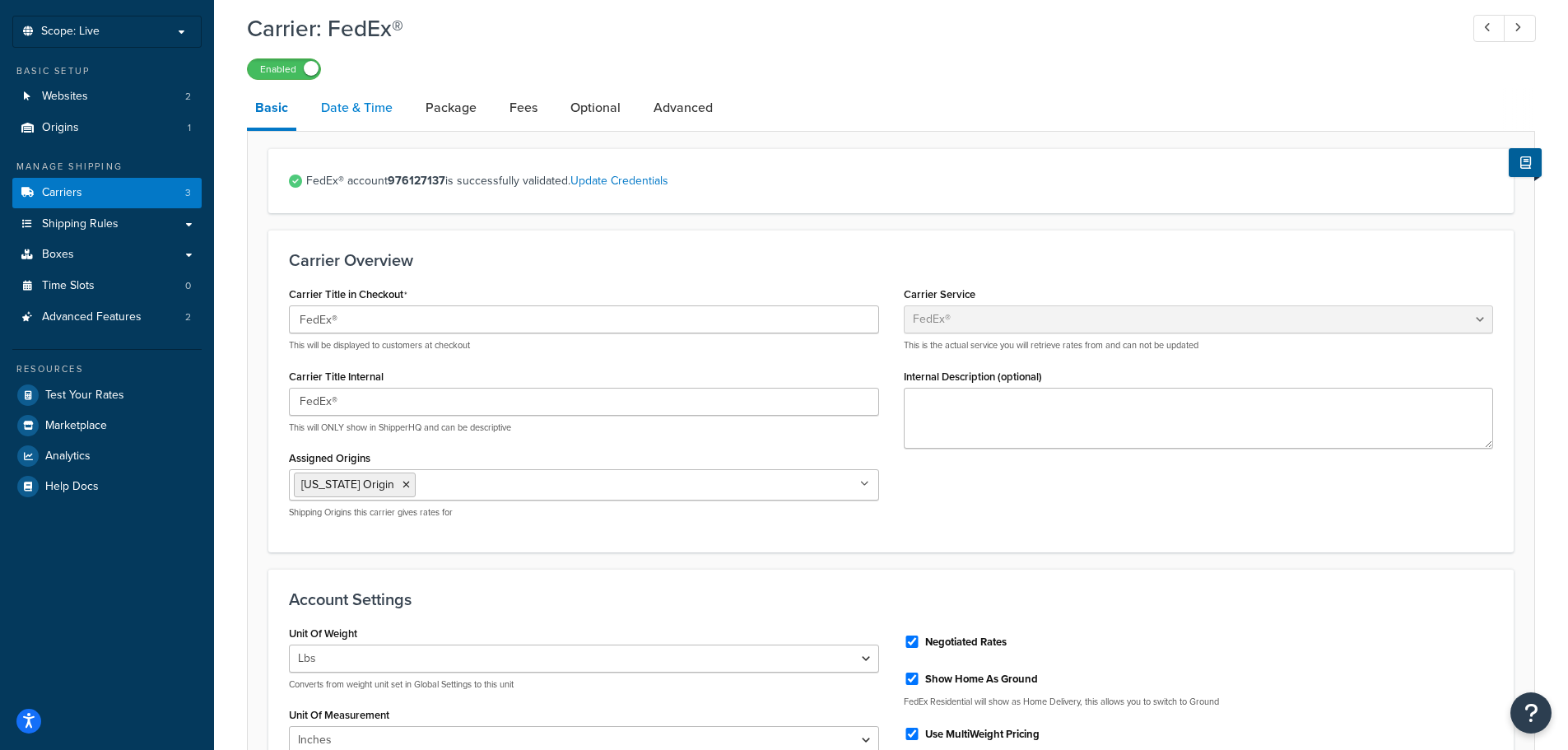
click at [354, 112] on link "Date & Time" at bounding box center [357, 108] width 88 height 40
select select "yMd"
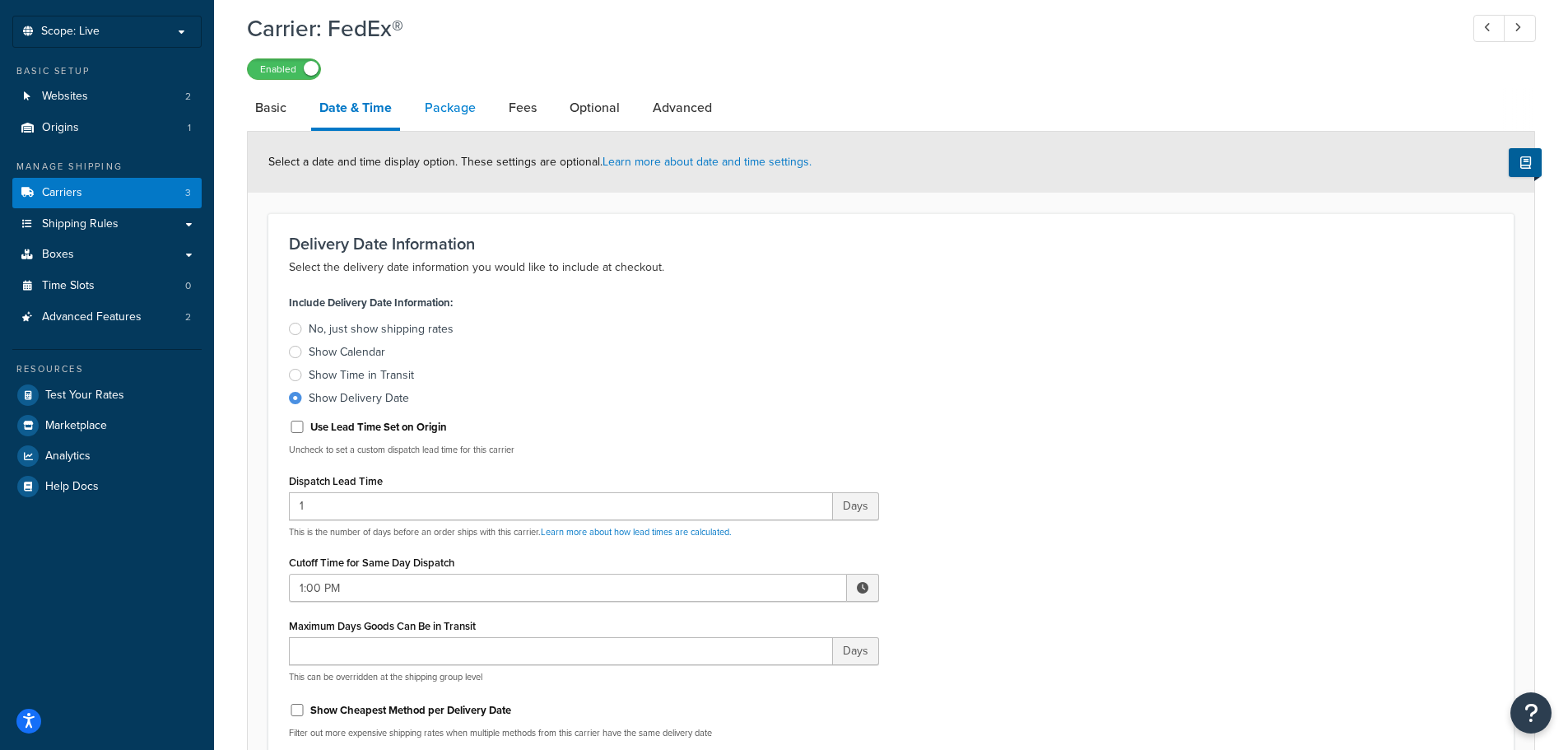
click at [439, 114] on link "Package" at bounding box center [451, 108] width 67 height 40
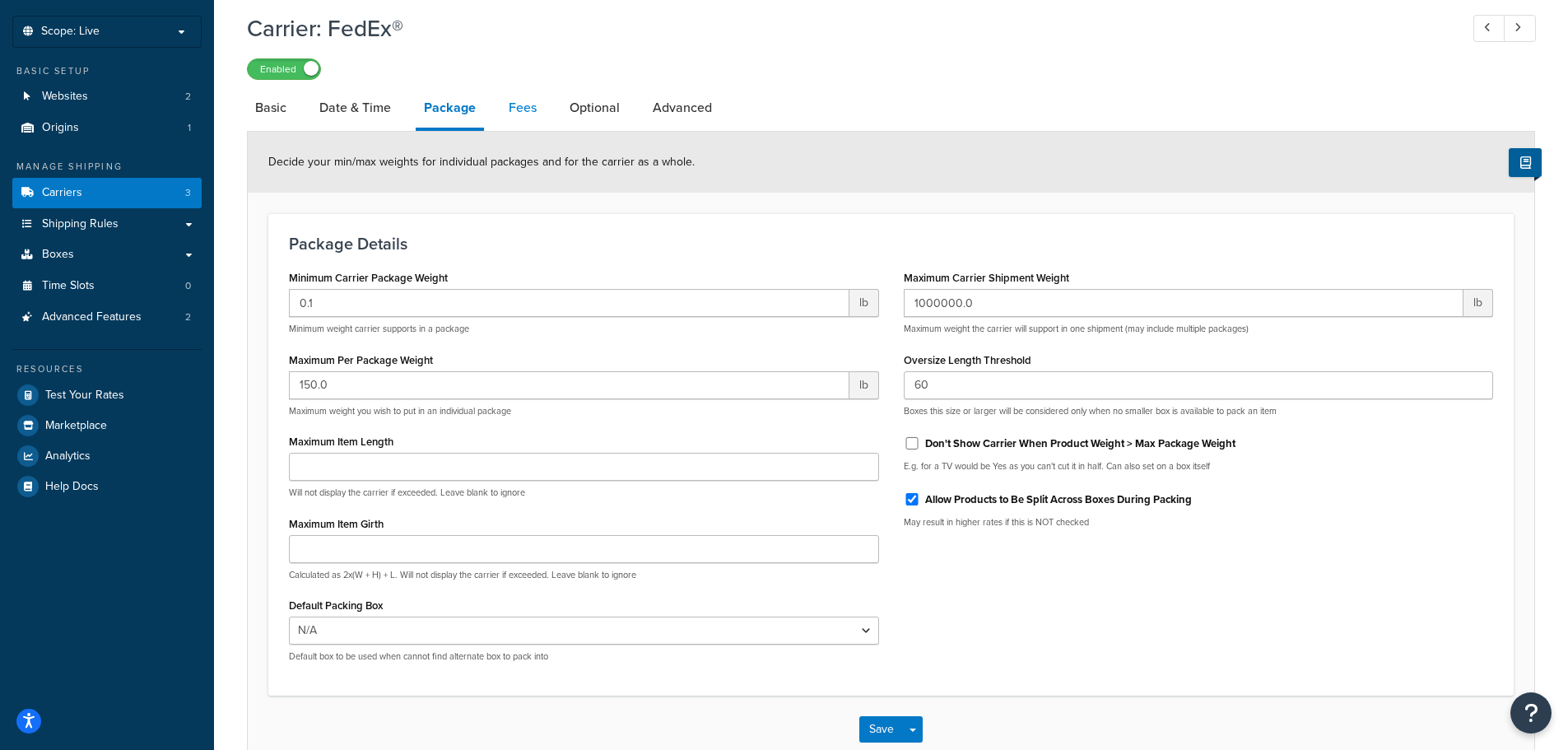
click at [503, 116] on link "Fees" at bounding box center [522, 108] width 44 height 40
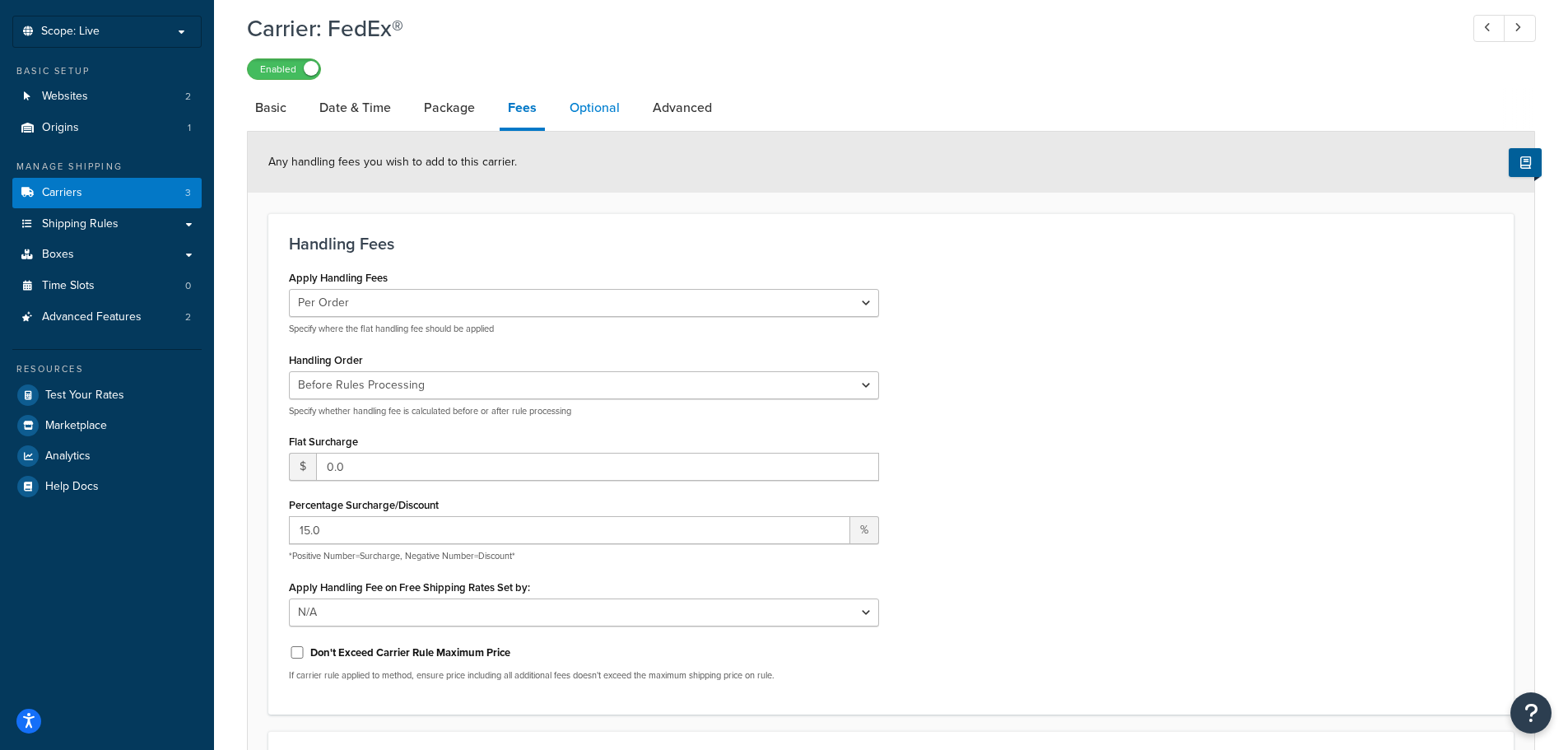
click at [584, 111] on link "Optional" at bounding box center [594, 108] width 66 height 40
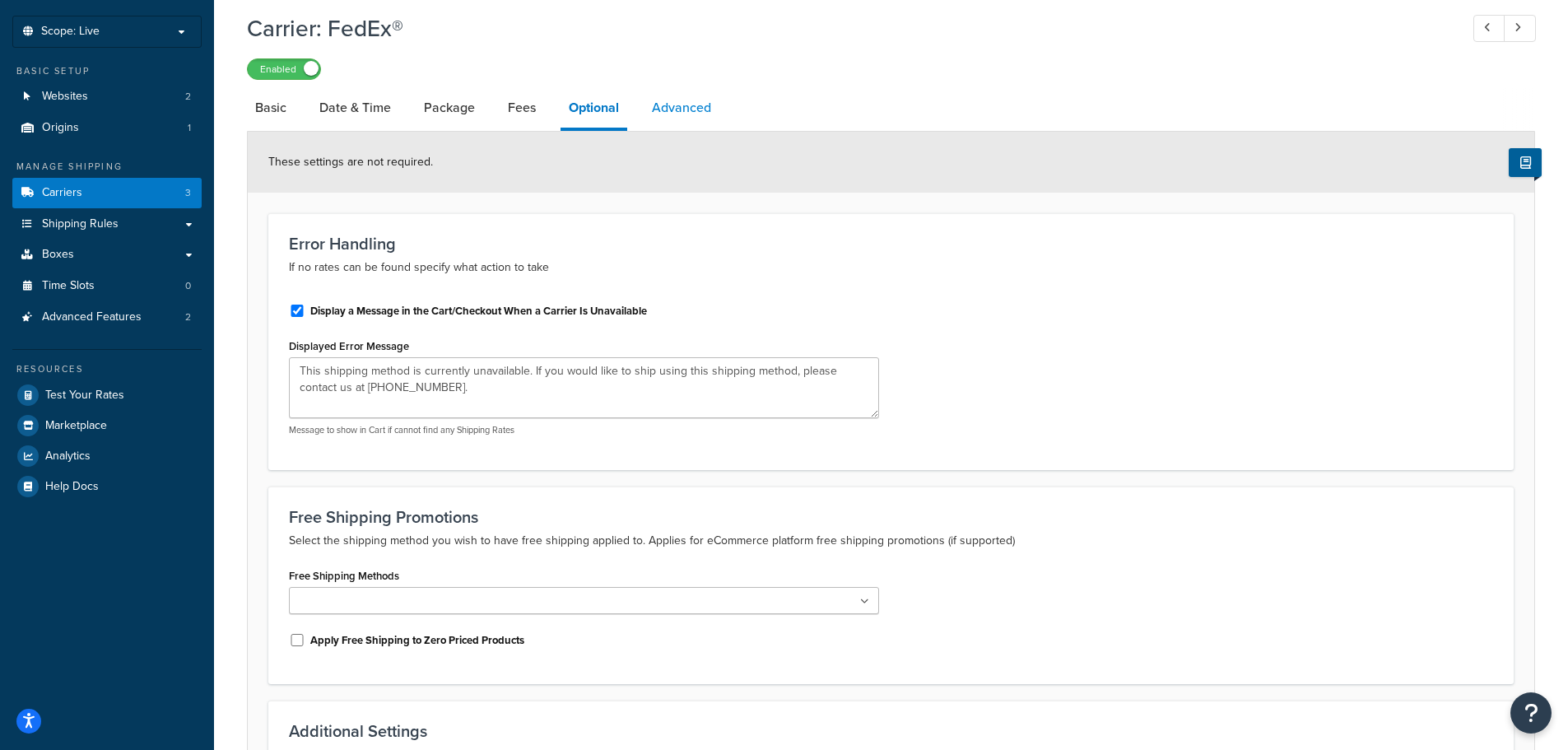
click at [673, 108] on link "Advanced" at bounding box center [681, 108] width 76 height 40
select select "false"
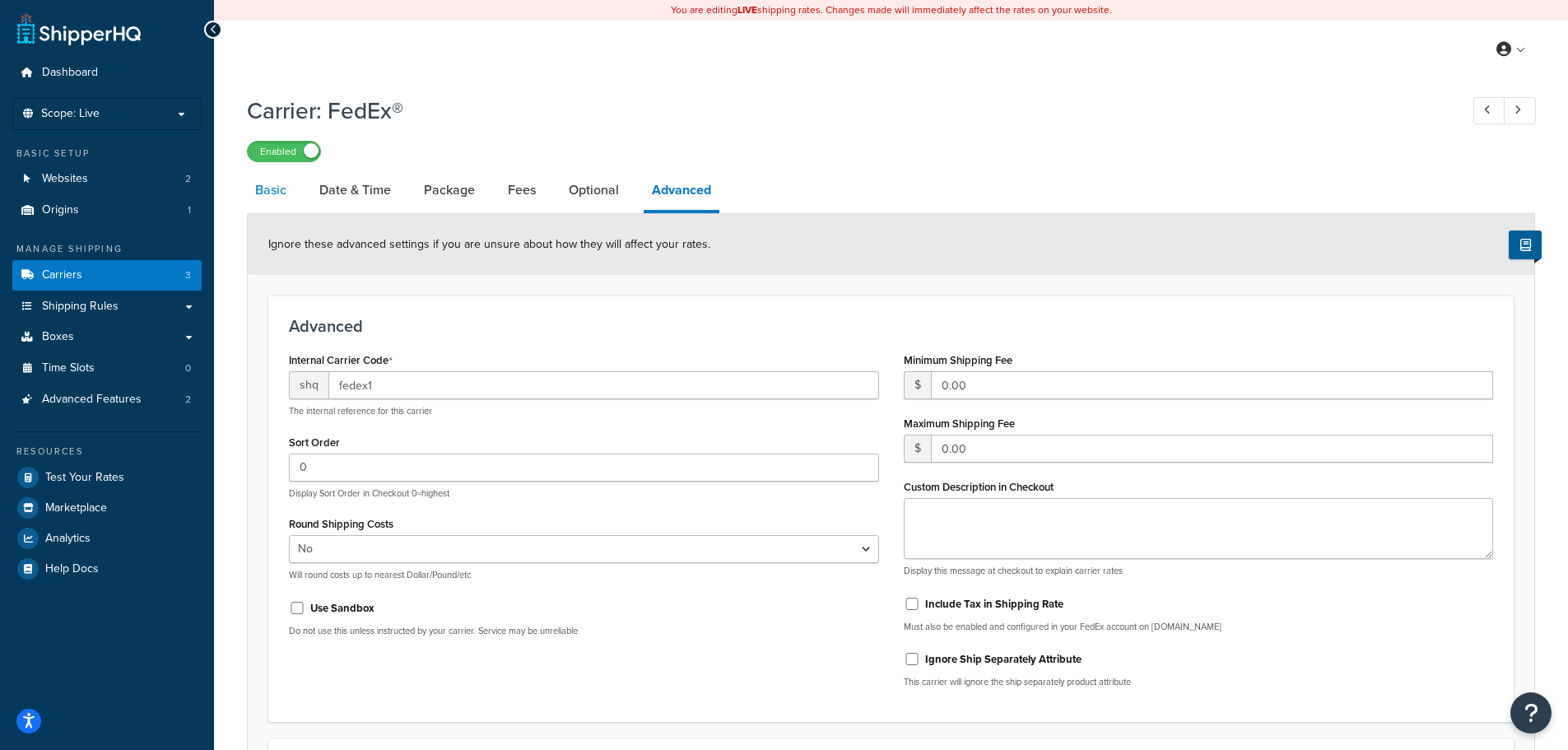
click at [269, 191] on link "Basic" at bounding box center [271, 190] width 47 height 40
select select "fedEx"
select select "REGULAR_PICKUP"
select select "YOUR_PACKAGING"
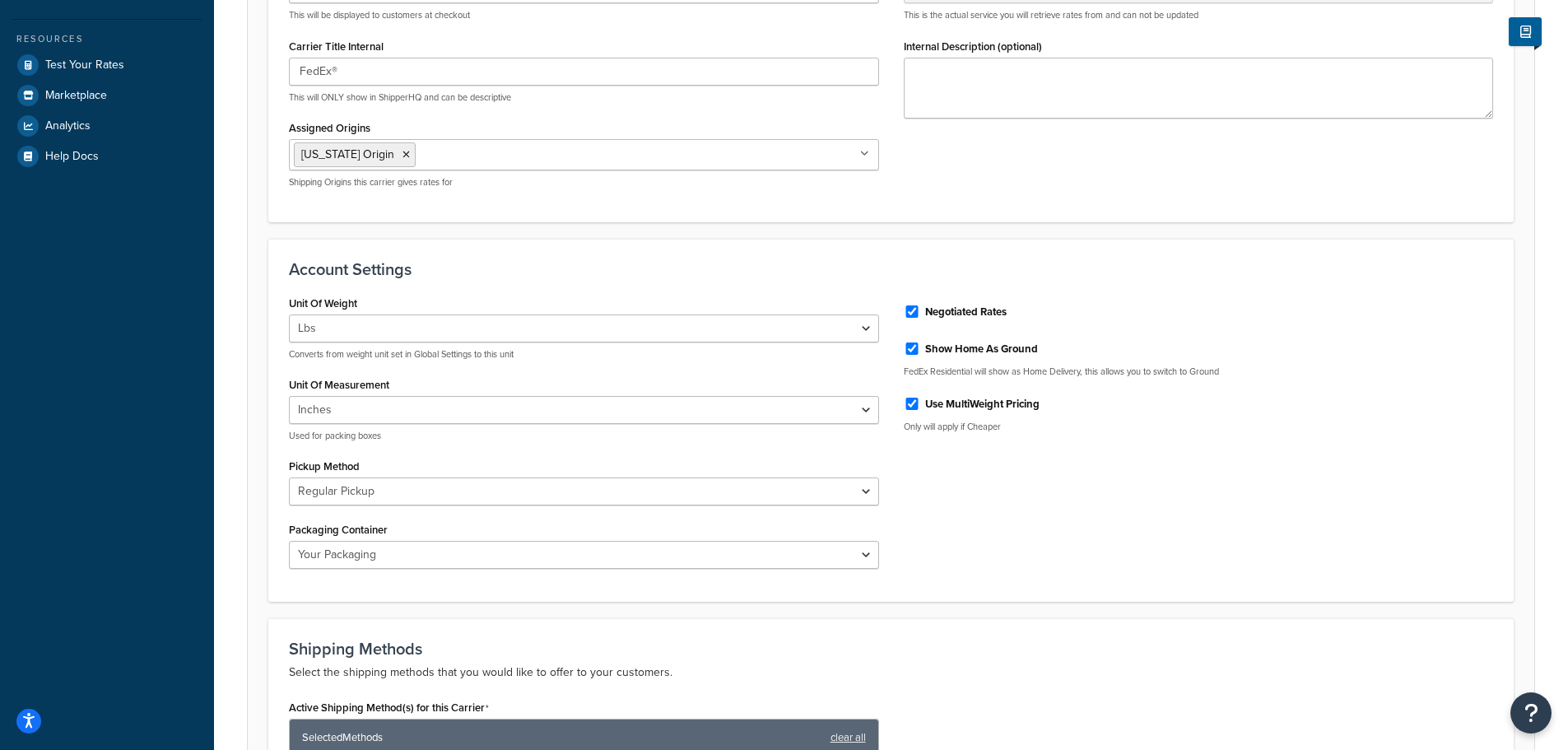
scroll to position [412, 0]
click at [908, 350] on input "Show Home As Ground" at bounding box center [912, 349] width 17 height 12
checkbox input "false"
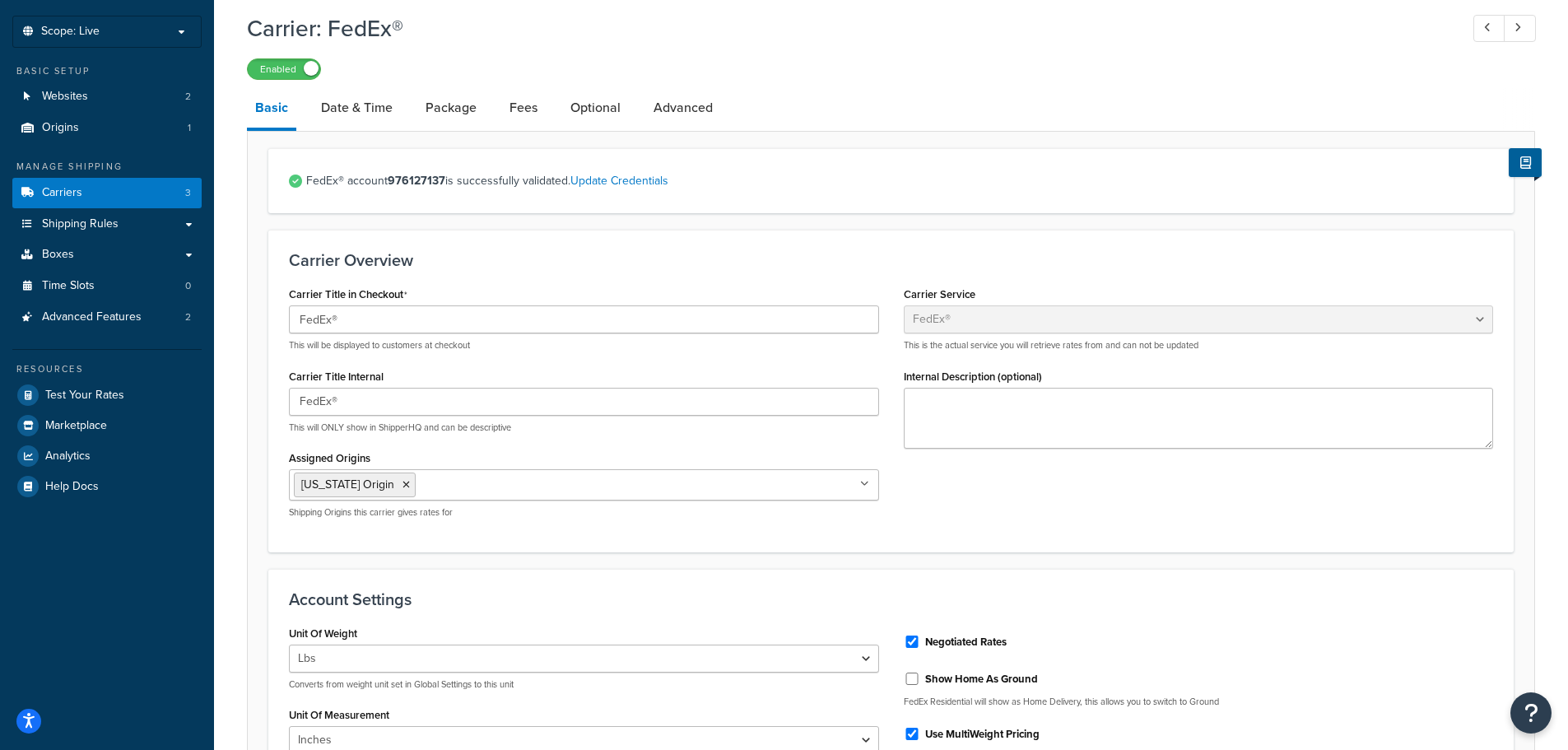
scroll to position [0, 0]
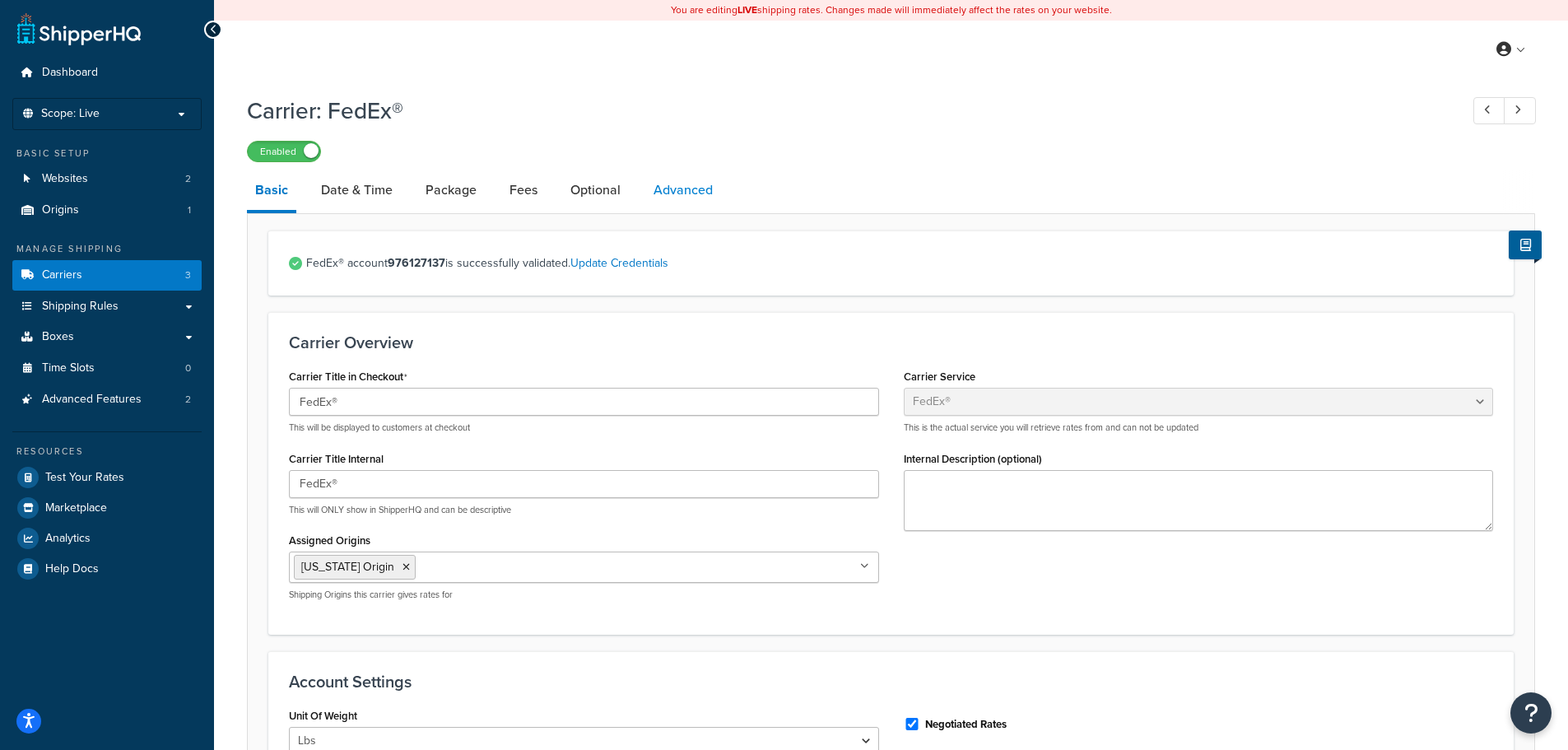
click at [686, 195] on link "Advanced" at bounding box center [683, 190] width 76 height 40
select select "false"
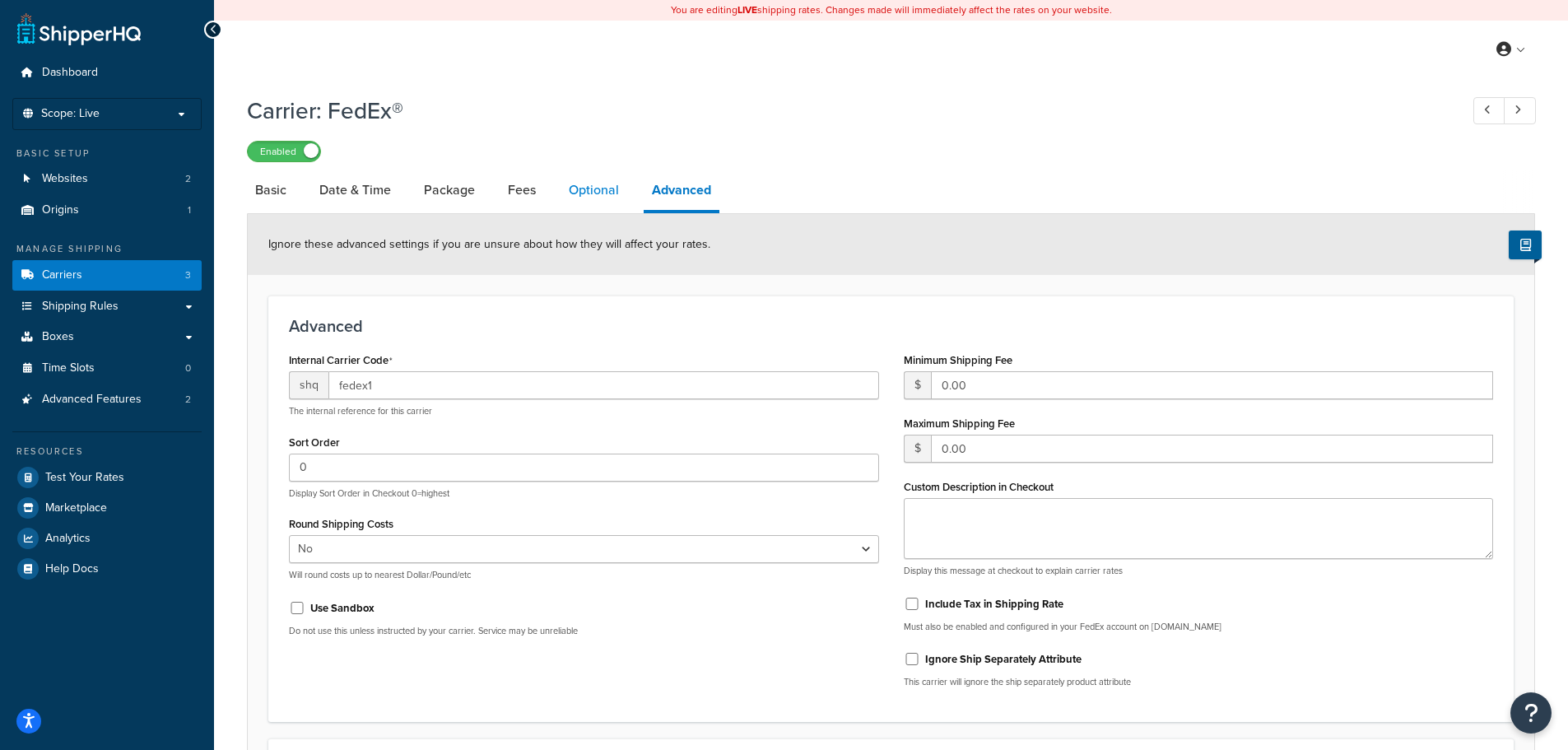
click at [604, 188] on link "Optional" at bounding box center [593, 190] width 66 height 40
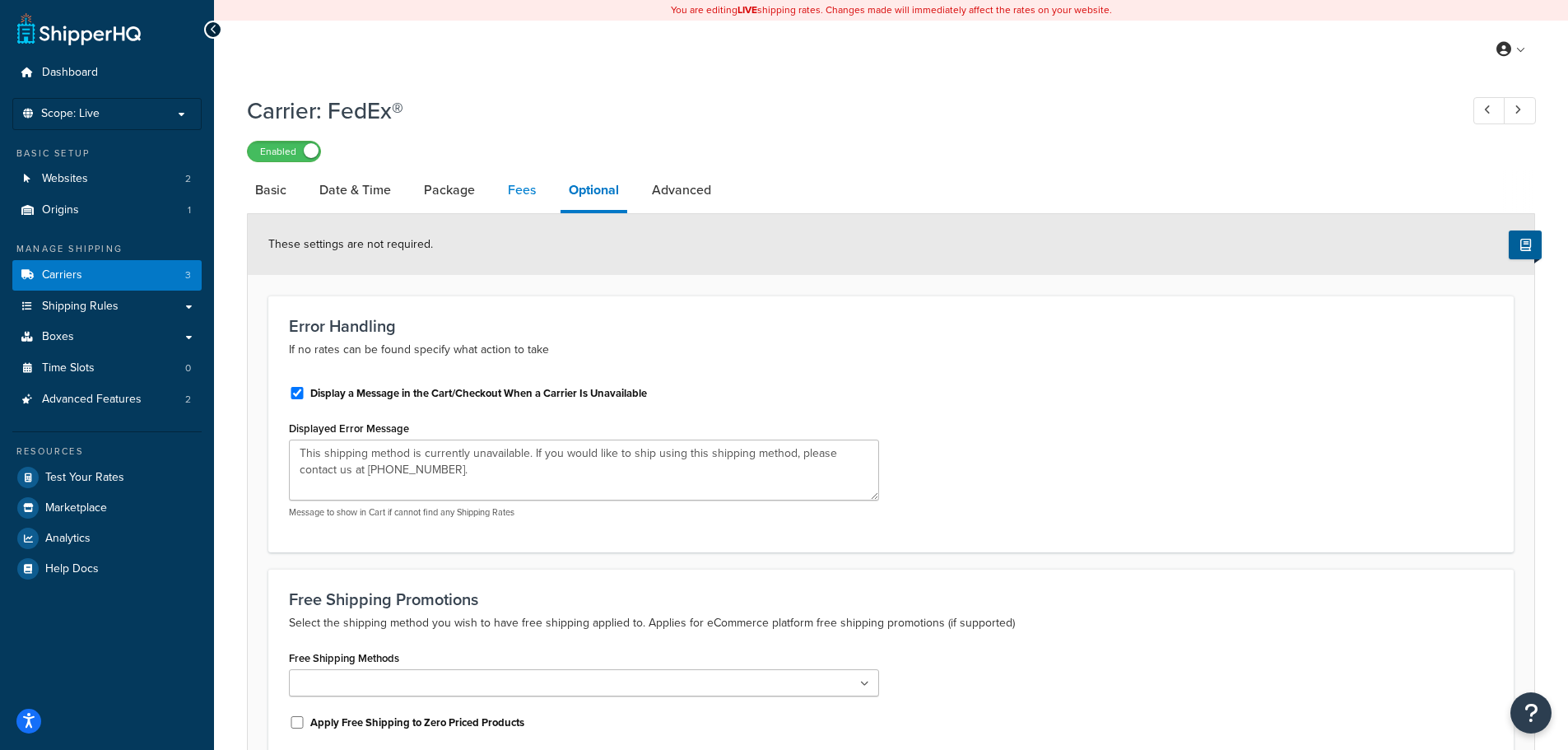
click at [529, 187] on link "Fees" at bounding box center [522, 190] width 44 height 40
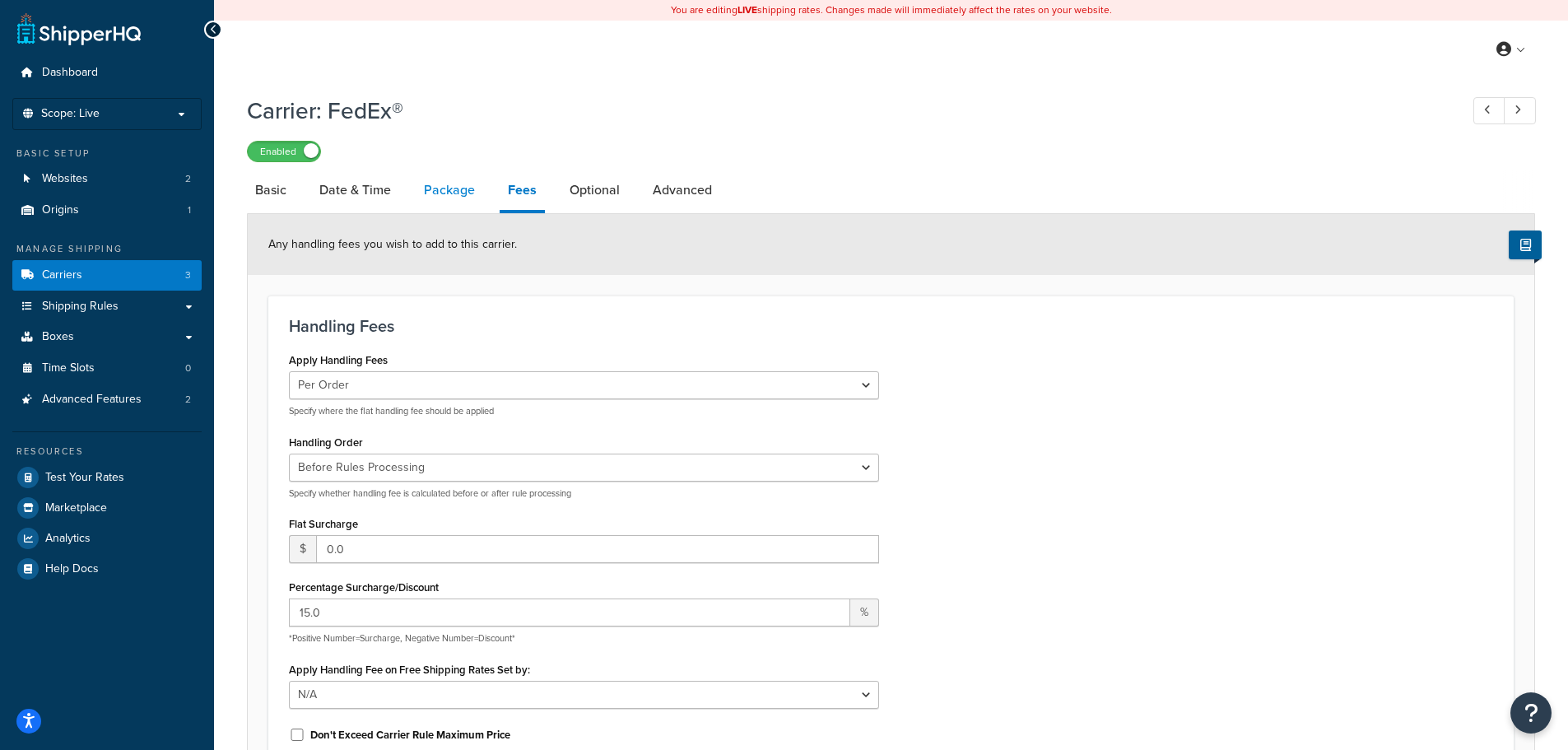
click at [451, 195] on link "Package" at bounding box center [450, 190] width 67 height 40
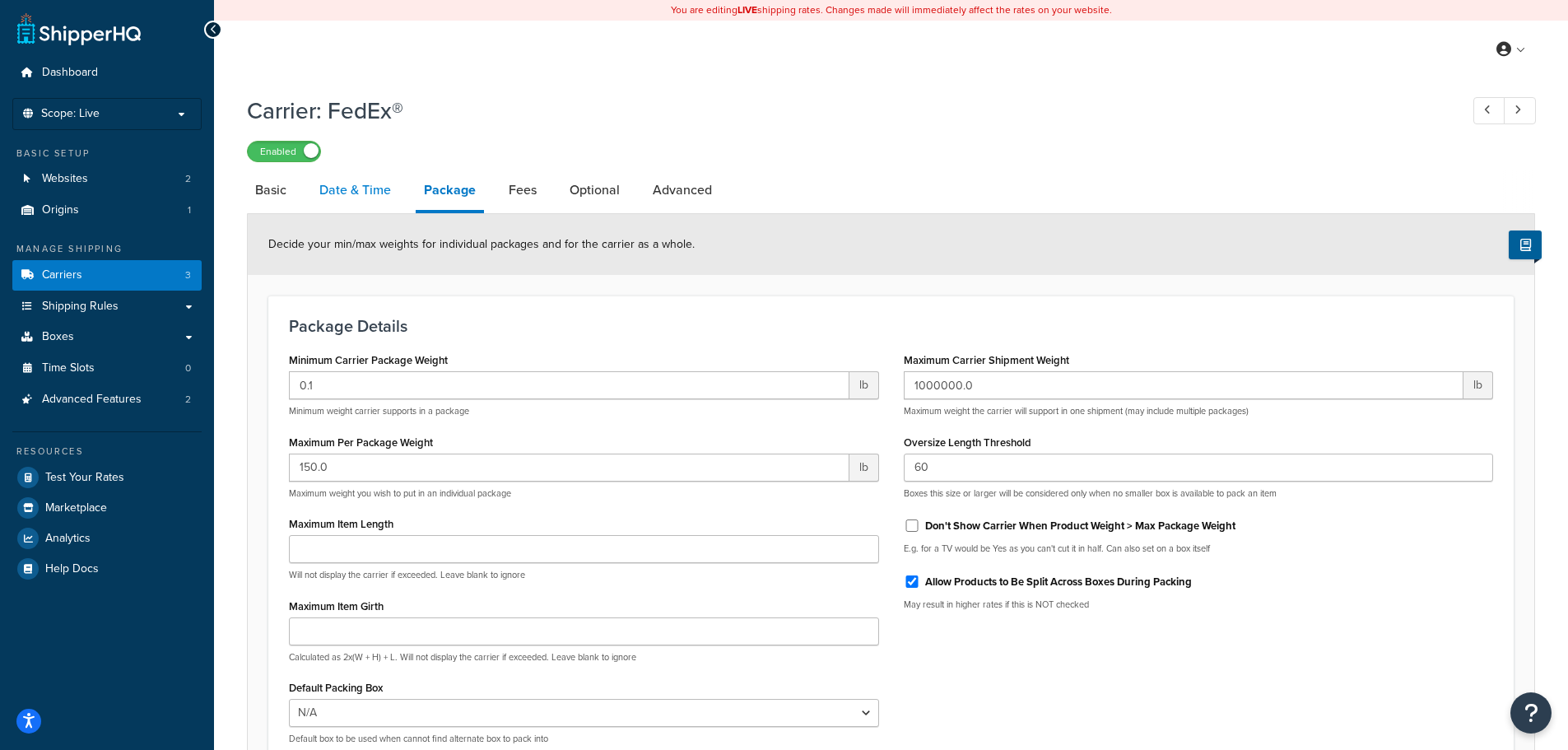
click at [356, 181] on link "Date & Time" at bounding box center [355, 190] width 88 height 40
select select "yMd"
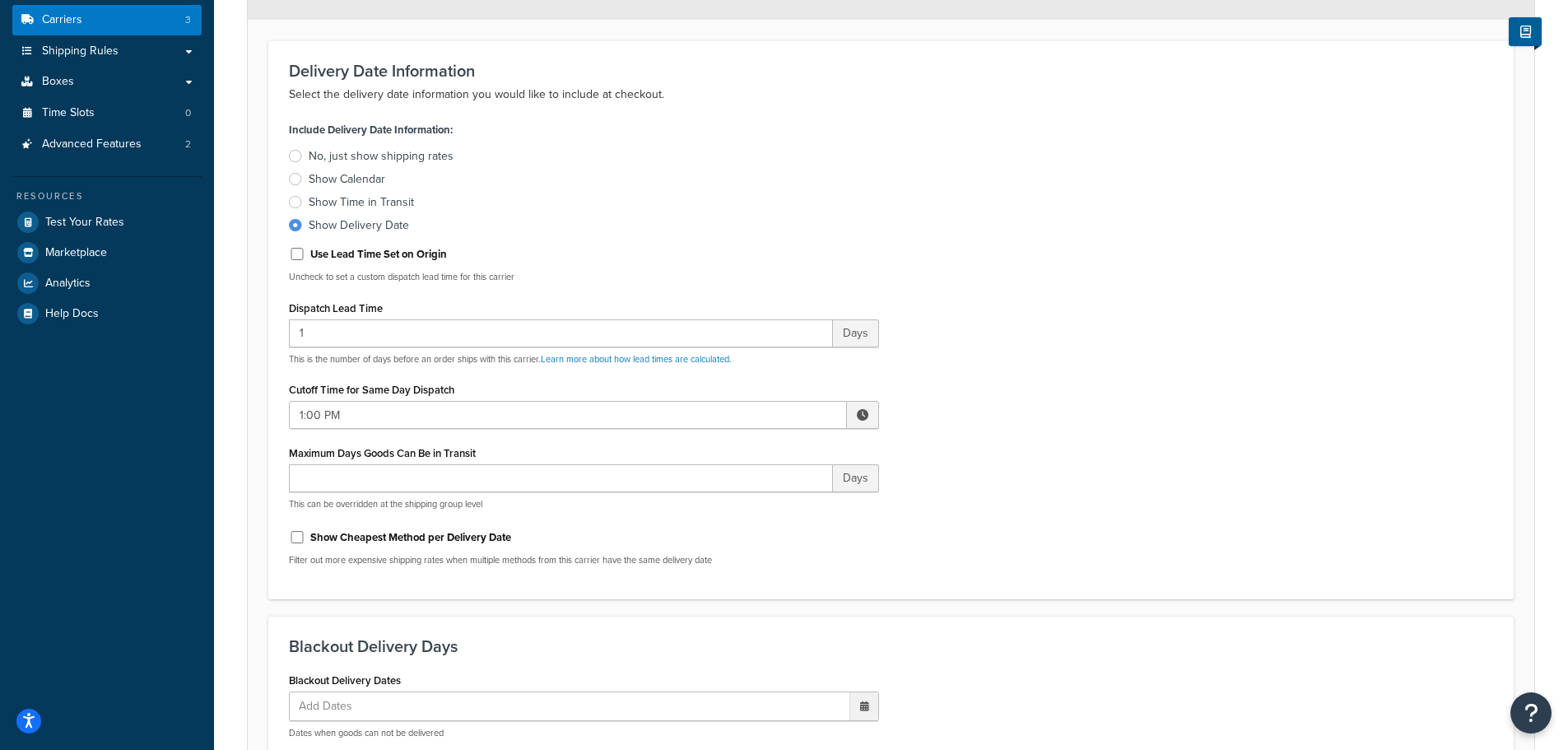
scroll to position [82, 0]
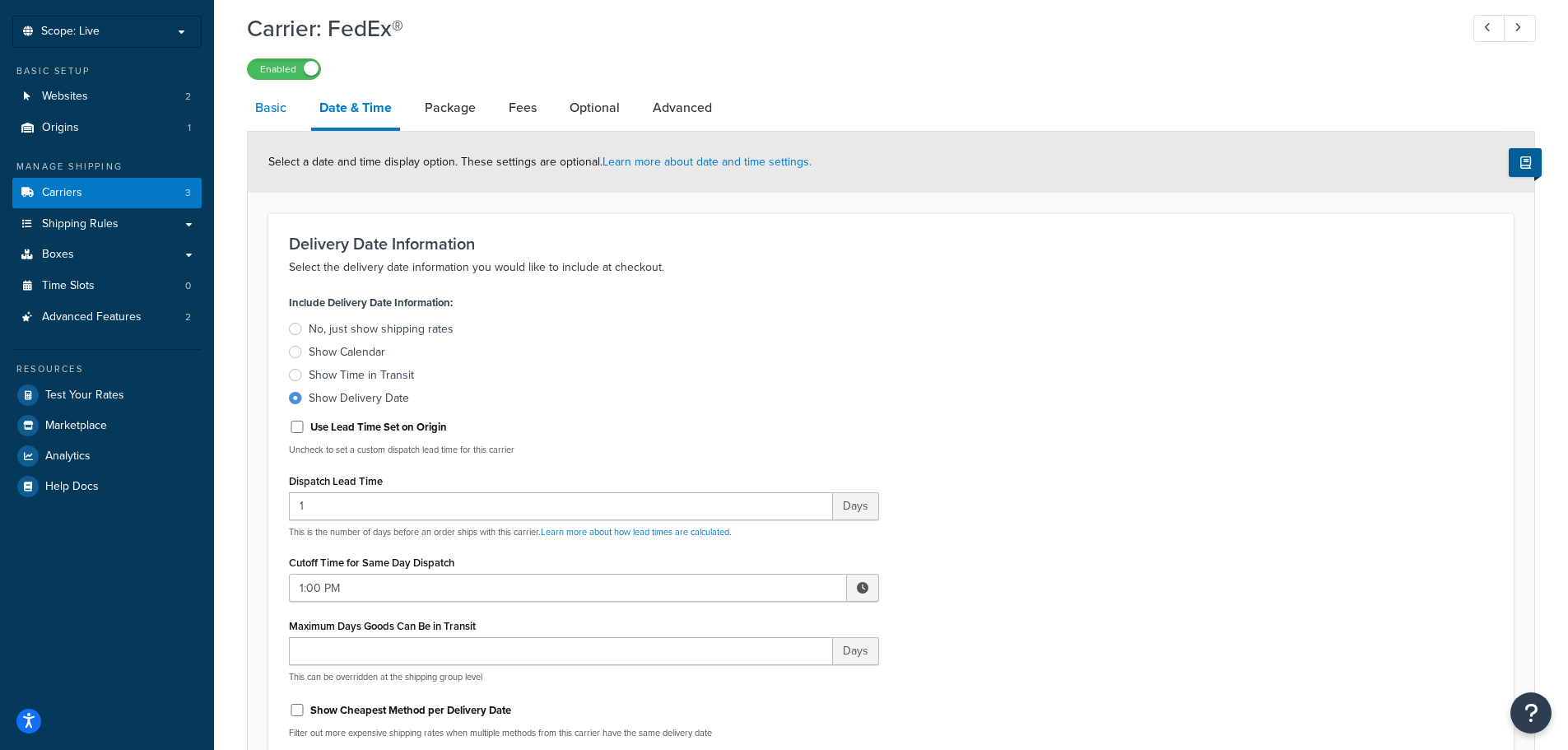
click at [267, 108] on link "Basic" at bounding box center [271, 108] width 47 height 40
select select "fedEx"
select select "REGULAR_PICKUP"
select select "YOUR_PACKAGING"
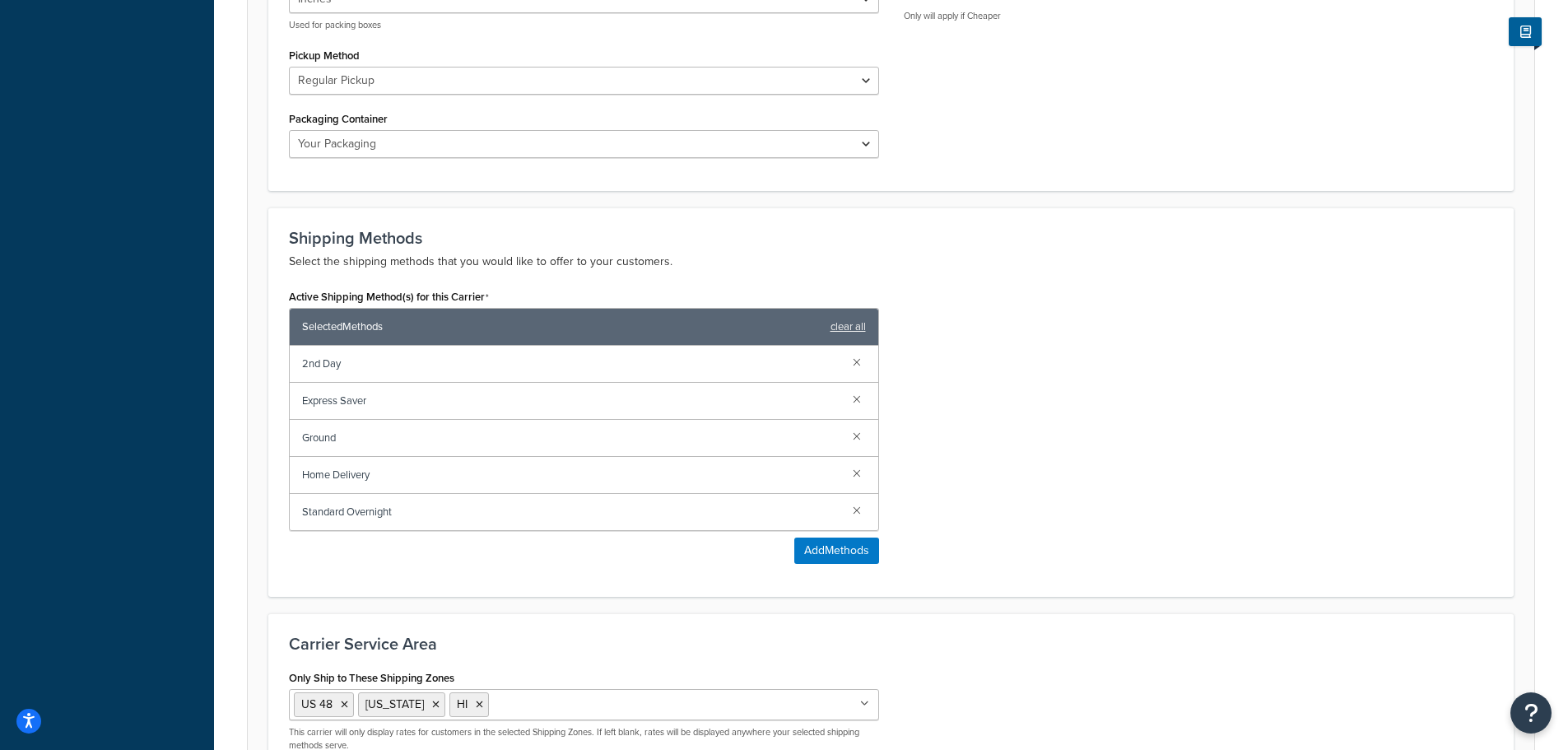
scroll to position [1008, 0]
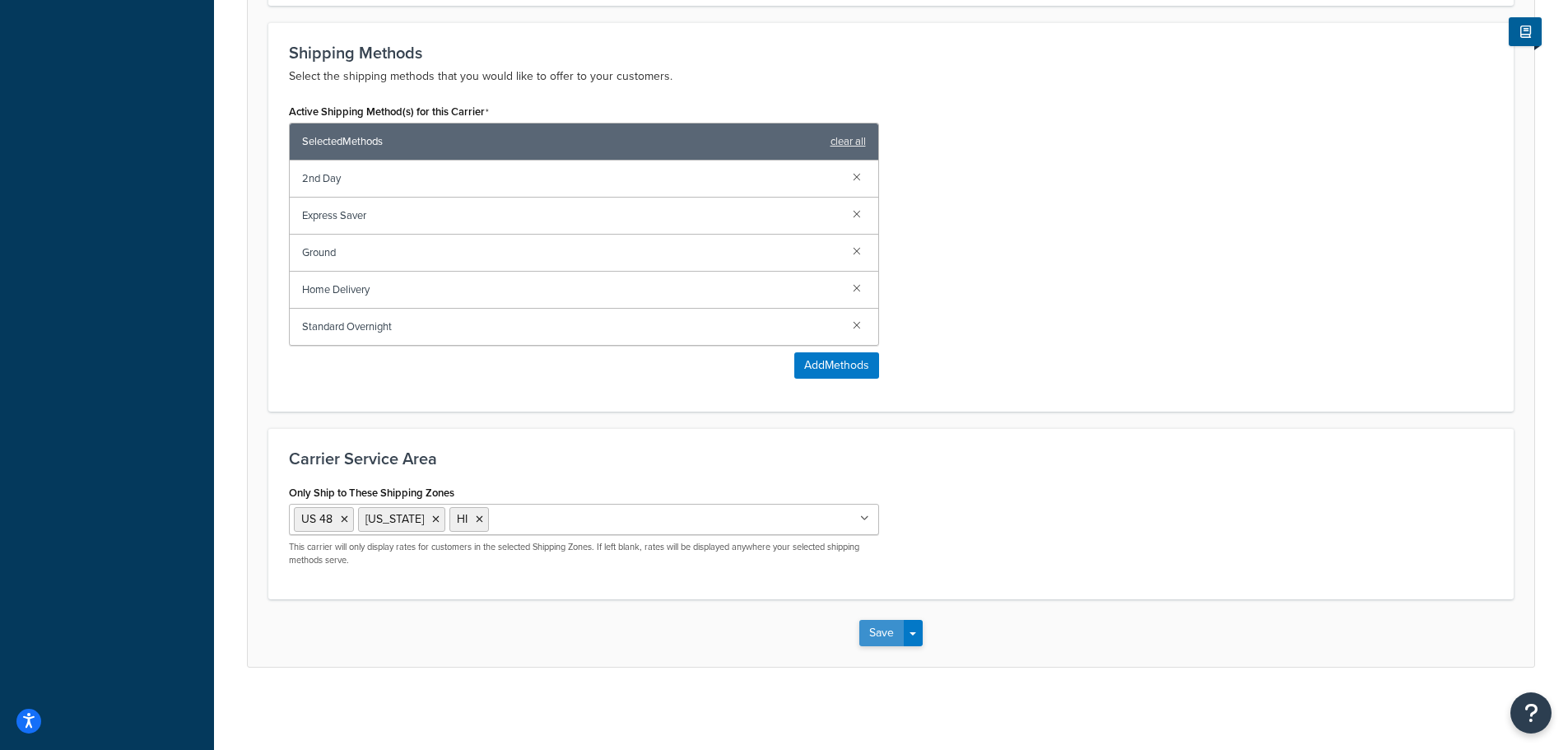
click at [880, 635] on button "Save" at bounding box center [881, 632] width 44 height 27
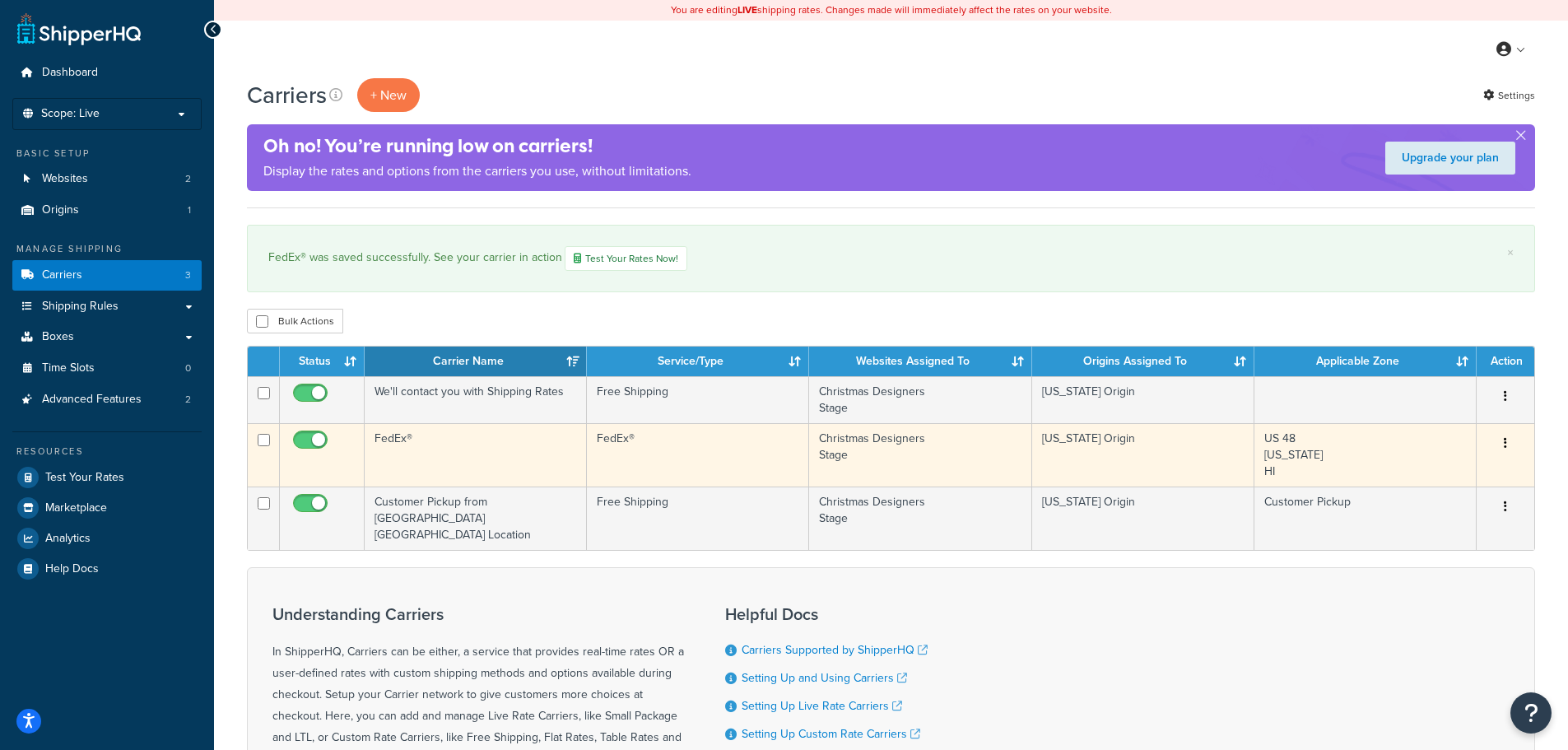
click at [423, 453] on td "FedEx®" at bounding box center [475, 455] width 222 height 63
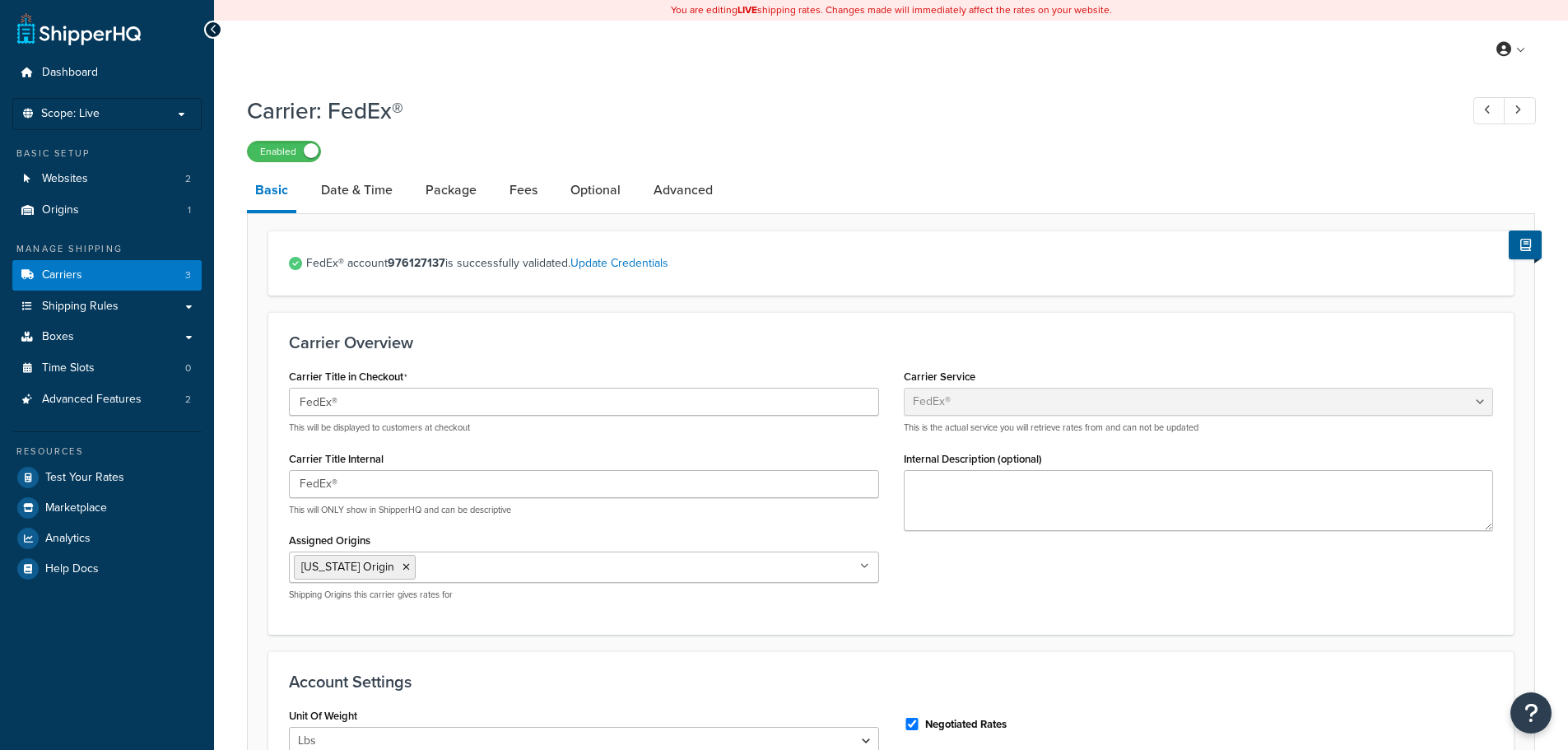
select select "fedEx"
select select "REGULAR_PICKUP"
select select "YOUR_PACKAGING"
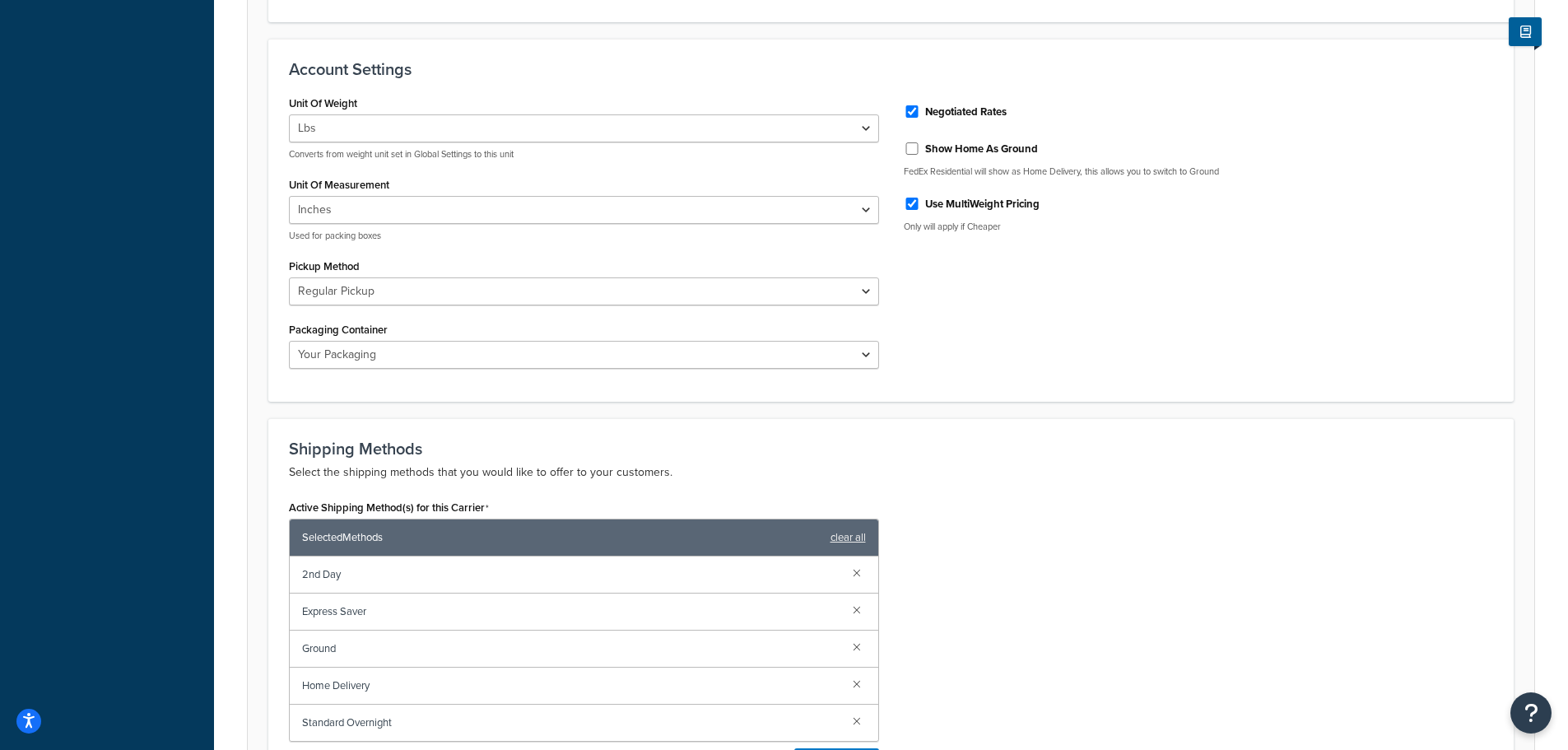
scroll to position [515, 0]
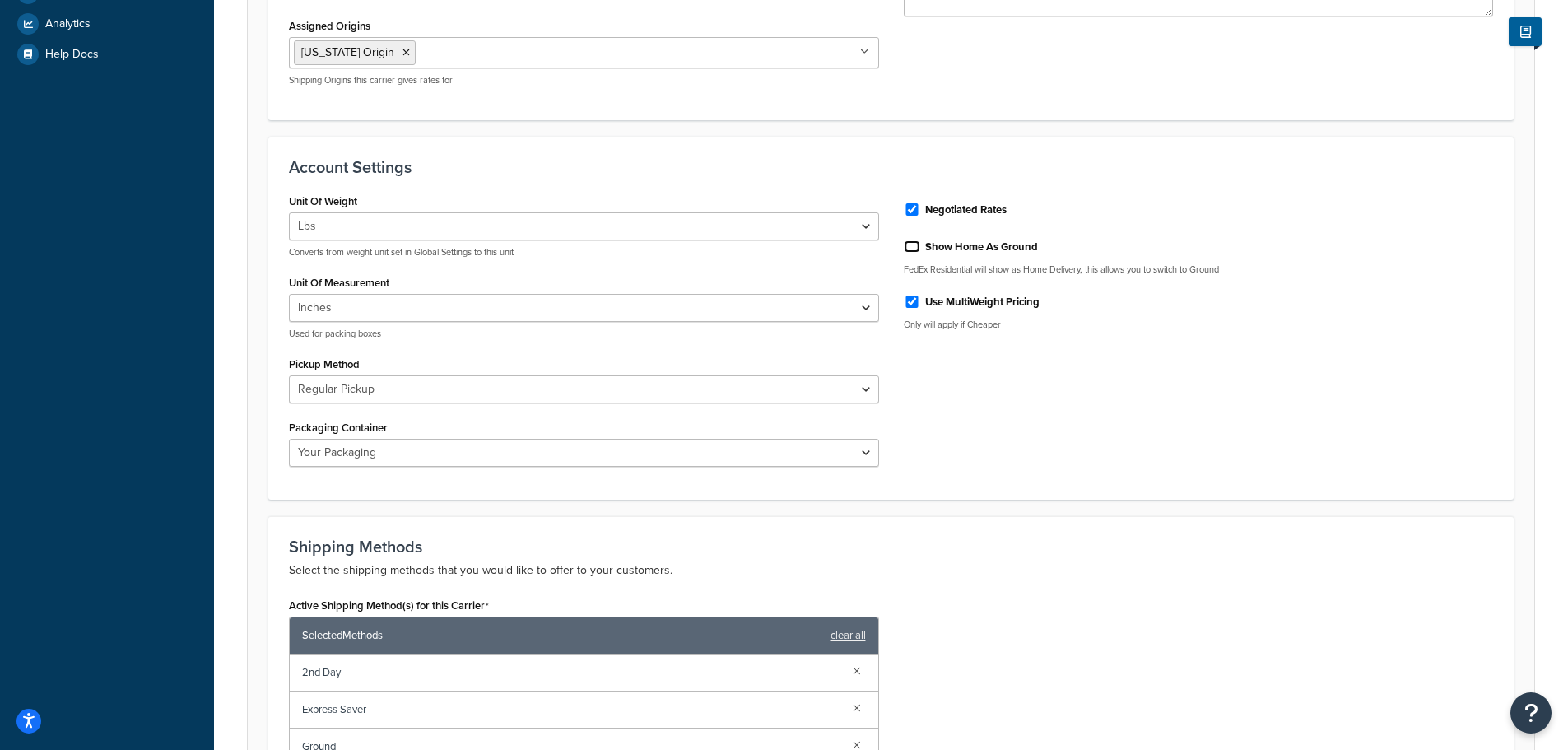
click at [912, 244] on input "Show Home As Ground" at bounding box center [912, 246] width 17 height 12
checkbox input "true"
click at [1171, 382] on div "Unit Of Weight Lbs Kgs Convert LBS to KG Converts from weight unit set in Globa…" at bounding box center [891, 335] width 1229 height 291
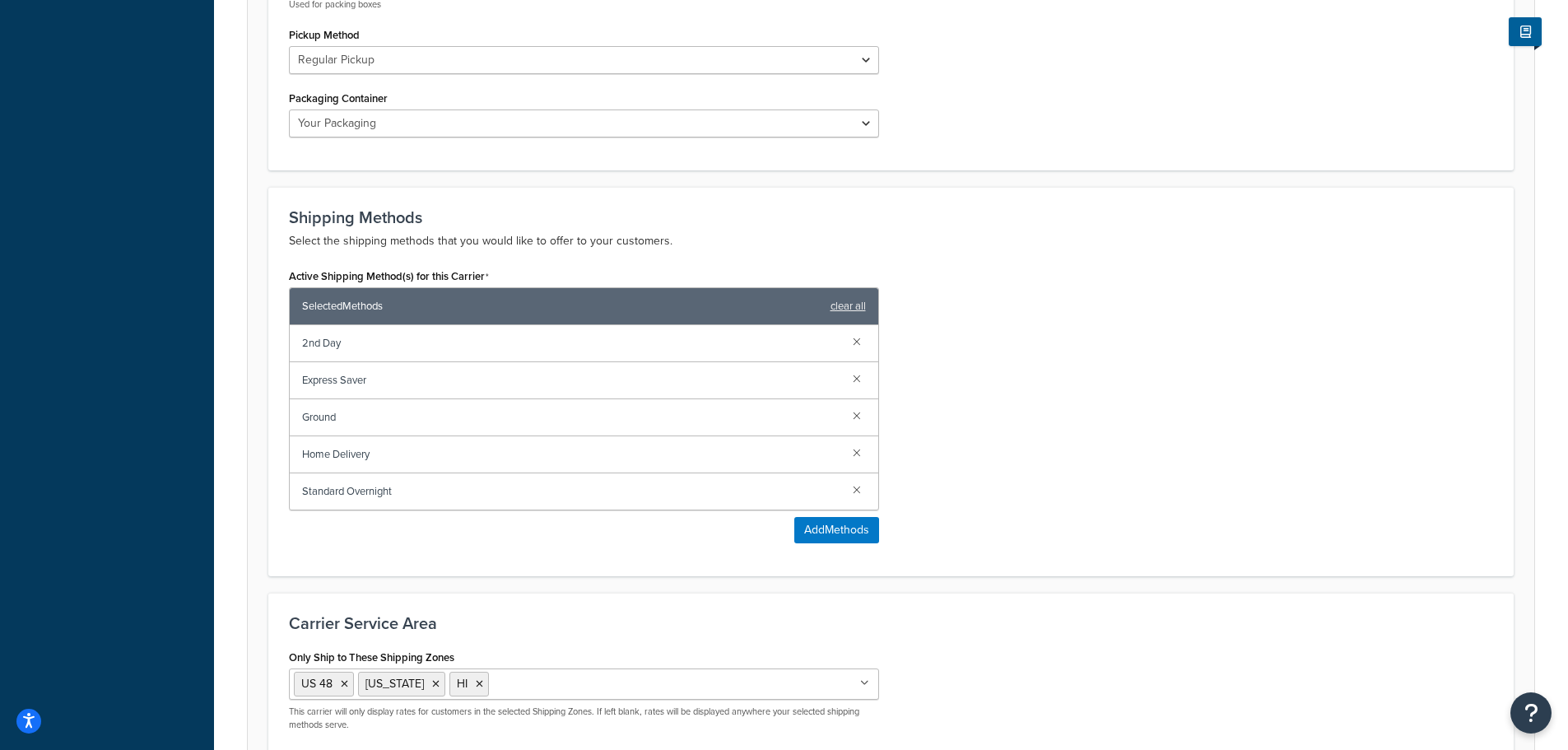
scroll to position [926, 0]
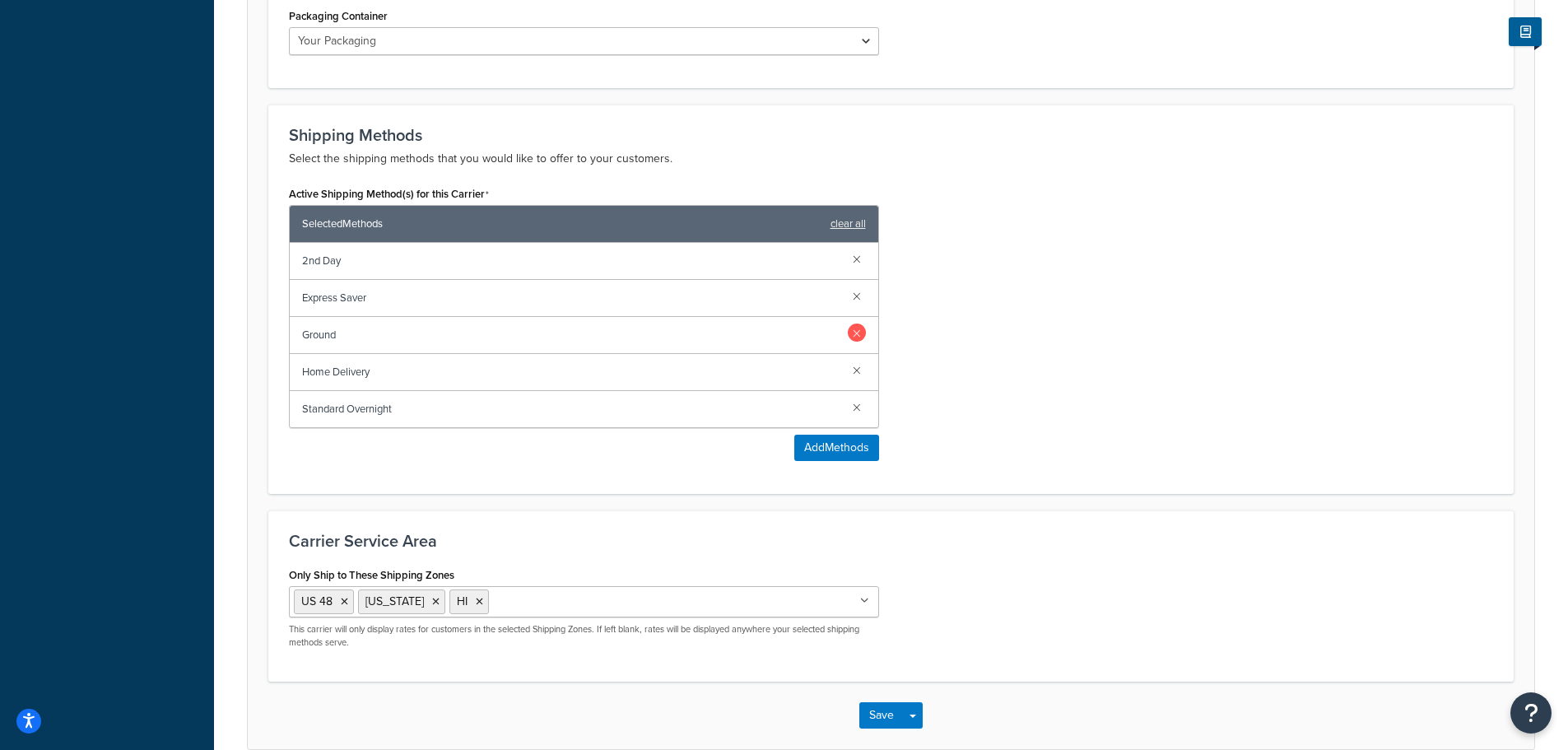
click at [859, 333] on link at bounding box center [857, 332] width 18 height 18
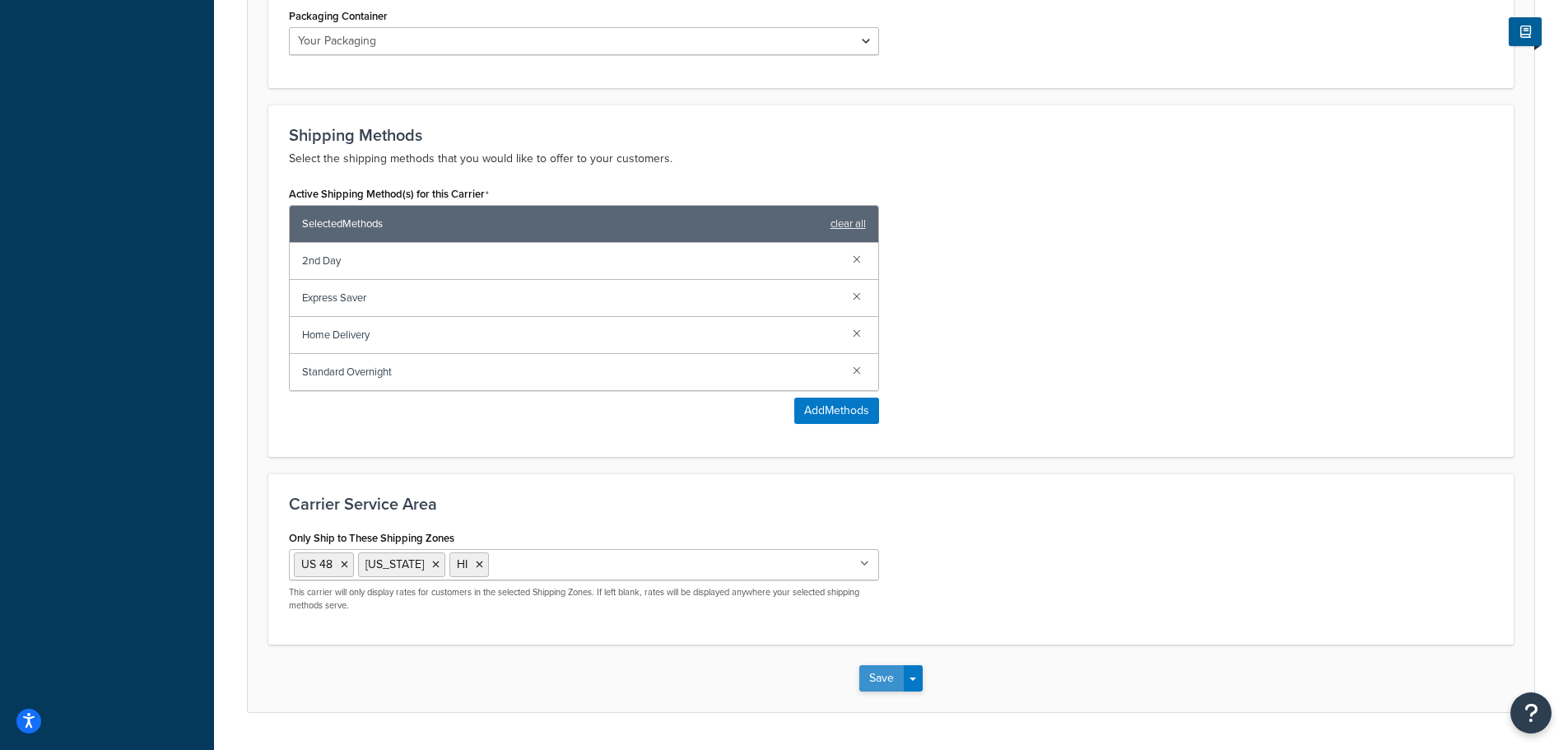
click at [868, 683] on button "Save" at bounding box center [881, 678] width 44 height 27
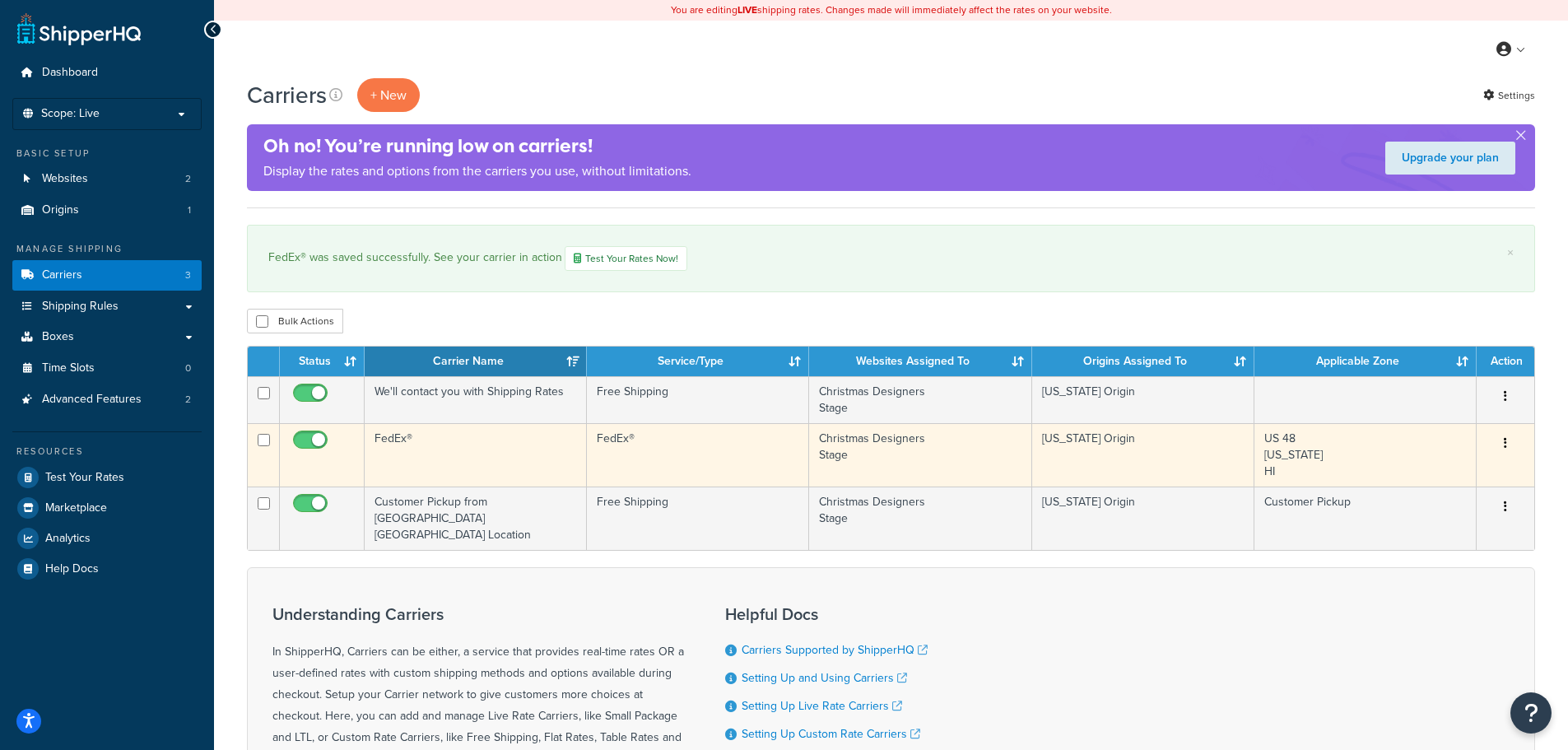
click at [506, 459] on td "FedEx®" at bounding box center [475, 455] width 222 height 63
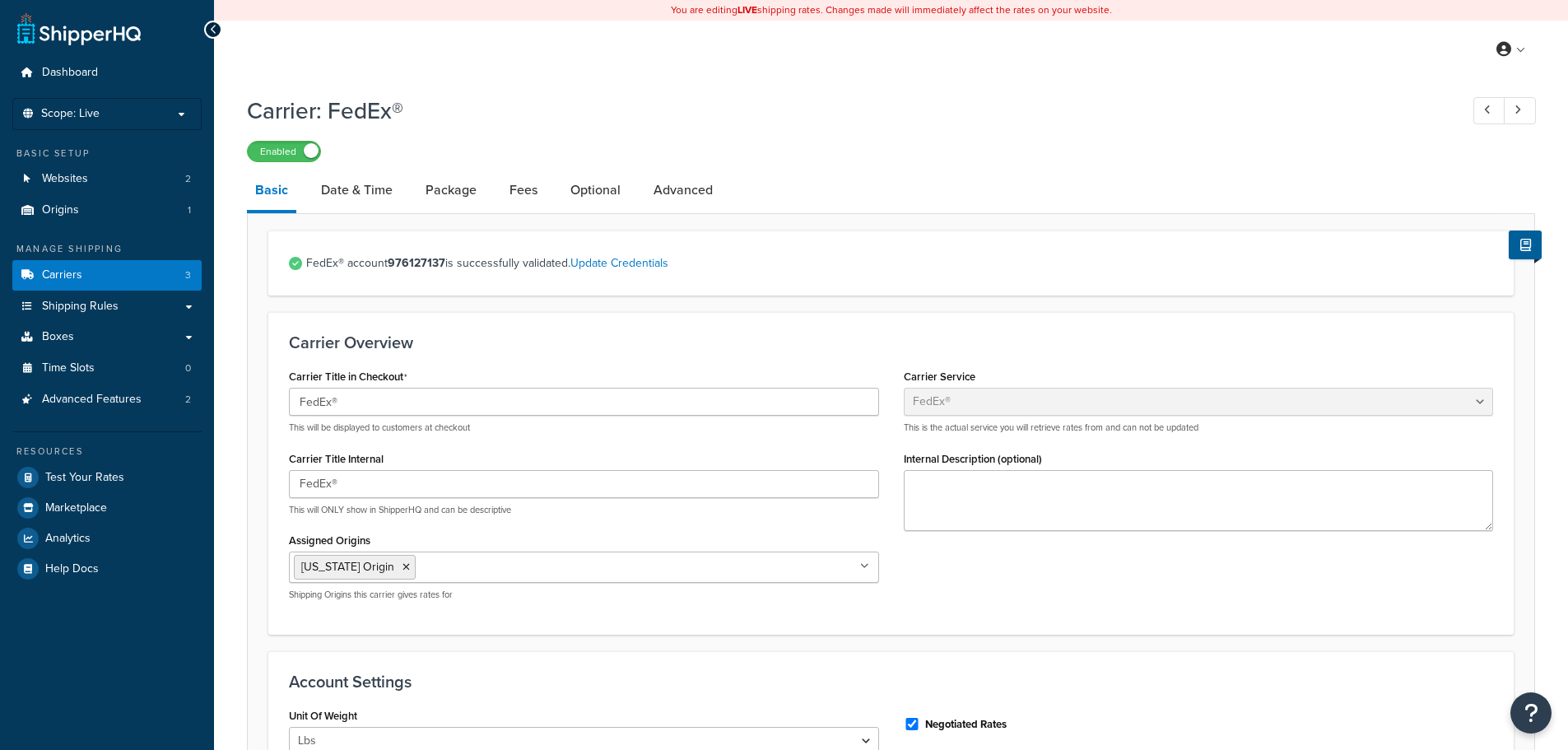
select select "fedEx"
select select "REGULAR_PICKUP"
select select "YOUR_PACKAGING"
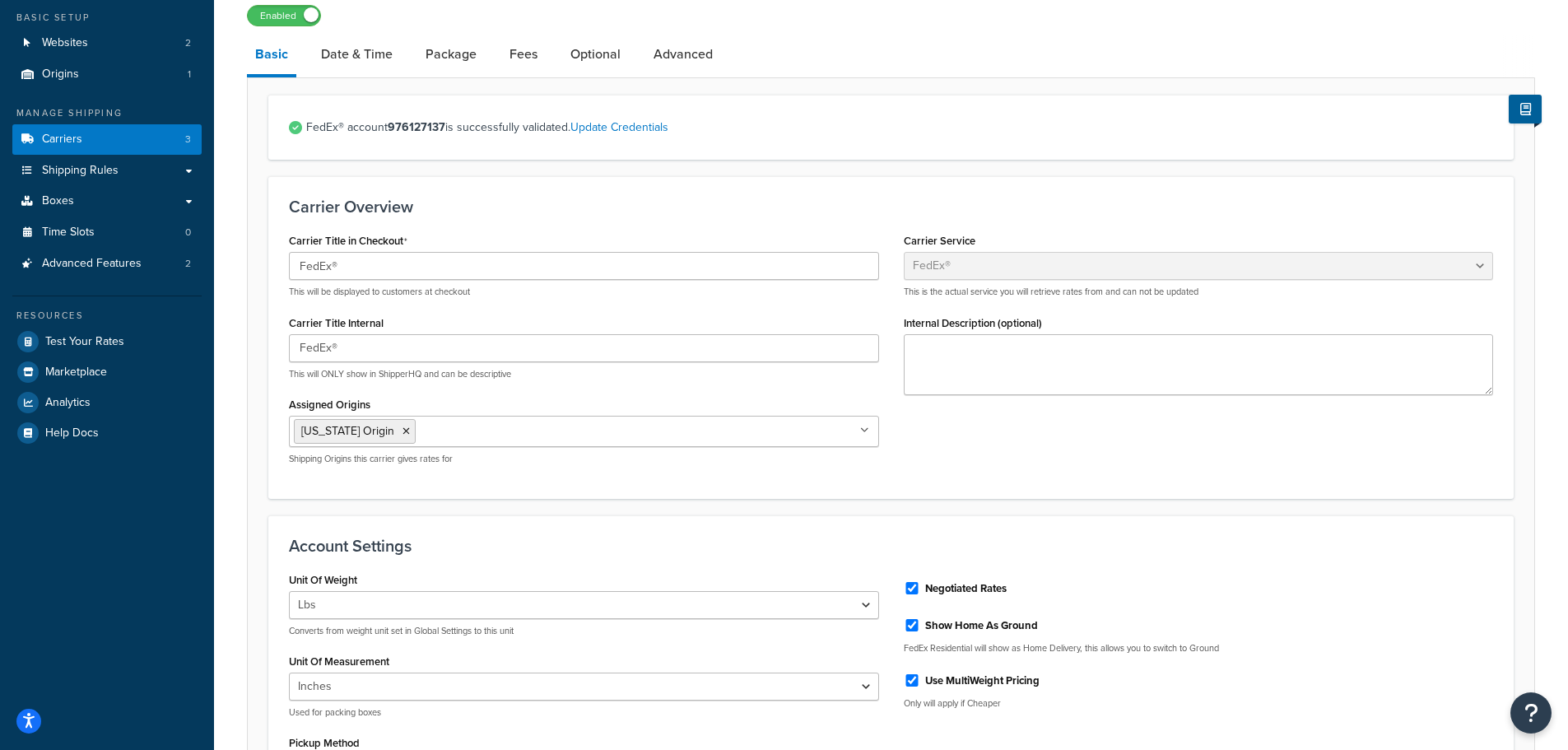
scroll to position [230, 0]
